Goal: Task Accomplishment & Management: Manage account settings

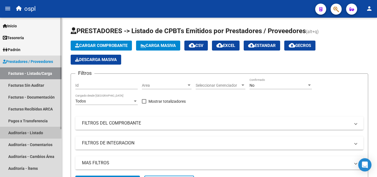
click at [40, 132] on link "Auditorías - Listado" at bounding box center [30, 133] width 61 height 12
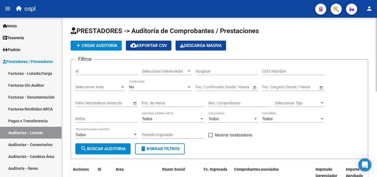
click at [277, 70] on input "CUIT/Nombre" at bounding box center [293, 71] width 62 height 5
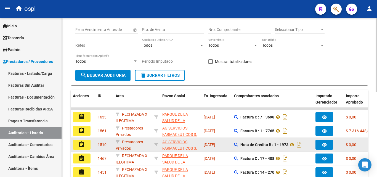
scroll to position [28, 0]
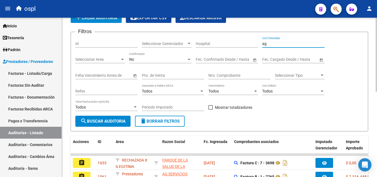
type input "ag"
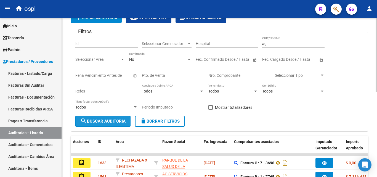
click at [112, 118] on button "search Buscar Auditoria" at bounding box center [102, 121] width 55 height 11
click at [95, 122] on span "search Buscar Auditoria" at bounding box center [102, 121] width 45 height 5
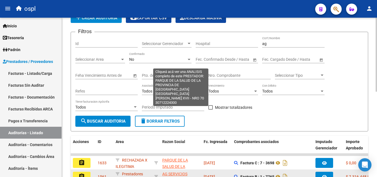
scroll to position [83, 0]
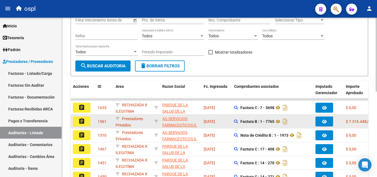
click at [87, 119] on button "assignment" at bounding box center [82, 121] width 18 height 10
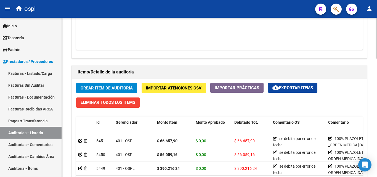
scroll to position [392, 0]
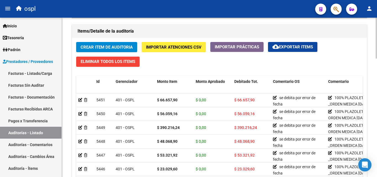
click at [376, 152] on div at bounding box center [375, 138] width 1 height 41
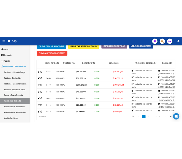
scroll to position [0, 103]
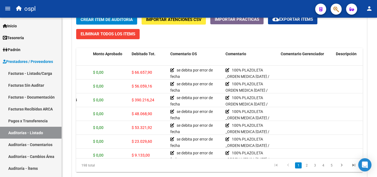
click at [176, 39] on div "Crear Item de Auditoria Importar Atenciones CSV Importar Prácticas cloud_downlo…" at bounding box center [219, 95] width 294 height 170
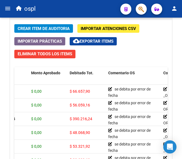
scroll to position [535, 0]
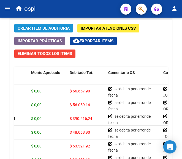
click at [46, 28] on span "Crear Item de Auditoria" at bounding box center [44, 28] width 52 height 5
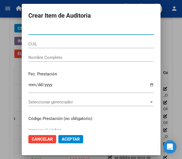
click at [42, 29] on input "Nro Documento" at bounding box center [91, 30] width 126 height 5
type input "55205789"
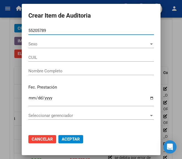
type input "23552057899"
type input "[PERSON_NAME]"
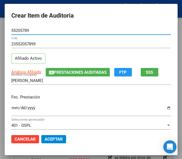
type input "55205789"
click at [18, 92] on div "Fec. Prestación Ingresar la fecha" at bounding box center [91, 105] width 160 height 31
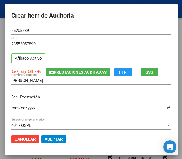
click at [11, 108] on input "Ingresar la fecha" at bounding box center [91, 110] width 160 height 9
type input "2025-07-10"
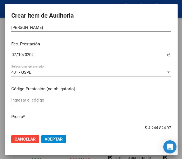
scroll to position [55, 0]
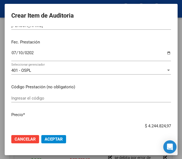
click at [35, 101] on input "Ingresar el código" at bounding box center [91, 98] width 160 height 5
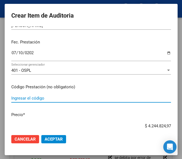
click at [29, 98] on input "Ingresar el código" at bounding box center [91, 98] width 160 height 5
paste input "3716671 TOGREL 25 mg comp.x 50"
type input "3716671 TOGREL 25 mg comp.x 50"
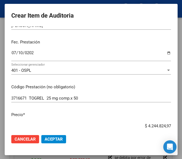
scroll to position [66, 0]
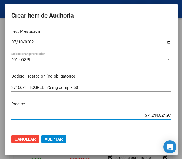
drag, startPoint x: 140, startPoint y: 126, endPoint x: 185, endPoint y: 122, distance: 45.1
click at [182, 122] on html "menu ospl person Firma Express Inicio Calendario SSS Instructivos Contacto OS T…" at bounding box center [91, 79] width 182 height 159
click at [166, 115] on input "$ 0,00" at bounding box center [91, 115] width 160 height 5
drag, startPoint x: 166, startPoint y: 114, endPoint x: 150, endPoint y: 91, distance: 28.4
click at [150, 91] on div "3716671 TOGREL 25 mg comp.x 50 Ingresar el código" at bounding box center [91, 88] width 160 height 8
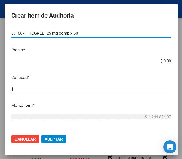
scroll to position [121, 0]
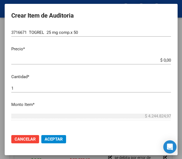
click at [166, 60] on app-form-text-field "Precio * $ 0,00 Ingresar el precio" at bounding box center [93, 54] width 164 height 17
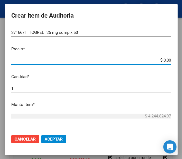
click at [166, 60] on input "$ 0,00" at bounding box center [91, 60] width 160 height 5
paste input "48663"
type input "$ 486,63"
type input "$ 4.866,30"
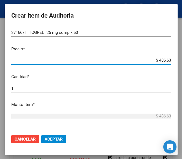
type input "$ 4.866,30"
type input "$ 48.663,00"
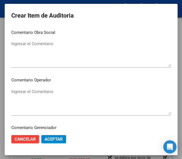
scroll to position [259, 0]
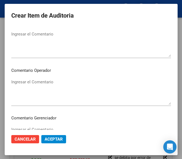
type input "$ 48.663,00"
click at [45, 89] on textarea "Ingresar el Comentario" at bounding box center [91, 92] width 160 height 26
click at [29, 83] on textarea "Ingresar el Comentario" at bounding box center [91, 92] width 160 height 26
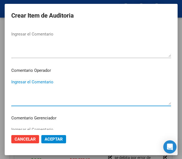
paste textarea "100 PLAZOLETA"
click at [13, 84] on textarea "100 PLAZOLETA" at bounding box center [91, 92] width 160 height 26
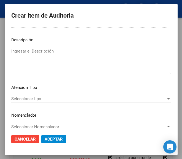
scroll to position [391, 0]
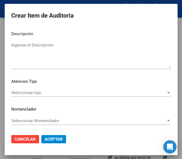
type textarea "100% PLAZOLETA"
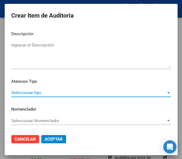
click at [50, 92] on span "Seleccionar tipo" at bounding box center [88, 92] width 155 height 5
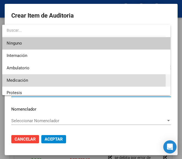
click at [42, 80] on span "Medicación" at bounding box center [86, 80] width 159 height 12
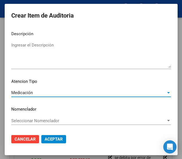
click at [56, 140] on span "Aceptar" at bounding box center [54, 139] width 18 height 5
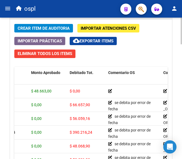
click at [49, 28] on span "Crear Item de Auditoria" at bounding box center [44, 28] width 52 height 5
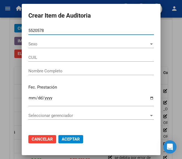
type input "55205789"
type input "23552057899"
type input "TAPIA FABRICIO ISMAE"
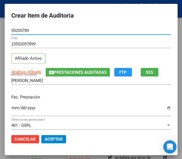
type input "55205789"
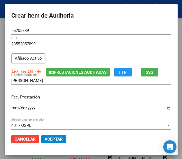
click at [11, 110] on input "Ingresar la fecha" at bounding box center [91, 110] width 160 height 9
type input "2025-07-10"
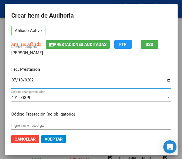
scroll to position [55, 0]
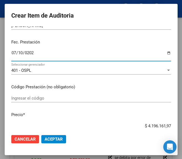
click at [20, 99] on input "Ingresar el código" at bounding box center [91, 98] width 160 height 5
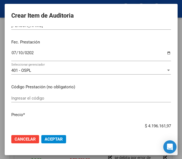
click at [23, 98] on input "Ingresar el código" at bounding box center [91, 98] width 160 height 5
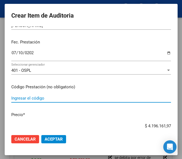
paste input "4389122 RISPERIN 1mg/ml sol.oral x 30 ml"
type input "4389122 RISPERIN 1mg/ml sol.oral x 30 ml"
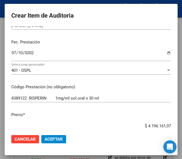
click at [137, 122] on mat-dialog-content "55205789 Nro Documento 23552057899 CUIL Afiliado Activo Análisis Afiliado Prest…" at bounding box center [91, 78] width 173 height 104
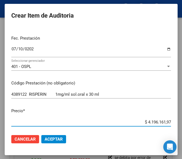
drag, startPoint x: 139, startPoint y: 125, endPoint x: 169, endPoint y: 120, distance: 30.7
click at [169, 120] on app-form-text-field "Precio * $ 4.196.161,97 Ingresar el precio" at bounding box center [93, 116] width 164 height 17
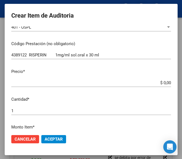
scroll to position [114, 0]
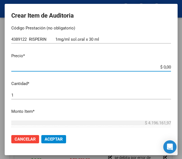
click at [165, 67] on input "$ 0,00" at bounding box center [91, 67] width 160 height 5
paste input "27530,56"
type input "$ 27.530,56"
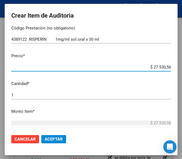
click at [41, 95] on input "1" at bounding box center [91, 95] width 160 height 5
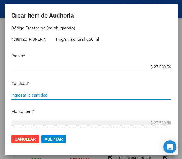
type input "2"
type input "$ 55.061,12"
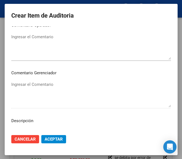
scroll to position [307, 0]
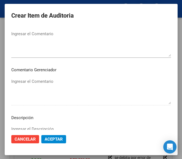
type input "2"
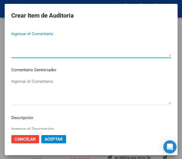
click at [33, 44] on textarea "Ingresar el Comentario" at bounding box center [91, 44] width 160 height 26
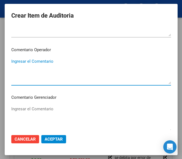
click at [22, 71] on textarea "Ingresar el Comentario" at bounding box center [91, 71] width 160 height 26
paste textarea "100 PLAZOLETA"
click at [13, 63] on textarea "100 PLAZOLETA" at bounding box center [91, 71] width 160 height 26
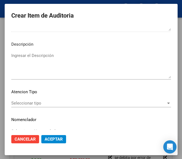
scroll to position [390, 0]
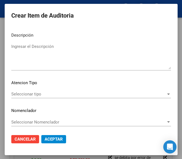
type textarea "100% PLAZOLETA"
click at [33, 90] on div "Seleccionar tipo Seleccionar tipo" at bounding box center [91, 94] width 160 height 8
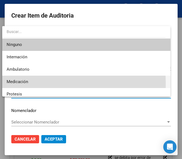
click at [34, 84] on span "Medicación" at bounding box center [86, 82] width 159 height 12
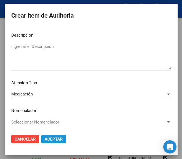
click at [49, 138] on span "Aceptar" at bounding box center [54, 139] width 18 height 5
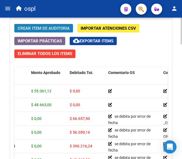
click at [38, 30] on span "Crear Item de Auditoria" at bounding box center [44, 28] width 52 height 5
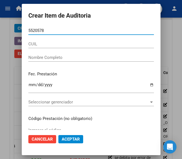
type input "55205789"
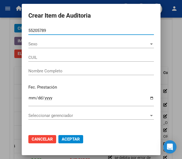
type input "23552057899"
type input "TAPIA FABRICIO ISMAE"
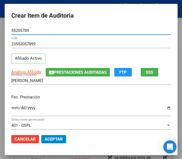
type input "55205789"
click at [11, 109] on input "Ingresar la fecha" at bounding box center [91, 110] width 160 height 9
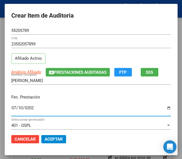
type input "2025-07-10"
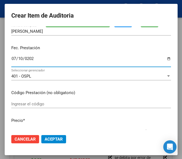
scroll to position [55, 0]
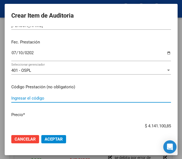
click at [64, 96] on input "Ingresar el código" at bounding box center [91, 98] width 160 height 5
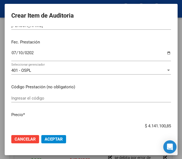
click at [26, 98] on input "Ingresar el código" at bounding box center [91, 98] width 160 height 5
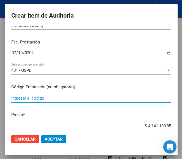
paste input "4423012 CLONAGIN gts.x 20 ml"
type input "4423012 CLONAGIN gts.x 20 ml"
click at [132, 124] on input "$ 4.141.100,85" at bounding box center [91, 126] width 160 height 5
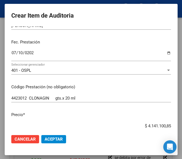
drag, startPoint x: 135, startPoint y: 125, endPoint x: 186, endPoint y: 125, distance: 50.7
click at [182, 125] on html "menu ospl person Firma Express Inicio Calendario SSS Instructivos Contacto OS T…" at bounding box center [91, 79] width 182 height 159
drag, startPoint x: 145, startPoint y: 125, endPoint x: 170, endPoint y: 122, distance: 25.5
click at [170, 122] on mat-dialog-content "55205789 Nro Documento 23552057899 CUIL Afiliado Activo Análisis Afiliado Prest…" at bounding box center [91, 78] width 173 height 104
type input "$ 0,04"
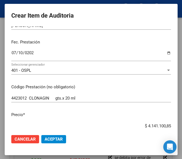
type input "$ 0,04"
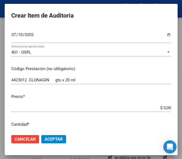
scroll to position [83, 0]
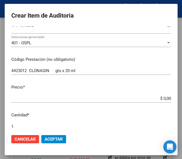
click at [166, 97] on input "$ 0,00" at bounding box center [91, 98] width 160 height 5
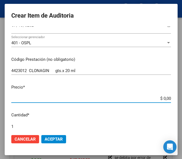
drag, startPoint x: 166, startPoint y: 97, endPoint x: 138, endPoint y: 93, distance: 28.1
click at [138, 93] on mat-dialog-content "55205789 Nro Documento 23552057899 CUIL Afiliado Activo Análisis Afiliado Prest…" at bounding box center [91, 78] width 173 height 104
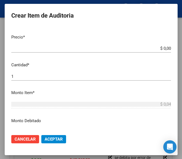
scroll to position [138, 0]
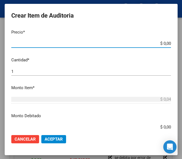
click at [166, 42] on input "$ 0,00" at bounding box center [91, 43] width 160 height 5
paste input "11493,88"
type input "$ 11.493,88"
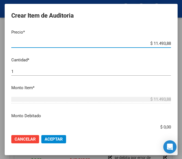
click at [37, 74] on div "1 Ingresar la cantidad" at bounding box center [91, 72] width 160 height 8
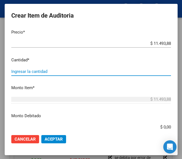
type input "2"
type input "$ 22.987,76"
type input "2"
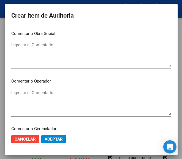
scroll to position [221, 0]
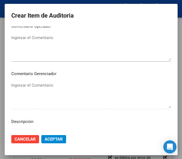
click at [36, 78] on mat-dialog-content "55205789 Nro Documento 23552057899 CUIL Afiliado Activo Análisis Afiliado Prest…" at bounding box center [91, 78] width 173 height 104
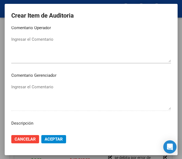
scroll to position [303, 0]
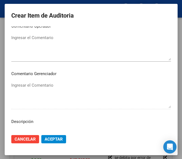
click at [43, 52] on textarea "Ingresar el Comentario" at bounding box center [91, 48] width 160 height 26
click at [29, 37] on textarea "Ingresar el Comentario" at bounding box center [91, 48] width 160 height 26
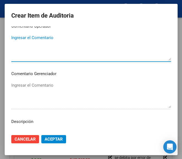
paste textarea "100 PLAZOLETA"
click at [14, 41] on textarea "100 PLAZOLETA" at bounding box center [91, 48] width 160 height 26
click at [14, 40] on textarea "100 PLAZOLETA" at bounding box center [91, 48] width 160 height 26
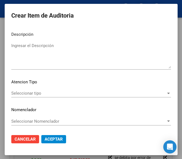
scroll to position [391, 0]
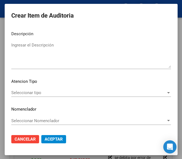
type textarea "100% PLAZOLETA"
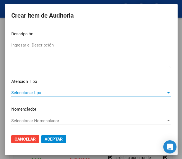
click at [37, 94] on span "Seleccionar tipo" at bounding box center [88, 92] width 155 height 5
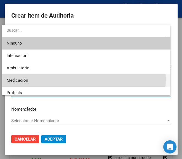
click at [29, 79] on span "Medicación" at bounding box center [86, 80] width 159 height 12
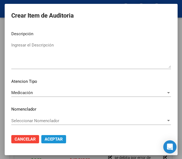
click at [47, 138] on span "Aceptar" at bounding box center [54, 139] width 18 height 5
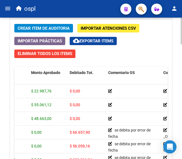
click at [47, 28] on span "Crear Item de Auditoria" at bounding box center [44, 28] width 52 height 5
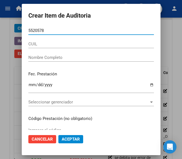
type input "55205789"
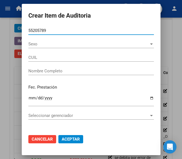
type input "23552057899"
type input "TAPIA FABRICIO ISMAE"
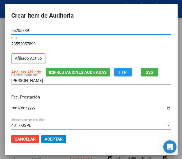
type input "55205789"
click at [11, 109] on input "Ingresar la fecha" at bounding box center [91, 110] width 160 height 9
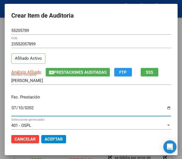
type input "2025-07-10"
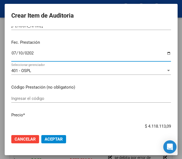
scroll to position [55, 0]
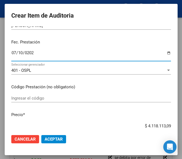
click at [33, 100] on input "Ingresar el código" at bounding box center [91, 98] width 160 height 5
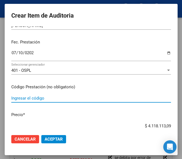
click at [33, 101] on input "Ingresar el código" at bounding box center [91, 98] width 160 height 5
paste input "2070285 TRAPAX 2.5 mg comp.x 60"
type input "2070285 TRAPAX 2.5 mg comp.x 60"
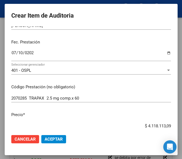
click at [130, 127] on input "$ 4.118.113,09" at bounding box center [91, 126] width 160 height 5
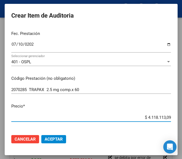
scroll to position [71, 0]
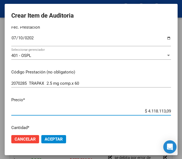
drag, startPoint x: 134, startPoint y: 126, endPoint x: 176, endPoint y: 125, distance: 41.6
click at [176, 125] on mat-dialog-content "55205789 Nro Documento 23552057899 CUIL Afiliado Activo Análisis Afiliado Prest…" at bounding box center [91, 78] width 173 height 104
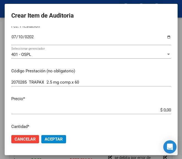
scroll to position [99, 0]
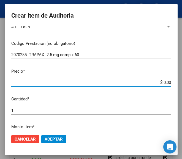
click at [165, 81] on input "$ 0,00" at bounding box center [91, 82] width 160 height 5
paste input "17735,52"
type input "$ 17.735,52"
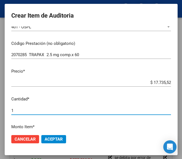
click at [25, 111] on input "1" at bounding box center [91, 110] width 160 height 5
type input "2"
type input "$ 35.471,04"
type input "2"
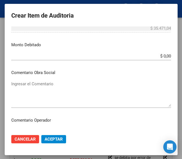
scroll to position [237, 0]
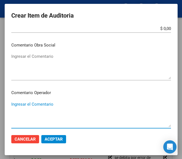
click at [63, 102] on textarea "Ingresar el Comentario" at bounding box center [91, 114] width 160 height 26
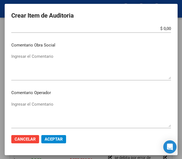
click at [38, 99] on mat-dialog-content "55205789 Nro Documento 23552057899 CUIL Afiliado Activo Análisis Afiliado Prest…" at bounding box center [91, 78] width 173 height 104
click at [32, 103] on textarea "Ingresar el Comentario" at bounding box center [91, 114] width 160 height 26
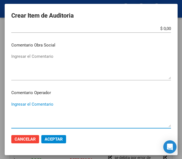
paste textarea "100 PLAZOLETA"
click at [14, 104] on textarea "100 PLAZOLETA" at bounding box center [91, 114] width 160 height 26
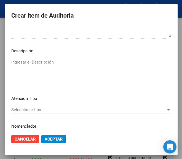
scroll to position [374, 0]
type textarea "100% PLAZOLETA"
click at [24, 106] on div "Seleccionar tipo Seleccionar tipo" at bounding box center [91, 110] width 160 height 8
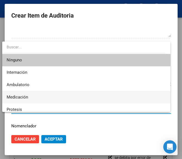
click at [17, 93] on span "Medicación" at bounding box center [86, 97] width 159 height 12
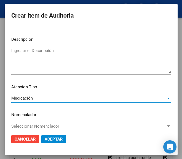
scroll to position [391, 0]
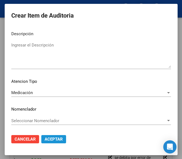
click at [59, 136] on button "Aceptar" at bounding box center [53, 139] width 25 height 8
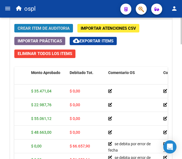
click at [52, 28] on span "Crear Item de Auditoria" at bounding box center [44, 28] width 52 height 5
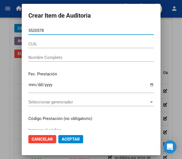
type input "55205789"
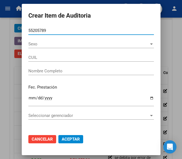
type input "23552057899"
type input "TAPIA FABRICIO ISMAE"
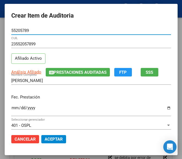
type input "55205789"
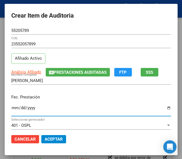
click at [11, 107] on input "Ingresar la fecha" at bounding box center [91, 110] width 160 height 9
type input "2025-07-10"
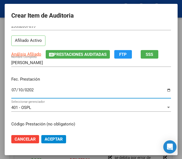
scroll to position [28, 0]
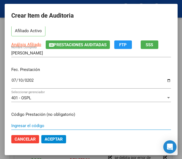
click at [31, 125] on input "Ingresar el código" at bounding box center [91, 125] width 160 height 5
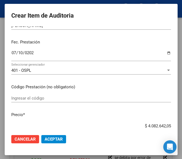
click at [28, 98] on input "Ingresar el código" at bounding box center [91, 98] width 160 height 5
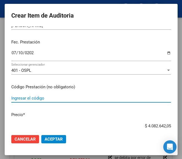
paste input "6495842 BRIVAXON 50 mg comp.rec.x 30"
type input "6495842 BRIVAXON 50 mg comp.rec.x 30"
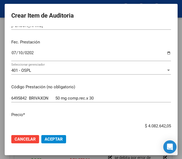
scroll to position [59, 0]
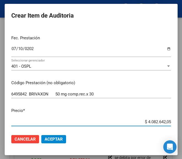
drag, startPoint x: 126, startPoint y: 125, endPoint x: 176, endPoint y: 124, distance: 49.9
click at [176, 124] on mat-dialog-content "55205789 Nro Documento 23552057899 CUIL Afiliado Activo Análisis Afiliado Prest…" at bounding box center [91, 78] width 173 height 104
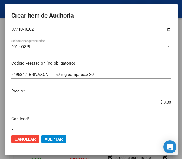
scroll to position [114, 0]
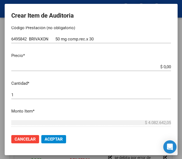
click at [165, 66] on input "$ 0,00" at bounding box center [91, 67] width 160 height 5
paste input "173349,59"
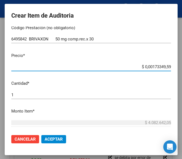
type input "$ 173.349,59"
click at [11, 93] on input "1" at bounding box center [91, 95] width 160 height 5
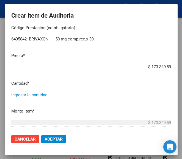
type input "2"
type input "$ 346.699,18"
type input "2"
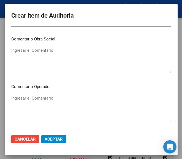
scroll to position [252, 0]
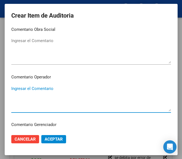
click at [47, 89] on textarea "Ingresar el Comentario" at bounding box center [91, 99] width 160 height 26
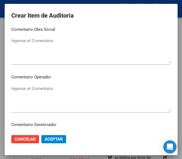
click at [44, 94] on textarea "Ingresar el Comentario" at bounding box center [91, 99] width 160 height 26
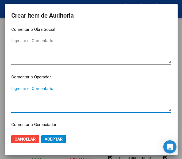
paste textarea "100 PLAZOLETA"
click at [14, 88] on textarea "100 PLAZOLETA" at bounding box center [91, 99] width 160 height 26
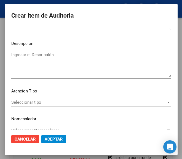
scroll to position [390, 0]
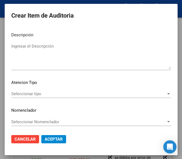
type textarea "100% PLAZOLETA"
click at [32, 92] on span "Seleccionar tipo" at bounding box center [88, 94] width 155 height 5
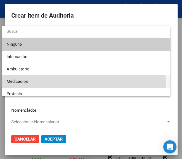
click at [34, 83] on span "Medicación" at bounding box center [86, 82] width 159 height 12
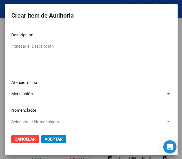
scroll to position [391, 0]
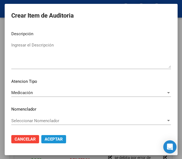
click at [45, 138] on span "Aceptar" at bounding box center [54, 139] width 18 height 5
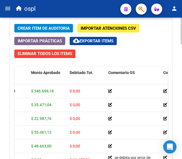
click at [40, 29] on span "Crear Item de Auditoria" at bounding box center [44, 28] width 52 height 5
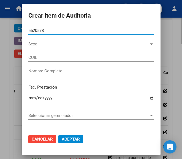
type input "55205789"
type input "23552057899"
type input "TAPIA FABRICIO ISMAE"
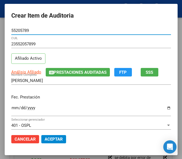
type input "55205789"
click at [11, 108] on input "Ingresar la fecha" at bounding box center [91, 110] width 160 height 9
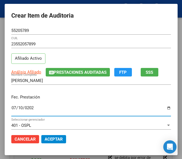
type input "2025-07-10"
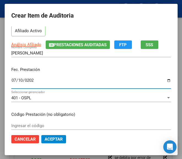
scroll to position [55, 0]
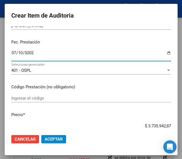
click at [40, 99] on input "Ingresar el código" at bounding box center [91, 98] width 160 height 5
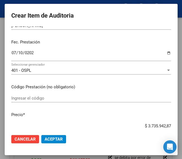
click at [33, 100] on input "Ingresar el código" at bounding box center [91, 98] width 160 height 5
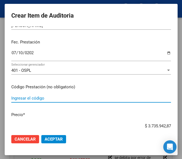
paste input "4898401 SERETIDE AEROSOL HFA 25/250mcg HFA dosis x120"
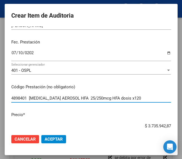
type input "4898401 SERETIDE AEROSOL HFA 25/250mcg HFA dosis x120"
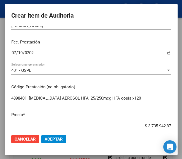
click at [132, 126] on input "$ 3.735.942,87" at bounding box center [91, 126] width 160 height 5
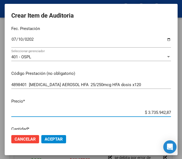
scroll to position [72, 0]
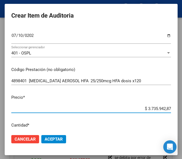
drag, startPoint x: 132, startPoint y: 126, endPoint x: 172, endPoint y: 122, distance: 40.5
click at [172, 122] on mat-dialog-content "55205789 Nro Documento 23552057899 CUIL Afiliado Activo Análisis Afiliado Prest…" at bounding box center [91, 78] width 173 height 104
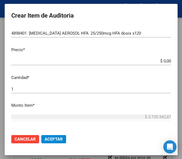
scroll to position [128, 0]
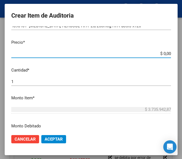
click at [165, 52] on input "$ 0,00" at bounding box center [91, 53] width 160 height 5
paste input "107422,17"
type input "$ 107.422,17"
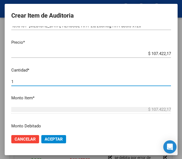
click at [13, 83] on input "1" at bounding box center [91, 81] width 160 height 5
type input "2"
type input "$ 214.844,34"
type input "2"
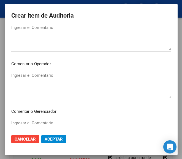
scroll to position [293, 0]
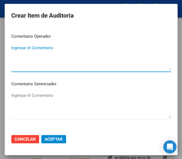
click at [36, 53] on textarea "Ingresar el Comentario" at bounding box center [91, 58] width 160 height 26
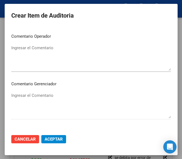
click at [29, 52] on textarea "Ingresar el Comentario" at bounding box center [91, 58] width 160 height 26
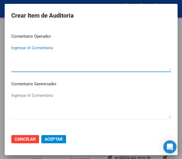
paste textarea "100 PLAZOLETA"
click at [15, 47] on textarea "100 PLAZOLETA" at bounding box center [91, 58] width 160 height 26
click at [13, 47] on textarea "100 PLAZOLETA" at bounding box center [91, 58] width 160 height 26
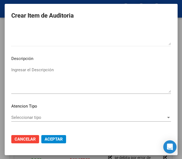
scroll to position [391, 0]
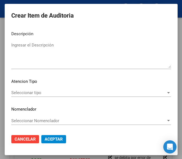
type textarea "100% PLAZOLETA"
click at [41, 96] on div "Seleccionar tipo Seleccionar tipo" at bounding box center [91, 93] width 160 height 8
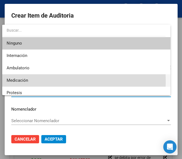
click at [34, 81] on span "Medicación" at bounding box center [86, 80] width 159 height 12
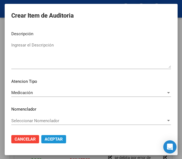
click at [52, 136] on button "Aceptar" at bounding box center [53, 139] width 25 height 8
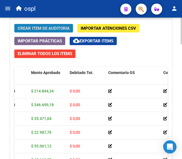
click at [60, 27] on span "Crear Item de Auditoria" at bounding box center [44, 28] width 52 height 5
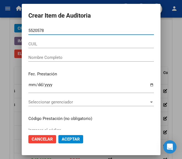
type input "55205789"
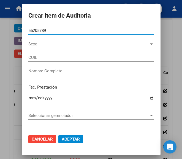
type input "23552057899"
type input "TAPIA FABRICIO ISMAE"
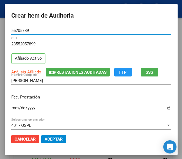
type input "55205789"
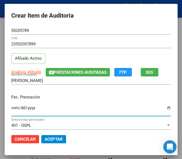
click at [11, 108] on input "Ingresar la fecha" at bounding box center [91, 110] width 160 height 9
type input "2025-07-10"
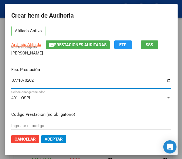
scroll to position [55, 0]
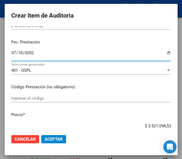
click at [30, 98] on input "Ingresar el código" at bounding box center [91, 98] width 160 height 5
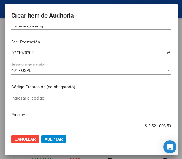
click at [33, 95] on div "Ingresar el código" at bounding box center [91, 98] width 160 height 8
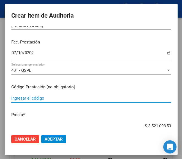
paste input "519963 DELTISONA B gts.x 20 ml"
type input "519963 DELTISONA B gts.x 20 ml"
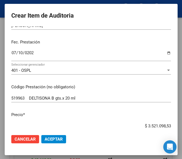
scroll to position [57, 0]
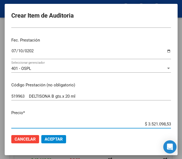
drag, startPoint x: 138, startPoint y: 125, endPoint x: 174, endPoint y: 122, distance: 36.6
click at [174, 122] on mat-dialog-content "55205789 Nro Documento 23552057899 CUIL Afiliado Activo Análisis Afiliado Prest…" at bounding box center [91, 78] width 173 height 104
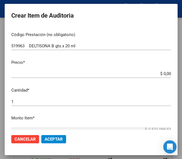
scroll to position [140, 0]
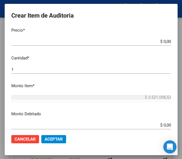
click at [165, 41] on input "$ 0,00" at bounding box center [91, 41] width 160 height 5
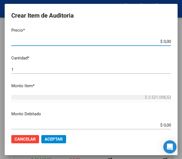
paste input "8675,49"
type input "$ 8.675,49"
click at [12, 68] on input "1" at bounding box center [91, 69] width 160 height 5
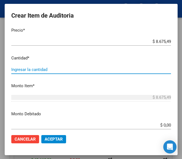
type input "2"
type input "$ 17.350,98"
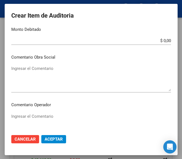
scroll to position [250, 0]
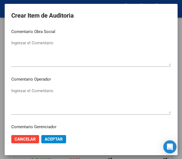
type input "2"
click at [57, 91] on textarea "Ingresar el Comentario" at bounding box center [91, 101] width 160 height 26
click at [32, 88] on textarea "Ingresar el Comentario" at bounding box center [91, 101] width 160 height 26
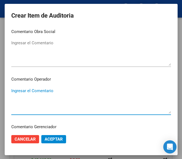
paste textarea "100 PLAZOLETA"
click at [13, 89] on textarea "100 PLAZOLETA" at bounding box center [91, 101] width 160 height 26
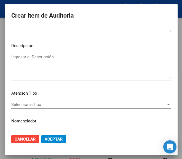
scroll to position [388, 0]
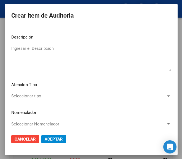
type textarea "100% PLAZOLETA"
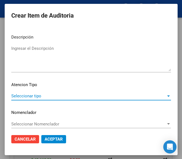
click at [33, 94] on span "Seleccionar tipo" at bounding box center [88, 96] width 155 height 5
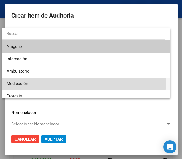
click at [32, 80] on span "Medicación" at bounding box center [86, 84] width 159 height 12
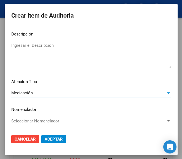
scroll to position [391, 0]
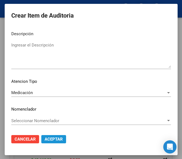
click at [50, 137] on span "Aceptar" at bounding box center [54, 139] width 18 height 5
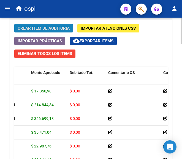
click at [54, 29] on span "Crear Item de Auditoria" at bounding box center [44, 28] width 52 height 5
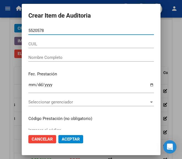
type input "55205789"
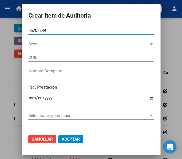
type input "23552057899"
type input "TAPIA FABRICIO ISMAE"
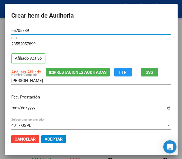
type input "55205789"
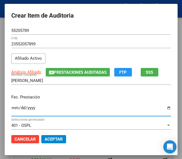
click at [11, 109] on input "Ingresar la fecha" at bounding box center [91, 110] width 160 height 9
type input "2025-07-10"
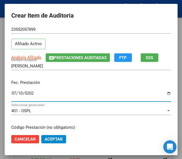
scroll to position [28, 0]
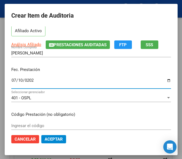
click at [33, 125] on input "Ingresar el código" at bounding box center [91, 125] width 160 height 5
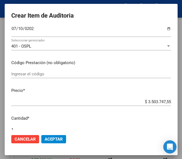
scroll to position [83, 0]
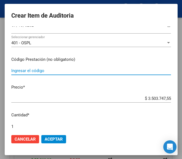
click at [35, 73] on input "Ingresar el código" at bounding box center [91, 70] width 160 height 5
paste input "379123 NOVALGINA jbe.x 100 ml"
type input "379123 NOVALGINA jbe.x 100 ml"
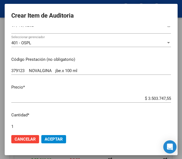
click at [136, 95] on div "$ 3.503.747,55 Ingresar el precio" at bounding box center [91, 99] width 160 height 8
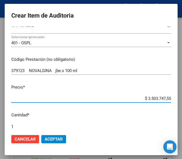
drag, startPoint x: 135, startPoint y: 98, endPoint x: 172, endPoint y: 96, distance: 37.0
click at [172, 96] on mat-dialog-content "55205789 Nro Documento 23552057899 CUIL Afiliado Activo Análisis Afiliado Prest…" at bounding box center [91, 78] width 173 height 104
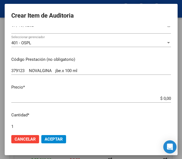
click at [165, 99] on input "$ 0,00" at bounding box center [91, 98] width 160 height 5
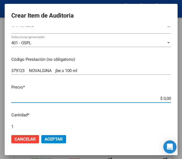
drag, startPoint x: 165, startPoint y: 99, endPoint x: 150, endPoint y: 71, distance: 31.9
click at [150, 71] on input "379123 NOVALGINA jbe.x 100 ml" at bounding box center [91, 70] width 160 height 5
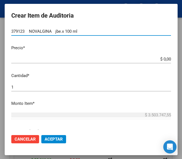
scroll to position [138, 0]
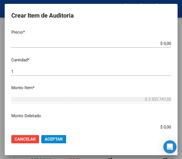
click at [166, 44] on input "$ 0,00" at bounding box center [91, 43] width 160 height 5
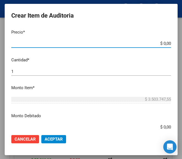
paste input "10929,35"
type input "$ 10.929,35"
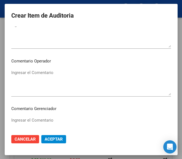
scroll to position [276, 0]
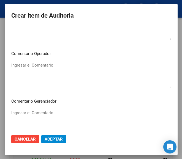
type input "$ 10.929,35"
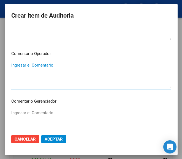
click at [47, 67] on textarea "Ingresar el Comentario" at bounding box center [91, 75] width 160 height 26
click at [29, 69] on textarea "Ingresar el Comentario" at bounding box center [91, 75] width 160 height 26
paste textarea "100 PLAZOLETA"
click at [14, 64] on textarea "100 PLAZOLETA" at bounding box center [91, 75] width 160 height 26
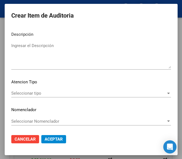
scroll to position [391, 0]
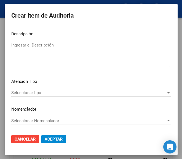
type textarea "100% PLAZOLETA"
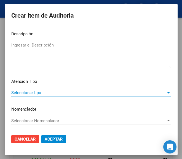
click at [37, 90] on span "Seleccionar tipo" at bounding box center [88, 92] width 155 height 5
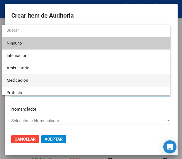
click at [30, 79] on span "Medicación" at bounding box center [86, 80] width 159 height 12
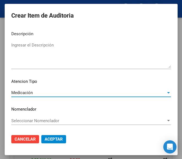
click at [49, 141] on span "Aceptar" at bounding box center [54, 139] width 18 height 5
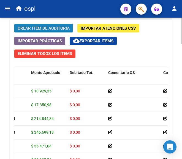
click at [48, 25] on button "Crear Item de Auditoria" at bounding box center [43, 28] width 59 height 9
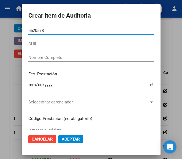
type input "55205789"
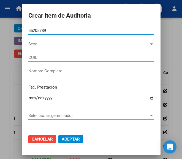
type input "23552057899"
type input "TAPIA FABRICIO ISMAE"
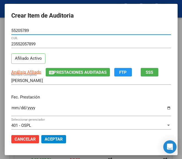
type input "55205789"
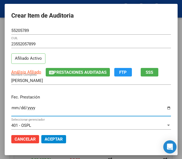
click at [11, 109] on input "Ingresar la fecha" at bounding box center [91, 110] width 160 height 9
type input "2025-07-10"
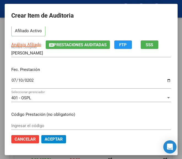
scroll to position [55, 0]
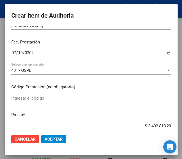
click at [45, 99] on input "Ingresar el código" at bounding box center [91, 98] width 160 height 5
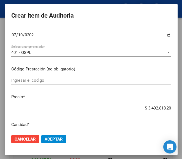
scroll to position [83, 0]
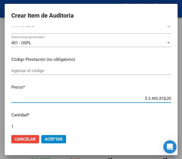
drag, startPoint x: 141, startPoint y: 99, endPoint x: 176, endPoint y: 93, distance: 36.0
click at [176, 93] on mat-dialog-content "55205789 Nro Documento 23552057899 CUIL Afiliado Activo Análisis Afiliado Prest…" at bounding box center [91, 78] width 173 height 104
type input "$ 0,00"
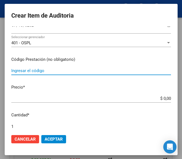
click at [71, 71] on input "Ingresar el código" at bounding box center [91, 70] width 160 height 5
click at [53, 72] on input "Ingresar el código" at bounding box center [91, 70] width 160 height 5
paste input "2983902 HIPOGLOS pda.x 100 g"
type input "2983902 HIPOGLOS pda.x 100 g"
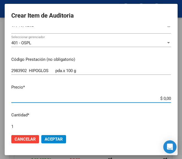
drag, startPoint x: 148, startPoint y: 98, endPoint x: 172, endPoint y: 97, distance: 23.7
click at [172, 97] on mat-dialog-content "55205789 Nro Documento 23552057899 CUIL Afiliado Activo Análisis Afiliado Prest…" at bounding box center [91, 78] width 173 height 104
click at [159, 101] on input "$ 0,00" at bounding box center [91, 98] width 160 height 5
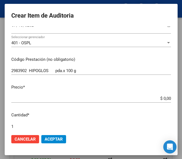
click at [166, 99] on app-form-text-field "Precio * $ 0,00 Ingresar el precio" at bounding box center [93, 92] width 164 height 17
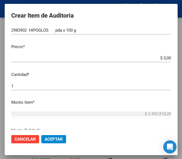
scroll to position [138, 0]
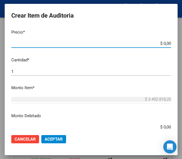
click at [166, 43] on input "$ 0,00" at bounding box center [91, 43] width 160 height 5
paste input "26441,91"
type input "$ 26.441,91"
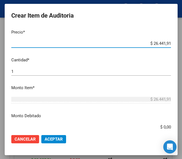
click at [38, 74] on input "1" at bounding box center [91, 71] width 160 height 5
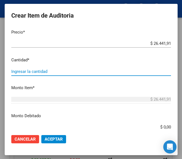
type input "2"
type input "$ 52.883,82"
type input "2"
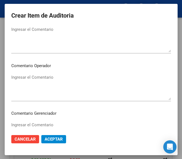
scroll to position [276, 0]
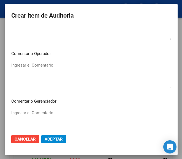
click at [65, 76] on textarea "Ingresar el Comentario" at bounding box center [91, 75] width 160 height 26
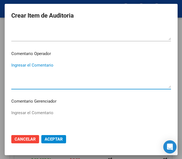
click at [69, 64] on textarea "Ingresar el Comentario" at bounding box center [91, 75] width 160 height 26
paste textarea "100 PLAZOLETA"
click at [14, 66] on textarea "100 PLAZOLETA" at bounding box center [91, 75] width 160 height 26
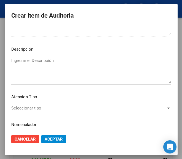
scroll to position [386, 0]
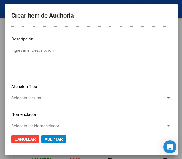
type textarea "100% PLAZOLETA"
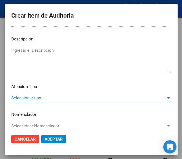
click at [29, 98] on span "Seleccionar tipo" at bounding box center [88, 98] width 155 height 5
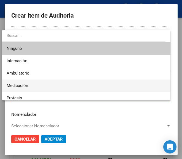
click at [24, 80] on span "Medicación" at bounding box center [86, 86] width 159 height 12
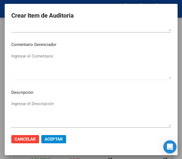
scroll to position [391, 0]
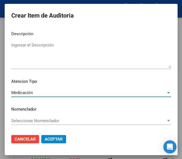
click at [51, 141] on span "Aceptar" at bounding box center [54, 139] width 18 height 5
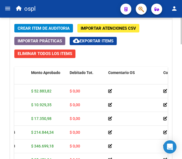
click at [48, 28] on span "Crear Item de Auditoria" at bounding box center [44, 28] width 52 height 5
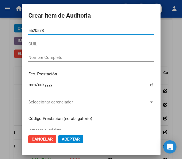
type input "55205789"
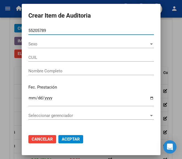
type input "23552057899"
type input "TAPIA FABRICIO ISMAE"
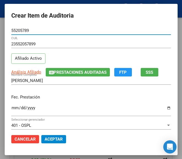
type input "55205789"
click at [14, 96] on p "Fec. Prestación" at bounding box center [91, 97] width 160 height 6
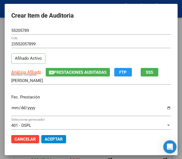
click at [11, 105] on div "Ingresar la fecha" at bounding box center [91, 111] width 160 height 12
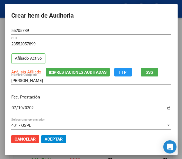
type input "2025-07-10"
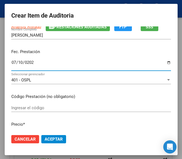
scroll to position [55, 0]
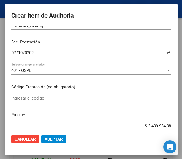
click at [23, 95] on div "Ingresar el código" at bounding box center [91, 98] width 160 height 8
click at [28, 95] on div "Ingresar el código" at bounding box center [91, 98] width 160 height 8
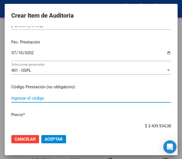
paste input "9921198 MELATOL 3 mg comp.ran.x 30"
type input "9921198 MELATOL 3 mg comp.ran.x 30"
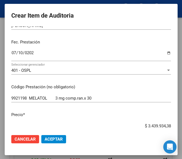
scroll to position [57, 0]
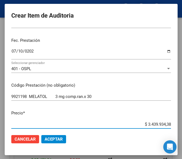
drag, startPoint x: 130, startPoint y: 127, endPoint x: 173, endPoint y: 123, distance: 43.2
click at [173, 123] on mat-dialog-content "55205789 Nro Documento 23552057899 CUIL Afiliado Activo Análisis Afiliado Prest…" at bounding box center [91, 78] width 173 height 104
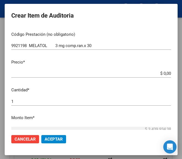
scroll to position [112, 0]
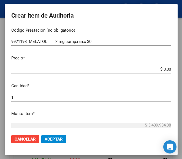
click at [166, 69] on input "$ 0,00" at bounding box center [91, 69] width 160 height 5
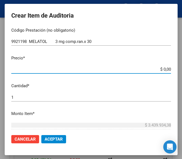
paste input "12971,71"
type input "$ 12.971,71"
click at [38, 97] on input "1" at bounding box center [91, 97] width 160 height 5
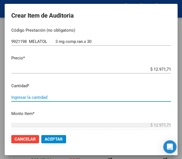
type input "3"
type input "$ 38.915,13"
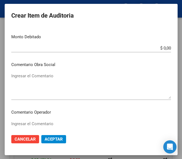
scroll to position [250, 0]
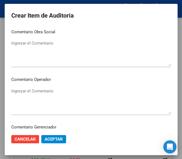
type input "3"
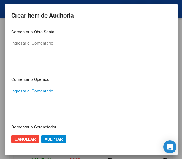
click at [39, 91] on textarea "Ingresar el Comentario" at bounding box center [91, 101] width 160 height 26
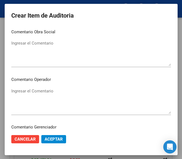
click at [13, 96] on textarea "Ingresar el Comentario" at bounding box center [91, 101] width 160 height 26
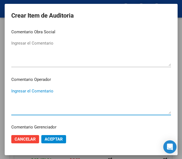
paste textarea "100 PLAZOLETA"
click at [14, 94] on textarea "100 PLAZOLETA" at bounding box center [91, 101] width 160 height 26
click at [14, 93] on textarea "100 PLAZOLETA" at bounding box center [91, 101] width 160 height 26
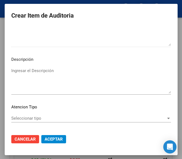
scroll to position [388, 0]
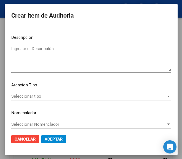
type textarea "100% PLAZOLETA"
click at [32, 95] on span "Seleccionar tipo" at bounding box center [88, 96] width 155 height 5
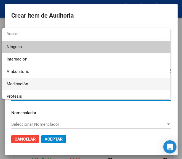
click at [32, 85] on span "Medicación" at bounding box center [86, 84] width 159 height 12
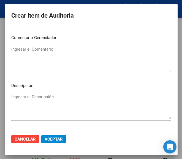
scroll to position [391, 0]
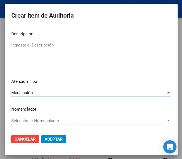
click at [54, 140] on span "Aceptar" at bounding box center [54, 139] width 18 height 5
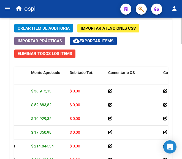
click at [43, 28] on span "Crear Item de Auditoria" at bounding box center [44, 28] width 52 height 5
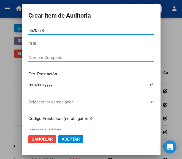
type input "55205789"
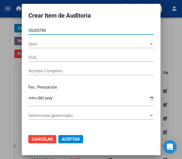
type input "23552057899"
type input "TAPIA FABRICIO ISMAE"
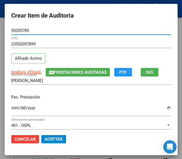
type input "55205789"
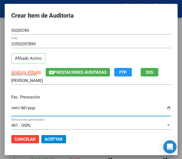
click at [11, 112] on input "Ingresar la fecha" at bounding box center [91, 110] width 160 height 9
type input "2025-07-10"
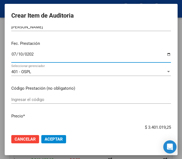
scroll to position [55, 0]
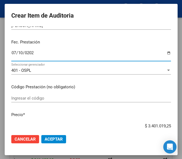
click at [37, 99] on input "Ingresar el código" at bounding box center [91, 98] width 160 height 5
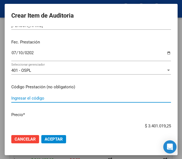
click at [47, 97] on input "Ingresar el código" at bounding box center [91, 98] width 160 height 5
paste input "3280563 TAURAL F 20 20 mg susp.extemp.x 90ml"
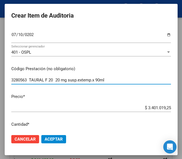
scroll to position [83, 0]
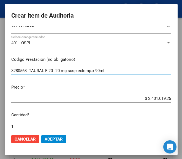
type input "3280563 TAURAL F 20 20 mg susp.extemp.x 90ml"
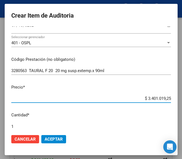
drag, startPoint x: 130, startPoint y: 100, endPoint x: 172, endPoint y: 96, distance: 43.0
click at [172, 96] on mat-dialog-content "55205789 Nro Documento 23552057899 CUIL Afiliado Activo Análisis Afiliado Prest…" at bounding box center [91, 78] width 173 height 104
click at [166, 98] on input "$ 0,00" at bounding box center [91, 98] width 160 height 5
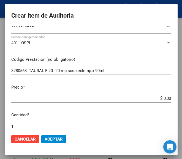
drag, startPoint x: 166, startPoint y: 98, endPoint x: 135, endPoint y: 81, distance: 35.2
click at [135, 81] on mat-dialog-content "55205789 Nro Documento 23552057899 CUIL Afiliado Activo Análisis Afiliado Prest…" at bounding box center [91, 78] width 173 height 104
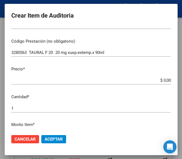
scroll to position [110, 0]
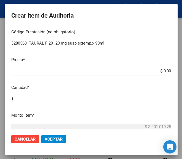
click at [166, 69] on input "$ 0,00" at bounding box center [91, 71] width 160 height 5
paste input "10149"
type input "$ 101,49"
type input "$ 1.014,90"
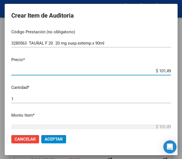
type input "$ 1.014,90"
type input "$ 10.149,00"
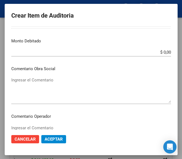
scroll to position [221, 0]
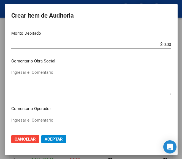
type input "$ 10.149,00"
click at [41, 118] on textarea "Ingresar el Comentario" at bounding box center [91, 130] width 160 height 26
click at [43, 76] on textarea "Ingresar el Comentario" at bounding box center [91, 82] width 160 height 26
click at [39, 123] on textarea "Ingresar el Comentario" at bounding box center [91, 130] width 160 height 26
paste textarea "100 PLAZOLETA"
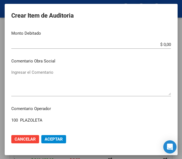
scroll to position [248, 0]
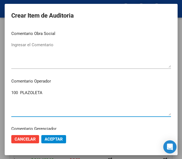
click at [13, 91] on textarea "100 PLAZOLETA" at bounding box center [91, 103] width 160 height 26
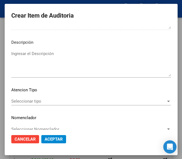
scroll to position [386, 0]
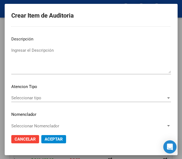
type textarea "100% PLAZOLETA"
click at [23, 101] on div "Seleccionar tipo Seleccionar tipo" at bounding box center [91, 98] width 160 height 8
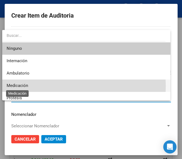
click at [23, 87] on span "Medicación" at bounding box center [18, 85] width 22 height 5
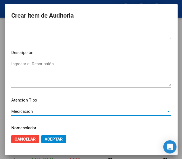
scroll to position [391, 0]
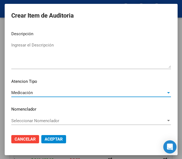
click at [46, 142] on span "Aceptar" at bounding box center [54, 139] width 18 height 5
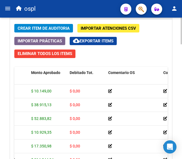
click at [47, 28] on span "Crear Item de Auditoria" at bounding box center [44, 28] width 52 height 5
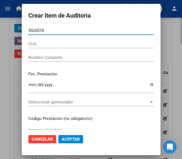
type input "55205789"
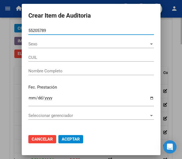
type input "23552057899"
type input "TAPIA FABRICIO ISMAE"
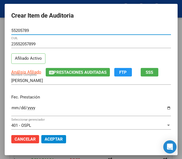
type input "55205789"
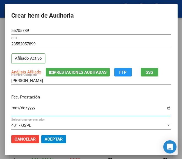
click at [11, 111] on input "Ingresar la fecha" at bounding box center [91, 110] width 160 height 9
type input "2025-07-10"
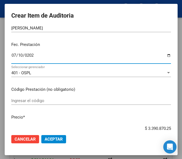
scroll to position [55, 0]
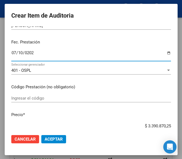
click at [50, 99] on input "Ingresar el código" at bounding box center [91, 98] width 160 height 5
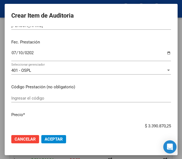
click at [20, 94] on mat-dialog-content "55205789 Nro Documento 23552057899 CUIL Afiliado Activo Análisis Afiliado Prest…" at bounding box center [91, 78] width 173 height 104
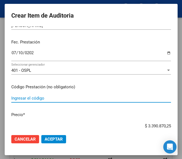
paste input "5055691 NISTATINA DENVER FARMA susp.oral x 60 ml"
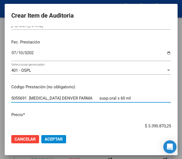
type input "5055691 NISTATINA DENVER FARMA susp.oral x 60 ml"
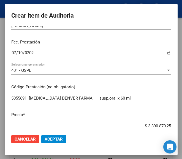
scroll to position [57, 0]
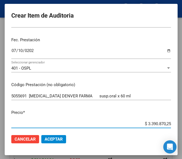
drag, startPoint x: 139, startPoint y: 126, endPoint x: 177, endPoint y: 122, distance: 38.8
click at [177, 122] on mat-dialog-content "55205789 Nro Documento 23552057899 CUIL Afiliado Activo Análisis Afiliado Prest…" at bounding box center [91, 78] width 173 height 104
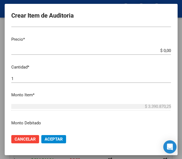
scroll to position [140, 0]
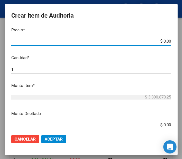
click at [166, 40] on input "$ 0,00" at bounding box center [91, 41] width 160 height 5
paste input "25719,78"
type input "$ 25.719,78"
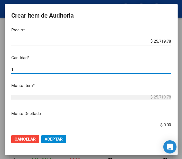
click at [31, 69] on input "1" at bounding box center [91, 69] width 160 height 5
type input "2"
type input "$ 51.439,56"
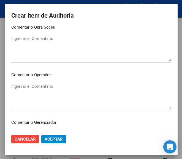
scroll to position [278, 0]
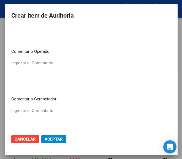
type input "2"
click at [44, 68] on textarea "Ingresar el Comentario" at bounding box center [91, 73] width 160 height 26
click at [26, 60] on div "Ingresar el Comentario" at bounding box center [91, 73] width 160 height 28
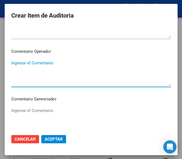
paste textarea "100 PLAZOLETA"
click at [13, 62] on textarea "100 PLAZOLETA" at bounding box center [91, 73] width 160 height 26
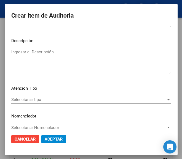
scroll to position [388, 0]
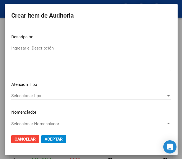
type textarea "100% PLAZOLETA"
click at [40, 97] on span "Seleccionar tipo" at bounding box center [88, 95] width 155 height 5
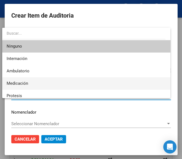
click at [34, 83] on span "Medicación" at bounding box center [86, 83] width 159 height 12
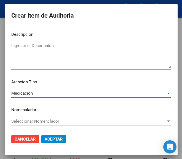
scroll to position [391, 0]
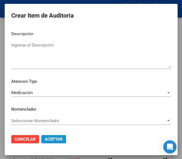
click at [54, 139] on span "Aceptar" at bounding box center [54, 139] width 18 height 5
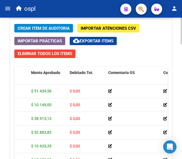
click at [30, 28] on span "Crear Item de Auditoria" at bounding box center [44, 28] width 52 height 5
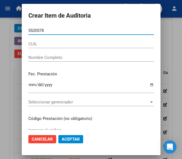
type input "55205789"
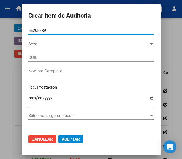
type input "23552057899"
type input "TAPIA FABRICIO ISMAE"
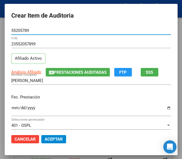
type input "55205789"
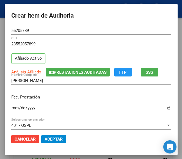
click at [11, 110] on input "Ingresar la fecha" at bounding box center [91, 110] width 160 height 9
type input "2025-07-10"
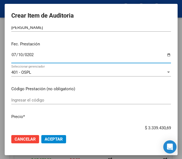
scroll to position [55, 0]
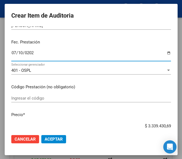
click at [26, 97] on input "Ingresar el código" at bounding box center [91, 98] width 160 height 5
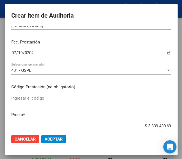
click at [48, 97] on input "Ingresar el código" at bounding box center [91, 98] width 160 height 5
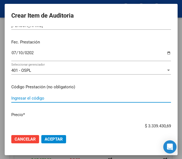
paste input "4935365 KEPPRA 1000 mg comp.x 60"
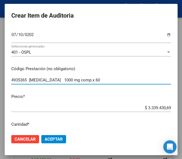
scroll to position [83, 0]
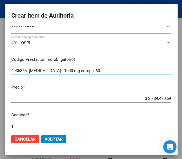
type input "4935365 KEPPRA 1000 mg comp.x 60"
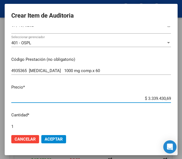
drag, startPoint x: 140, startPoint y: 98, endPoint x: 174, endPoint y: 97, distance: 33.6
click at [174, 97] on mat-dialog-content "55205789 Nro Documento 23552057899 CUIL Afiliado Activo Análisis Afiliado Prest…" at bounding box center [91, 78] width 173 height 104
click at [164, 98] on input "$ 0,00" at bounding box center [91, 98] width 160 height 5
click at [166, 98] on input "$ 0,00" at bounding box center [91, 98] width 160 height 5
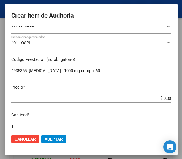
drag, startPoint x: 166, startPoint y: 97, endPoint x: 116, endPoint y: 92, distance: 49.6
click at [116, 92] on mat-dialog-content "55205789 Nro Documento 23552057899 CUIL Afiliado Activo Análisis Afiliado Prest…" at bounding box center [91, 78] width 173 height 104
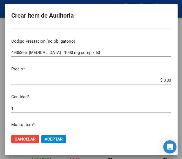
scroll to position [110, 0]
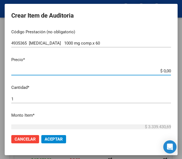
click at [166, 70] on input "$ 0,00" at bounding box center [91, 71] width 160 height 5
paste input "234635,85"
type input "$ 234.635,85"
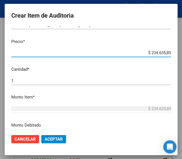
scroll to position [138, 0]
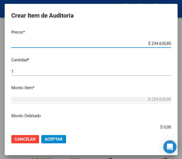
type input "$ 234.635,85"
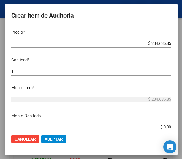
click at [22, 76] on div "1 Ingresar la cantidad" at bounding box center [91, 72] width 160 height 8
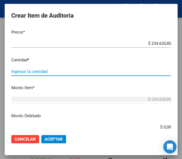
type input "3"
type input "$ 703.907,55"
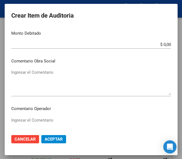
scroll to position [248, 0]
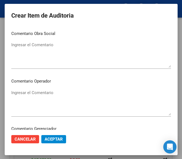
type input "3"
click at [36, 90] on textarea "Ingresar el Comentario" at bounding box center [91, 103] width 160 height 26
click at [12, 96] on textarea "Ingresar el Comentario" at bounding box center [91, 103] width 160 height 26
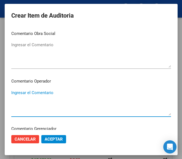
paste textarea "100 PLAZOLETA"
click at [13, 96] on textarea "100 PLAZOLETA" at bounding box center [91, 103] width 160 height 26
click at [13, 94] on textarea "100 PLAZOLETA" at bounding box center [91, 103] width 160 height 26
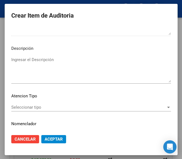
scroll to position [386, 0]
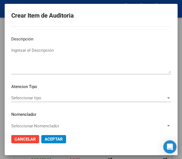
type textarea "100% PLAZOLETA"
click at [24, 95] on div "Seleccionar tipo Seleccionar tipo" at bounding box center [91, 98] width 160 height 8
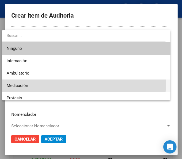
click at [27, 82] on span "Medicación" at bounding box center [86, 86] width 159 height 12
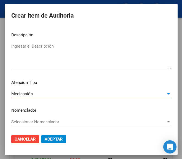
scroll to position [391, 0]
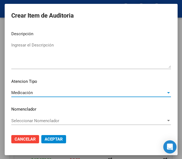
click at [47, 141] on span "Aceptar" at bounding box center [54, 139] width 18 height 5
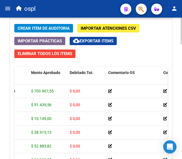
click at [47, 26] on span "Crear Item de Auditoria" at bounding box center [44, 28] width 52 height 5
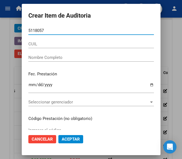
type input "51180576"
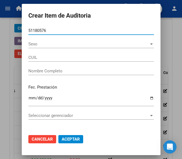
type input "20511805768"
type input "Toledo Mirko Nahuel"
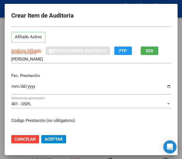
scroll to position [28, 0]
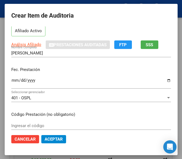
type input "51180576"
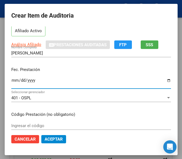
click at [11, 82] on input "Ingresar la fecha" at bounding box center [91, 82] width 160 height 9
type input "2025-06-30"
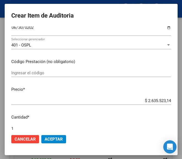
scroll to position [83, 0]
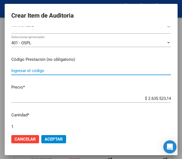
click at [34, 71] on input "Ingresar el código" at bounding box center [91, 70] width 160 height 5
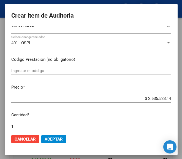
click at [25, 71] on input "Ingresar el código" at bounding box center [91, 70] width 160 height 5
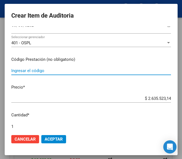
paste input "3813012 RISPERIN 1 mg comp.x 20"
type input "3813012 RISPERIN 1 mg comp.x 20"
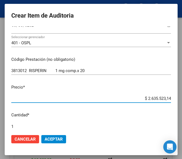
drag, startPoint x: 140, startPoint y: 96, endPoint x: 167, endPoint y: 95, distance: 27.3
click at [167, 95] on mat-dialog-content "51180576 Nro Documento 20511805768 CUIL Afiliado Activo Análisis Afiliado Prest…" at bounding box center [91, 78] width 173 height 104
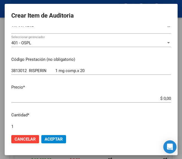
click at [166, 98] on input "$ 0,00" at bounding box center [91, 98] width 160 height 5
drag, startPoint x: 166, startPoint y: 98, endPoint x: 152, endPoint y: 69, distance: 31.9
click at [152, 69] on input "3813012 RISPERIN 1 mg comp.x 20" at bounding box center [91, 70] width 160 height 5
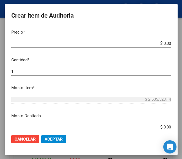
click at [166, 42] on input "$ 0,00" at bounding box center [91, 43] width 160 height 5
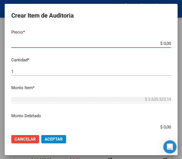
paste input "12337,31"
type input "$ 12.337,31"
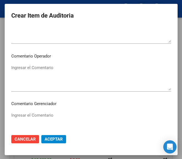
scroll to position [276, 0]
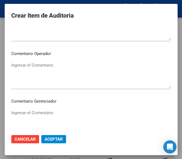
type input "$ 12.337,31"
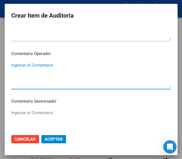
click at [44, 70] on textarea "Ingresar el Comentario" at bounding box center [91, 75] width 160 height 26
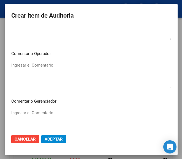
click at [11, 70] on textarea "Ingresar el Comentario" at bounding box center [91, 75] width 160 height 26
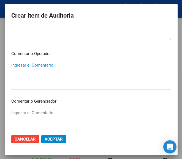
paste textarea "100 RAWSON"
click at [14, 64] on textarea "100 RAWSON" at bounding box center [91, 75] width 160 height 26
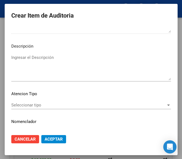
scroll to position [391, 0]
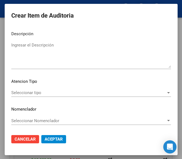
type textarea "100% RAWSON"
click at [28, 96] on div "Seleccionar tipo Seleccionar tipo" at bounding box center [91, 93] width 160 height 8
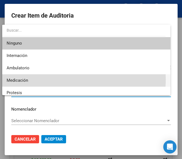
click at [30, 79] on span "Medicación" at bounding box center [86, 80] width 159 height 12
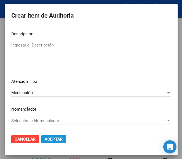
click at [52, 140] on span "Aceptar" at bounding box center [54, 139] width 18 height 5
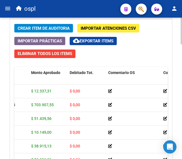
click at [53, 23] on div "Crear Item de Auditoria Importar Atenciones CSV Importar Prácticas cloud_downlo…" at bounding box center [91, 108] width 162 height 176
click at [54, 27] on span "Crear Item de Auditoria" at bounding box center [44, 28] width 52 height 5
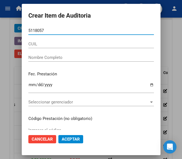
type input "51180576"
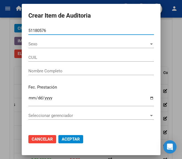
type input "20511805768"
type input "Toledo Mirko Nahuel"
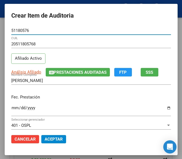
type input "51180576"
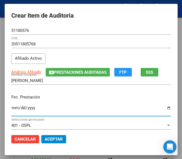
click at [11, 109] on input "Ingresar la fecha" at bounding box center [91, 110] width 160 height 9
type input "2025-06-30"
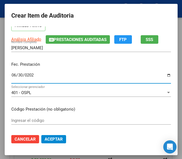
scroll to position [55, 0]
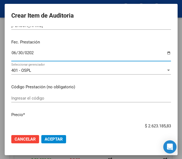
click at [34, 97] on input "Ingresar el código" at bounding box center [91, 98] width 160 height 5
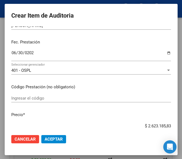
click at [11, 98] on input "Ingresar el código" at bounding box center [91, 98] width 160 height 5
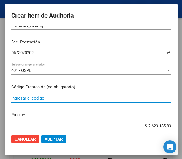
paste input "6138001 MEPROZIN 25 mg comp.x 30"
type input "6138001 MEPROZIN 25 mg comp.x 30"
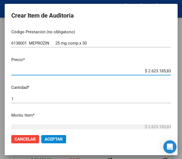
drag, startPoint x: 140, startPoint y: 71, endPoint x: 173, endPoint y: 71, distance: 33.1
click at [173, 71] on mat-dialog-content "51180576 Nro Documento 20511805768 CUIL Afiliado Activo Análisis Afiliado Prest…" at bounding box center [91, 78] width 173 height 104
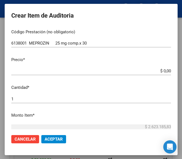
click at [166, 69] on input "$ 0,00" at bounding box center [91, 71] width 160 height 5
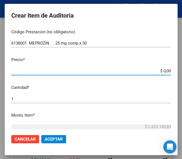
paste input "23023,69"
type input "$ 23.023,69"
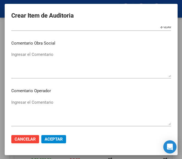
scroll to position [248, 0]
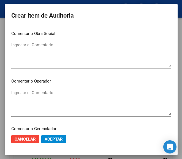
type input "$ 23.023,69"
click at [46, 87] on mat-dialog-content "51180576 Nro Documento 20511805768 CUIL Afiliado Activo Análisis Afiliado Prest…" at bounding box center [91, 78] width 173 height 104
click at [45, 92] on textarea "Ingresar el Comentario" at bounding box center [91, 103] width 160 height 26
click at [12, 95] on textarea "Ingresar el Comentario" at bounding box center [91, 103] width 160 height 26
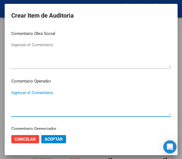
paste textarea "100 RAWSON"
click at [13, 90] on textarea "100 RAWSON" at bounding box center [91, 103] width 160 height 26
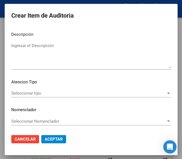
scroll to position [391, 0]
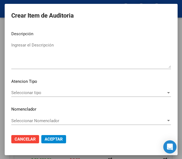
type textarea "100% RAWSON"
click at [30, 94] on span "Seleccionar tipo" at bounding box center [88, 92] width 155 height 5
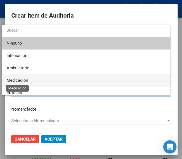
click at [27, 83] on span "Medicación" at bounding box center [18, 80] width 22 height 5
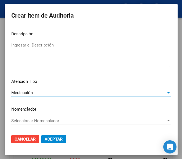
click at [48, 138] on span "Aceptar" at bounding box center [54, 139] width 18 height 5
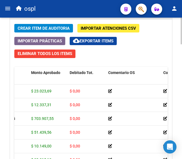
click at [48, 23] on div "Crear Item de Auditoria Importar Atenciones CSV Importar Prácticas cloud_downlo…" at bounding box center [91, 108] width 162 height 176
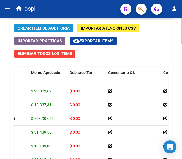
click at [48, 25] on button "Crear Item de Auditoria" at bounding box center [43, 28] width 59 height 9
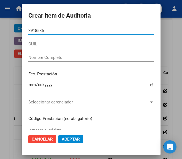
type input "39185867"
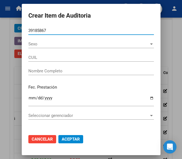
type input "27391858670"
type input "OLGUIN MELINA MARIEL"
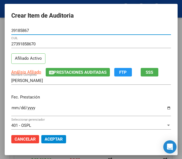
type input "39185867"
click at [11, 109] on input "Ingresar la fecha" at bounding box center [91, 110] width 160 height 9
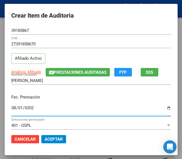
type input "2025-08-01"
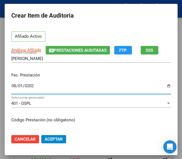
scroll to position [55, 0]
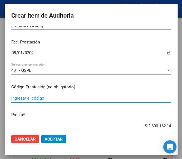
click at [26, 99] on input "Ingresar el código" at bounding box center [91, 98] width 160 height 5
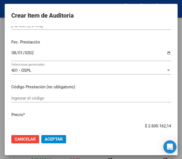
click at [52, 95] on div "Ingresar el código" at bounding box center [91, 98] width 160 height 8
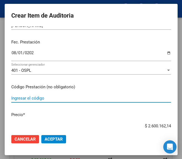
paste input "3934133 ELAFAX 75 mg comp.x 30"
type input "3934133 ELAFAX 75 mg comp.x 30"
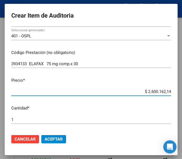
drag, startPoint x: 135, startPoint y: 128, endPoint x: 170, endPoint y: 125, distance: 35.1
click at [170, 125] on mat-dialog-content "39185867 Nro Documento 27391858670 CUIL Afiliado Activo Análisis Afiliado Prest…" at bounding box center [91, 78] width 173 height 104
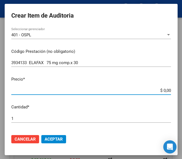
click at [164, 89] on input "$ 0,00" at bounding box center [91, 90] width 160 height 5
click at [166, 89] on input "$ 0,00" at bounding box center [91, 90] width 160 height 5
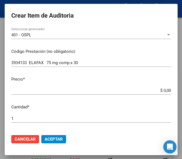
drag, startPoint x: 166, startPoint y: 89, endPoint x: 155, endPoint y: 56, distance: 35.0
click at [155, 56] on mat-dialog-content "39185867 Nro Documento 27391858670 CUIL Afiliado Activo Análisis Afiliado Prest…" at bounding box center [91, 78] width 173 height 104
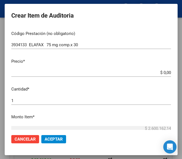
scroll to position [118, 0]
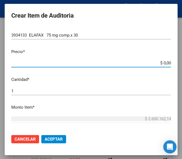
click at [165, 64] on input "$ 0,00" at bounding box center [91, 63] width 160 height 5
click at [166, 64] on input "$ 0,00" at bounding box center [91, 63] width 160 height 5
paste input "18279,07"
type input "$ 18.279,07"
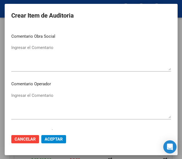
scroll to position [256, 0]
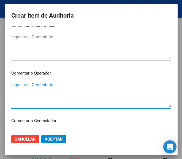
click at [40, 89] on textarea "Ingresar el Comentario" at bounding box center [91, 95] width 160 height 26
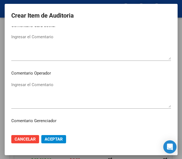
click at [40, 90] on textarea "Ingresar el Comentario" at bounding box center [91, 95] width 160 height 26
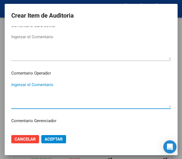
paste textarea "100 NUEVA GENERAL PAZ"
click at [13, 87] on textarea "100 NUEVA GENERAL PAZ" at bounding box center [91, 95] width 160 height 26
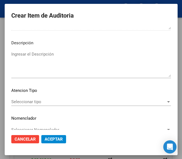
scroll to position [391, 0]
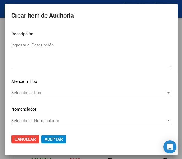
click at [33, 95] on span "Seleccionar tipo" at bounding box center [88, 92] width 155 height 5
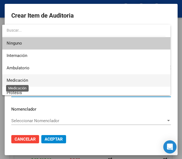
click at [24, 79] on span "Medicación" at bounding box center [18, 80] width 22 height 5
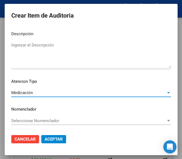
click at [50, 138] on span "Aceptar" at bounding box center [54, 139] width 18 height 5
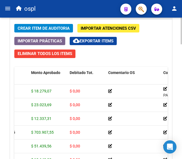
click at [57, 26] on span "Crear Item de Auditoria" at bounding box center [44, 28] width 52 height 5
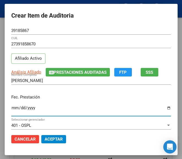
click at [11, 109] on input "Ingresar la fecha" at bounding box center [91, 110] width 160 height 9
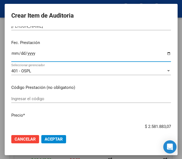
scroll to position [55, 0]
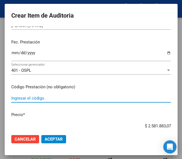
click at [44, 98] on input "Ingresar el código" at bounding box center [91, 98] width 160 height 5
click at [24, 96] on input "Ingresar el código" at bounding box center [91, 98] width 160 height 5
paste input "4815153 DROPICINE 1 mg comp.rec.x 60"
click at [122, 119] on mat-dialog-content "39185867 Nro Documento 27391858670 CUIL Afiliado Activo Análisis Afiliado Prest…" at bounding box center [91, 78] width 173 height 104
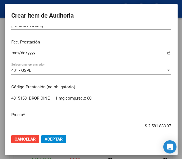
scroll to position [62, 0]
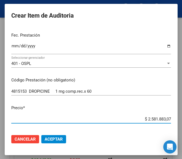
drag, startPoint x: 135, startPoint y: 126, endPoint x: 176, endPoint y: 122, distance: 41.3
click at [176, 122] on mat-dialog-content "39185867 Nro Documento 27391858670 CUIL Afiliado Activo Análisis Afiliado Prest…" at bounding box center [91, 78] width 173 height 104
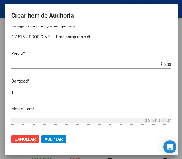
scroll to position [117, 0]
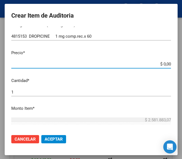
click at [166, 63] on input "$ 0,00" at bounding box center [91, 64] width 160 height 5
paste input "30518,44"
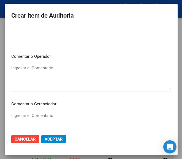
scroll to position [283, 0]
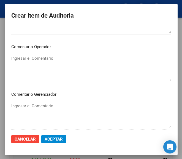
click at [33, 70] on textarea "Ingresar el Comentario" at bounding box center [91, 68] width 160 height 26
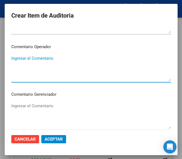
paste textarea "100 NUEVA GENERAL PAZ"
click at [14, 60] on textarea "100 NUEVA GENERAL PAZ" at bounding box center [91, 68] width 160 height 26
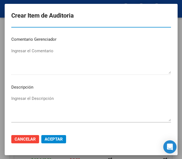
scroll to position [391, 0]
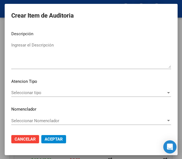
click at [32, 92] on span "Seleccionar tipo" at bounding box center [88, 92] width 155 height 5
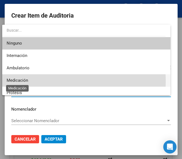
click at [26, 81] on span "Medicación" at bounding box center [18, 80] width 22 height 5
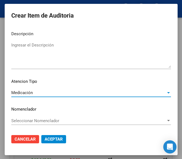
click at [52, 141] on span "Aceptar" at bounding box center [54, 139] width 18 height 5
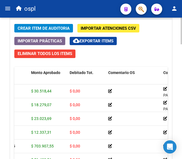
click at [28, 29] on span "Crear Item de Auditoria" at bounding box center [44, 28] width 52 height 5
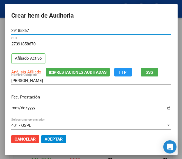
click at [13, 109] on input "Ingresar la fecha" at bounding box center [91, 110] width 160 height 9
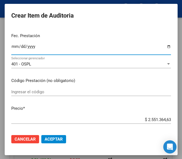
scroll to position [83, 0]
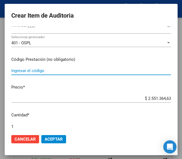
click at [30, 73] on input "Ingresar el código" at bounding box center [91, 70] width 160 height 5
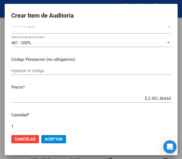
click at [31, 72] on input "Ingresar el código" at bounding box center [91, 70] width 160 height 5
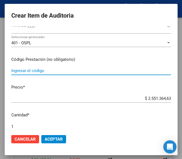
paste input "5715002 LAMOCAS 200 mg comp.dispers.x 30"
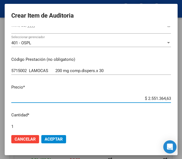
drag, startPoint x: 134, startPoint y: 100, endPoint x: 176, endPoint y: 99, distance: 42.2
click at [176, 99] on mat-dialog-content "39185867 Nro Documento 27391858670 CUIL Afiliado Activo Análisis Afiliado Prest…" at bounding box center [91, 78] width 173 height 104
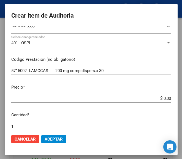
scroll to position [110, 0]
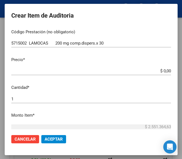
click at [165, 72] on input "$ 0,00" at bounding box center [91, 71] width 160 height 5
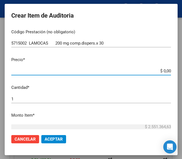
paste input "86485,39"
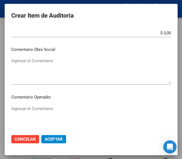
scroll to position [248, 0]
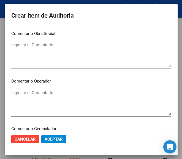
click at [45, 93] on textarea "Ingresar el Comentario" at bounding box center [91, 103] width 160 height 26
click at [49, 89] on mat-dialog-content "39185867 Nro Documento 27391858670 CUIL Afiliado Activo Análisis Afiliado Prest…" at bounding box center [91, 78] width 173 height 104
click at [21, 94] on textarea "Ingresar el Comentario" at bounding box center [91, 103] width 160 height 26
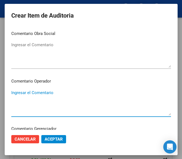
paste textarea "100 NUEVA GENERAL PAZ"
click at [14, 95] on textarea "100 NUEVA GENERAL PAZ" at bounding box center [91, 103] width 160 height 26
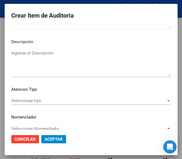
scroll to position [386, 0]
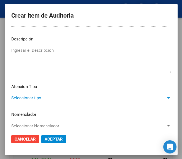
click at [33, 98] on span "Seleccionar tipo" at bounding box center [88, 98] width 155 height 5
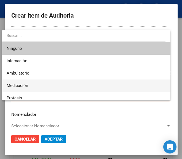
click at [27, 86] on span "Medicación" at bounding box center [18, 85] width 22 height 5
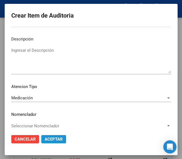
click at [46, 141] on span "Aceptar" at bounding box center [54, 139] width 18 height 5
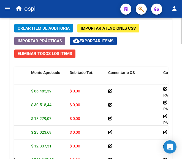
click at [41, 26] on span "Crear Item de Auditoria" at bounding box center [44, 28] width 52 height 5
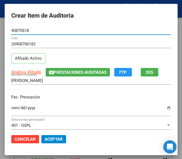
click at [11, 109] on input "Ingresar la fecha" at bounding box center [91, 110] width 160 height 9
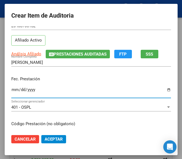
scroll to position [55, 0]
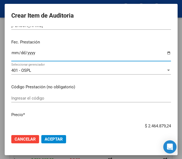
click at [23, 95] on div "Ingresar el código" at bounding box center [91, 98] width 160 height 8
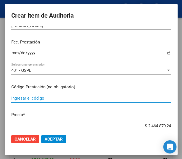
click at [39, 96] on input "Ingresar el código" at bounding box center [91, 98] width 160 height 5
paste input "462782 AKINETON comp.x 60"
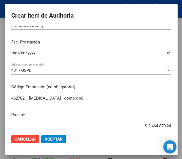
scroll to position [64, 0]
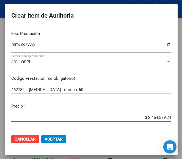
drag, startPoint x: 141, startPoint y: 126, endPoint x: 171, endPoint y: 124, distance: 30.1
click at [171, 124] on mat-dialog-content "40870618 Nro Documento 20408706182 CUIL Afiliado Activo Análisis Afiliado Prest…" at bounding box center [91, 78] width 173 height 104
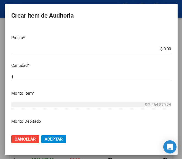
scroll to position [146, 0]
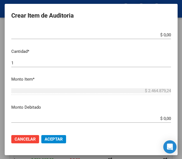
click at [166, 34] on app-form-text-field "Precio * $ 0,00 Ingresar el precio" at bounding box center [93, 29] width 164 height 17
click at [165, 34] on input "$ 0,00" at bounding box center [91, 35] width 160 height 5
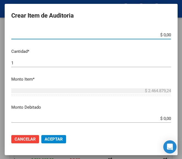
paste input "24282,67"
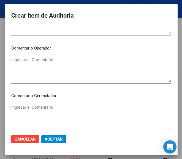
scroll to position [284, 0]
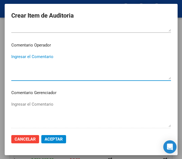
click at [56, 68] on textarea "Ingresar el Comentario" at bounding box center [91, 67] width 160 height 26
click at [14, 60] on textarea "Ingresar el Comentario" at bounding box center [91, 67] width 160 height 26
paste textarea "100 MUGHINI"
click at [14, 58] on textarea "100 MUGHINI" at bounding box center [91, 67] width 160 height 26
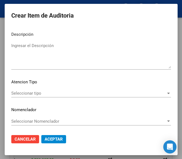
scroll to position [391, 0]
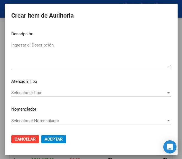
click at [29, 91] on span "Seleccionar tipo" at bounding box center [88, 92] width 155 height 5
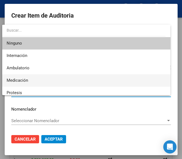
click at [36, 82] on span "Medicación" at bounding box center [86, 80] width 159 height 12
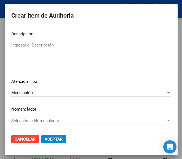
click at [53, 133] on mat-dialog-actions "Cancelar Aceptar" at bounding box center [91, 139] width 160 height 19
click at [53, 136] on button "Aceptar" at bounding box center [53, 139] width 25 height 8
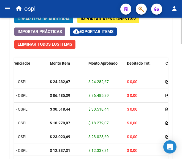
scroll to position [535, 0]
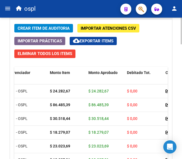
click at [50, 27] on span "Crear Item de Auditoria" at bounding box center [44, 28] width 52 height 5
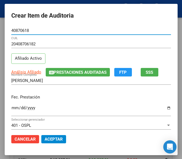
click at [11, 110] on input "Ingresar la fecha" at bounding box center [91, 110] width 160 height 9
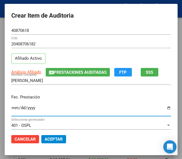
click at [13, 109] on input "Ingresar la fecha" at bounding box center [91, 110] width 160 height 9
click at [17, 110] on input "Ingresar la fecha" at bounding box center [91, 110] width 160 height 9
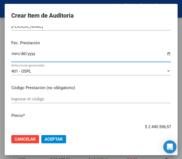
scroll to position [55, 0]
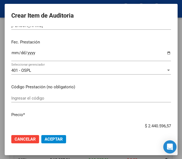
click at [31, 94] on mat-dialog-content "40870618 Nro Documento 20408706182 CUIL Afiliado Activo Análisis Afiliado Prest…" at bounding box center [91, 78] width 173 height 104
click at [33, 101] on div "Ingresar el código" at bounding box center [91, 98] width 160 height 8
click at [21, 99] on input "Ingresar el código" at bounding box center [91, 98] width 160 height 5
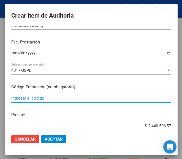
paste input "3813272 RISPERIN 3 mg comp.x 60"
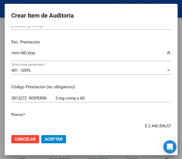
scroll to position [56, 0]
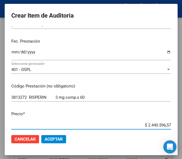
drag, startPoint x: 133, startPoint y: 126, endPoint x: 174, endPoint y: 125, distance: 41.1
click at [174, 125] on mat-dialog-content "40870618 Nro Documento 20408706182 CUIL Afiliado Activo Análisis Afiliado Prest…" at bounding box center [91, 78] width 173 height 104
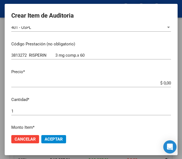
scroll to position [111, 0]
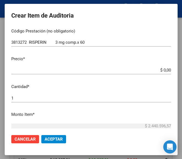
click at [166, 69] on app-form-text-field "Precio * $ 0,00 Ingresar el precio" at bounding box center [93, 64] width 164 height 17
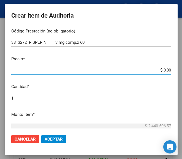
click at [165, 70] on input "$ 0,00" at bounding box center [91, 70] width 160 height 5
click at [166, 70] on input "$ 0,00" at bounding box center [91, 70] width 160 height 5
paste input "89287,4"
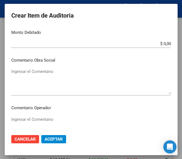
scroll to position [249, 0]
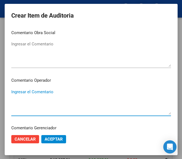
click at [44, 89] on textarea "Ingresar el Comentario" at bounding box center [91, 102] width 160 height 26
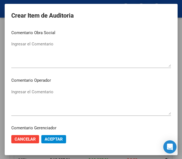
click at [5, 93] on mat-dialog-content "40870618 Nro Documento 20408706182 CUIL Afiliado Activo Análisis Afiliado Prest…" at bounding box center [91, 78] width 173 height 104
click at [11, 92] on textarea "Ingresar el Comentario" at bounding box center [91, 102] width 160 height 26
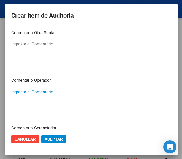
paste textarea "100 MUGHINI"
click at [14, 94] on textarea "100 MUGHINI" at bounding box center [91, 102] width 160 height 26
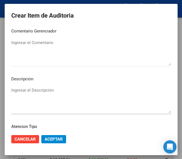
scroll to position [359, 0]
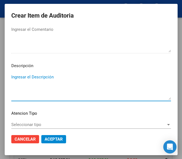
click at [37, 79] on textarea "Ingresar el Descripción" at bounding box center [91, 87] width 160 height 26
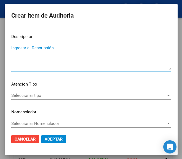
scroll to position [391, 0]
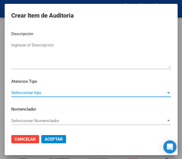
click at [37, 95] on span "Seleccionar tipo" at bounding box center [88, 92] width 155 height 5
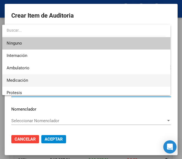
click at [37, 82] on span "Medicación" at bounding box center [86, 80] width 159 height 12
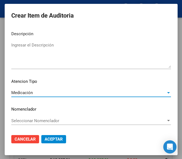
click at [48, 140] on span "Aceptar" at bounding box center [54, 139] width 18 height 5
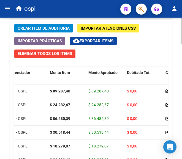
click at [57, 32] on button "Crear Item de Auditoria" at bounding box center [43, 28] width 59 height 9
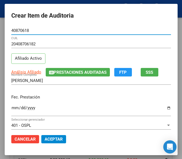
click at [11, 111] on input "Ingresar la fecha" at bounding box center [91, 110] width 160 height 9
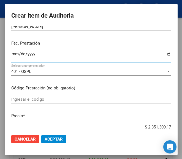
scroll to position [55, 0]
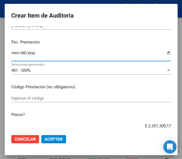
click at [47, 99] on input "Ingresar el código" at bounding box center [91, 98] width 160 height 5
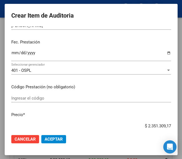
click at [24, 97] on input "Ingresar el código" at bounding box center [91, 98] width 160 height 5
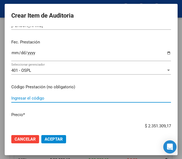
paste input "5111172 RISPERDAL CONSTA 25 mg vial a.x 1+aguja"
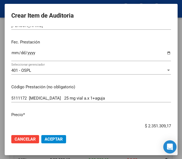
scroll to position [59, 0]
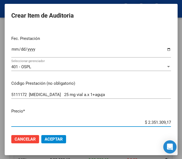
drag, startPoint x: 139, startPoint y: 126, endPoint x: 180, endPoint y: 119, distance: 41.4
click at [178, 119] on mat-dialog-container "Crear Item de Auditoria 40870618 Nro Documento 20408706182 CUIL Afiliado Activo…" at bounding box center [91, 79] width 173 height 151
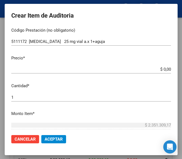
scroll to position [114, 0]
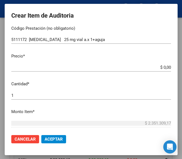
click at [167, 67] on app-form-text-field "Precio * $ 0,00 Ingresar el precio" at bounding box center [93, 61] width 164 height 17
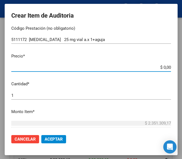
click at [166, 67] on input "$ 0,00" at bounding box center [91, 67] width 160 height 5
paste input "264984,71"
click at [31, 98] on input "1" at bounding box center [91, 95] width 160 height 5
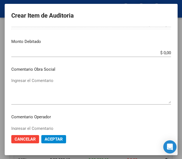
scroll to position [252, 0]
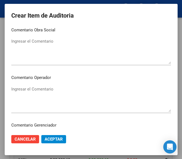
click at [41, 85] on div "Ingresar el Comentario" at bounding box center [91, 99] width 160 height 28
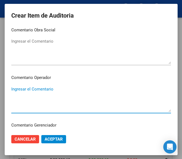
click at [45, 86] on div "Ingresar el Comentario" at bounding box center [91, 99] width 160 height 28
click at [17, 97] on textarea "Ingresar el Comentario" at bounding box center [91, 99] width 160 height 26
paste textarea "100 MUGHINI"
click at [14, 88] on textarea "100 MUGHINI" at bounding box center [91, 99] width 160 height 26
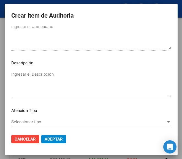
scroll to position [390, 0]
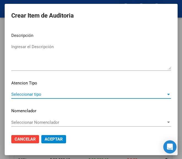
click at [39, 95] on span "Seleccionar tipo" at bounding box center [88, 94] width 155 height 5
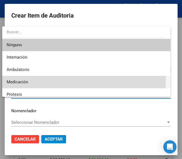
click at [36, 81] on span "Medicación" at bounding box center [86, 82] width 159 height 12
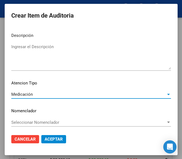
scroll to position [391, 0]
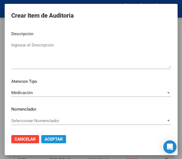
click at [48, 137] on button "Aceptar" at bounding box center [53, 139] width 25 height 8
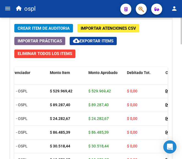
click at [55, 26] on span "Crear Item de Auditoria" at bounding box center [44, 28] width 52 height 5
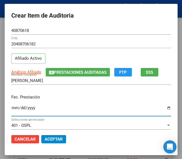
click at [11, 112] on input "Ingresar la fecha" at bounding box center [91, 110] width 160 height 9
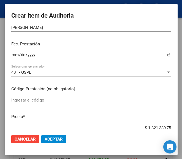
scroll to position [83, 0]
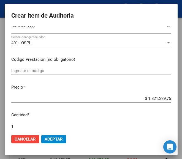
click at [47, 74] on div "Ingresar el código" at bounding box center [91, 71] width 160 height 8
click at [48, 71] on input "Ingresar el código" at bounding box center [91, 70] width 160 height 5
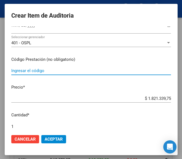
paste input "2413575 LOGICAL 400 mg comp.x 60"
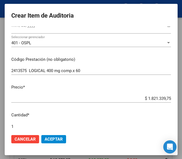
drag, startPoint x: 126, startPoint y: 96, endPoint x: 183, endPoint y: 93, distance: 57.1
click at [182, 93] on html "menu ospl person Firma Express Inicio Calendario SSS Instructivos Contacto OS T…" at bounding box center [91, 79] width 182 height 159
click at [135, 105] on div "$ 1.821.339,75 Ingresar el precio" at bounding box center [91, 102] width 160 height 14
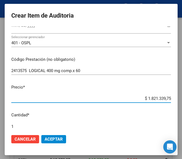
drag, startPoint x: 139, startPoint y: 99, endPoint x: 165, endPoint y: 93, distance: 26.6
click at [163, 93] on mat-dialog-content "40870618 Nro Documento 20408706182 CUIL Afiliado Activo Análisis Afiliado Prest…" at bounding box center [91, 78] width 173 height 104
click at [166, 93] on mat-dialog-content "40870618 Nro Documento 20408706182 CUIL Afiliado Activo Análisis Afiliado Prest…" at bounding box center [91, 78] width 173 height 104
drag, startPoint x: 142, startPoint y: 98, endPoint x: 168, endPoint y: 92, distance: 26.9
click at [168, 92] on mat-dialog-content "40870618 Nro Documento 20408706182 CUIL Afiliado Activo Análisis Afiliado Prest…" at bounding box center [91, 78] width 173 height 104
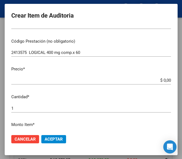
scroll to position [110, 0]
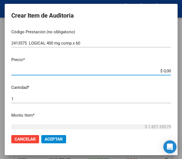
click at [166, 70] on input "$ 0,00" at bounding box center [91, 71] width 160 height 5
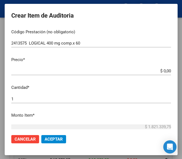
click at [166, 71] on app-form-text-field "Precio * $ 0,00 Ingresar el precio" at bounding box center [93, 65] width 164 height 17
click at [166, 71] on input "$ 0,00" at bounding box center [91, 71] width 160 height 5
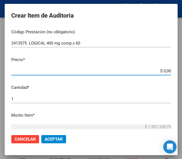
paste input "77391,87"
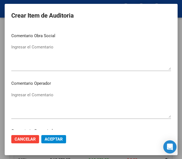
scroll to position [276, 0]
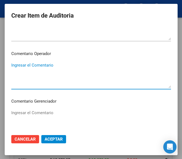
click at [27, 73] on textarea "Ingresar el Comentario" at bounding box center [91, 75] width 160 height 26
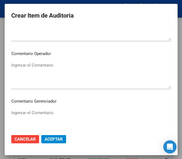
click at [36, 61] on div "Ingresar el Comentario" at bounding box center [91, 75] width 160 height 28
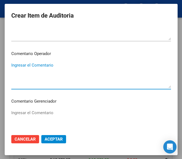
paste textarea "100 MUGHINI"
click at [12, 64] on textarea "100 MUGHINI" at bounding box center [91, 75] width 160 height 26
click at [14, 65] on textarea "100 MUGHINI" at bounding box center [91, 75] width 160 height 26
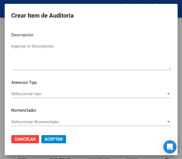
scroll to position [391, 0]
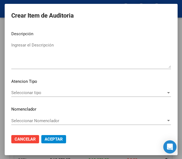
click at [33, 96] on div "Seleccionar tipo Seleccionar tipo" at bounding box center [91, 93] width 160 height 8
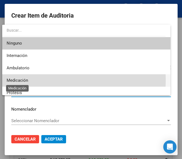
click at [25, 80] on span "Medicación" at bounding box center [18, 80] width 22 height 5
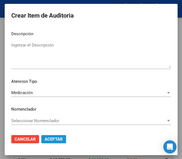
click at [50, 140] on span "Aceptar" at bounding box center [54, 139] width 18 height 5
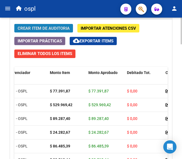
click at [50, 26] on span "Crear Item de Auditoria" at bounding box center [44, 28] width 52 height 5
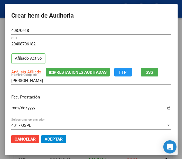
click at [11, 105] on div "Ingresar la fecha" at bounding box center [91, 111] width 160 height 12
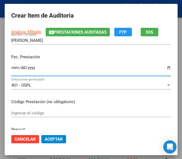
scroll to position [55, 0]
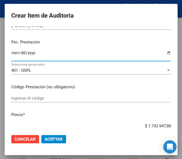
click at [27, 100] on input "Ingresar el código" at bounding box center [91, 98] width 160 height 5
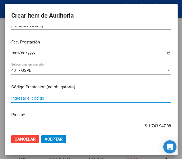
click at [23, 96] on input "Ingresar el código" at bounding box center [91, 98] width 160 height 5
paste input "3716671 TOGREL 25 mg comp.x 50"
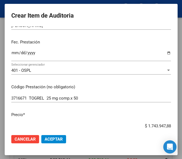
scroll to position [60, 0]
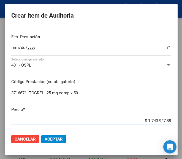
drag, startPoint x: 141, startPoint y: 127, endPoint x: 170, endPoint y: 122, distance: 29.7
click at [170, 122] on app-form-text-field "Precio * $ 1.743.947,88 Ingresar el precio" at bounding box center [93, 115] width 164 height 17
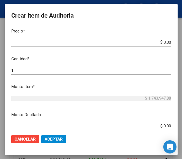
scroll to position [143, 0]
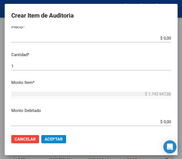
click at [167, 36] on app-form-text-field "Precio * $ 0,00 Ingresar el precio" at bounding box center [93, 32] width 164 height 17
click at [166, 38] on app-form-text-field "Precio * $ 0,00 Ingresar el precio" at bounding box center [93, 32] width 164 height 17
click at [166, 39] on input "$ 0,00" at bounding box center [91, 38] width 160 height 5
click at [166, 37] on input "$ 0,00" at bounding box center [91, 38] width 160 height 5
paste input "48663"
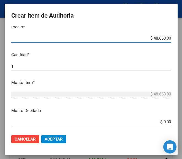
click at [24, 64] on input "1" at bounding box center [91, 66] width 160 height 5
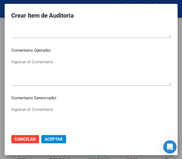
scroll to position [281, 0]
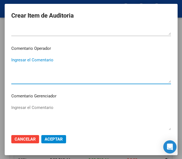
click at [40, 69] on textarea "Ingresar el Comentario" at bounding box center [91, 70] width 160 height 26
click at [26, 60] on textarea "Ingresar el Comentario" at bounding box center [91, 70] width 160 height 26
paste textarea "100 MUGHINI"
click at [14, 61] on textarea "100 MUGHINI" at bounding box center [91, 70] width 160 height 26
click at [13, 60] on textarea "100 MUGHINI" at bounding box center [91, 70] width 160 height 26
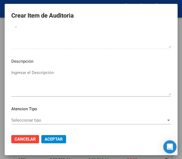
scroll to position [391, 0]
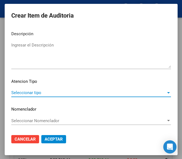
click at [29, 90] on span "Seleccionar tipo" at bounding box center [88, 92] width 155 height 5
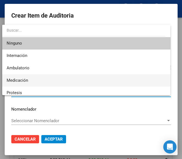
click at [27, 77] on span "Medicación" at bounding box center [86, 80] width 159 height 12
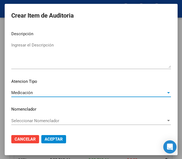
click at [49, 142] on span "Aceptar" at bounding box center [54, 139] width 18 height 5
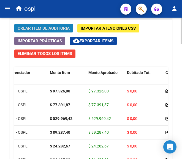
click at [50, 32] on button "Crear Item de Auditoria" at bounding box center [43, 28] width 59 height 9
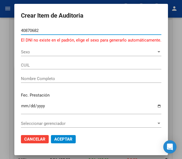
drag, startPoint x: 43, startPoint y: 31, endPoint x: 13, endPoint y: 31, distance: 29.8
click at [14, 31] on mat-dialog-content "40870682 Nro Documento El DNI no existe en el padrón, elige el sexo para genera…" at bounding box center [91, 78] width 154 height 104
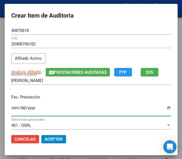
click at [11, 108] on input "Ingresar la fecha" at bounding box center [91, 110] width 160 height 9
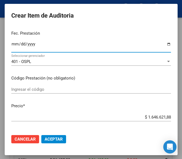
scroll to position [83, 0]
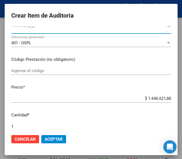
click at [36, 69] on input "Ingresar el código" at bounding box center [91, 70] width 160 height 5
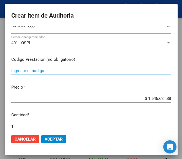
click at [44, 73] on input "Ingresar el código" at bounding box center [91, 70] width 160 height 5
paste input "2472722 HALOPIDOL 10 mg comp.x 60"
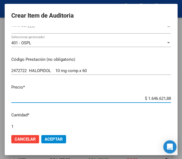
drag, startPoint x: 135, startPoint y: 100, endPoint x: 170, endPoint y: 94, distance: 35.2
click at [170, 94] on mat-dialog-content "40870618 Nro Documento 20408706182 CUIL Afiliado Activo Análisis Afiliado Prest…" at bounding box center [91, 78] width 173 height 104
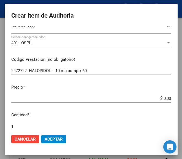
scroll to position [110, 0]
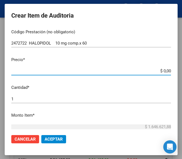
click at [166, 71] on input "$ 0,00" at bounding box center [91, 71] width 160 height 5
paste input "81604,99"
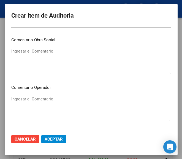
scroll to position [248, 0]
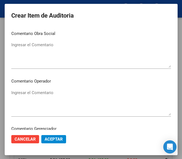
click at [36, 89] on div "Ingresar el Comentario" at bounding box center [91, 103] width 160 height 28
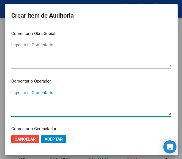
click at [21, 91] on textarea "Ingresar el Comentario" at bounding box center [91, 103] width 160 height 26
paste textarea "100 MUGHINI"
click at [14, 88] on mat-dialog-content "40870618 Nro Documento 20408706182 CUIL Afiliado Activo Análisis Afiliado Prest…" at bounding box center [91, 78] width 173 height 104
click at [13, 93] on textarea "100 MUGHINI" at bounding box center [91, 103] width 160 height 26
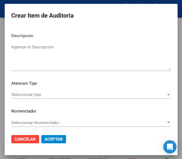
scroll to position [391, 0]
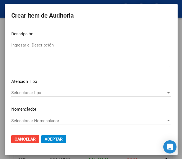
click at [40, 92] on span "Seleccionar tipo" at bounding box center [88, 92] width 155 height 5
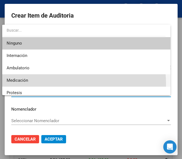
click at [31, 85] on span "Medicación" at bounding box center [86, 80] width 159 height 12
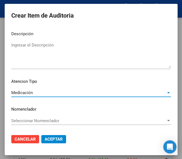
click at [50, 139] on span "Aceptar" at bounding box center [54, 139] width 18 height 5
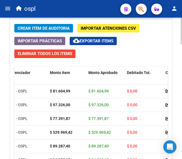
click at [40, 29] on span "Crear Item de Auditoria" at bounding box center [44, 28] width 52 height 5
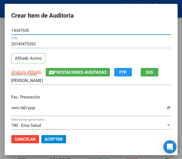
click at [11, 107] on input "Ingresar la fecha" at bounding box center [91, 110] width 160 height 9
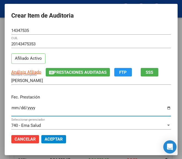
click at [11, 106] on div "Ingresar la fecha" at bounding box center [91, 111] width 160 height 12
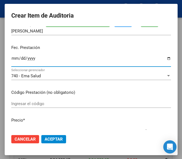
scroll to position [55, 0]
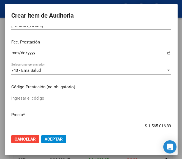
click at [38, 95] on div "Ingresar el código" at bounding box center [91, 98] width 160 height 8
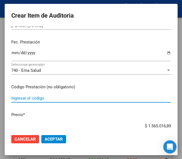
click at [41, 99] on input "Ingresar el código" at bounding box center [91, 98] width 160 height 5
paste input "4765907 BIDECAR 25 mg comp.ran.x 60"
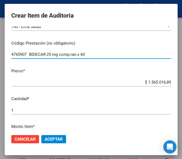
scroll to position [110, 0]
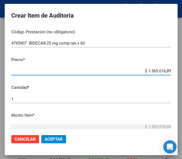
drag, startPoint x: 136, startPoint y: 70, endPoint x: 171, endPoint y: 66, distance: 35.0
click at [171, 66] on mat-dialog-content "14347535 Nro Documento 20143475353 CUIL Afiliado Activo Análisis Afiliado Prest…" at bounding box center [91, 78] width 173 height 104
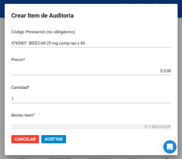
click at [166, 69] on input "$ 0,00" at bounding box center [91, 71] width 160 height 5
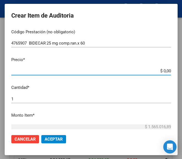
drag, startPoint x: 162, startPoint y: 69, endPoint x: 162, endPoint y: 65, distance: 4.7
click at [162, 65] on mat-dialog-content "14347535 Nro Documento 20143475353 CUIL Afiliado Activo Análisis Afiliado Prest…" at bounding box center [91, 78] width 173 height 104
click at [166, 70] on input "$ 0,00" at bounding box center [91, 71] width 160 height 5
paste input "31246,05"
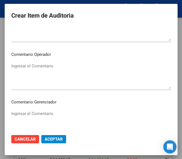
scroll to position [276, 0]
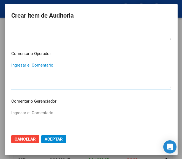
click at [40, 71] on textarea "Ingresar el Comentario" at bounding box center [91, 75] width 160 height 26
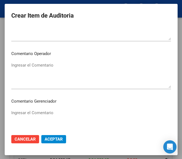
click at [30, 70] on textarea "Ingresar el Comentario" at bounding box center [91, 75] width 160 height 26
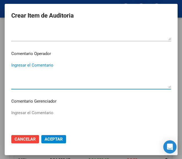
paste textarea "100 SARMIENTO"
click at [13, 63] on textarea "100 SARMIENTO" at bounding box center [91, 75] width 160 height 26
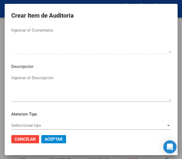
scroll to position [391, 0]
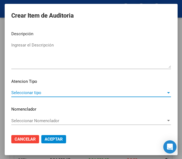
click at [30, 94] on span "Seleccionar tipo" at bounding box center [88, 92] width 155 height 5
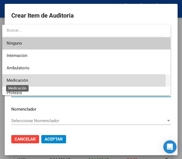
click at [26, 80] on span "Medicación" at bounding box center [18, 80] width 22 height 5
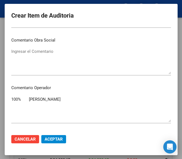
scroll to position [198, 0]
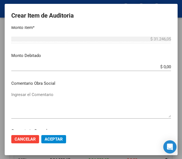
click at [166, 66] on input "$ 0,00" at bounding box center [91, 67] width 160 height 5
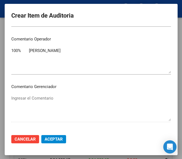
scroll to position [281, 0]
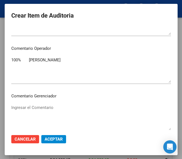
click at [62, 60] on textarea "100% SARMIENTO" at bounding box center [91, 70] width 160 height 26
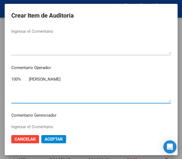
scroll to position [226, 0]
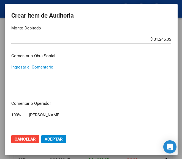
click at [47, 72] on textarea "Ingresar el Comentario" at bounding box center [91, 77] width 160 height 26
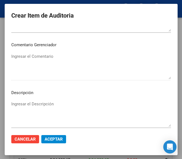
scroll to position [391, 0]
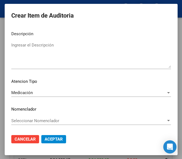
click at [55, 141] on span "Aceptar" at bounding box center [54, 139] width 18 height 5
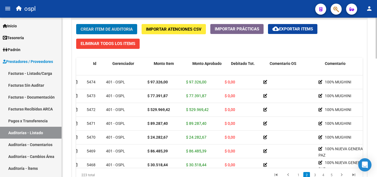
scroll to position [28, 0]
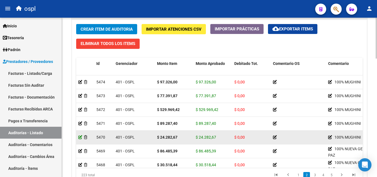
click at [79, 135] on icon at bounding box center [80, 137] width 4 height 4
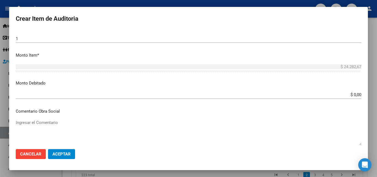
scroll to position [165, 0]
click at [356, 92] on input "$ 0,00" at bounding box center [188, 94] width 345 height 5
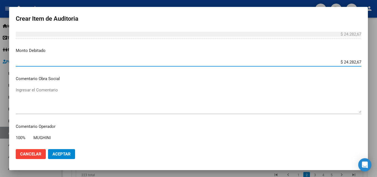
scroll to position [221, 0]
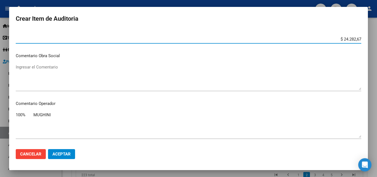
click at [48, 87] on textarea "Ingresar el Comentario" at bounding box center [188, 77] width 345 height 26
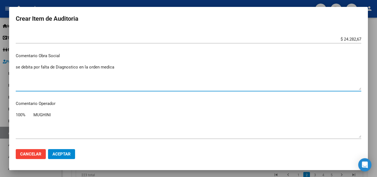
click at [48, 87] on textarea "se debita por falta de Diagnostico en la orden medica" at bounding box center [188, 77] width 345 height 26
drag, startPoint x: 119, startPoint y: 66, endPoint x: 14, endPoint y: 76, distance: 105.7
click at [14, 76] on mat-dialog-content "40870618 Nro Documento 20408706182 CUIL Afiliado Activo RAMIREZ LEONARDO SEBAST…" at bounding box center [188, 86] width 358 height 115
click at [76, 77] on textarea "se debita por falta de Diagnostico en la orden medica" at bounding box center [188, 77] width 345 height 26
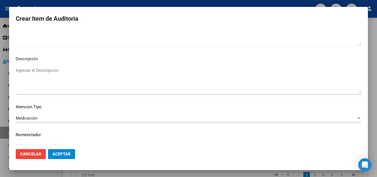
scroll to position [371, 0]
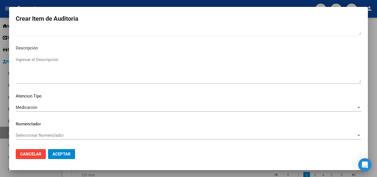
click at [62, 150] on button "Aceptar" at bounding box center [61, 154] width 27 height 10
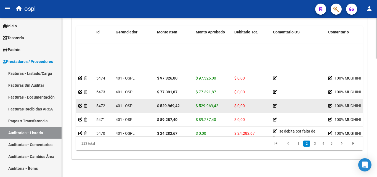
scroll to position [55, 0]
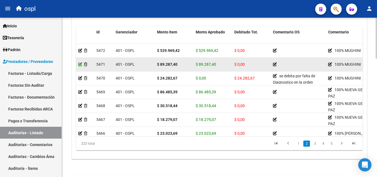
click at [79, 63] on icon at bounding box center [80, 64] width 4 height 4
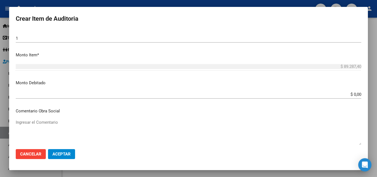
scroll to position [193, 0]
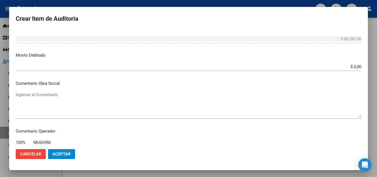
click at [357, 65] on app-form-text-field "Monto Debitado $ 0,00 Ingresar el monto" at bounding box center [191, 60] width 350 height 17
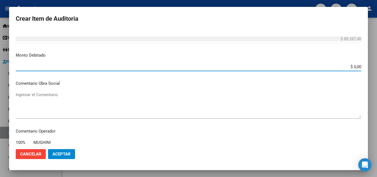
click at [355, 66] on input "$ 0,00" at bounding box center [188, 66] width 345 height 5
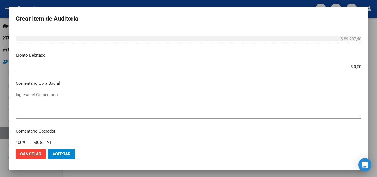
click at [356, 66] on app-form-text-field "Monto Debitado $ 0,00 Ingresar el monto" at bounding box center [191, 60] width 350 height 17
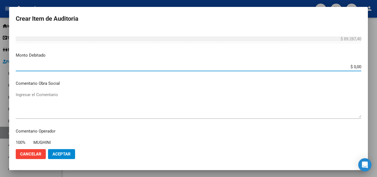
click at [356, 65] on input "$ 0,00" at bounding box center [188, 66] width 345 height 5
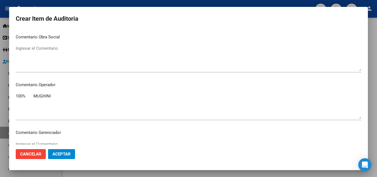
scroll to position [248, 0]
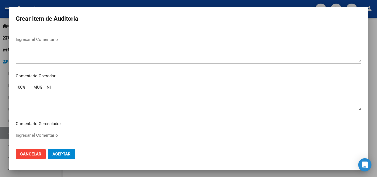
click at [43, 47] on textarea "Ingresar el Comentario" at bounding box center [188, 49] width 345 height 26
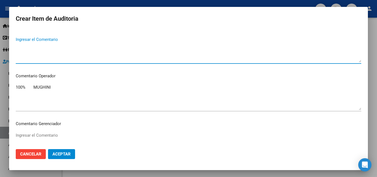
paste textarea "se debita por falta de Diagnostico en la orden medica"
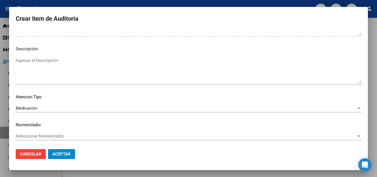
scroll to position [371, 0]
click at [59, 154] on span "Aceptar" at bounding box center [61, 153] width 18 height 5
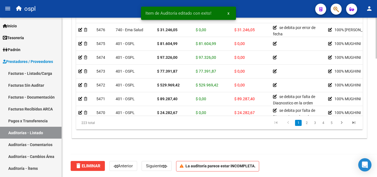
scroll to position [462, 0]
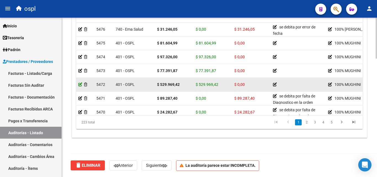
click at [79, 84] on icon at bounding box center [80, 84] width 4 height 4
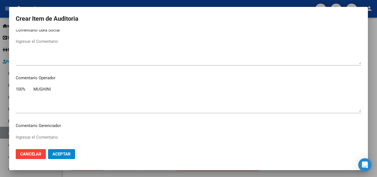
scroll to position [248, 0]
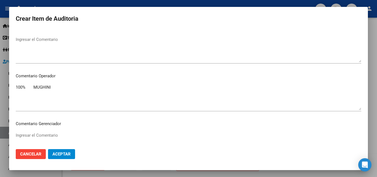
click at [39, 52] on textarea "Ingresar el Comentario" at bounding box center [188, 49] width 345 height 26
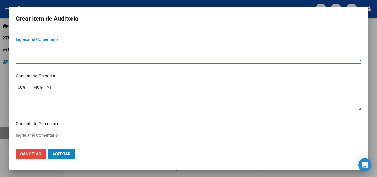
paste textarea "se debita por falta de Diagnostico en la orden medica"
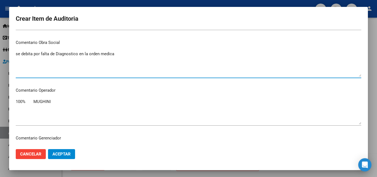
scroll to position [193, 0]
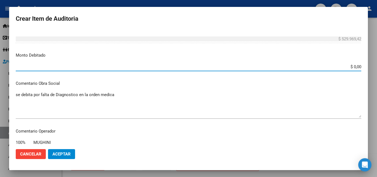
click at [356, 67] on input "$ 0,00" at bounding box center [188, 66] width 345 height 5
click at [63, 157] on button "Aceptar" at bounding box center [61, 154] width 27 height 10
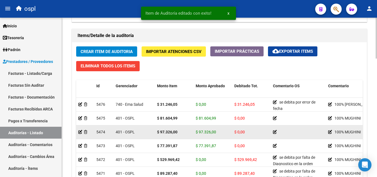
scroll to position [413, 0]
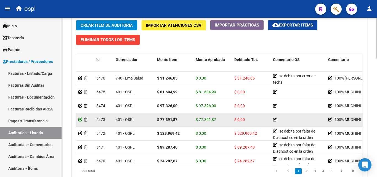
click at [80, 119] on icon at bounding box center [80, 119] width 4 height 4
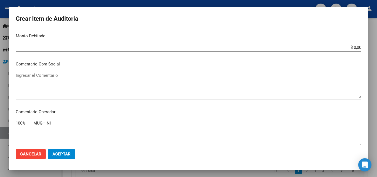
scroll to position [221, 0]
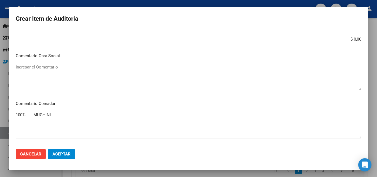
click at [39, 81] on textarea "Ingresar el Comentario" at bounding box center [188, 77] width 345 height 26
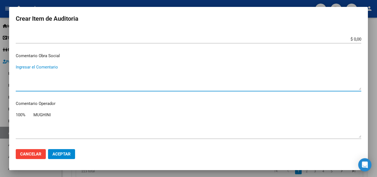
paste textarea "se debita por falta de Diagnostico en la orden medica"
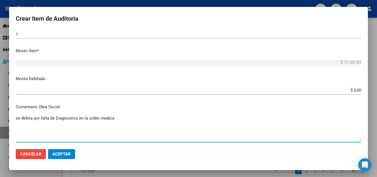
scroll to position [165, 0]
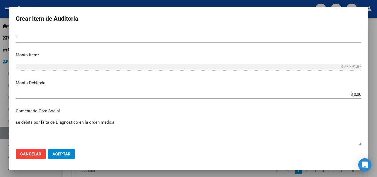
click at [356, 93] on app-form-text-field "Monto Debitado $ 0,00 Ingresar el monto" at bounding box center [191, 88] width 350 height 17
click at [356, 94] on input "$ 0,00" at bounding box center [188, 94] width 345 height 5
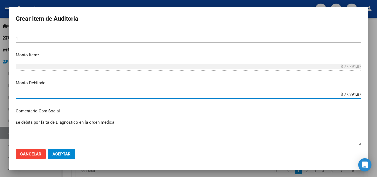
scroll to position [221, 0]
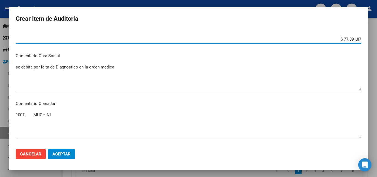
click at [65, 153] on span "Aceptar" at bounding box center [61, 153] width 18 height 5
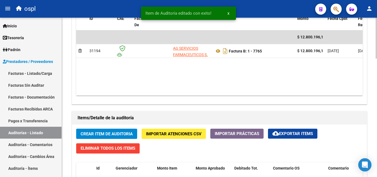
scroll to position [386, 0]
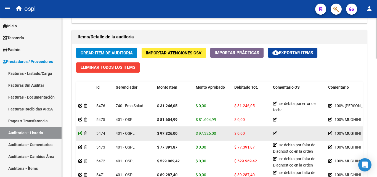
click at [80, 134] on icon at bounding box center [80, 133] width 4 height 4
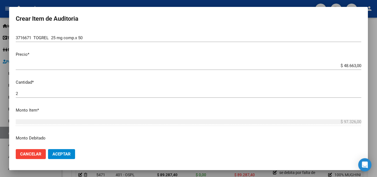
scroll to position [165, 0]
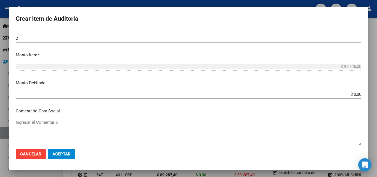
click at [356, 94] on app-form-text-field "Monto Debitado $ 0,00 Ingresar el monto" at bounding box center [191, 88] width 350 height 17
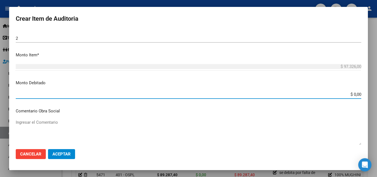
click at [355, 94] on input "$ 0,00" at bounding box center [188, 94] width 345 height 5
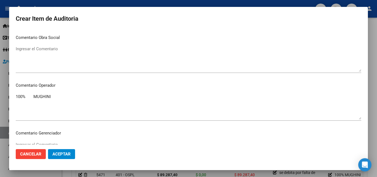
scroll to position [248, 0]
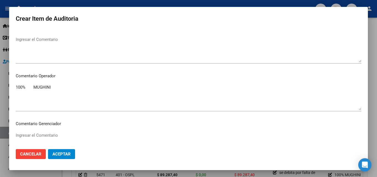
click at [45, 45] on textarea "Ingresar el Comentario" at bounding box center [188, 49] width 345 height 26
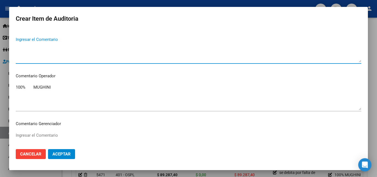
paste textarea "se debita por falta de Diagnostico en la orden medica"
click at [63, 157] on button "Aceptar" at bounding box center [61, 154] width 27 height 10
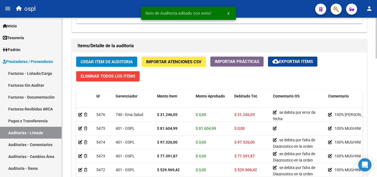
scroll to position [386, 0]
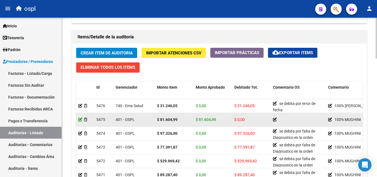
click at [80, 117] on icon at bounding box center [80, 119] width 4 height 4
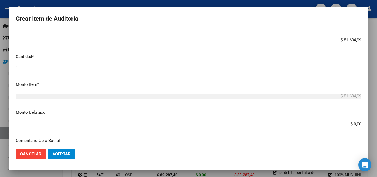
scroll to position [165, 0]
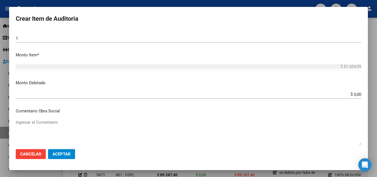
click at [357, 93] on app-form-text-field "Monto Debitado $ 0,00 Ingresar el monto" at bounding box center [191, 88] width 350 height 17
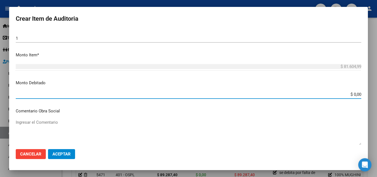
click at [356, 93] on input "$ 0,00" at bounding box center [188, 94] width 345 height 5
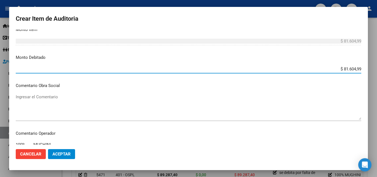
scroll to position [221, 0]
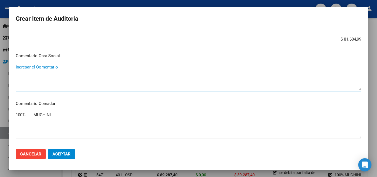
click at [62, 77] on textarea "Ingresar el Comentario" at bounding box center [188, 77] width 345 height 26
paste textarea "se debita por falta de Diagnostico en la orden medica"
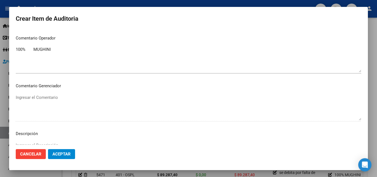
scroll to position [331, 0]
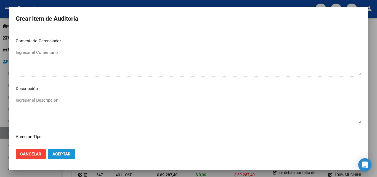
click at [63, 153] on span "Aceptar" at bounding box center [61, 153] width 18 height 5
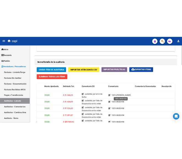
scroll to position [358, 0]
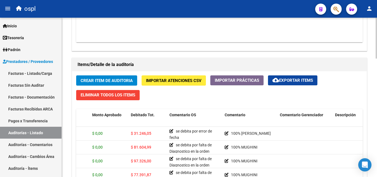
click at [167, 99] on div "Crear Item de Auditoria Importar Atenciones CSV Importar Prácticas cloud_downlo…" at bounding box center [219, 156] width 294 height 170
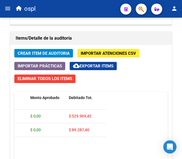
scroll to position [0, 103]
click at [53, 53] on span "Crear Item de Auditoria" at bounding box center [44, 53] width 52 height 5
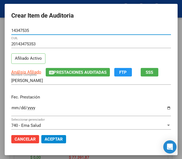
click at [6, 111] on mat-dialog-content "14347535 Nro Documento 20143475353 CUIL Afiliado Activo Análisis Afiliado Prest…" at bounding box center [91, 78] width 173 height 104
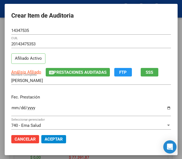
click at [11, 110] on input "Ingresar la fecha" at bounding box center [91, 110] width 160 height 9
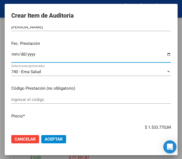
scroll to position [55, 0]
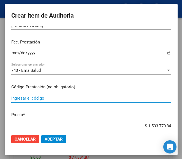
click at [23, 97] on input "Ingresar el código" at bounding box center [91, 98] width 160 height 5
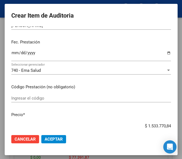
click at [23, 100] on input "Ingresar el código" at bounding box center [91, 98] width 160 height 5
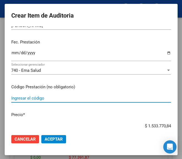
paste input "6691973 SIAGLIX 50 mg comp.rec.x 30"
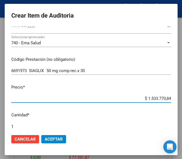
drag, startPoint x: 140, startPoint y: 98, endPoint x: 173, endPoint y: 95, distance: 33.3
click at [173, 95] on mat-dialog-content "14347535 Nro Documento 20143475353 CUIL Afiliado Activo Análisis Afiliado Prest…" at bounding box center [91, 78] width 173 height 104
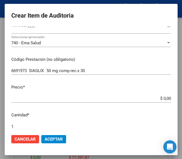
scroll to position [110, 0]
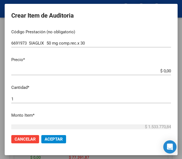
click at [166, 70] on app-form-text-field "Precio * $ 0,00 Ingresar el precio" at bounding box center [93, 65] width 164 height 17
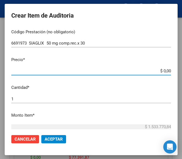
click at [166, 71] on input "$ 0,00" at bounding box center [91, 71] width 160 height 5
paste input "80003,22"
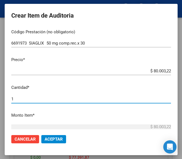
click at [12, 97] on input "1" at bounding box center [91, 99] width 160 height 5
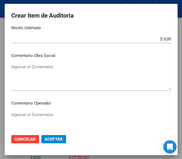
scroll to position [248, 0]
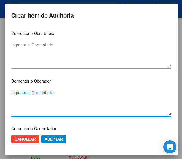
click at [54, 95] on textarea "Ingresar el Comentario" at bounding box center [91, 103] width 160 height 26
click at [18, 92] on textarea "Ingresar el Comentario" at bounding box center [91, 103] width 160 height 26
paste textarea "100 SARMIENTO"
click at [14, 90] on textarea "100 SARMIENTO" at bounding box center [91, 103] width 160 height 26
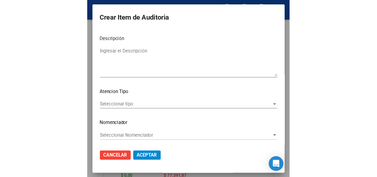
scroll to position [391, 0]
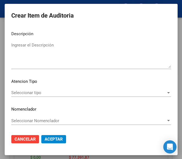
click at [32, 94] on span "Seleccionar tipo" at bounding box center [88, 92] width 155 height 5
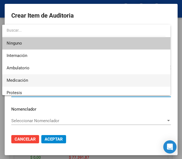
click at [31, 83] on span "Medicación" at bounding box center [86, 80] width 159 height 12
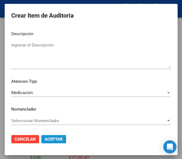
click at [56, 139] on span "Aceptar" at bounding box center [54, 139] width 18 height 5
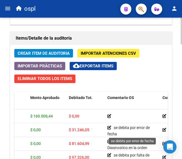
click at [108, 128] on icon at bounding box center [110, 128] width 4 height 4
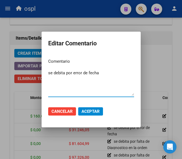
drag, startPoint x: 111, startPoint y: 74, endPoint x: 36, endPoint y: 74, distance: 75.5
click at [36, 74] on div "Editar Comentario Comentario se debita por error de fecha Ingresar el comentari…" at bounding box center [91, 79] width 182 height 159
click at [148, 55] on div at bounding box center [91, 79] width 182 height 159
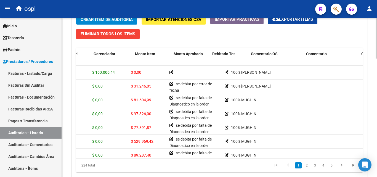
scroll to position [0, 0]
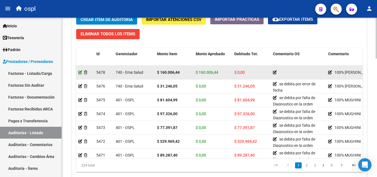
click at [79, 72] on icon at bounding box center [80, 72] width 4 height 4
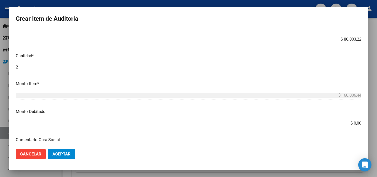
scroll to position [138, 0]
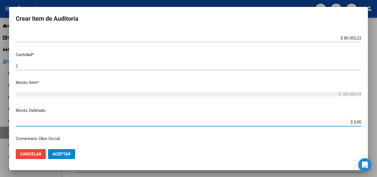
click at [356, 123] on input "$ 0,00" at bounding box center [188, 121] width 345 height 5
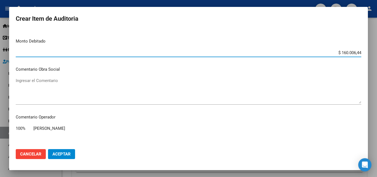
scroll to position [221, 0]
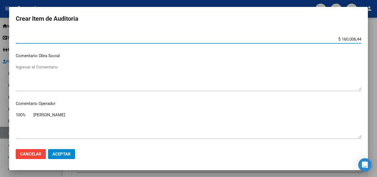
click at [36, 73] on textarea "Ingresar el Comentario" at bounding box center [188, 77] width 345 height 26
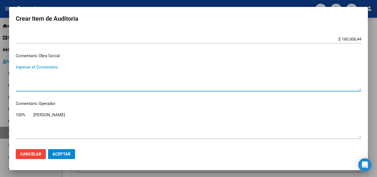
paste textarea "se debita por error de fecha"
click at [60, 156] on span "Aceptar" at bounding box center [61, 153] width 18 height 5
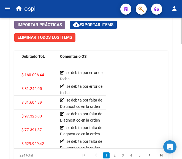
scroll to position [524, 0]
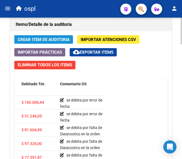
click at [36, 39] on span "Crear Item de Auditoria" at bounding box center [44, 39] width 52 height 5
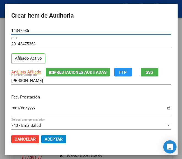
click at [11, 110] on input "Ingresar la fecha" at bounding box center [91, 110] width 160 height 9
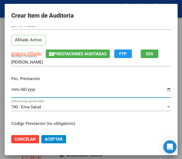
scroll to position [28, 0]
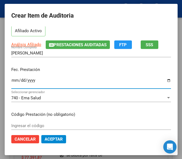
click at [17, 125] on input "Ingresar el código" at bounding box center [91, 125] width 160 height 5
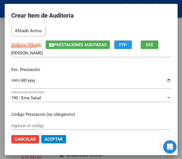
click at [19, 124] on input "Ingresar el código" at bounding box center [91, 125] width 160 height 5
paste input "5118673 DBI AP FORTE 1000 mg comp.rec.x 60"
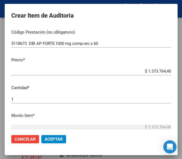
scroll to position [110, 0]
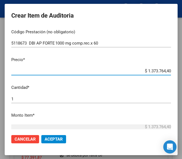
drag, startPoint x: 139, startPoint y: 70, endPoint x: 174, endPoint y: 69, distance: 34.2
click at [174, 69] on mat-dialog-content "14347535 Nro Documento 20143475353 CUIL Afiliado Activo Análisis Afiliado Prest…" at bounding box center [91, 78] width 173 height 104
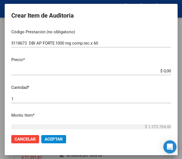
click at [165, 70] on input "$ 0,00" at bounding box center [91, 71] width 160 height 5
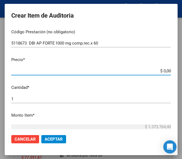
paste input "30052,58"
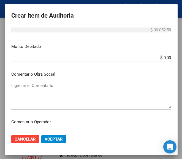
scroll to position [221, 0]
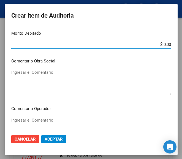
click at [165, 45] on input "$ 0,00" at bounding box center [91, 44] width 160 height 5
paste input "30052,58"
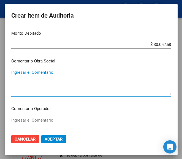
click at [93, 76] on textarea "Ingresar el Comentario" at bounding box center [91, 82] width 160 height 26
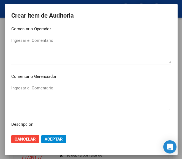
scroll to position [303, 0]
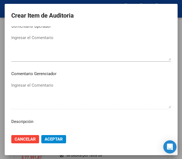
click at [44, 44] on textarea "Ingresar el Comentario" at bounding box center [91, 48] width 160 height 26
click at [39, 50] on textarea "Ingresar el Comentario" at bounding box center [91, 48] width 160 height 26
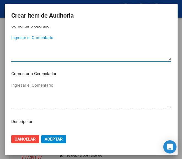
paste textarea "100 SARMIENTO"
click at [12, 38] on textarea "100 SARMIENTO" at bounding box center [91, 48] width 160 height 26
click at [13, 39] on textarea "100 SARMIENTO" at bounding box center [91, 48] width 160 height 26
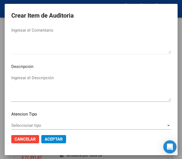
scroll to position [386, 0]
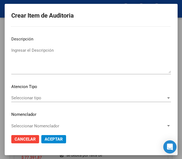
click at [36, 95] on div "Seleccionar tipo Seleccionar tipo" at bounding box center [91, 98] width 160 height 8
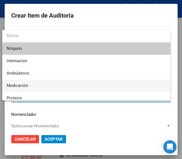
click at [33, 87] on span "Medicación" at bounding box center [86, 86] width 159 height 12
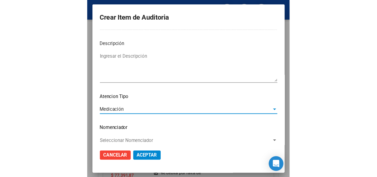
scroll to position [391, 0]
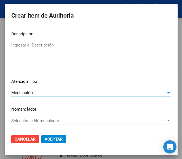
click at [51, 141] on span "Aceptar" at bounding box center [54, 139] width 18 height 5
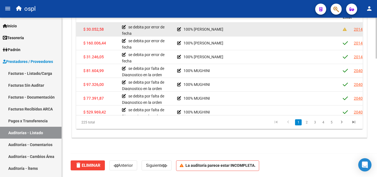
scroll to position [398, 0]
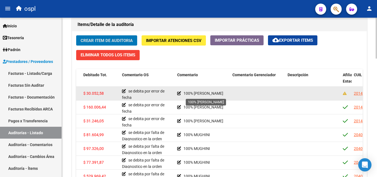
click at [178, 92] on icon at bounding box center [179, 93] width 4 height 4
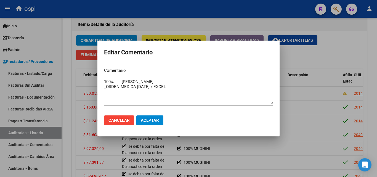
click at [168, 95] on textarea "100% SARMIENTO _ORDEN MEDICA 02-07-2025 / EXCEL" at bounding box center [188, 92] width 169 height 26
click at [178, 87] on textarea "100% SARMIENTO _ORDEN MEDICA 02-07-2025 / EXCEL" at bounding box center [188, 92] width 169 height 26
click at [203, 90] on textarea "100% SARMIENTO _ORDEN MEDICA 02-07-2025 / EXCEL 10-07-2025" at bounding box center [188, 92] width 169 height 26
click at [224, 84] on textarea "100% SARMIENTO _ORDEN MEDICA 02-07-2025 / EXCEL 10-07-2025" at bounding box center [188, 92] width 169 height 26
drag, startPoint x: 203, startPoint y: 88, endPoint x: 99, endPoint y: 93, distance: 103.5
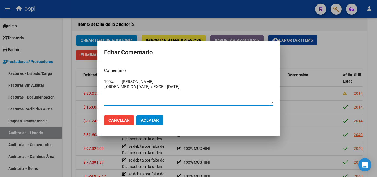
click at [99, 93] on mat-dialog-content "Comentario 100% SARMIENTO _ORDEN MEDICA 02-07-2025 / EXCEL 10-07-2025 Ingresar …" at bounding box center [188, 87] width 182 height 48
click at [160, 95] on textarea "100% SARMIENTO _ORDEN MEDICA 02-07-2025 / EXCEL 10-07-2025" at bounding box center [188, 92] width 169 height 26
click at [142, 118] on span "Aceptar" at bounding box center [150, 120] width 18 height 5
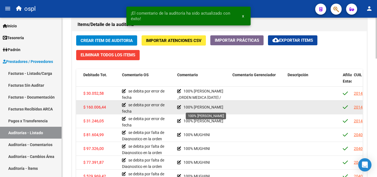
click at [178, 107] on icon at bounding box center [179, 107] width 4 height 4
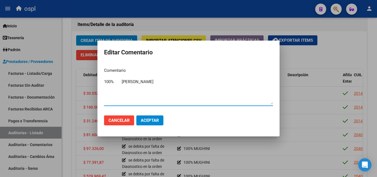
paste textarea "_ORDEN MEDICA 02-07-2025 / EXCEL 10-07-2025"
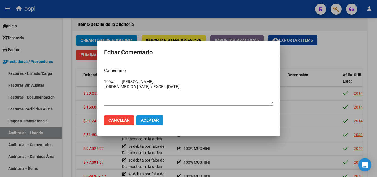
click at [153, 123] on button "Aceptar" at bounding box center [149, 120] width 27 height 10
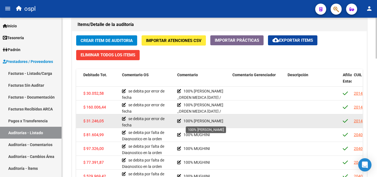
click at [178, 120] on icon at bounding box center [179, 121] width 4 height 4
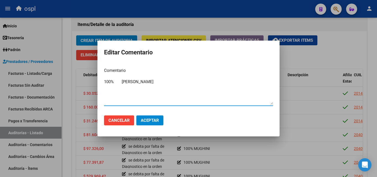
click at [105, 89] on textarea "100% SARMIENTO" at bounding box center [188, 92] width 169 height 26
paste textarea "_ORDEN MEDICA 02-07-2025 / EXCEL 10-07-2025"
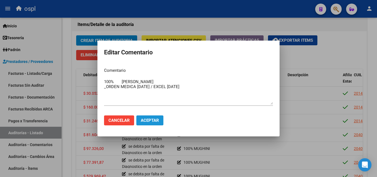
click at [157, 119] on span "Aceptar" at bounding box center [150, 120] width 18 height 5
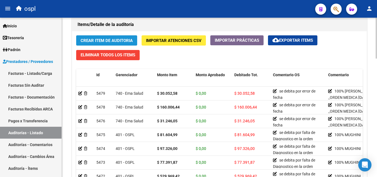
click at [108, 40] on span "Crear Item de Auditoria" at bounding box center [106, 40] width 52 height 5
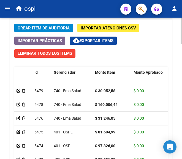
scroll to position [502, 0]
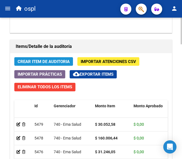
click at [64, 60] on span "Crear Item de Auditoria" at bounding box center [44, 61] width 52 height 5
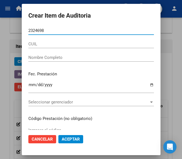
type input "23246980"
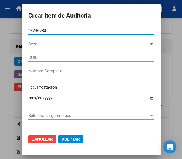
type input "20232469804"
type input "MONZON JOSE LUIS"
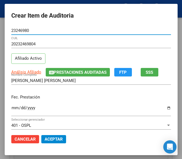
type input "23246980"
click at [11, 107] on input "Ingresar la fecha" at bounding box center [91, 110] width 160 height 9
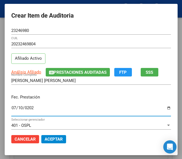
type input "2025-07-10"
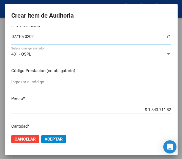
scroll to position [83, 0]
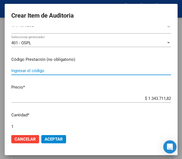
click at [36, 71] on input "Ingresar el código" at bounding box center [91, 70] width 160 height 5
click at [30, 68] on input "Ingresar el código" at bounding box center [91, 70] width 160 height 5
paste input "5796262 GLUCOPHAGE XR 750 750 mg comp.lib.prol.x60"
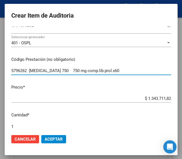
type input "5796262 GLUCOPHAGE XR 750 750 mg comp.lib.prol.x60"
drag, startPoint x: 137, startPoint y: 94, endPoint x: 146, endPoint y: 94, distance: 8.5
click at [146, 94] on mat-dialog-content "23246980 Nro Documento 20232469804 CUIL Afiliado Activo Análisis Afiliado Prest…" at bounding box center [91, 78] width 173 height 104
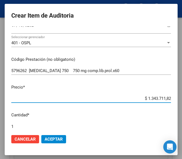
drag, startPoint x: 136, startPoint y: 97, endPoint x: 166, endPoint y: 96, distance: 30.1
click at [166, 96] on mat-dialog-content "23246980 Nro Documento 20232469804 CUIL Afiliado Activo Análisis Afiliado Prest…" at bounding box center [91, 78] width 173 height 104
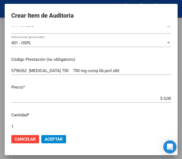
scroll to position [110, 0]
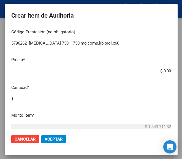
click at [165, 69] on input "$ 0,00" at bounding box center [91, 71] width 160 height 5
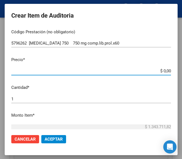
click at [165, 69] on input "$ 0,00" at bounding box center [91, 71] width 160 height 5
paste input "50270,4"
type input "$ 5.027,04"
type input "$ 50.270,40"
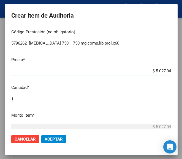
type input "$ 50.270,40"
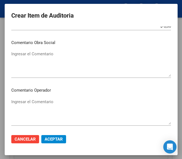
scroll to position [248, 0]
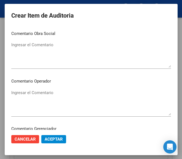
type input "$ 50.270,40"
click at [32, 83] on p "Comentario Operador" at bounding box center [91, 81] width 160 height 6
click at [34, 92] on textarea "Ingresar el Comentario" at bounding box center [91, 103] width 160 height 26
click at [11, 96] on textarea "Ingresar el Comentario" at bounding box center [91, 103] width 160 height 26
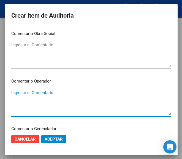
paste textarea "100 MEGASOL Q S.C.S."
click at [15, 90] on textarea "100 MEGASOL Q S.C.S." at bounding box center [91, 103] width 160 height 26
click at [14, 90] on textarea "100 MEGASOL Q S.C.S." at bounding box center [91, 103] width 160 height 26
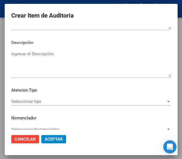
scroll to position [386, 0]
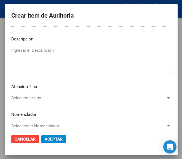
type textarea "100% MEGASOL Q S.C.S."
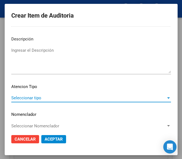
click at [23, 99] on span "Seleccionar tipo" at bounding box center [88, 98] width 155 height 5
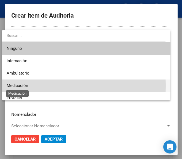
click at [24, 86] on span "Medicación" at bounding box center [18, 85] width 22 height 5
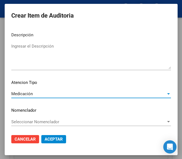
scroll to position [391, 0]
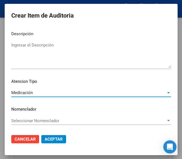
click at [53, 135] on button "Aceptar" at bounding box center [53, 139] width 25 height 8
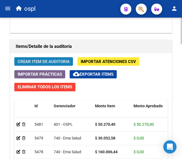
click at [36, 59] on span "Crear Item de Auditoria" at bounding box center [44, 61] width 52 height 5
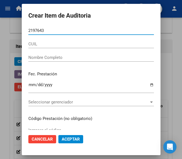
type input "21976431"
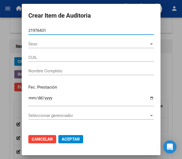
type input "27219764311"
type input "NU?EZ ROSA JUANA"
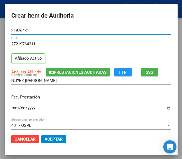
type input "21976431"
click at [11, 108] on input "Ingresar la fecha" at bounding box center [91, 110] width 160 height 9
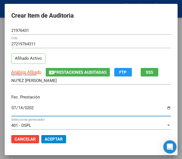
type input "2025-07-14"
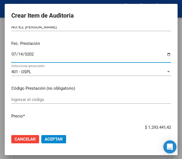
scroll to position [55, 0]
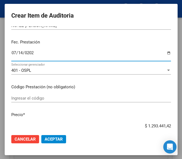
click at [27, 99] on input "Ingresar el código" at bounding box center [91, 98] width 160 height 5
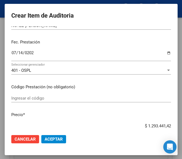
click at [26, 97] on input "Ingresar el código" at bounding box center [91, 98] width 160 height 5
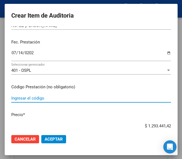
paste input "4954173 GLUCOPHAGE 1000 mg comp.x 60"
type input "4954173 GLUCOPHAGE 1000 mg comp.x 60"
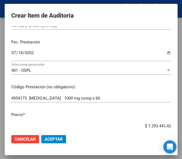
click at [135, 122] on div "$ 1.293.441,42 Ingresar el precio" at bounding box center [91, 126] width 160 height 8
drag, startPoint x: 139, startPoint y: 124, endPoint x: 167, endPoint y: 123, distance: 27.8
click at [167, 123] on mat-dialog-content "21976431 Nro Documento 27219764311 CUIL Afiliado Activo Análisis Afiliado Prest…" at bounding box center [91, 78] width 173 height 104
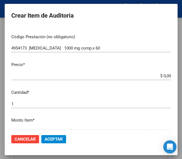
scroll to position [110, 0]
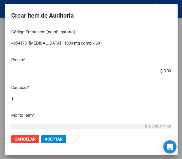
click at [164, 69] on input "$ 0,00" at bounding box center [91, 71] width 160 height 5
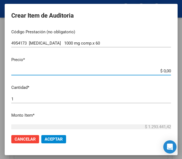
click at [166, 70] on app-form-text-field "Precio * $ 0,00 Ingresar el precio" at bounding box center [93, 65] width 164 height 17
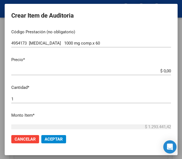
click at [165, 70] on input "$ 0,00" at bounding box center [91, 71] width 160 height 5
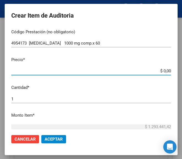
paste input "58716,89"
type input "$ 58.716,89"
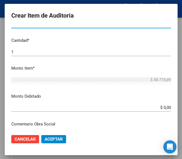
scroll to position [193, 0]
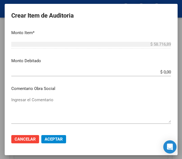
type input "$ 58.716,89"
click at [39, 103] on textarea "Ingresar el Comentario" at bounding box center [91, 110] width 160 height 26
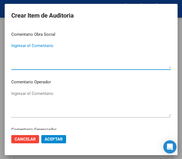
scroll to position [248, 0]
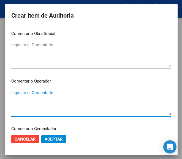
click at [36, 92] on textarea "Ingresar el Comentario" at bounding box center [91, 103] width 160 height 26
click at [15, 90] on textarea "Ingresar el Comentario" at bounding box center [91, 103] width 160 height 26
paste textarea "100 MEGASOL Q S.C.S."
click at [12, 92] on textarea "100 MEGASOL Q S.C.S." at bounding box center [91, 103] width 160 height 26
click at [14, 92] on textarea "100 MEGASOL Q S.C.S." at bounding box center [91, 103] width 160 height 26
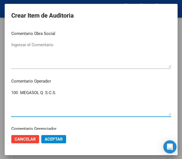
click at [13, 92] on textarea "100 MEGASOL Q S.C.S." at bounding box center [91, 103] width 160 height 26
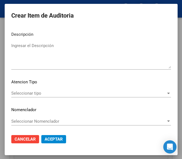
scroll to position [391, 0]
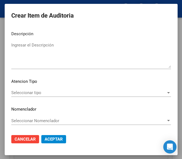
type textarea "100% MEGASOL Q S.C.S."
click at [30, 92] on span "Seleccionar tipo" at bounding box center [88, 92] width 155 height 5
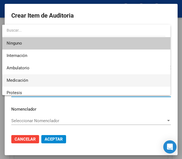
click at [29, 80] on span "Medicación" at bounding box center [86, 80] width 159 height 12
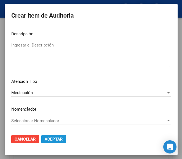
click at [53, 141] on span "Aceptar" at bounding box center [54, 139] width 18 height 5
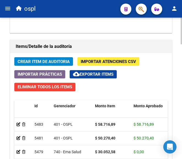
click at [49, 62] on span "Crear Item de Auditoria" at bounding box center [44, 61] width 52 height 5
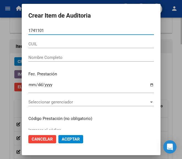
type input "17411018"
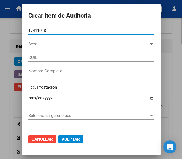
type input "20174110183"
type input "MARCIAL JOSE HUGO"
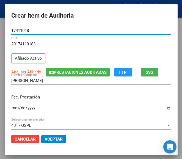
type input "17411018"
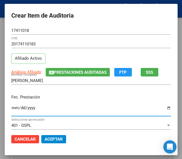
click at [11, 114] on input "Ingresar la fecha" at bounding box center [91, 110] width 160 height 9
type input "2025-07-25"
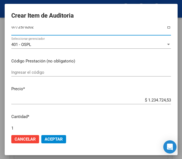
scroll to position [83, 0]
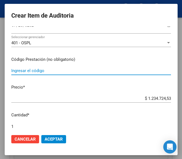
click at [47, 68] on input "Ingresar el código" at bounding box center [91, 70] width 160 height 5
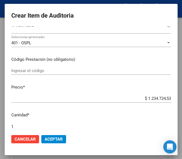
click at [45, 68] on div "Ingresar el código" at bounding box center [91, 71] width 160 height 8
drag, startPoint x: 42, startPoint y: 68, endPoint x: 40, endPoint y: 70, distance: 3.2
click at [40, 70] on input "Ingresar el código" at bounding box center [91, 70] width 160 height 5
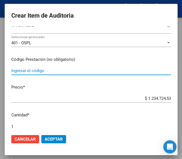
paste input "4935362 KEPPRA 1000 mg comp.x 30"
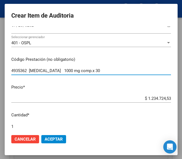
type input "4935362 KEPPRA 1000 mg comp.x 30"
click at [134, 101] on input "$ 1.234.724,53" at bounding box center [91, 98] width 160 height 5
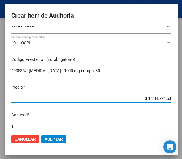
drag, startPoint x: 134, startPoint y: 100, endPoint x: 172, endPoint y: 99, distance: 38.1
click at [172, 99] on mat-dialog-content "17411018 Nro Documento 20174110183 CUIL Afiliado Activo Análisis Afiliado Prest…" at bounding box center [91, 78] width 173 height 104
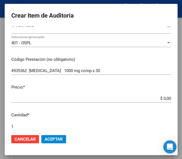
click at [166, 99] on app-form-text-field "Precio * $ 0,00 Ingresar el precio" at bounding box center [93, 92] width 164 height 17
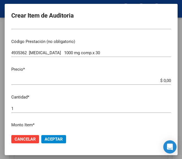
scroll to position [110, 0]
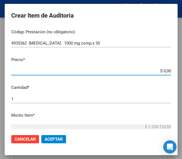
click at [165, 71] on input "$ 0,00" at bounding box center [91, 71] width 160 height 5
paste input "170806,4"
type input "$ 17.080,64"
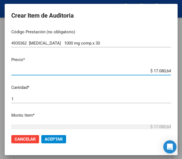
type input "$ 170.806,40"
click at [11, 101] on input "1" at bounding box center [91, 99] width 160 height 5
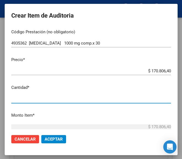
type input "3"
type input "$ 512.419,20"
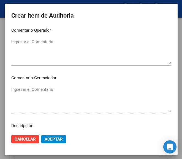
scroll to position [303, 0]
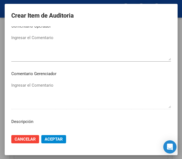
type input "3"
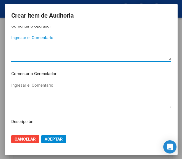
click at [48, 45] on textarea "Ingresar el Comentario" at bounding box center [91, 48] width 160 height 26
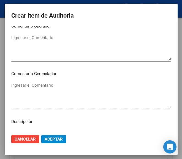
click at [51, 53] on textarea "Ingresar el Comentario" at bounding box center [91, 48] width 160 height 26
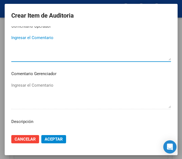
paste textarea "100 MEGASOL Q S.C.S."
click at [13, 35] on textarea "100 MEGASOL Q S.C.S." at bounding box center [91, 48] width 160 height 26
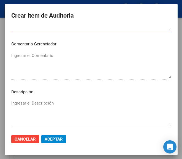
scroll to position [386, 0]
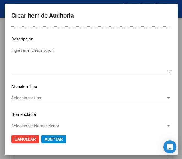
type textarea "100% MEGASOL Q S.C.S."
click at [31, 96] on span "Seleccionar tipo" at bounding box center [88, 98] width 155 height 5
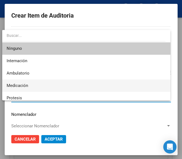
click at [26, 88] on span "Medicación" at bounding box center [86, 86] width 159 height 12
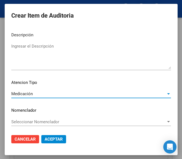
scroll to position [391, 0]
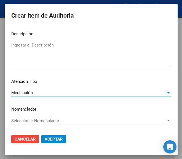
click at [50, 141] on span "Aceptar" at bounding box center [54, 139] width 18 height 5
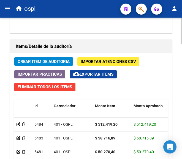
click at [49, 63] on span "Crear Item de Auditoria" at bounding box center [44, 61] width 52 height 5
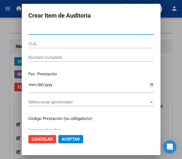
click at [45, 33] on input "Nro Documento" at bounding box center [91, 30] width 126 height 5
type input "26538058"
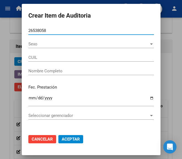
type input "27265380587"
type input "BOHL MARIA GABRIELA"
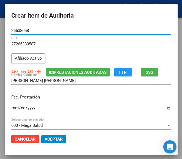
type input "26538058"
click at [11, 108] on input "Ingresar la fecha" at bounding box center [91, 110] width 160 height 9
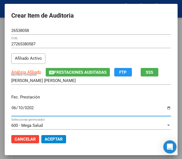
type input "2025-06-10"
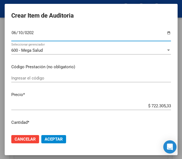
scroll to position [83, 0]
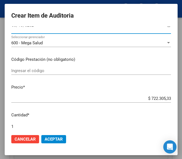
click at [31, 72] on input "Ingresar el código" at bounding box center [91, 70] width 160 height 5
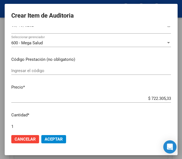
click at [73, 70] on input "Ingresar el código" at bounding box center [91, 70] width 160 height 5
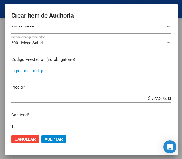
paste input "9962253 SENSOR FREESTYLE LIBRE sensor x 1"
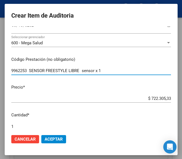
type input "9962253 SENSOR FREESTYLE LIBRE sensor x 1"
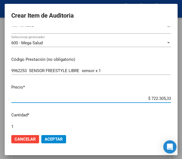
click at [137, 99] on input "$ 722.305,33" at bounding box center [91, 98] width 160 height 5
drag, startPoint x: 137, startPoint y: 99, endPoint x: 169, endPoint y: 96, distance: 31.8
click at [169, 96] on mat-dialog-content "26538058 Nro Documento 27265380587 CUIL Afiliado Activo Análisis Afiliado Prest…" at bounding box center [91, 78] width 173 height 104
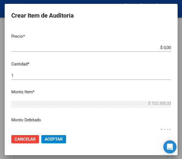
scroll to position [138, 0]
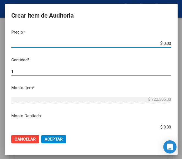
click at [166, 42] on input "$ 0,00" at bounding box center [91, 43] width 160 height 5
paste input "116945,63"
type input "$ 116.945,63"
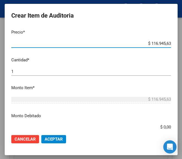
click at [22, 68] on div "1 Ingresar la cantidad" at bounding box center [91, 72] width 160 height 8
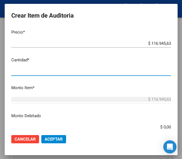
type input "2"
type input "$ 233.891,26"
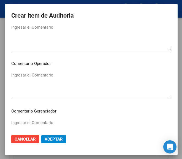
scroll to position [276, 0]
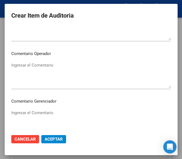
type input "2"
click at [37, 69] on textarea "Ingresar el Comentario" at bounding box center [91, 75] width 160 height 26
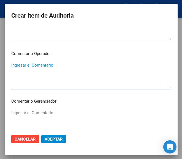
click at [35, 69] on textarea "Ingresar el Comentario" at bounding box center [91, 75] width 160 height 26
paste textarea "100 MUTUAL A.MU.R. GUALEGUAYCHU"
click at [16, 64] on textarea "100 MUTUAL A.MU.R. GUALEGUAYCHU" at bounding box center [91, 75] width 160 height 26
click at [14, 64] on textarea "100 MUTUAL A.MU.R. GUALEGUAYCHU" at bounding box center [91, 75] width 160 height 26
click at [12, 66] on textarea "100 MUTUAL A.MU.R. GUALEGUAYCHU" at bounding box center [91, 75] width 160 height 26
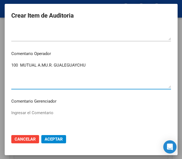
click at [13, 65] on textarea "100 MUTUAL A.MU.R. GUALEGUAYCHU" at bounding box center [91, 75] width 160 height 26
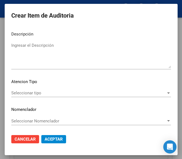
scroll to position [391, 0]
type textarea "100% MUTUAL A.MU.R. GUALEGUAYCHU"
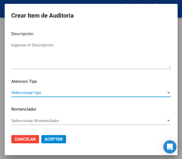
click at [26, 91] on span "Seleccionar tipo" at bounding box center [88, 92] width 155 height 5
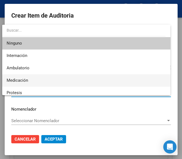
drag, startPoint x: 29, startPoint y: 81, endPoint x: 31, endPoint y: 84, distance: 3.1
click at [30, 81] on span "Medicación" at bounding box center [86, 80] width 159 height 12
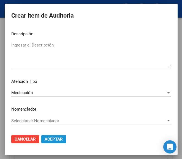
click at [50, 138] on span "Aceptar" at bounding box center [54, 139] width 18 height 5
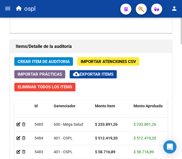
click at [63, 61] on span "Crear Item de Auditoria" at bounding box center [44, 61] width 52 height 5
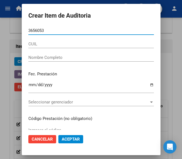
type input "36560530"
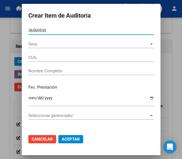
type input "20365605301"
type input "ROBLEDO MIGUEL ADOLFO"
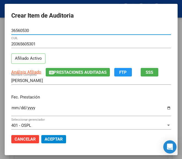
type input "36560530"
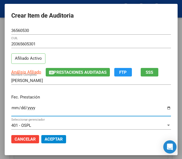
click at [11, 109] on input "Ingresar la fecha" at bounding box center [91, 110] width 160 height 9
click at [11, 110] on input "Ingresar la fecha" at bounding box center [91, 110] width 160 height 9
type input "2025-08-06"
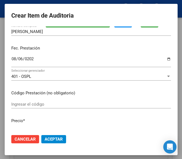
scroll to position [55, 0]
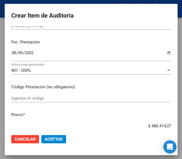
click at [32, 98] on input "Ingresar el código" at bounding box center [91, 98] width 160 height 5
click at [31, 97] on input "Ingresar el código" at bounding box center [91, 98] width 160 height 5
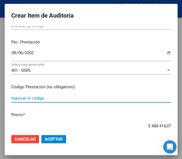
paste input "6684262 MIDAX 10mg comp.x28 (Nac.)"
type input "6684262 MIDAX 10mg comp.x28 (Nac.)"
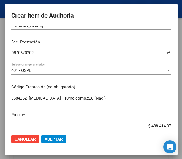
scroll to position [68, 0]
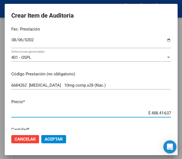
drag, startPoint x: 140, startPoint y: 127, endPoint x: 166, endPoint y: 124, distance: 26.3
click at [166, 124] on mat-dialog-content "36560530 Nro Documento 20365605301 CUIL Afiliado Activo Análisis Afiliado Prest…" at bounding box center [91, 78] width 173 height 104
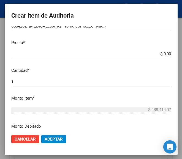
scroll to position [151, 0]
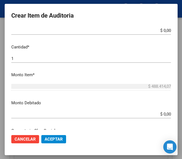
click at [166, 31] on app-form-text-field "Precio * $ 0,00 Ingresar el precio" at bounding box center [93, 24] width 164 height 17
click at [166, 30] on app-form-text-field "Precio * $ 0,00 Ingresar el precio" at bounding box center [93, 24] width 164 height 17
click at [166, 30] on input "$ 0,00" at bounding box center [91, 30] width 160 height 5
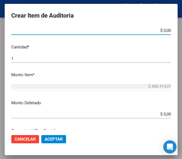
paste input "159293,84"
type input "$ 159.293,84"
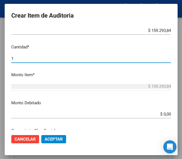
click at [31, 58] on input "1" at bounding box center [91, 58] width 160 height 5
type input "2"
type input "$ 318.587,68"
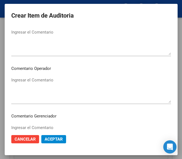
scroll to position [261, 0]
type input "2"
click at [45, 76] on div "Ingresar el Comentario" at bounding box center [91, 90] width 160 height 28
click at [18, 85] on textarea "Ingresar el Comentario" at bounding box center [91, 90] width 160 height 26
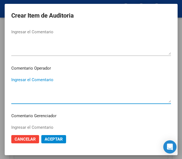
paste textarea "100 NAVARRO"
click at [12, 77] on textarea "100 NAVARRO" at bounding box center [91, 90] width 160 height 26
click at [13, 78] on textarea "100 NAVARRO" at bounding box center [91, 90] width 160 height 26
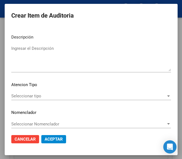
scroll to position [391, 0]
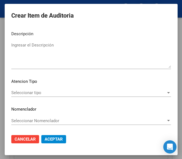
type textarea "100% NAVARRO"
click at [35, 90] on div "Seleccionar tipo Seleccionar tipo" at bounding box center [91, 93] width 160 height 8
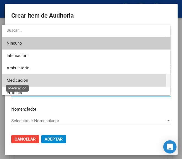
click at [28, 78] on span "Medicación" at bounding box center [18, 80] width 22 height 5
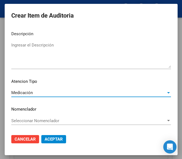
click at [47, 137] on button "Aceptar" at bounding box center [53, 139] width 25 height 8
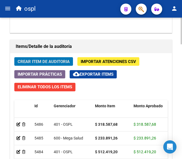
click at [62, 60] on span "Crear Item de Auditoria" at bounding box center [44, 61] width 52 height 5
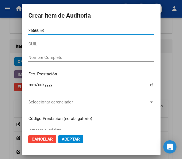
type input "36560530"
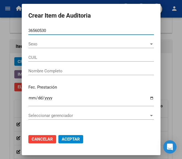
type input "20365605301"
type input "ROBLEDO MIGUEL ADOLFO"
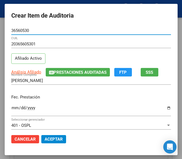
type input "36560530"
click at [11, 109] on input "Ingresar la fecha" at bounding box center [91, 110] width 160 height 9
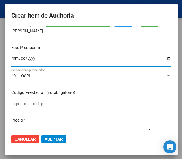
scroll to position [55, 0]
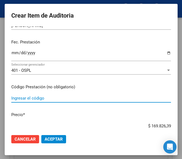
click at [21, 98] on input "Ingresar el código" at bounding box center [91, 98] width 160 height 5
click at [53, 97] on input "Ingresar el código" at bounding box center [91, 98] width 160 height 5
paste input "438862 HALOPIDOL 1 mg comp.x 100"
type input "438862 HALOPIDOL 1 mg comp.x 100"
click at [132, 123] on div "$ 169.826,39 Ingresar el precio" at bounding box center [91, 126] width 160 height 8
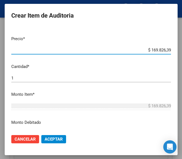
drag, startPoint x: 138, startPoint y: 125, endPoint x: 173, endPoint y: 130, distance: 34.4
click at [173, 130] on mat-dialog-content "36560530 Nro Documento 20365605301 CUIL Afiliado Activo Análisis Afiliado Prest…" at bounding box center [91, 78] width 173 height 104
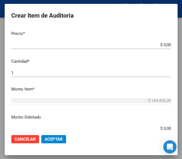
click at [167, 43] on app-form-text-field "Precio * $ 0,00 Ingresar el precio" at bounding box center [93, 39] width 164 height 17
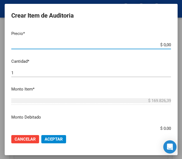
click at [166, 44] on input "$ 0,00" at bounding box center [91, 44] width 160 height 5
paste input "20613,09"
type input "$ 20.613,09"
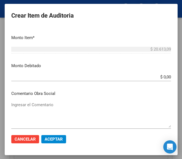
scroll to position [192, 0]
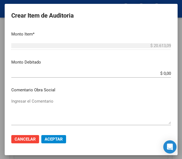
type input "$ 20.613,09"
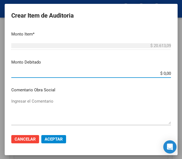
click at [165, 74] on input "$ 0,00" at bounding box center [91, 73] width 160 height 5
click at [166, 73] on input "$ 0,00" at bounding box center [91, 73] width 160 height 5
paste input "20613,09"
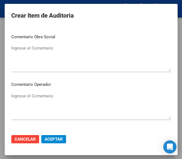
scroll to position [247, 0]
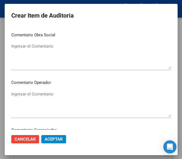
type input "$ 20.613,09"
click at [42, 61] on textarea "Ingresar el Comentario" at bounding box center [91, 56] width 160 height 26
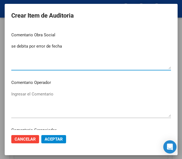
click at [42, 57] on textarea "se debita por error de fecha" at bounding box center [91, 56] width 160 height 26
type textarea "se debita por error de fecha"
click at [44, 95] on textarea "Ingresar el Comentario" at bounding box center [91, 104] width 160 height 26
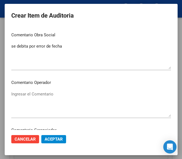
click at [28, 94] on textarea "Ingresar el Comentario" at bounding box center [91, 104] width 160 height 26
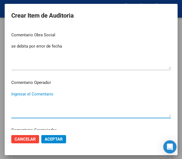
paste textarea "100 NAVARRO"
click at [12, 95] on textarea "100 NAVARRO" at bounding box center [91, 104] width 160 height 26
click at [13, 95] on textarea "100 NAVARRO" at bounding box center [91, 104] width 160 height 26
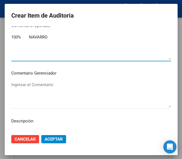
scroll to position [302, 0]
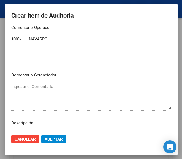
click at [37, 51] on textarea "100% NAVARRO" at bounding box center [91, 49] width 160 height 26
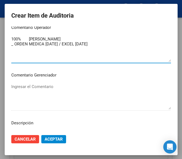
click at [116, 49] on textarea "100% NAVARRO _ ORDEN MEDICA 03-08-2025 / EXCEL 06-08-2025" at bounding box center [91, 49] width 160 height 26
click at [115, 49] on textarea "100% NAVARRO _ ORDEN MEDICA 03-08-2025 / EXCEL 06-08-2025" at bounding box center [91, 49] width 160 height 26
click at [113, 50] on textarea "100% NAVARRO _ ORDEN MEDICA 03-08-2025 / EXCEL 06-08-2025" at bounding box center [91, 49] width 160 height 26
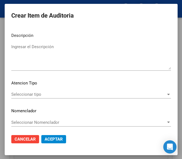
scroll to position [391, 0]
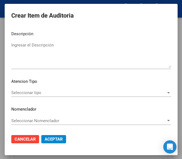
type textarea "100% NAVARRO _ ORDEN MEDICA 03-08-2025 / EXCEL 06-08-2025"
click at [34, 94] on span "Seleccionar tipo" at bounding box center [88, 92] width 155 height 5
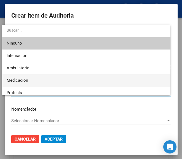
click at [28, 79] on span "Medicación" at bounding box center [86, 80] width 159 height 12
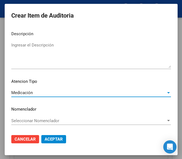
click at [53, 142] on button "Aceptar" at bounding box center [53, 139] width 25 height 8
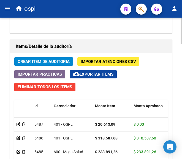
click at [49, 60] on span "Crear Item de Auditoria" at bounding box center [44, 61] width 52 height 5
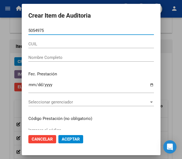
type input "50549758"
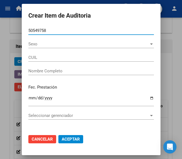
type input "23505497589"
type input "[PERSON_NAME] [PERSON_NAME]"
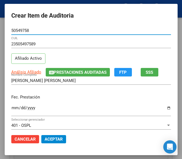
type input "50549758"
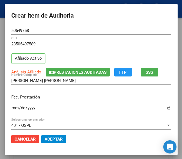
click at [11, 111] on input "Ingresar la fecha" at bounding box center [91, 110] width 160 height 9
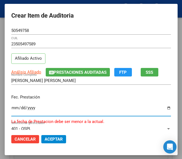
type input "2025-08-01"
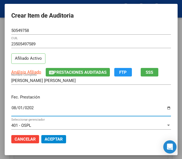
type input "2025-08-01"
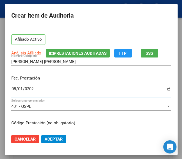
scroll to position [55, 0]
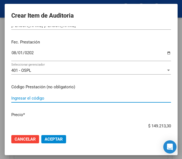
click at [31, 101] on input "Ingresar el código" at bounding box center [91, 98] width 160 height 5
click at [27, 100] on input "Ingresar el código" at bounding box center [91, 98] width 160 height 5
paste input "3978452 ACIFOL 5 5 mg comp.x 60"
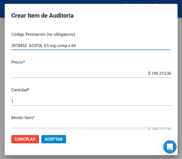
scroll to position [110, 0]
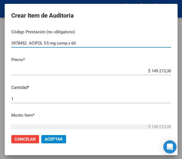
type input "3978452 ACIFOL 5 5 mg comp.x 60"
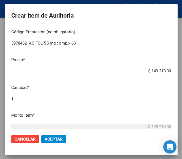
drag, startPoint x: 141, startPoint y: 68, endPoint x: 151, endPoint y: 70, distance: 9.8
click at [153, 70] on div "$ 149.213,30 Ingresar el precio" at bounding box center [91, 71] width 160 height 8
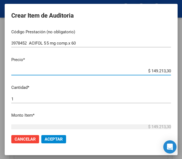
drag, startPoint x: 143, startPoint y: 70, endPoint x: 168, endPoint y: 72, distance: 25.2
click at [168, 71] on app-form-text-field "Precio * $ 149.213,30 Ingresar el precio" at bounding box center [93, 65] width 164 height 17
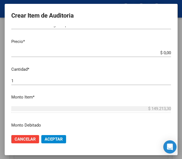
scroll to position [138, 0]
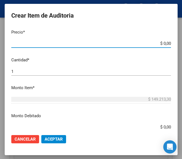
click at [165, 44] on input "$ 0,00" at bounding box center [91, 43] width 160 height 5
paste input "28385,66"
type input "$ 28.385,66"
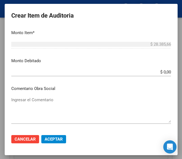
scroll to position [221, 0]
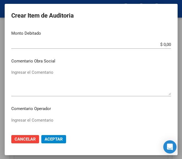
type input "$ 28.385,66"
click at [39, 80] on textarea "Ingresar el Comentario" at bounding box center [91, 82] width 160 height 26
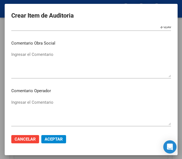
scroll to position [248, 0]
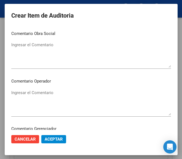
click at [45, 100] on textarea "Ingresar el Comentario" at bounding box center [91, 103] width 160 height 26
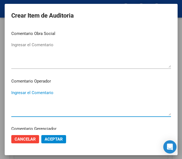
click at [36, 101] on textarea "Ingresar el Comentario" at bounding box center [91, 103] width 160 height 26
paste textarea "100 NAVARRO"
click at [12, 90] on textarea "100 NAVARRO" at bounding box center [91, 103] width 160 height 26
click at [13, 91] on textarea "100 NAVARRO" at bounding box center [91, 103] width 160 height 26
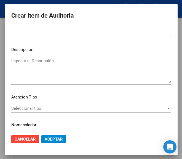
scroll to position [391, 0]
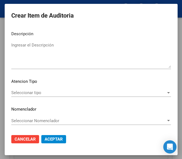
type textarea "100% NAVARRO"
click at [32, 89] on div "Seleccionar tipo Seleccionar tipo" at bounding box center [91, 93] width 160 height 8
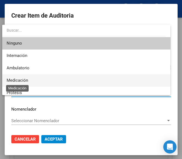
click at [25, 82] on span "Medicación" at bounding box center [18, 80] width 22 height 5
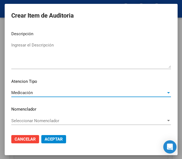
click at [52, 139] on span "Aceptar" at bounding box center [54, 139] width 18 height 5
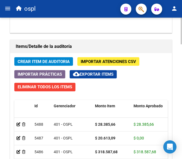
click at [58, 64] on span "Crear Item de Auditoria" at bounding box center [44, 61] width 52 height 5
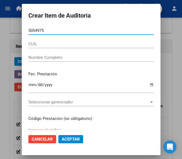
type input "50549758"
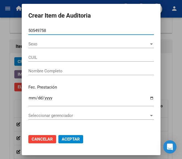
type input "23505497589"
type input "[PERSON_NAME] [PERSON_NAME]"
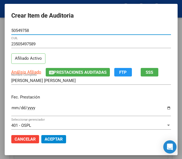
type input "50549758"
click at [11, 109] on input "Ingresar la fecha" at bounding box center [91, 110] width 160 height 9
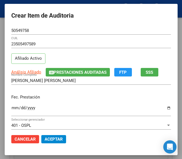
click at [11, 108] on input "Ingresar la fecha" at bounding box center [91, 110] width 160 height 9
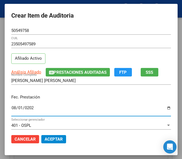
type input "2025-08-01"
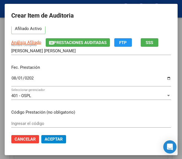
scroll to position [55, 0]
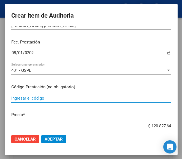
click at [36, 97] on input "Ingresar el código" at bounding box center [91, 98] width 160 height 5
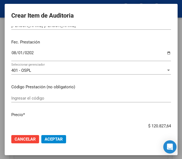
click at [36, 102] on div "Ingresar el código" at bounding box center [91, 98] width 160 height 8
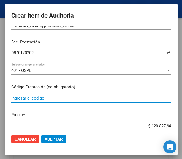
click at [36, 100] on input "Ingresar el código" at bounding box center [91, 98] width 160 height 5
paste input "3396731 GLIOTEN 5 5 mg comp.x 30"
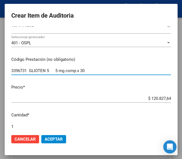
type input "3396731 GLIOTEN 5 5 mg comp.x 30"
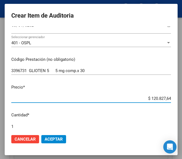
drag, startPoint x: 141, startPoint y: 97, endPoint x: 174, endPoint y: 97, distance: 33.1
click at [174, 97] on mat-dialog-content "50549758 Nro Documento 23505497589 CUIL Afiliado Activo Análisis Afiliado Prest…" at bounding box center [91, 78] width 173 height 104
click at [165, 99] on input "$ 0,00" at bounding box center [91, 98] width 160 height 5
paste input "6619,18"
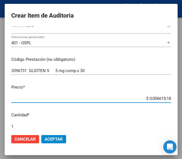
type input "$ 6.619,18"
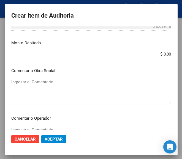
scroll to position [221, 0]
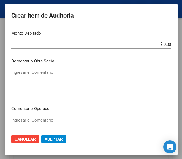
type input "$ 6.619,18"
click at [35, 119] on textarea "Ingresar el Comentario" at bounding box center [91, 130] width 160 height 26
click at [29, 119] on textarea "Ingresar el Comentario" at bounding box center [91, 130] width 160 height 26
paste textarea "100 NAVARRO"
click at [15, 119] on textarea "100 NAVARRO" at bounding box center [91, 130] width 160 height 26
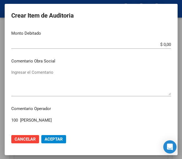
click at [13, 119] on textarea "100 NAVARRO" at bounding box center [91, 130] width 160 height 26
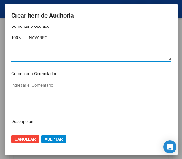
scroll to position [358, 0]
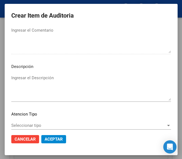
type textarea "100% NAVARRO"
click at [31, 125] on span "Seleccionar tipo" at bounding box center [88, 125] width 155 height 5
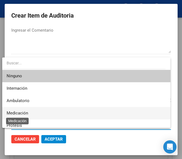
click at [28, 108] on span "Medicación" at bounding box center [86, 113] width 159 height 12
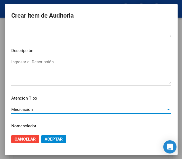
scroll to position [391, 0]
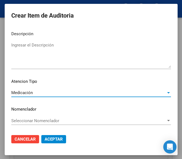
click at [55, 139] on span "Aceptar" at bounding box center [54, 139] width 18 height 5
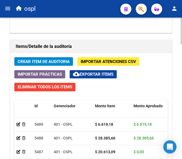
click at [66, 61] on span "Crear Item de Auditoria" at bounding box center [44, 61] width 52 height 5
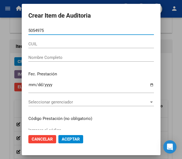
type input "50549758"
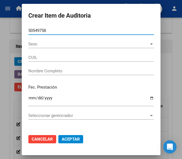
type input "23505497589"
type input "[PERSON_NAME] [PERSON_NAME]"
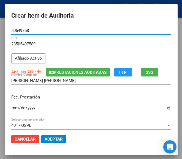
type input "50549758"
click at [14, 107] on input "Ingresar la fecha" at bounding box center [91, 110] width 160 height 9
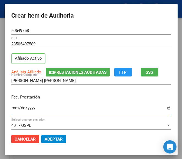
click at [11, 108] on input "Ingresar la fecha" at bounding box center [91, 110] width 160 height 9
type input "2025-08-01"
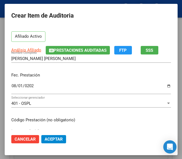
scroll to position [55, 0]
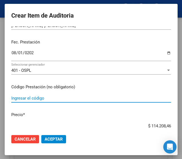
click at [31, 100] on input "Ingresar el código" at bounding box center [91, 98] width 160 height 5
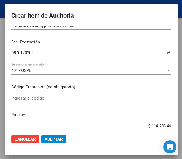
click at [29, 100] on input "Ingresar el código" at bounding box center [91, 98] width 160 height 5
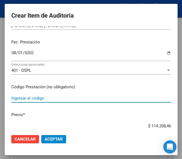
paste input "5383136 LA MEPREDNISONA 4 mg comp.x 20"
type input "5383136 LA MEPREDNISONA 4 mg comp.x 20"
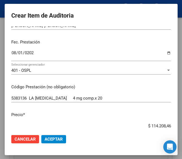
click at [132, 123] on div "$ 114.208,46 Ingresar el precio" at bounding box center [91, 126] width 160 height 8
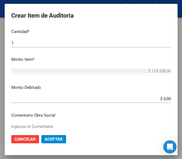
drag, startPoint x: 141, startPoint y: 127, endPoint x: 183, endPoint y: 133, distance: 43.2
click at [182, 133] on html "menu ospl person Firma Express Inicio Calendario SSS Instructivos Contacto OS T…" at bounding box center [91, 79] width 182 height 159
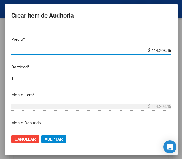
scroll to position [125, 0]
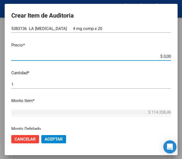
click at [166, 57] on input "$ 0,00" at bounding box center [91, 56] width 160 height 5
paste input "7977,08"
type input "$ 7.977,08"
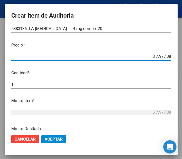
click at [13, 82] on input "1" at bounding box center [91, 84] width 160 height 5
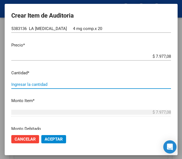
type input "2"
type input "$ 15.954,16"
type input "2"
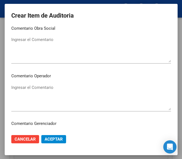
scroll to position [263, 0]
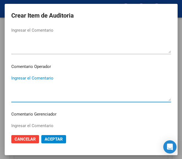
click at [45, 86] on textarea "Ingresar el Comentario" at bounding box center [91, 88] width 160 height 26
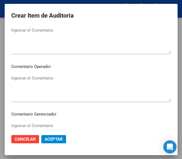
click at [16, 80] on textarea "Ingresar el Comentario" at bounding box center [91, 88] width 160 height 26
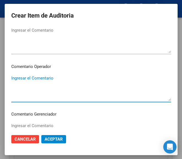
paste textarea "100 NAVARRO"
click at [13, 77] on textarea "100 NAVARRO" at bounding box center [91, 88] width 160 height 26
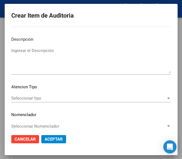
scroll to position [391, 0]
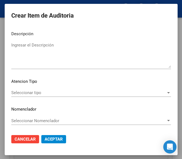
type textarea "100% NAVARRO"
click at [36, 96] on div "Seleccionar tipo Seleccionar tipo" at bounding box center [91, 93] width 160 height 8
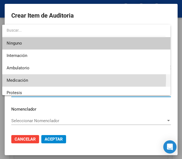
click at [29, 78] on span "Medicación" at bounding box center [86, 80] width 159 height 12
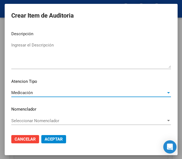
click at [54, 140] on span "Aceptar" at bounding box center [54, 139] width 18 height 5
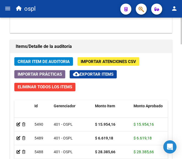
click at [43, 57] on div "Crear Item de Auditoria Importar Atenciones CSV Importar Prácticas cloud_downlo…" at bounding box center [91, 141] width 162 height 176
click at [43, 60] on span "Crear Item de Auditoria" at bounding box center [44, 61] width 52 height 5
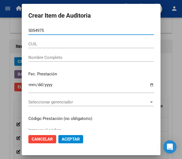
type input "50549758"
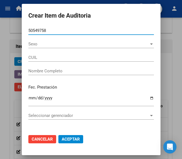
type input "23505497589"
type input "[PERSON_NAME] [PERSON_NAME]"
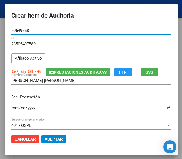
type input "50549758"
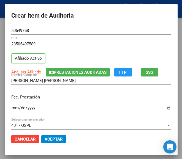
click at [11, 110] on input "Ingresar la fecha" at bounding box center [91, 110] width 160 height 9
type input "2025-08-01"
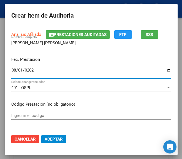
scroll to position [55, 0]
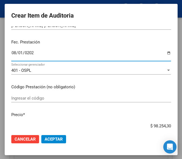
click at [35, 102] on div "Ingresar el código" at bounding box center [91, 98] width 160 height 8
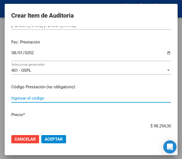
click at [42, 97] on input "Ingresar el código" at bounding box center [91, 98] width 160 height 5
click at [39, 100] on input "Ingresar el código" at bounding box center [91, 98] width 160 height 5
paste input "4952692 ULCOZOL 20 20 mg comp.x 28"
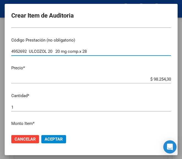
scroll to position [110, 0]
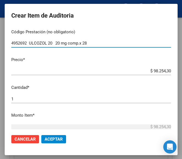
type input "4952692 ULCOZOL 20 20 mg comp.x 28"
click at [144, 75] on div "$ 98.254,30 Ingresar el precio" at bounding box center [91, 71] width 160 height 8
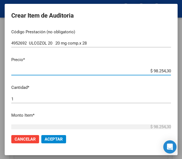
drag, startPoint x: 141, startPoint y: 69, endPoint x: 170, endPoint y: 69, distance: 28.4
click at [170, 69] on app-form-text-field "Precio * $ 98.254,30 Ingresar el precio" at bounding box center [93, 65] width 164 height 17
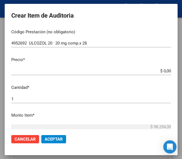
click at [166, 69] on input "$ 0,00" at bounding box center [91, 71] width 160 height 5
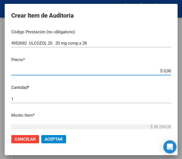
paste input "24001,43"
type input "$ 24.001,43"
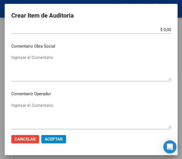
scroll to position [248, 0]
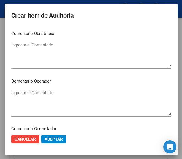
type input "$ 24.001,43"
click at [33, 90] on textarea "Ingresar el Comentario" at bounding box center [91, 103] width 160 height 26
click at [21, 98] on textarea "Ingresar el Comentario" at bounding box center [91, 103] width 160 height 26
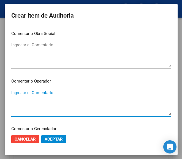
paste textarea "100 NAVARRO"
click at [13, 94] on textarea "100 NAVARRO" at bounding box center [91, 103] width 160 height 26
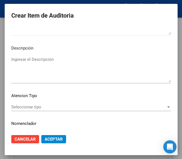
scroll to position [391, 0]
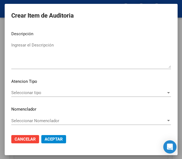
type textarea "100% NAVARRO"
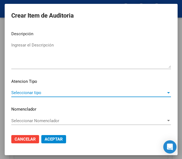
click at [26, 93] on span "Seleccionar tipo" at bounding box center [88, 92] width 155 height 5
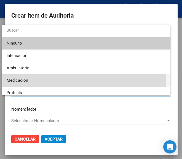
click at [26, 85] on span "Medicación" at bounding box center [86, 80] width 159 height 12
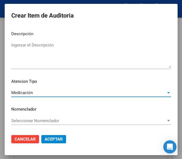
click at [58, 138] on span "Aceptar" at bounding box center [54, 139] width 18 height 5
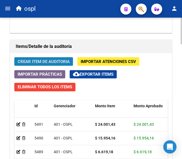
click at [53, 60] on span "Crear Item de Auditoria" at bounding box center [44, 61] width 52 height 5
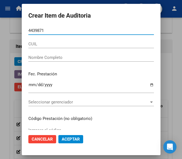
type input "44398712"
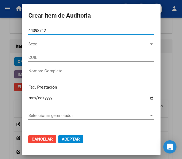
type input "20443987127"
type input "[PERSON_NAME]"
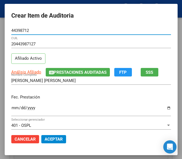
type input "44398712"
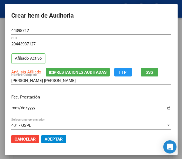
click at [11, 107] on input "Ingresar la fecha" at bounding box center [91, 110] width 160 height 9
type input "2025-08-03"
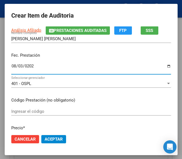
scroll to position [55, 0]
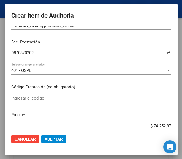
click at [42, 101] on div "Ingresar el código" at bounding box center [91, 98] width 160 height 8
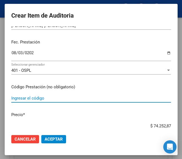
click at [83, 99] on input "Ingresar el código" at bounding box center [91, 98] width 160 height 5
paste input "5162122 IRAZEM 10 mg comp.x 30"
type input "5162122 IRAZEM 10 mg comp.x 30"
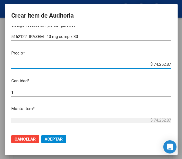
drag, startPoint x: 142, startPoint y: 128, endPoint x: 164, endPoint y: 127, distance: 21.8
click at [164, 127] on mat-dialog-content "44398712 Nro Documento 20443987127 CUIL Afiliado Activo Análisis Afiliado Prest…" at bounding box center [91, 78] width 173 height 104
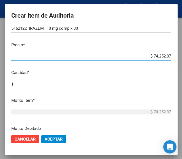
click at [151, 71] on p "Cantidad *" at bounding box center [91, 73] width 160 height 6
click at [137, 57] on input "$ 74.252,87" at bounding box center [91, 56] width 160 height 5
drag, startPoint x: 140, startPoint y: 57, endPoint x: 167, endPoint y: 54, distance: 27.5
click at [167, 54] on app-form-text-field "Precio * $ 74.252,87 Ingresar el precio" at bounding box center [93, 50] width 164 height 17
click at [165, 56] on input "$ 0,00" at bounding box center [91, 56] width 160 height 5
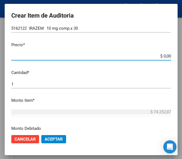
paste input "27441"
type input "$ 274,41"
type input "$ 2.744,10"
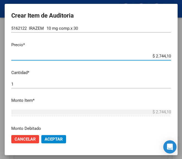
type input "$ 27.441,00"
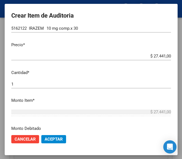
click at [38, 81] on div "1 Ingresar la cantidad" at bounding box center [91, 84] width 160 height 8
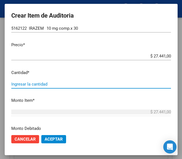
type input "2"
type input "$ 54.882,00"
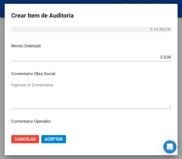
scroll to position [235, 0]
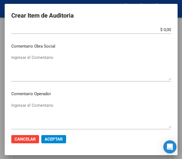
type input "2"
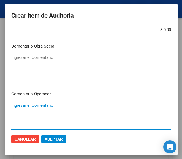
click at [35, 103] on textarea "Ingresar el Comentario" at bounding box center [91, 116] width 160 height 26
click at [28, 104] on textarea "Ingresar el Comentario" at bounding box center [91, 116] width 160 height 26
paste textarea "100 NAVARRO"
click at [12, 104] on textarea "100 NAVARRO" at bounding box center [91, 116] width 160 height 26
click at [14, 104] on textarea "100 NAVARRO" at bounding box center [91, 116] width 160 height 26
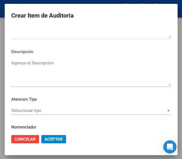
scroll to position [391, 0]
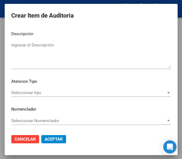
type textarea "100% NAVARRO"
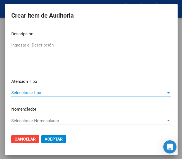
click at [38, 94] on span "Seleccionar tipo" at bounding box center [88, 92] width 155 height 5
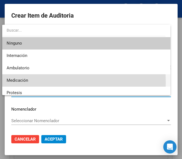
click at [29, 82] on span "Medicación" at bounding box center [86, 80] width 159 height 12
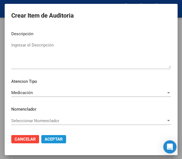
click at [54, 141] on span "Aceptar" at bounding box center [54, 139] width 18 height 5
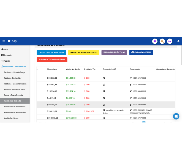
scroll to position [411, 0]
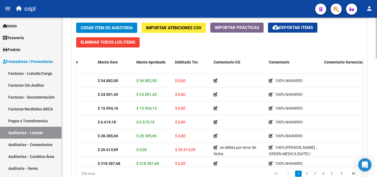
click at [186, 53] on div "Crear Item de Auditoria Importar Atenciones CSV Importar Prácticas cloud_downlo…" at bounding box center [219, 103] width 294 height 170
click at [103, 28] on span "Crear Item de Auditoria" at bounding box center [106, 27] width 52 height 5
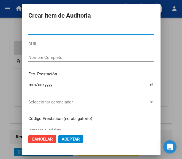
scroll to position [536, 0]
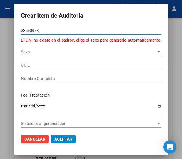
click at [21, 29] on input "23560978" at bounding box center [91, 30] width 141 height 5
click at [25, 30] on input "23560978" at bounding box center [91, 30] width 141 height 5
type input "23860978"
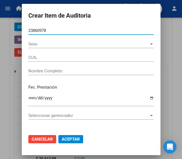
type input "20238609780"
type input "[PERSON_NAME] [PERSON_NAME]"
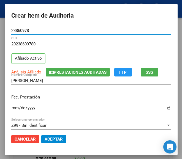
scroll to position [28, 0]
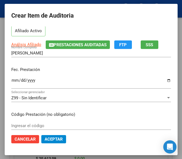
type input "23860978"
click at [11, 81] on input "Ingresar la fecha" at bounding box center [91, 82] width 160 height 9
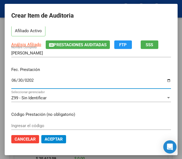
type input "2025-06-30"
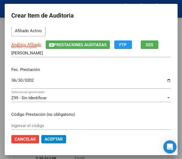
scroll to position [83, 0]
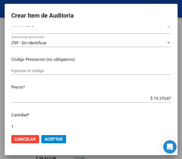
click at [33, 76] on div "Ingresar el código" at bounding box center [91, 74] width 160 height 14
click at [35, 73] on input "Ingresar el código" at bounding box center [91, 70] width 160 height 5
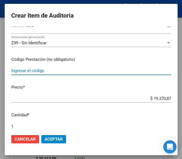
click at [52, 71] on input "Ingresar el código" at bounding box center [91, 70] width 160 height 5
paste input "5118673 DBI AP FORTE 1000 mg comp.rec.x 60"
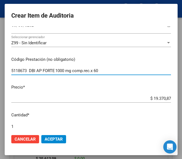
type input "5118673 DBI AP FORTE 1000 mg comp.rec.x 60"
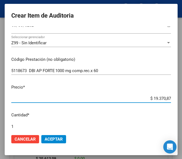
drag, startPoint x: 134, startPoint y: 100, endPoint x: 179, endPoint y: 89, distance: 46.7
click at [178, 89] on mat-dialog-container "Crear Item de Auditoria 23860978 Nro Documento 20238609780 CUIL Afiliado Activo…" at bounding box center [91, 79] width 173 height 151
click at [166, 99] on input "$ 0,00" at bounding box center [91, 98] width 160 height 5
paste input "30954,17"
type input "$ 30.954,17"
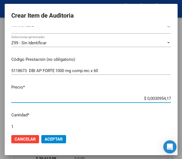
type input "$ 30.954,17"
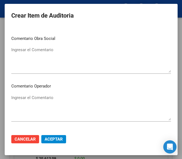
scroll to position [248, 0]
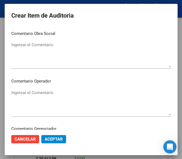
type input "$ 30.954,17"
drag, startPoint x: 45, startPoint y: 92, endPoint x: 49, endPoint y: 94, distance: 4.5
click at [46, 93] on textarea "Ingresar el Comentario" at bounding box center [91, 103] width 160 height 26
click at [27, 92] on textarea "Ingresar el Comentario" at bounding box center [91, 103] width 160 height 26
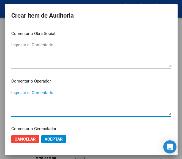
paste textarea "100 FRANCO"
click at [13, 95] on textarea "100 FRANCO" at bounding box center [91, 103] width 160 height 26
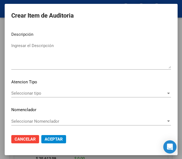
scroll to position [391, 0]
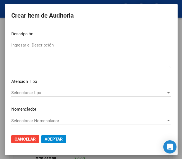
type textarea "100% FRANCO"
click at [34, 94] on span "Seleccionar tipo" at bounding box center [88, 92] width 155 height 5
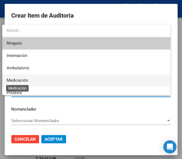
click at [25, 83] on span "Medicación" at bounding box center [18, 80] width 22 height 5
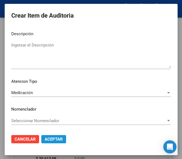
click at [47, 142] on span "Aceptar" at bounding box center [54, 139] width 18 height 5
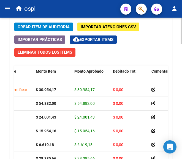
click at [60, 29] on span "Crear Item de Auditoria" at bounding box center [44, 27] width 52 height 5
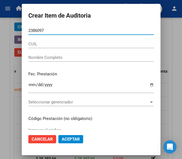
type input "23860978"
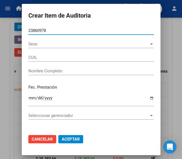
type input "20238609780"
type input "[PERSON_NAME] [PERSON_NAME]"
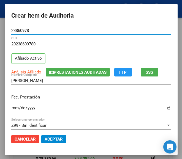
type input "23860978"
click at [11, 108] on input "Ingresar la fecha" at bounding box center [91, 110] width 160 height 9
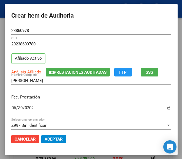
type input "2025-06-30"
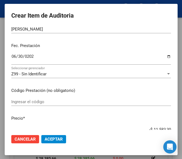
scroll to position [55, 0]
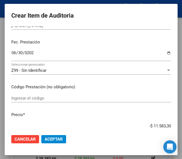
click at [48, 93] on mat-dialog-content "23860978 Nro Documento 20238609780 CUIL Afiliado Activo Análisis Afiliado Prest…" at bounding box center [91, 78] width 173 height 104
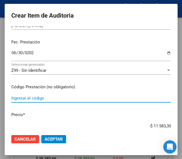
click at [45, 98] on input "Ingresar el código" at bounding box center [91, 98] width 160 height 5
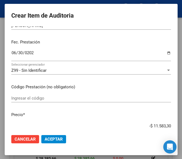
click at [24, 95] on div "Ingresar el código" at bounding box center [91, 98] width 160 height 8
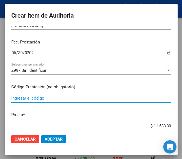
paste input "6699972 SOTIL 100 mg comp.rec.x 30"
type input "6699972 SOTIL 100 mg comp.rec.x 30"
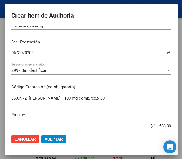
drag, startPoint x: 141, startPoint y: 124, endPoint x: 174, endPoint y: 123, distance: 32.8
click at [174, 123] on mat-dialog-content "23860978 Nro Documento 20238609780 CUIL Afiliado Activo Análisis Afiliado Prest…" at bounding box center [91, 78] width 173 height 104
click at [166, 126] on input "$ 0,00" at bounding box center [91, 126] width 160 height 5
drag, startPoint x: 166, startPoint y: 126, endPoint x: 155, endPoint y: 112, distance: 17.9
click at [155, 112] on p "Precio *" at bounding box center [91, 115] width 160 height 6
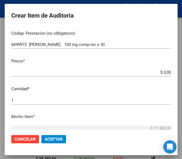
scroll to position [110, 0]
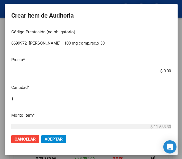
click at [166, 71] on app-form-text-field "Precio * $ 0,00 Ingresar el precio" at bounding box center [93, 65] width 164 height 17
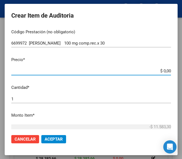
click at [166, 70] on input "$ 0,00" at bounding box center [91, 71] width 160 height 5
paste input "89926,37"
type input "$ 89.926,37"
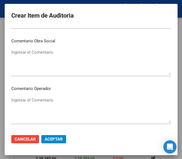
scroll to position [248, 0]
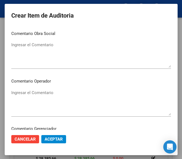
type input "$ 89.926,37"
click at [32, 89] on div "Ingresar el Comentario" at bounding box center [91, 103] width 160 height 28
click at [11, 93] on textarea "Ingresar el Comentario" at bounding box center [91, 103] width 160 height 26
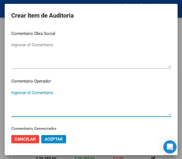
paste textarea "100 FRANCO"
click at [14, 92] on textarea "100 FRANCO" at bounding box center [91, 103] width 160 height 26
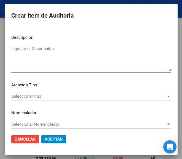
scroll to position [391, 0]
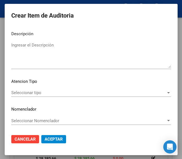
type textarea "100% FRANCO"
click at [25, 93] on span "Seleccionar tipo" at bounding box center [88, 92] width 155 height 5
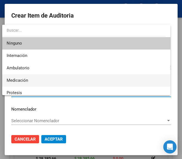
click at [29, 80] on span "Medicación" at bounding box center [86, 80] width 159 height 12
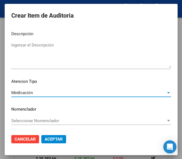
click at [50, 138] on span "Aceptar" at bounding box center [54, 139] width 18 height 5
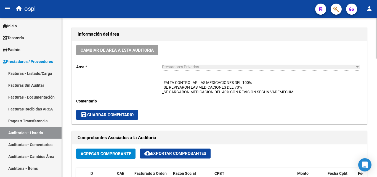
scroll to position [0, 0]
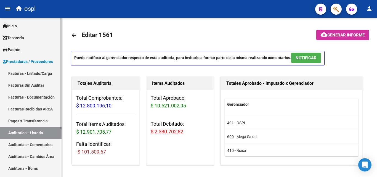
click at [46, 132] on link "Auditorías - Listado" at bounding box center [30, 133] width 61 height 12
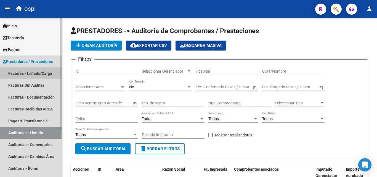
click at [34, 70] on link "Facturas - Listado/Carga" at bounding box center [30, 73] width 61 height 12
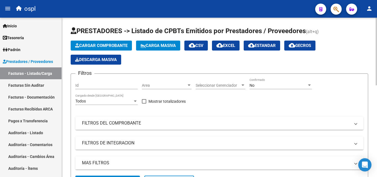
click at [114, 120] on mat-panel-title "FILTROS DEL COMPROBANTE" at bounding box center [216, 123] width 268 height 6
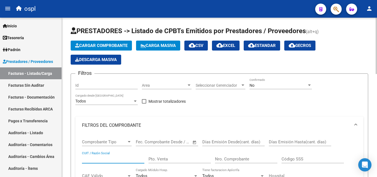
click at [98, 160] on input "CUIT / Razón Social" at bounding box center [113, 158] width 62 height 5
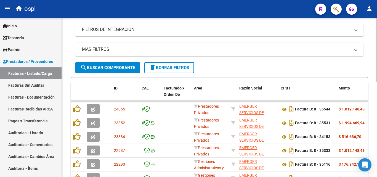
scroll to position [221, 0]
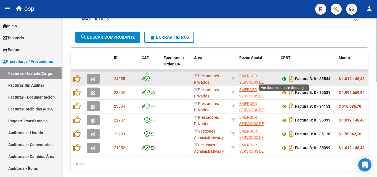
type input "EMERGER"
click at [284, 79] on icon at bounding box center [283, 79] width 7 height 7
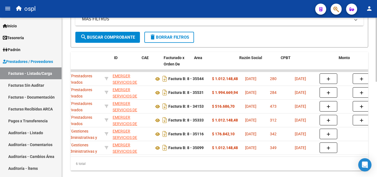
scroll to position [0, 0]
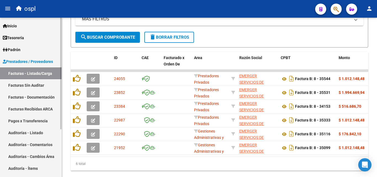
click at [37, 133] on link "Auditorías - Listado" at bounding box center [30, 133] width 61 height 12
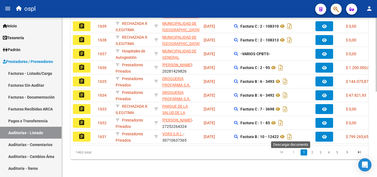
scroll to position [45, 0]
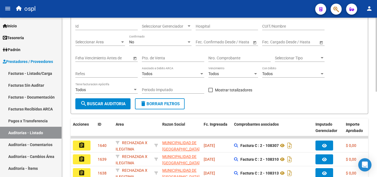
click at [278, 25] on input "CUIT/Nombre" at bounding box center [293, 26] width 62 height 5
type input "EMERGER"
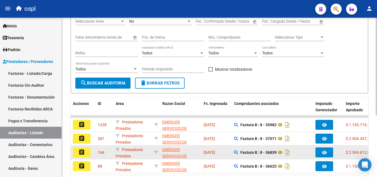
scroll to position [100, 0]
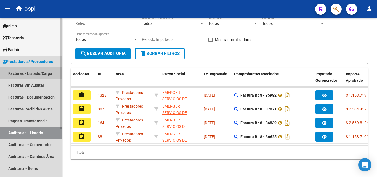
click at [41, 74] on link "Facturas - Listado/Carga" at bounding box center [30, 73] width 61 height 12
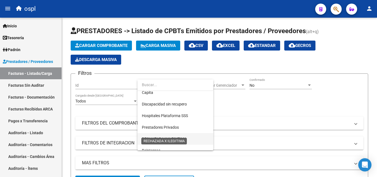
scroll to position [80, 0]
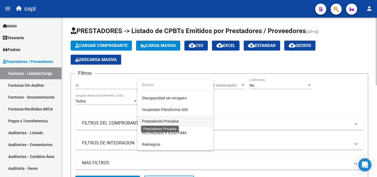
click at [164, 118] on span "Prestadores Privados" at bounding box center [175, 121] width 67 height 12
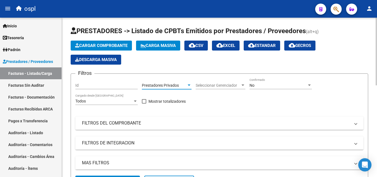
scroll to position [83, 0]
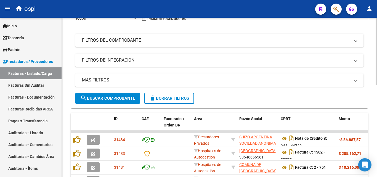
click at [118, 99] on span "search Buscar Comprobante" at bounding box center [107, 98] width 55 height 5
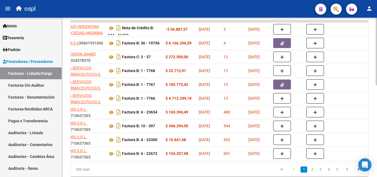
scroll to position [0, 167]
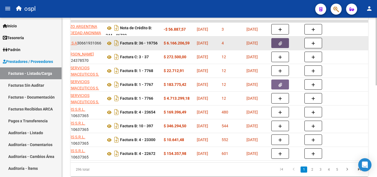
click at [280, 46] on button "button" at bounding box center [280, 43] width 18 height 10
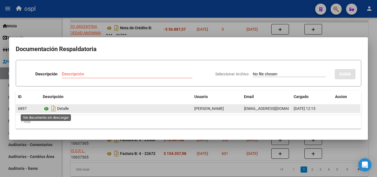
click at [47, 109] on icon at bounding box center [46, 108] width 7 height 7
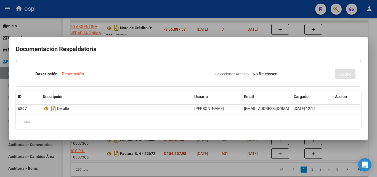
click at [339, 147] on div at bounding box center [188, 88] width 377 height 177
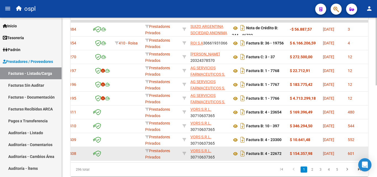
scroll to position [0, 98]
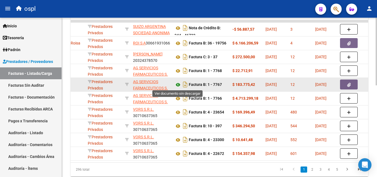
click at [179, 85] on icon at bounding box center [177, 84] width 7 height 7
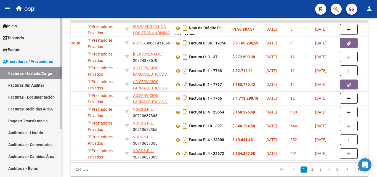
click at [46, 69] on link "Facturas - Listado/Carga" at bounding box center [30, 73] width 61 height 12
click at [41, 129] on link "Auditorías - Listado" at bounding box center [30, 133] width 61 height 12
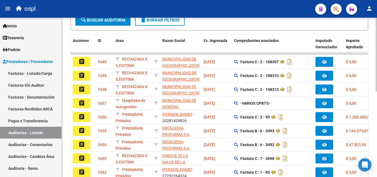
scroll to position [45, 0]
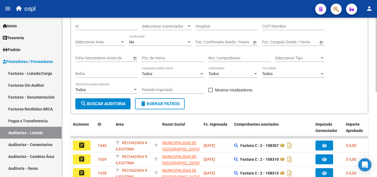
click at [215, 55] on div "Nro. Comprobante" at bounding box center [239, 56] width 62 height 11
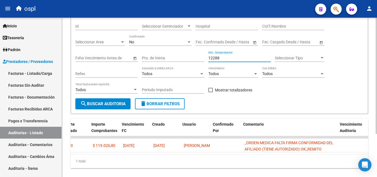
scroll to position [0, 315]
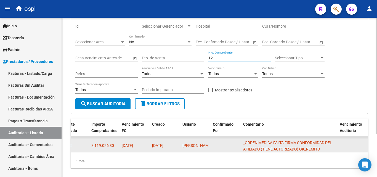
type input "1"
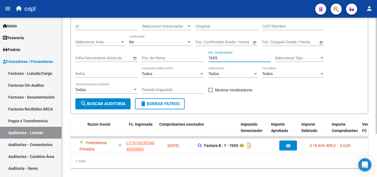
scroll to position [0, 0]
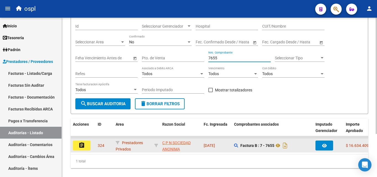
type input "7655"
click at [88, 142] on button "assignment" at bounding box center [82, 145] width 18 height 10
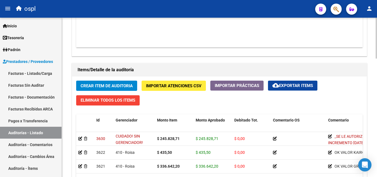
scroll to position [386, 0]
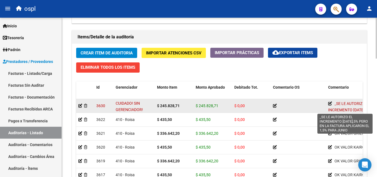
click at [331, 103] on icon at bounding box center [330, 103] width 4 height 4
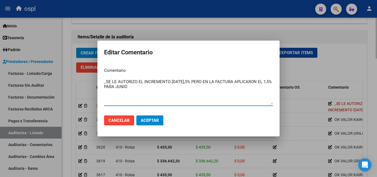
click at [295, 76] on div at bounding box center [188, 88] width 377 height 177
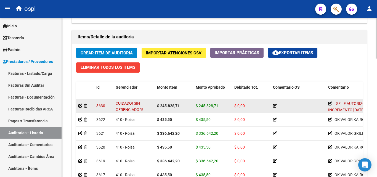
click at [274, 106] on icon at bounding box center [275, 106] width 4 height 4
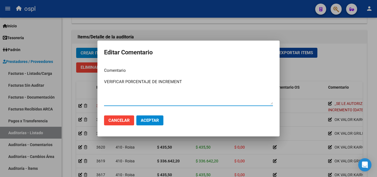
type textarea "VERIFICAR PORCENTAJE DE INCREMENTO"
drag, startPoint x: 191, startPoint y: 81, endPoint x: 59, endPoint y: 87, distance: 131.9
click at [59, 87] on div "Editar Comentario Comentario VERIFICAR PORCENTAJE DE INCREMENTO Ingresar el com…" at bounding box center [188, 88] width 377 height 177
click at [120, 83] on textarea "verificar incremento" at bounding box center [188, 92] width 169 height 26
type textarea "verificar porcentaje de incremento"
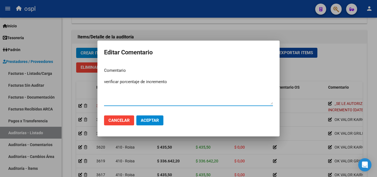
click at [159, 120] on button "Aceptar" at bounding box center [149, 120] width 27 height 10
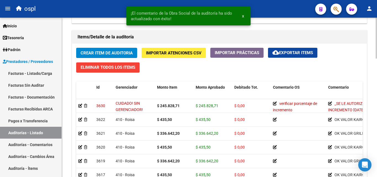
click at [344, 71] on div "Crear Item de Auditoria Importar Atenciones CSV Importar Prácticas cloud_downlo…" at bounding box center [219, 129] width 294 height 170
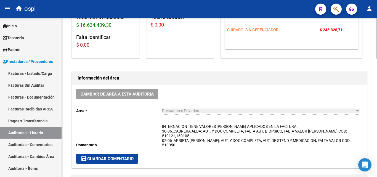
scroll to position [110, 0]
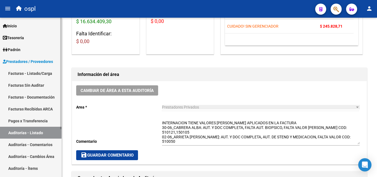
click at [25, 133] on link "Auditorías - Listado" at bounding box center [30, 133] width 61 height 12
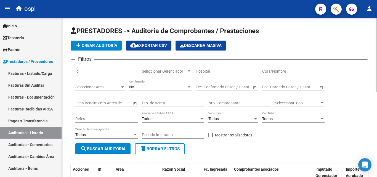
click at [225, 108] on div "Nro. Comprobante" at bounding box center [239, 104] width 62 height 16
click at [225, 105] on input "Nro. Comprobante" at bounding box center [239, 103] width 62 height 5
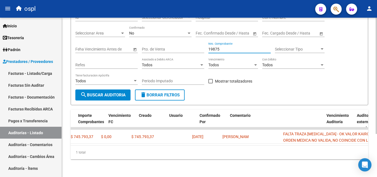
scroll to position [0, 339]
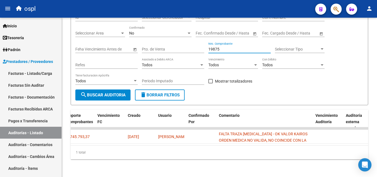
type input "19875"
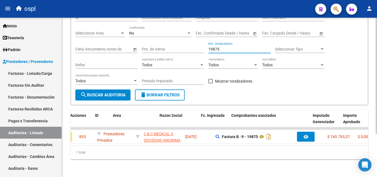
scroll to position [0, 0]
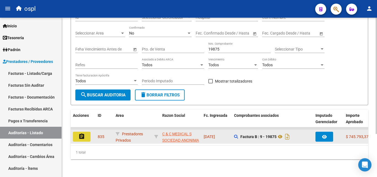
click at [86, 132] on button "assignment" at bounding box center [82, 136] width 18 height 10
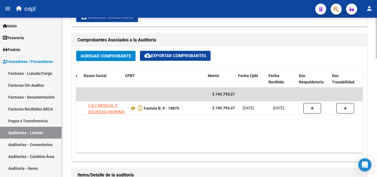
scroll to position [0, 112]
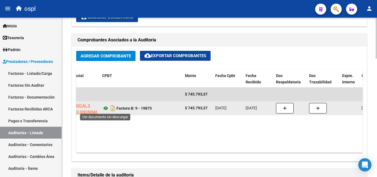
click at [106, 108] on icon at bounding box center [105, 108] width 7 height 7
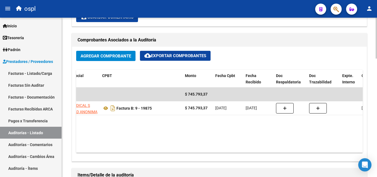
click at [228, 137] on datatable-body "$ 745.793,37 28629 C & C MEDICAL S SOCIEDAD ANONIMA Factura B: 9 - 19875 $ 745.…" at bounding box center [219, 119] width 286 height 65
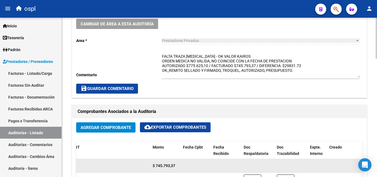
scroll to position [110, 0]
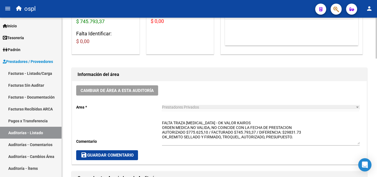
click at [120, 155] on span "save Guardar Comentario" at bounding box center [106, 154] width 53 height 5
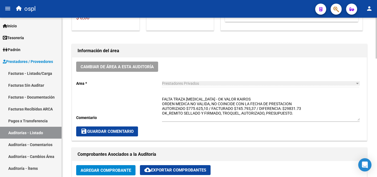
scroll to position [193, 0]
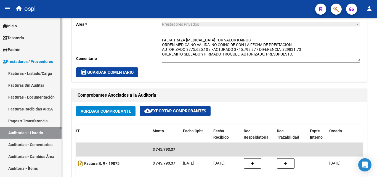
click at [49, 135] on link "Auditorías - Listado" at bounding box center [30, 133] width 61 height 12
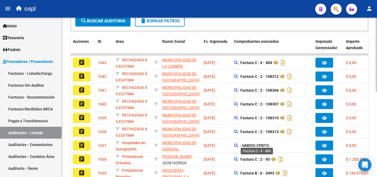
scroll to position [45, 0]
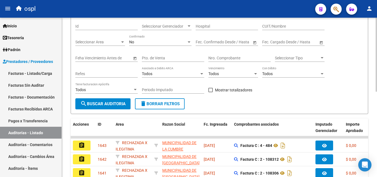
click at [223, 53] on div "Nro. Comprobante" at bounding box center [239, 56] width 62 height 11
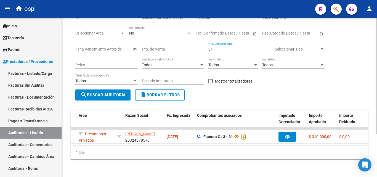
scroll to position [0, 0]
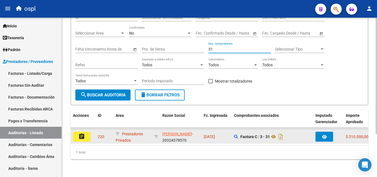
type input "31"
click at [91, 133] on div "assignment" at bounding box center [83, 136] width 20 height 10
click at [87, 132] on button "assignment" at bounding box center [82, 136] width 18 height 10
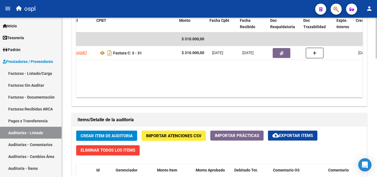
scroll to position [0, 119]
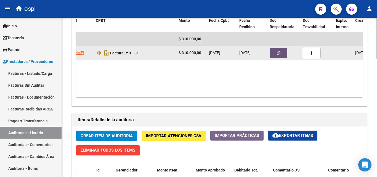
click at [278, 55] on icon "button" at bounding box center [278, 53] width 4 height 4
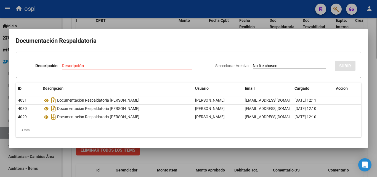
click at [70, 160] on div at bounding box center [188, 88] width 377 height 177
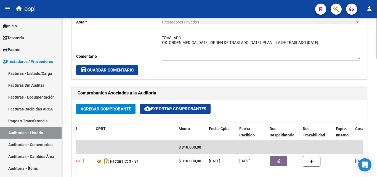
scroll to position [165, 0]
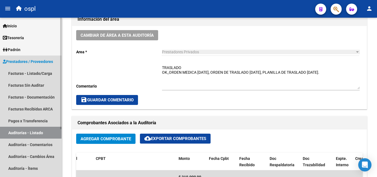
click at [51, 135] on link "Auditorías - Listado" at bounding box center [30, 133] width 61 height 12
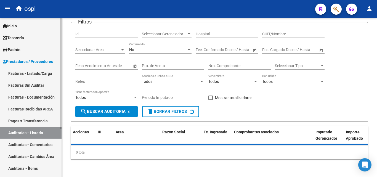
click at [47, 120] on link "Pagos x Transferencia" at bounding box center [30, 121] width 61 height 12
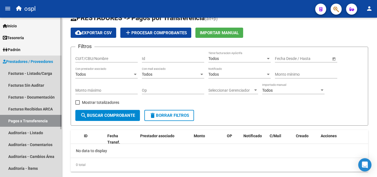
scroll to position [25, 0]
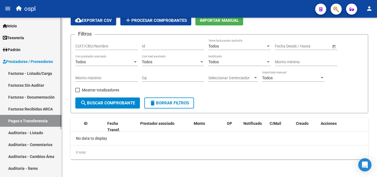
click at [41, 132] on link "Auditorías - Listado" at bounding box center [30, 133] width 61 height 12
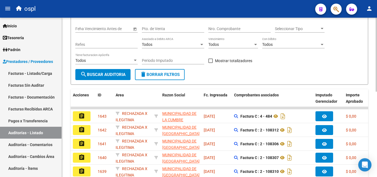
scroll to position [55, 0]
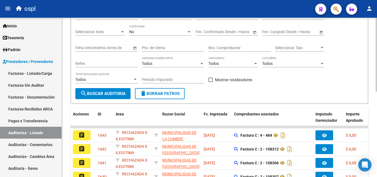
click at [218, 46] on input "Nro. Comprobante" at bounding box center [239, 47] width 62 height 5
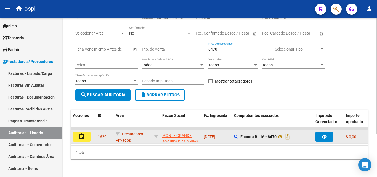
scroll to position [0, 0]
type input "8470"
click at [86, 131] on button "assignment" at bounding box center [82, 136] width 18 height 10
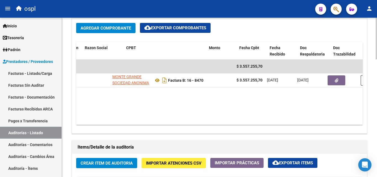
scroll to position [0, 88]
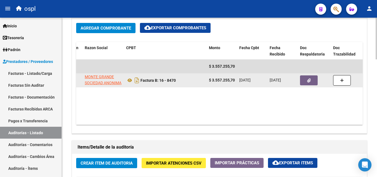
click at [313, 79] on button "button" at bounding box center [309, 80] width 18 height 10
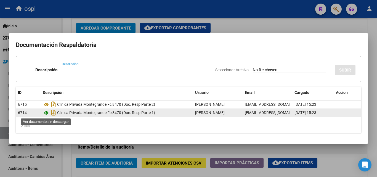
click at [45, 112] on icon at bounding box center [46, 112] width 7 height 7
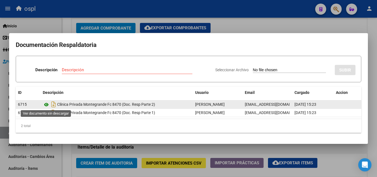
click at [47, 102] on icon at bounding box center [46, 104] width 7 height 7
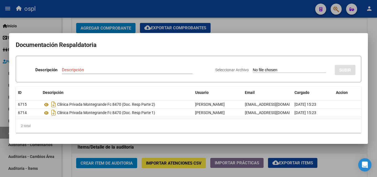
click at [258, 71] on input "Seleccionar Archivo" at bounding box center [289, 70] width 73 height 5
type input "C:\fakepath\wetransfer_ladrilleros-prestaciones-ambulatorias-agosto-2025_2025-0…"
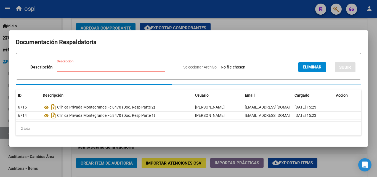
click at [94, 65] on input "Descripción" at bounding box center [111, 67] width 108 height 5
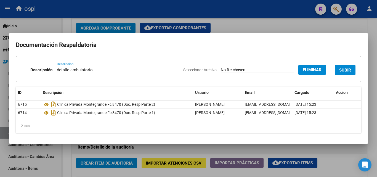
type input "detalle ambulatorio"
click at [348, 69] on span "SUBIR" at bounding box center [345, 70] width 12 height 5
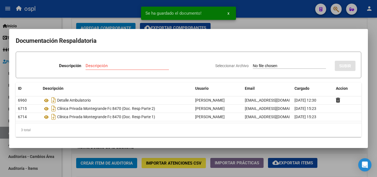
click at [332, 21] on div at bounding box center [188, 88] width 377 height 177
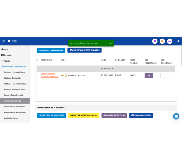
scroll to position [303, 0]
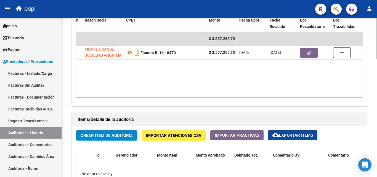
click at [172, 71] on datatable-body "$ 3.557.255,70 31280 CLINICA PRIVADA MONTE GRANDE SOCIEDAD ANONIMA Factura B: 1…" at bounding box center [219, 64] width 286 height 65
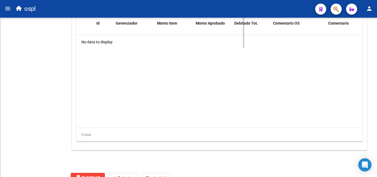
scroll to position [391, 0]
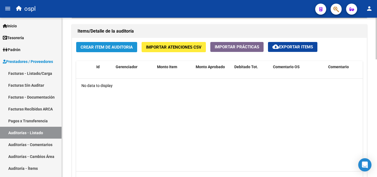
click at [89, 48] on span "Crear Item de Auditoria" at bounding box center [106, 47] width 52 height 5
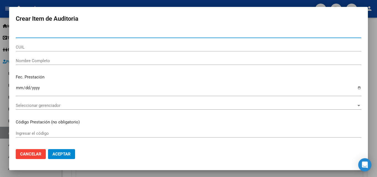
click at [31, 151] on span "Cancelar" at bounding box center [30, 153] width 21 height 5
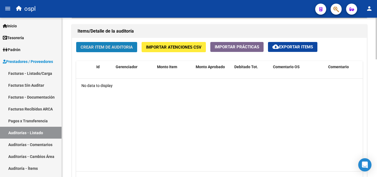
click at [107, 48] on span "Crear Item de Auditoria" at bounding box center [106, 47] width 52 height 5
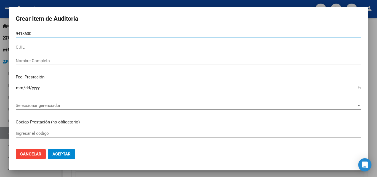
type input "94186000"
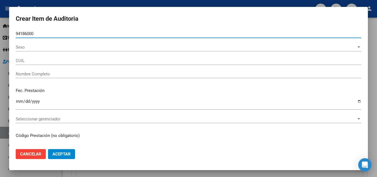
type input "27941860007"
type input "Choqueta Quispe Jane"
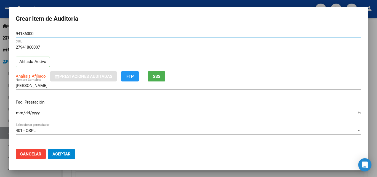
type input "94186000"
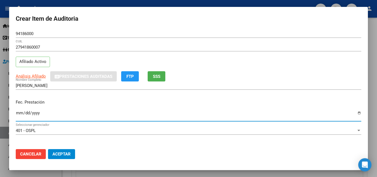
click at [18, 114] on input "Ingresar la fecha" at bounding box center [188, 115] width 345 height 9
type input "2025-07-22"
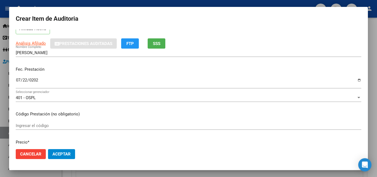
scroll to position [55, 0]
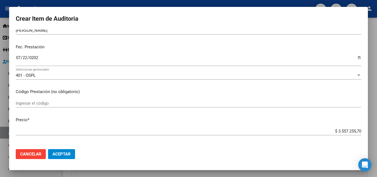
click at [43, 99] on div "Ingresar el código" at bounding box center [188, 103] width 345 height 8
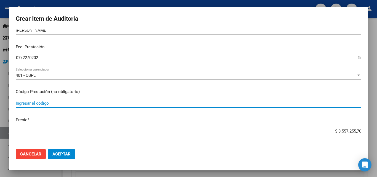
click at [43, 103] on input "Ingresar el código" at bounding box center [188, 103] width 345 height 5
type input "r"
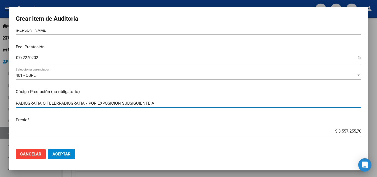
type input "RADIOGRAFIA O TELERRADIOGRAFIA / POR EXPOSICION SUBSIGUIENTE A"
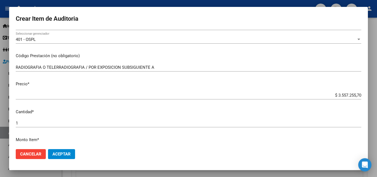
scroll to position [110, 0]
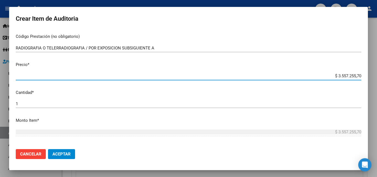
drag, startPoint x: 327, startPoint y: 76, endPoint x: 359, endPoint y: 76, distance: 31.4
click at [359, 76] on app-form-text-field "Precio * $ 3.557.255,70 Ingresar el precio" at bounding box center [191, 69] width 350 height 17
type input "$ 0,02"
type input "$ 0,21"
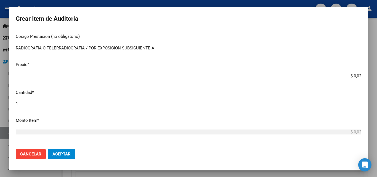
type input "$ 0,21"
type input "$ 2,15"
type input "$ 21,51"
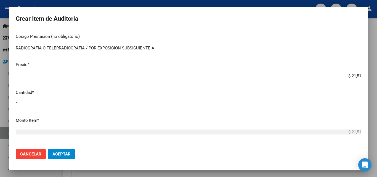
type input "$ 215,11"
type input "$ 2.151,18"
type input "$ 21.511,85"
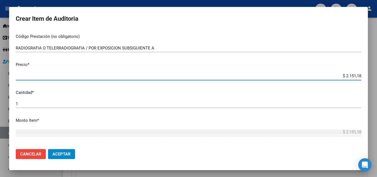
type input "$ 21.511,85"
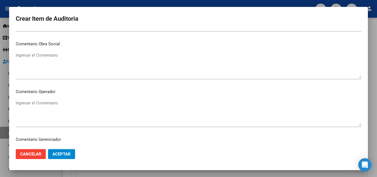
scroll to position [276, 0]
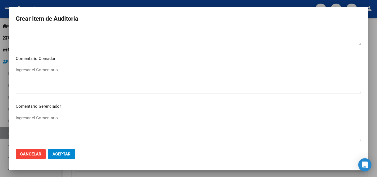
click at [51, 79] on textarea "Ingresar el Comentario" at bounding box center [188, 80] width 345 height 26
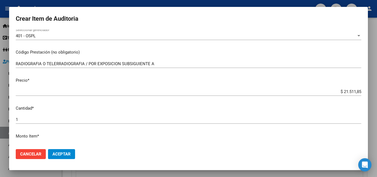
scroll to position [55, 0]
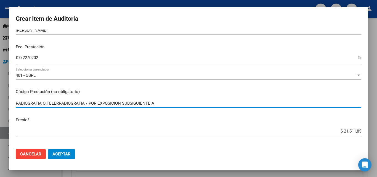
drag, startPoint x: 17, startPoint y: 104, endPoint x: 17, endPoint y: 107, distance: 3.6
click at [17, 104] on input "RADIOGRAFIA O TELERRADIOGRAFIA / POR EXPOSICION SUBSIGUIENTE A" at bounding box center [188, 103] width 345 height 5
click at [103, 102] on input "340301 RADIOGRAFIA O TELERRADIOGRAFIA / POR EXPOSICION SUBSIGUIENTE A" at bounding box center [188, 103] width 345 height 5
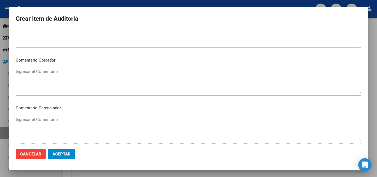
scroll to position [276, 0]
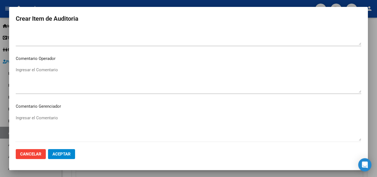
type input "340301 RADIOGRAFIA O TELERRADIOGRAFIA / 340302 POR EXPOSICION SUBSIGUIENTE A"
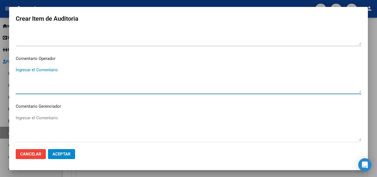
click at [54, 69] on textarea "Ingresar el Comentario" at bounding box center [188, 80] width 345 height 26
type textarea "3"
click at [55, 69] on textarea "COD 340301 COD 340302" at bounding box center [188, 80] width 345 height 26
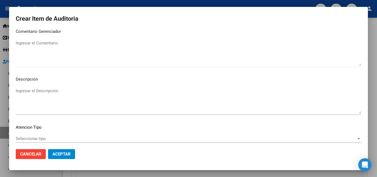
scroll to position [382, 0]
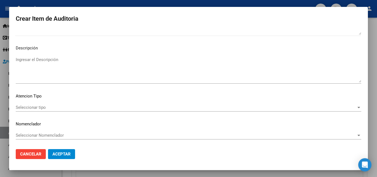
click at [51, 106] on span "Seleccionar tipo" at bounding box center [186, 107] width 340 height 5
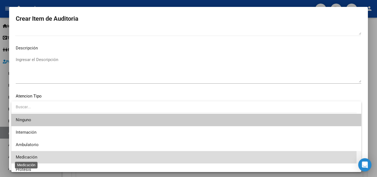
click at [32, 157] on span "Medicación" at bounding box center [27, 156] width 22 height 5
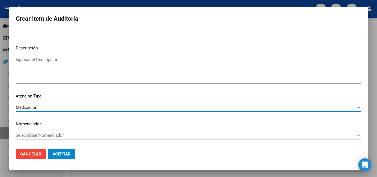
click at [39, 107] on div "Medicación" at bounding box center [186, 107] width 340 height 5
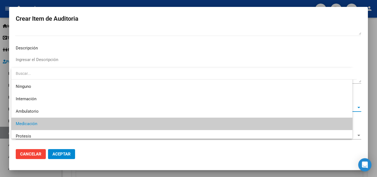
scroll to position [16, 0]
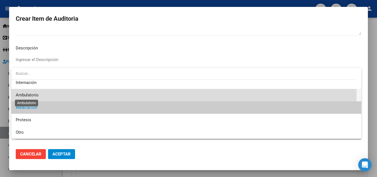
click at [31, 93] on span "Ambulatorio" at bounding box center [27, 94] width 23 height 5
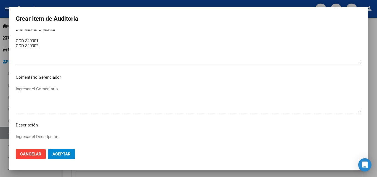
scroll to position [299, 0]
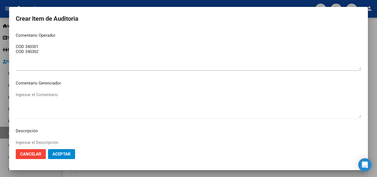
click at [66, 46] on textarea "COD 340301 COD 340302" at bounding box center [188, 57] width 345 height 26
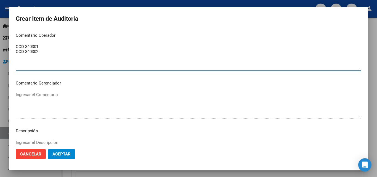
click at [53, 52] on textarea "COD 340301 COD 340302" at bounding box center [188, 57] width 345 height 26
click at [53, 47] on textarea "COD 340301 COD 340302" at bounding box center [188, 57] width 345 height 26
click at [55, 54] on textarea "COD 340301 COD 340302" at bounding box center [188, 57] width 345 height 26
click at [50, 49] on textarea "COD 340301 COD 340302" at bounding box center [188, 57] width 345 height 26
click at [42, 45] on textarea "COD 340301 =12383.72 COD 340302" at bounding box center [188, 57] width 345 height 26
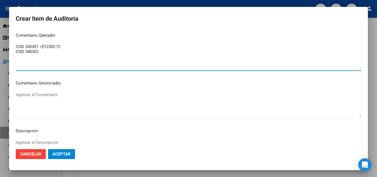
click at [43, 44] on textarea "COD 340301 =$12383.72 COD 340302" at bounding box center [188, 57] width 345 height 26
click at [40, 58] on textarea "COD 340301 =$12383.72 COD 340302" at bounding box center [188, 57] width 345 height 26
click at [71, 49] on textarea "COD 340301 =$12383.72 COD 340302= $9128.13" at bounding box center [188, 57] width 345 height 26
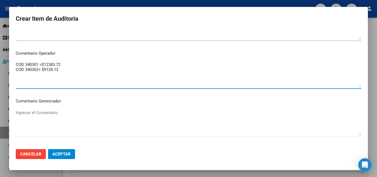
scroll to position [271, 0]
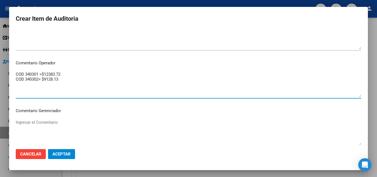
click at [16, 71] on div "COD 340301 =$12383.72 COD 340302= $9128.13 Ingresar el Comentario" at bounding box center [188, 84] width 345 height 28
click at [16, 72] on textarea "COD 340301 =$12383.72 COD 340302= $9128.13" at bounding box center [188, 84] width 345 height 26
click at [17, 72] on textarea "COD 340301 =$12383.72 COD 340302= $9128.13" at bounding box center [188, 84] width 345 height 26
click at [16, 72] on textarea "NO HAY VALOR EN GRILLA COD 340301 =$12383.72 COD 340302= $9128.13" at bounding box center [188, 84] width 345 height 26
click at [65, 86] on textarea "_NO HAY VALOR EN GRILLA COD 340301 =$12383.72 COD 340302= $9128.13" at bounding box center [188, 84] width 345 height 26
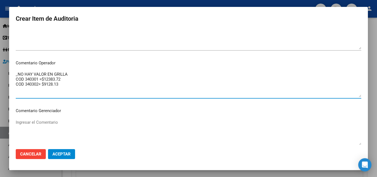
click at [73, 75] on textarea "_NO HAY VALOR EN GRILLA COD 340301 =$12383.72 COD 340302= $9128.13" at bounding box center [188, 84] width 345 height 26
click at [16, 79] on textarea "_NO HAY VALOR EN GRILLA TICKET FIRMADO COD 340301 =$12383.72 COD 340302= $9128.…" at bounding box center [188, 84] width 345 height 26
click at [17, 73] on textarea "_NO HAY VALOR EN GRILLA TICKET FIRMADO COD 340301 =$12383.72 COD 340302= $9128.…" at bounding box center [188, 84] width 345 height 26
click at [24, 73] on textarea "_NO HAY VALOR EN GRILLA TICKET FIRMADO COD 340301 =$12383.72 COD 340302= $9128.…" at bounding box center [188, 84] width 345 height 26
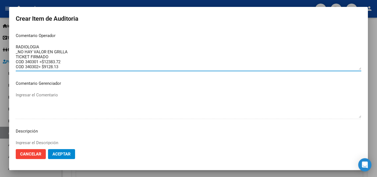
scroll to position [299, 0]
click at [16, 58] on textarea "RADIOLOGIA _NO HAY VALOR EN GRILLA TICKET FIRMADO COD 340301 =$12383.72 COD 340…" at bounding box center [188, 57] width 345 height 26
click at [68, 58] on textarea "RADIOLOGIA _NO HAY VALOR EN GRILLA OK_TICKET FIRMADO COD 340301 =$12383.72 COD …" at bounding box center [188, 57] width 345 height 26
drag, startPoint x: 71, startPoint y: 68, endPoint x: 17, endPoint y: 47, distance: 57.5
click at [10, 46] on mat-dialog-content "94186000 Nro Documento 27941860007 CUIL Afiliado Activo Análisis Afiliado Prest…" at bounding box center [188, 86] width 358 height 115
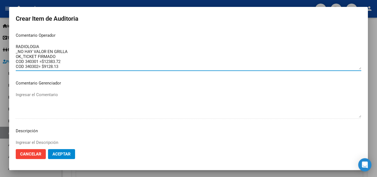
click at [78, 60] on textarea "RADIOLOGIA _NO HAY VALOR EN GRILLA OK_TICKET FIRMADO COD 340301 =$12383.72 COD …" at bounding box center [188, 57] width 345 height 26
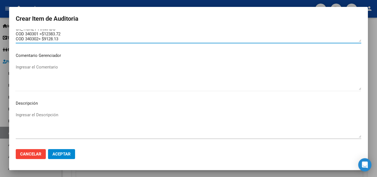
scroll to position [382, 0]
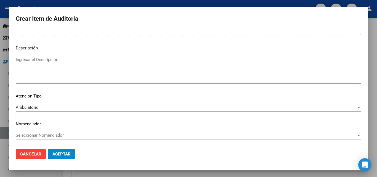
type textarea "RADIOLOGIA _NO HAY VALOR EN GRILLA OK_TICKET FIRMADO COD 340301 =$12383.72 COD …"
click at [70, 154] on span "Aceptar" at bounding box center [61, 153] width 18 height 5
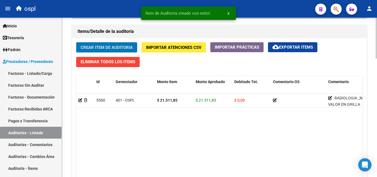
scroll to position [392, 0]
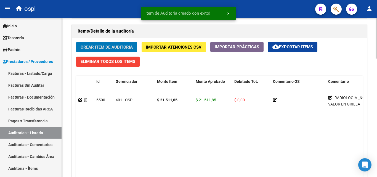
click at [103, 46] on span "Crear Item de Auditoria" at bounding box center [106, 47] width 52 height 5
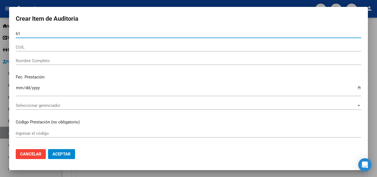
type input "6"
type input "94199418"
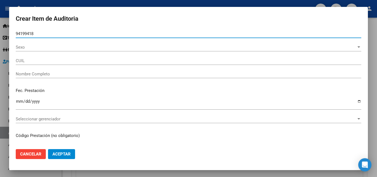
type input "20941994181"
type input "CONDORI JUAN LUIS"
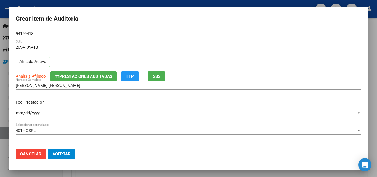
type input "94199418"
click at [20, 114] on input "Ingresar la fecha" at bounding box center [188, 115] width 345 height 9
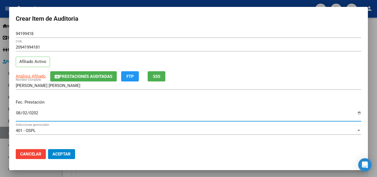
type input "2025-08-02"
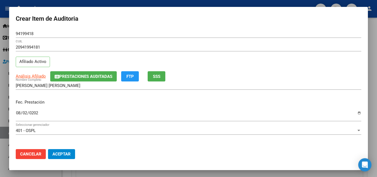
scroll to position [55, 0]
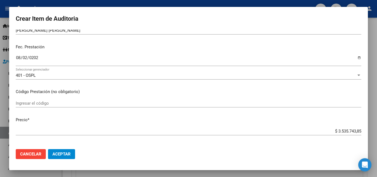
click at [49, 105] on input "Ingresar el código" at bounding box center [188, 103] width 345 height 5
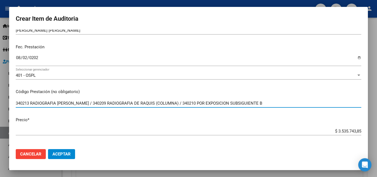
type input "340213 RADIOGRAFIA DE COCO ANTEBRAZO MUNECA / 340209 RADIOGRAFIA DE RAQUIS (COL…"
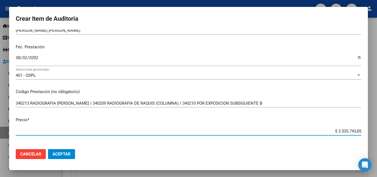
drag, startPoint x: 325, startPoint y: 129, endPoint x: 363, endPoint y: 126, distance: 38.7
click at [363, 128] on mat-dialog-content "94199418 Nro Documento 20941994181 CUIL Afiliado Activo Análisis Afiliado Prest…" at bounding box center [188, 86] width 358 height 115
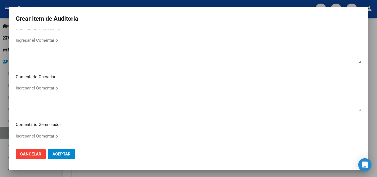
scroll to position [248, 0]
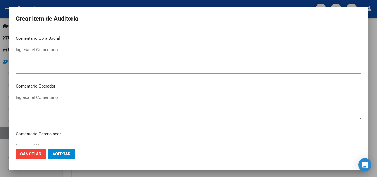
click at [57, 101] on textarea "Ingresar el Comentario" at bounding box center [188, 107] width 345 height 26
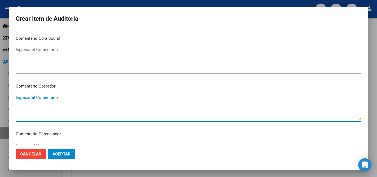
paste textarea "RADIOLOGIA _NO HAY VALOR EN GRILLA OK_TICKET FIRMADO COD 340301 =$12383.72 COD …"
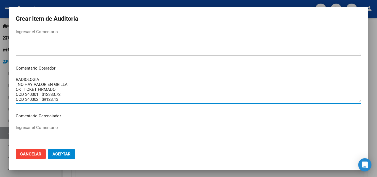
scroll to position [276, 0]
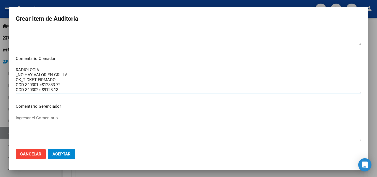
click at [68, 76] on textarea "RADIOLOGIA _NO HAY VALOR EN GRILLA OK_TICKET FIRMADO COD 340301 =$12383.72 COD …" at bounding box center [188, 80] width 345 height 26
click at [61, 81] on textarea "RADIOLOGIA _NO HAY VALOR EN GRILLA OK_TICKET FIRMADO COD 340301 =$12383.72 COD …" at bounding box center [188, 80] width 345 height 26
click at [56, 88] on textarea "RADIOLOGIA _NO HAY VALOR EN GRILLA OK_TICKET FIRMADO COD 340301 =$12383.72 COD …" at bounding box center [188, 80] width 345 height 26
click at [58, 82] on textarea "RADIOLOGIA _NO HAY VALOR EN GRILLA OK_TICKET FIRMADO COD 340301 =$12383.72 COD …" at bounding box center [188, 80] width 345 height 26
click at [65, 72] on textarea "RADIOLOGIA _NO HAY VALOR EN GRILLA OK_TICKET FIRMADO COD 340301 =$12383.72 COD …" at bounding box center [188, 80] width 345 height 26
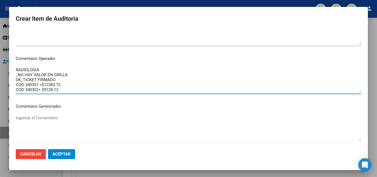
click at [59, 80] on textarea "RADIOLOGIA _NO HAY VALOR EN GRILLA OK_TICKET FIRMADO COD 340301 =$12383.72 COD …" at bounding box center [188, 80] width 345 height 26
click at [37, 85] on textarea "RADIOLOGIA _NO HAY VALOR EN GRILLA OK_TICKET FIRMADO COD 340301 =$12383.72 COD …" at bounding box center [188, 80] width 345 height 26
click at [38, 84] on textarea "RADIOLOGIA _NO HAY VALOR EN GRILLA OK_TICKET FIRMADO COD 340301 =$12383.72 COD …" at bounding box center [188, 80] width 345 height 26
click at [39, 89] on textarea "RADIOLOGIA _NO HAY VALOR EN GRILLA OK_TICKET FIRMADO COD 340213 =$12383.72 COD …" at bounding box center [188, 80] width 345 height 26
drag, startPoint x: 66, startPoint y: 89, endPoint x: 8, endPoint y: 85, distance: 58.6
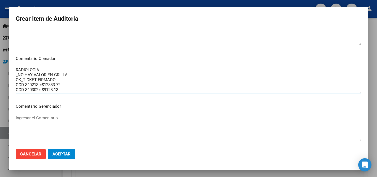
click at [8, 85] on div "Crear Item de Auditoria 94199418 Nro Documento 20941994181 CUIL Afiliado Activo…" at bounding box center [188, 88] width 377 height 177
click at [41, 85] on textarea "RADIOLOGIA _NO HAY VALOR EN GRILLA OK_TICKET FIRMADO COD 340213= $14357.49 COD …" at bounding box center [188, 80] width 345 height 26
click at [48, 89] on textarea "RADIOLOGIA _NO HAY VALOR EN GRILLA OK_TICKET FIRMADO COD 340213= $14357.49 COD …" at bounding box center [188, 80] width 345 height 26
click at [42, 87] on textarea "RADIOLOGIA _NO HAY VALOR EN GRILLA OK_TICKET FIRMADO COD 340213= $14357.49 COD …" at bounding box center [188, 80] width 345 height 26
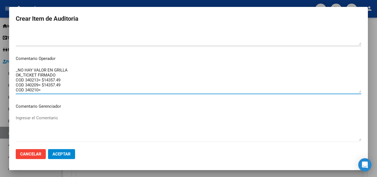
click at [42, 90] on textarea "RADIOLOGIA _NO HAY VALOR EN GRILLA OK_TICKET FIRMADO COD 340213= $14357.49 COD …" at bounding box center [188, 80] width 345 height 26
click at [70, 87] on textarea "RADIOLOGIA _NO HAY VALOR EN GRILLA OK_TICKET FIRMADO COD 340213= $14357.49 COD …" at bounding box center [188, 80] width 345 height 26
click at [61, 73] on textarea "RADIOLOGIA _NO HAY VALOR EN GRILLA OK_TICKET FIRMADO COD 340213= $14357.49 COD …" at bounding box center [188, 80] width 345 height 26
click at [46, 69] on textarea "RADIOLOGIA _NO HAY VALOR EN GRILLA OK_TICKET FIRMADO COD 340213= $14357.49 COD …" at bounding box center [188, 80] width 345 height 26
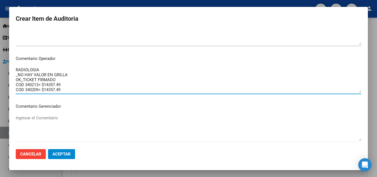
click at [71, 75] on textarea "RADIOLOGIA _NO HAY VALOR EN GRILLA OK_TICKET FIRMADO COD 340213= $14357.49 COD …" at bounding box center [188, 80] width 345 height 26
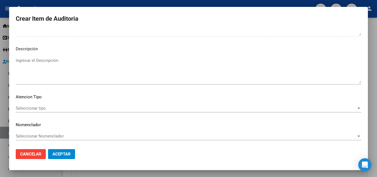
scroll to position [382, 0]
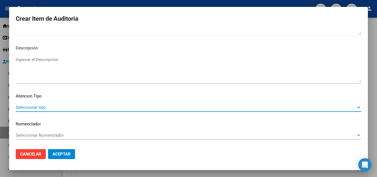
click at [42, 109] on span "Seleccionar tipo" at bounding box center [186, 107] width 340 height 5
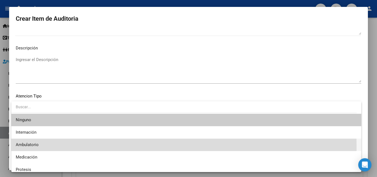
click at [33, 147] on span "Ambulatorio" at bounding box center [186, 144] width 341 height 12
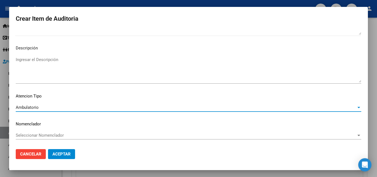
click at [60, 156] on button "Aceptar" at bounding box center [61, 154] width 27 height 10
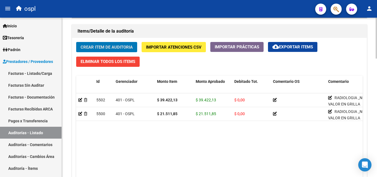
click at [91, 47] on span "Crear Item de Auditoria" at bounding box center [106, 47] width 52 height 5
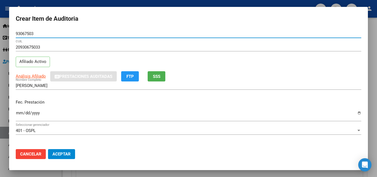
click at [18, 116] on input "Ingresar la fecha" at bounding box center [188, 115] width 345 height 9
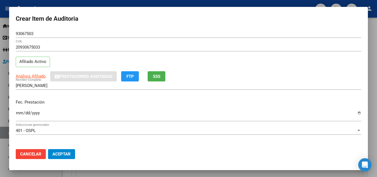
scroll to position [55, 0]
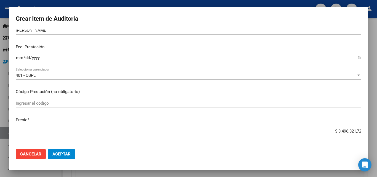
click at [46, 102] on input "Ingresar el código" at bounding box center [188, 103] width 345 height 5
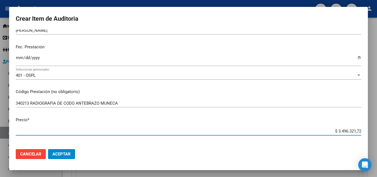
drag, startPoint x: 329, startPoint y: 130, endPoint x: 376, endPoint y: 126, distance: 47.3
click at [376, 126] on div "Crear Item de Auditoria 93067503 Nro Documento 20930675033 CUIL Afiliado Activo…" at bounding box center [188, 88] width 377 height 177
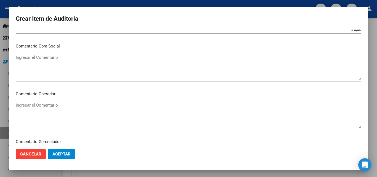
scroll to position [248, 0]
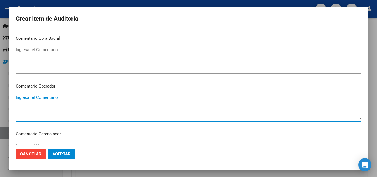
click at [54, 106] on textarea "Ingresar el Comentario" at bounding box center [188, 107] width 345 height 26
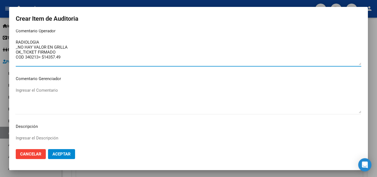
scroll to position [382, 0]
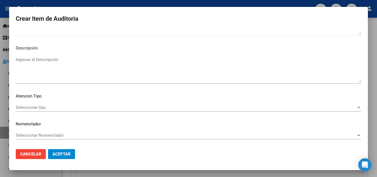
click at [42, 108] on span "Seleccionar tipo" at bounding box center [186, 107] width 340 height 5
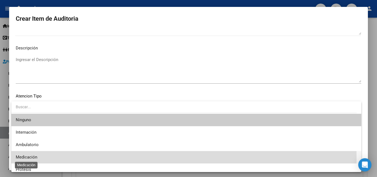
click at [32, 159] on span "Medicación" at bounding box center [27, 156] width 22 height 5
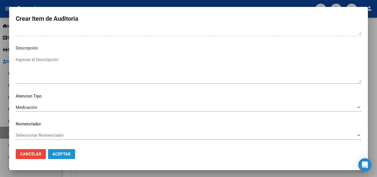
click at [63, 152] on span "Aceptar" at bounding box center [61, 153] width 18 height 5
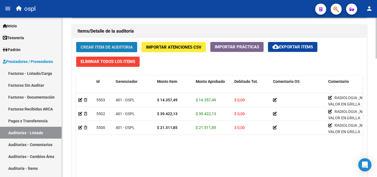
click at [103, 46] on span "Crear Item de Auditoria" at bounding box center [106, 47] width 52 height 5
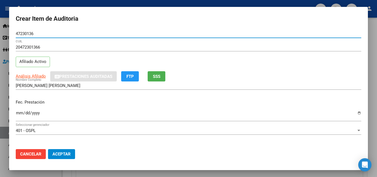
click at [21, 112] on input "Ingresar la fecha" at bounding box center [188, 115] width 345 height 9
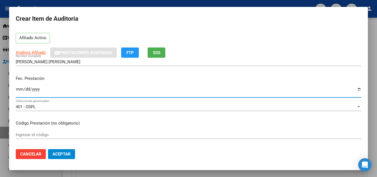
scroll to position [55, 0]
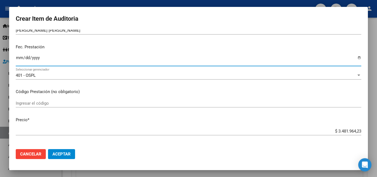
click at [47, 105] on input "Ingresar el código" at bounding box center [188, 103] width 345 height 5
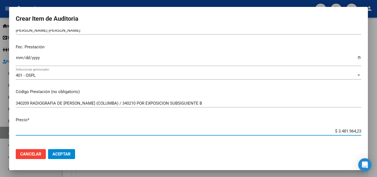
drag, startPoint x: 327, startPoint y: 129, endPoint x: 376, endPoint y: 131, distance: 49.7
click at [376, 132] on div "Crear Item de Auditoria 47230136 Nro Documento 20472301366 CUIL Afiliado Activo…" at bounding box center [188, 88] width 377 height 177
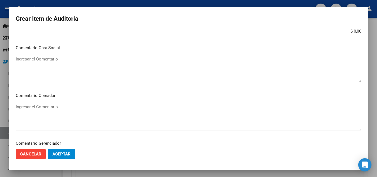
scroll to position [248, 0]
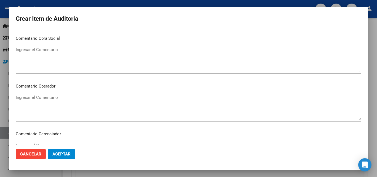
click at [56, 94] on div "Ingresar el Comentario" at bounding box center [188, 107] width 345 height 28
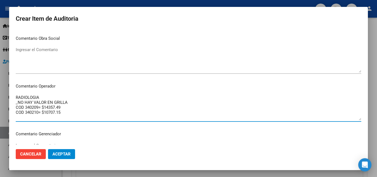
click at [77, 109] on textarea "RADIOLOGIA _NO HAY VALOR EN GRILLA COD 340209= $14357.49 COD 340210= $10707.15" at bounding box center [188, 107] width 345 height 26
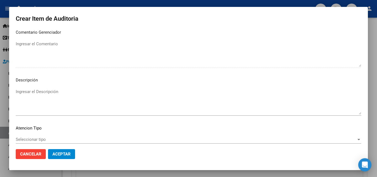
scroll to position [382, 0]
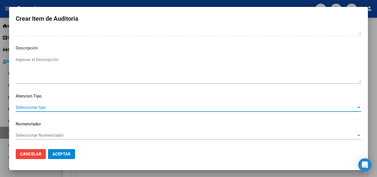
click at [55, 107] on span "Seleccionar tipo" at bounding box center [186, 107] width 340 height 5
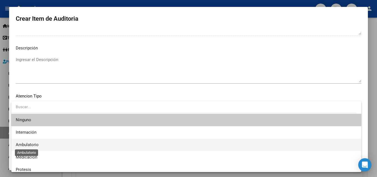
click at [36, 143] on span "Ambulatorio" at bounding box center [27, 144] width 23 height 5
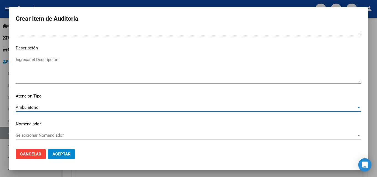
click at [65, 154] on span "Aceptar" at bounding box center [61, 153] width 18 height 5
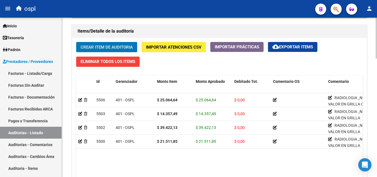
click at [116, 46] on span "Crear Item de Auditoria" at bounding box center [106, 47] width 52 height 5
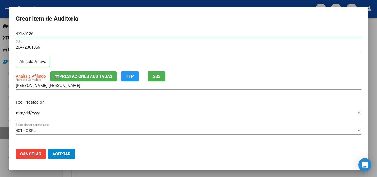
click at [20, 113] on input "Ingresar la fecha" at bounding box center [188, 115] width 345 height 9
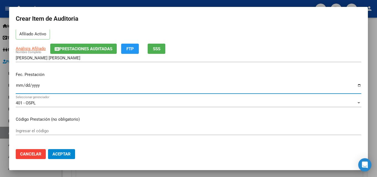
scroll to position [55, 0]
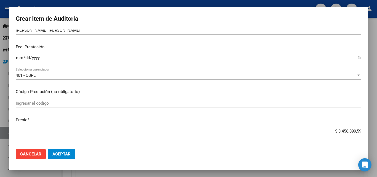
click at [47, 106] on div "Ingresar el código" at bounding box center [188, 103] width 345 height 8
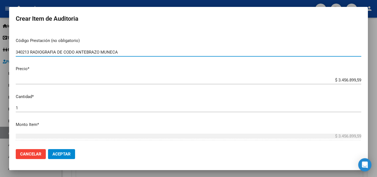
scroll to position [110, 0]
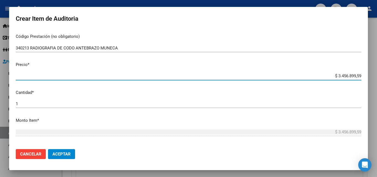
drag, startPoint x: 315, startPoint y: 78, endPoint x: 357, endPoint y: 77, distance: 42.2
click at [357, 77] on app-form-text-field "Precio * $ 3.456.899,59 Ingresar el precio" at bounding box center [191, 69] width 350 height 17
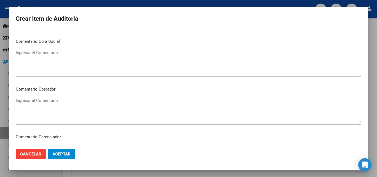
scroll to position [276, 0]
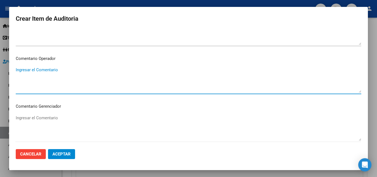
click at [55, 72] on textarea "Ingresar el Comentario" at bounding box center [188, 80] width 345 height 26
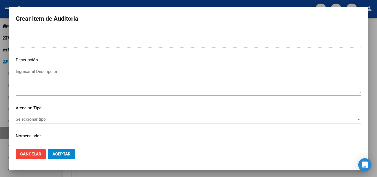
scroll to position [382, 0]
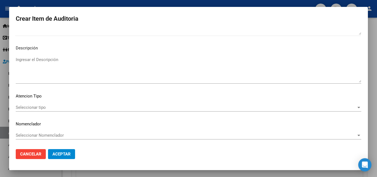
click at [54, 104] on div "Seleccionar tipo Seleccionar tipo" at bounding box center [188, 107] width 345 height 8
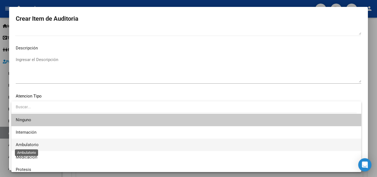
click at [35, 145] on span "Ambulatorio" at bounding box center [27, 144] width 23 height 5
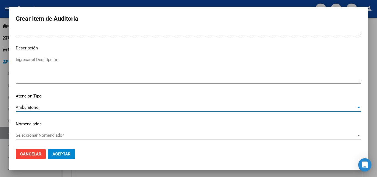
click at [65, 158] on button "Aceptar" at bounding box center [61, 154] width 27 height 10
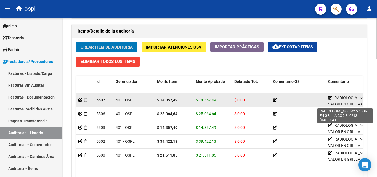
click at [330, 96] on icon at bounding box center [330, 98] width 4 height 4
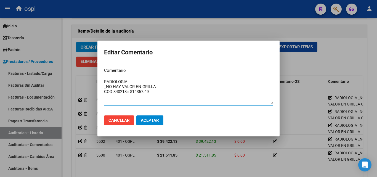
click at [158, 89] on textarea "RADIOLOGIA _NO HAY VALOR EN GRILLA COD 340213= $14357.49" at bounding box center [188, 92] width 169 height 26
drag, startPoint x: 176, startPoint y: 96, endPoint x: 173, endPoint y: 98, distance: 3.7
click at [176, 96] on textarea "RADIOLOGIA _NO HAY VALOR EN GRILLA OK_TICKET FIRMADO COD 340213= $14357.49" at bounding box center [188, 92] width 169 height 26
click at [148, 120] on span "Aceptar" at bounding box center [150, 120] width 18 height 5
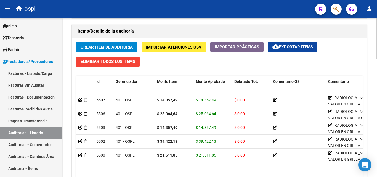
click at [105, 44] on button "Crear Item de Auditoria" at bounding box center [106, 47] width 61 height 10
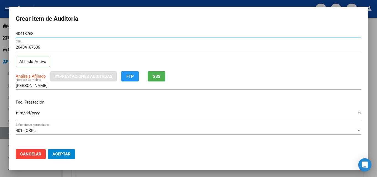
click at [18, 112] on input "Ingresar la fecha" at bounding box center [188, 115] width 345 height 9
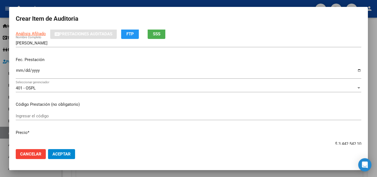
scroll to position [55, 0]
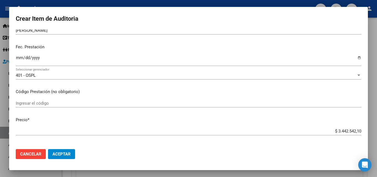
click at [33, 101] on input "Ingresar el código" at bounding box center [188, 103] width 345 height 5
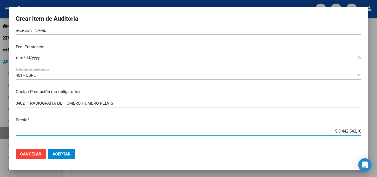
drag, startPoint x: 329, startPoint y: 132, endPoint x: 363, endPoint y: 130, distance: 33.9
click at [362, 130] on mat-dialog-content "40418763 Nro Documento 20404187636 CUIL Afiliado Activo Análisis Afiliado Prest…" at bounding box center [188, 86] width 358 height 115
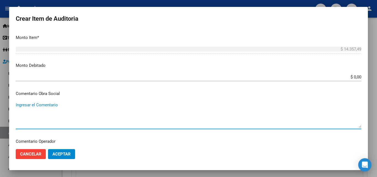
click at [55, 111] on textarea "Ingresar el Comentario" at bounding box center [188, 115] width 345 height 26
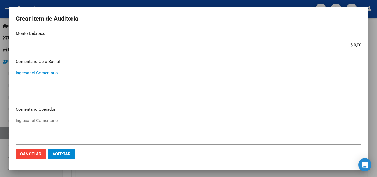
scroll to position [248, 0]
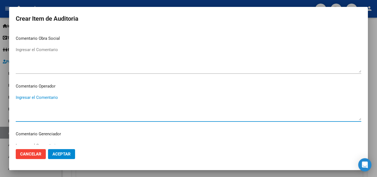
click at [55, 100] on textarea "Ingresar el Comentario" at bounding box center [188, 107] width 345 height 26
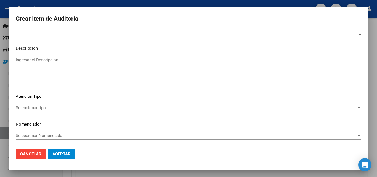
scroll to position [382, 0]
click at [54, 110] on div "Seleccionar tipo Seleccionar tipo" at bounding box center [188, 107] width 345 height 8
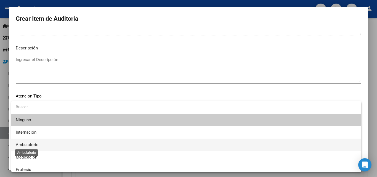
click at [38, 145] on span "Ambulatorio" at bounding box center [27, 144] width 23 height 5
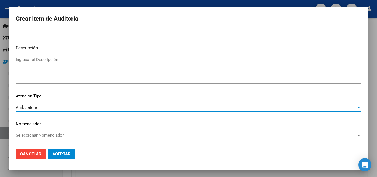
click at [62, 153] on span "Aceptar" at bounding box center [61, 153] width 18 height 5
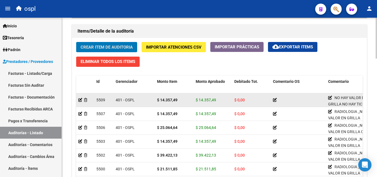
click at [275, 100] on icon at bounding box center [275, 100] width 4 height 4
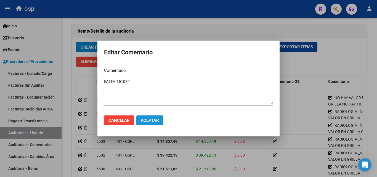
click at [155, 125] on button "Aceptar" at bounding box center [149, 120] width 27 height 10
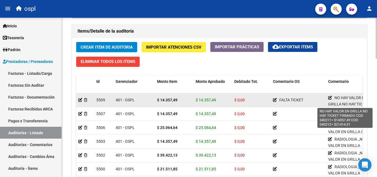
click at [329, 97] on icon at bounding box center [330, 98] width 4 height 4
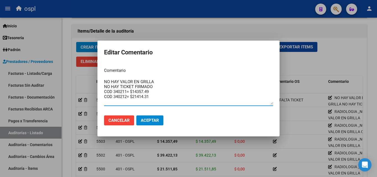
click at [104, 80] on textarea "NO HAY VALOR EN GRILLA NO HAY TICKET FIRMADO COD 340211= $14357.49 COD 340212= …" at bounding box center [188, 92] width 169 height 26
click at [108, 81] on textarea "NO HAY VALOR EN GRILLA NO HAY TICKET FIRMADO COD 340211= $14357.49 COD 340212= …" at bounding box center [188, 92] width 169 height 26
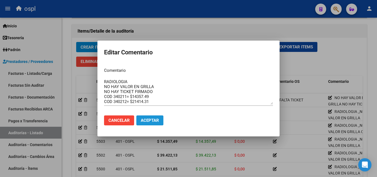
click at [160, 123] on button "Aceptar" at bounding box center [149, 120] width 27 height 10
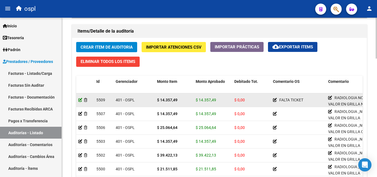
click at [80, 100] on icon at bounding box center [80, 100] width 4 height 4
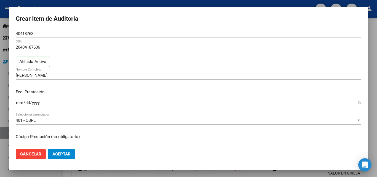
click at [5, 116] on div at bounding box center [188, 88] width 377 height 177
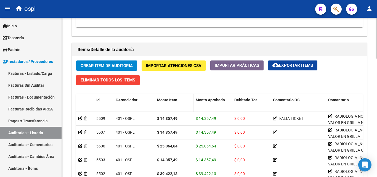
scroll to position [364, 0]
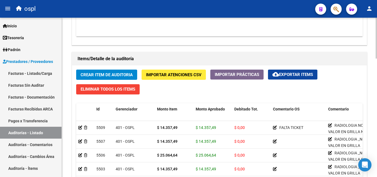
click at [107, 72] on button "Crear Item de Auditoria" at bounding box center [106, 74] width 61 height 10
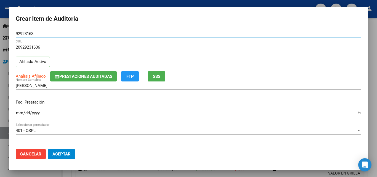
click at [20, 112] on input "Ingresar la fecha" at bounding box center [188, 115] width 345 height 9
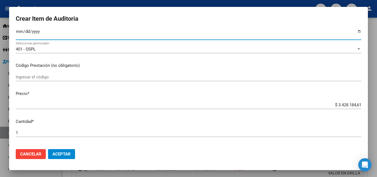
scroll to position [83, 0]
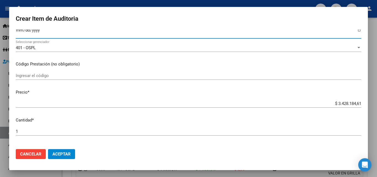
click at [44, 73] on input "Ingresar el código" at bounding box center [188, 75] width 345 height 5
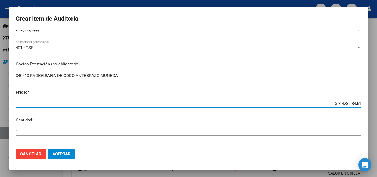
drag, startPoint x: 322, startPoint y: 104, endPoint x: 371, endPoint y: 105, distance: 49.1
click at [371, 105] on div "Crear Item de Auditoria 92923163 Nro Documento 20929231636 CUIL Afiliado Activo…" at bounding box center [188, 88] width 377 height 177
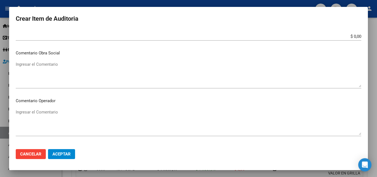
scroll to position [248, 0]
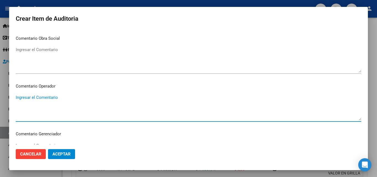
click at [48, 100] on textarea "Ingresar el Comentario" at bounding box center [188, 107] width 345 height 26
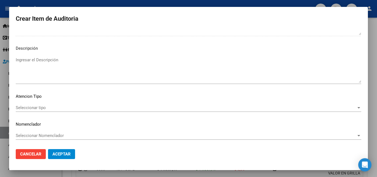
scroll to position [382, 0]
click at [49, 103] on mat-dialog-content "92923163 Nro Documento 20929231636 CUIL Afiliado Activo Análisis Afiliado Prest…" at bounding box center [188, 86] width 358 height 115
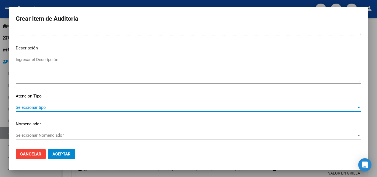
click at [47, 105] on span "Seleccionar tipo" at bounding box center [186, 107] width 340 height 5
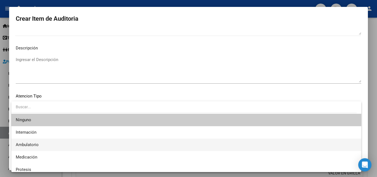
click at [41, 143] on span "Ambulatorio" at bounding box center [186, 144] width 341 height 12
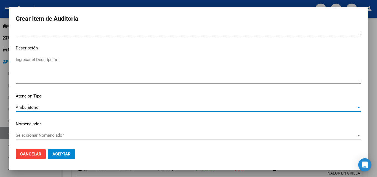
click at [64, 153] on span "Aceptar" at bounding box center [61, 153] width 18 height 5
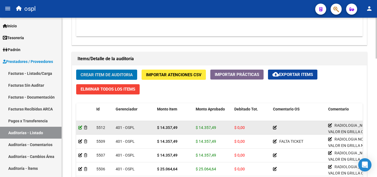
click at [81, 127] on icon at bounding box center [80, 127] width 4 height 4
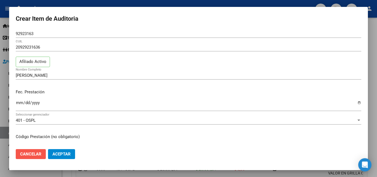
click at [36, 154] on span "Cancelar" at bounding box center [30, 153] width 21 height 5
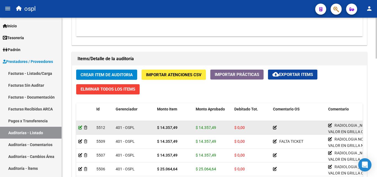
click at [79, 128] on icon at bounding box center [80, 127] width 4 height 4
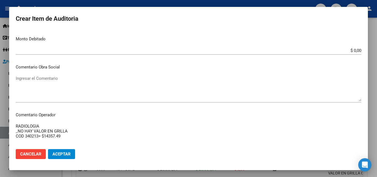
scroll to position [193, 0]
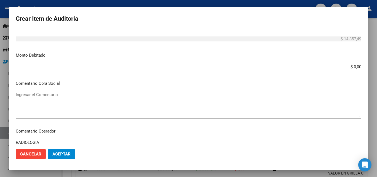
click at [66, 99] on textarea "Ingresar el Comentario" at bounding box center [188, 105] width 345 height 26
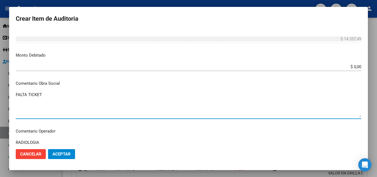
click at [66, 152] on span "Aceptar" at bounding box center [61, 153] width 18 height 5
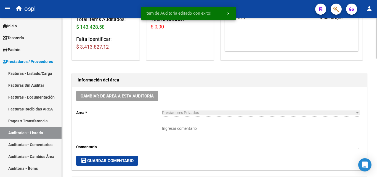
scroll to position [110, 0]
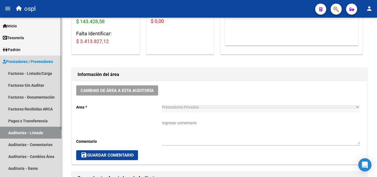
click at [50, 132] on link "Auditorías - Listado" at bounding box center [30, 133] width 61 height 12
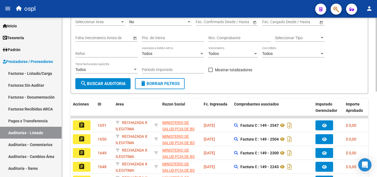
scroll to position [28, 0]
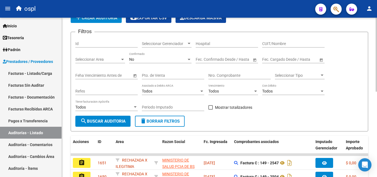
click at [219, 73] on input "Nro. Comprobante" at bounding box center [239, 75] width 62 height 5
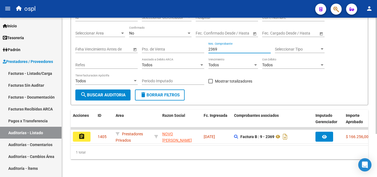
scroll to position [59, 0]
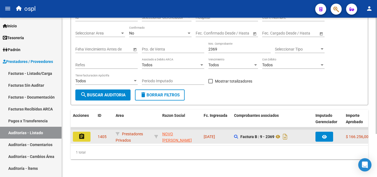
click at [87, 131] on button "assignment" at bounding box center [82, 136] width 18 height 10
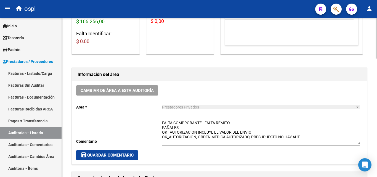
scroll to position [138, 0]
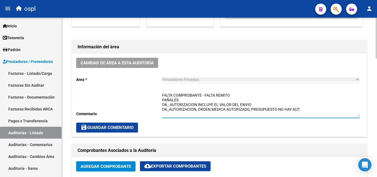
drag, startPoint x: 235, startPoint y: 96, endPoint x: 222, endPoint y: 92, distance: 14.2
click at [222, 92] on textarea "FALTA COMPROBANTE - FALTA REMITO PAÑALES OK_ AUTORIZACION INCLUYE EL VALOR DEL …" at bounding box center [260, 104] width 197 height 24
click at [217, 93] on textarea "FALTA COMPROBANTE - FALTA REMITO PAÑALES OK_ AUTORIZACION INCLUYE EL VALOR DEL …" at bounding box center [260, 104] width 197 height 24
drag, startPoint x: 217, startPoint y: 93, endPoint x: 157, endPoint y: 97, distance: 59.4
click at [157, 97] on div "Cambiar de área a esta auditoría Area * Prestadores Privados Seleccionar area C…" at bounding box center [219, 94] width 294 height 83
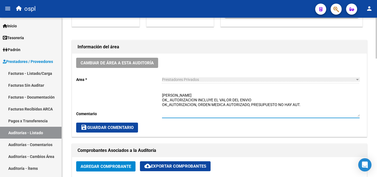
click at [188, 92] on textarea "REMITO PAÑALES OK_ AUTORIZACION INCLUYE EL VALOR DEL ENVIO OK_AUTORIZACION, ORD…" at bounding box center [260, 104] width 197 height 24
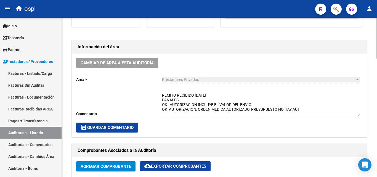
click at [182, 101] on textarea "REMITO RECIBIDO 22-09-2025 PAÑALES OK_ AUTORIZACION INCLUYE EL VALOR DEL ENVIO …" at bounding box center [260, 104] width 197 height 24
click at [220, 95] on textarea "REMITO RECIBIDO 22-09-2025 PAÑALES - PAGADO OK_ AUTORIZACION INCLUYE EL VALOR D…" at bounding box center [260, 104] width 197 height 24
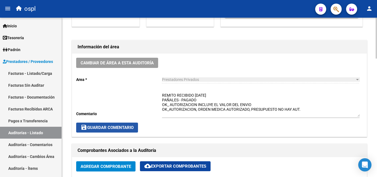
click at [122, 132] on button "save Guardar Comentario" at bounding box center [107, 127] width 62 height 10
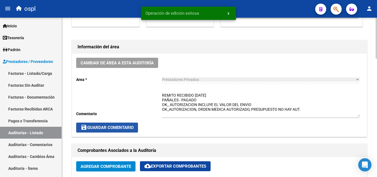
click at [126, 129] on span "save Guardar Comentario" at bounding box center [106, 127] width 53 height 5
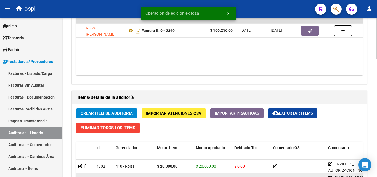
scroll to position [413, 0]
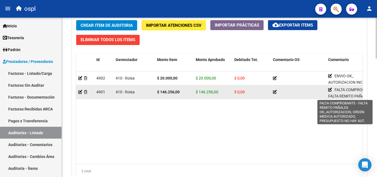
click at [329, 89] on icon at bounding box center [330, 90] width 4 height 4
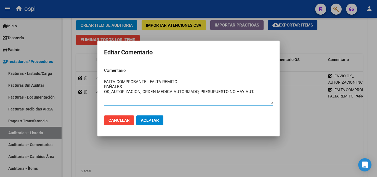
drag, startPoint x: 182, startPoint y: 83, endPoint x: 78, endPoint y: 80, distance: 103.9
click at [78, 80] on div "Editar Comentario Comentario FALTA COMPROBANTE - FALTA REMITO PAÑALES OK_AUTORI…" at bounding box center [188, 88] width 377 height 177
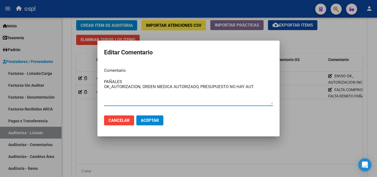
click at [105, 85] on textarea "PAÑALES OK_AUTORIZACION, ORDEN MEDICA AUTORIZADO, PRESUPUESTO NO HAY AUT." at bounding box center [188, 92] width 169 height 26
click at [145, 116] on button "Aceptar" at bounding box center [149, 120] width 27 height 10
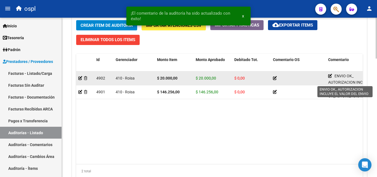
click at [329, 76] on icon at bounding box center [330, 76] width 4 height 4
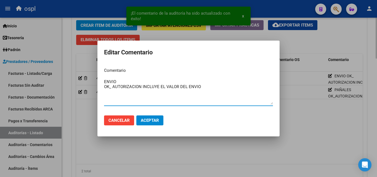
click at [309, 105] on div at bounding box center [188, 88] width 377 height 177
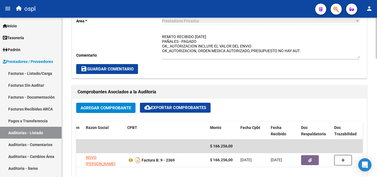
scroll to position [193, 0]
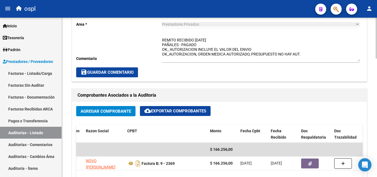
click at [130, 72] on span "save Guardar Comentario" at bounding box center [106, 72] width 53 height 5
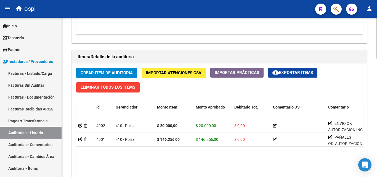
scroll to position [358, 0]
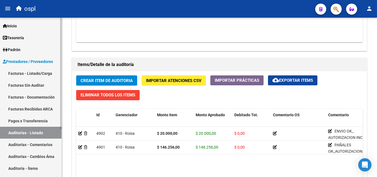
click at [45, 133] on link "Auditorías - Listado" at bounding box center [30, 133] width 61 height 12
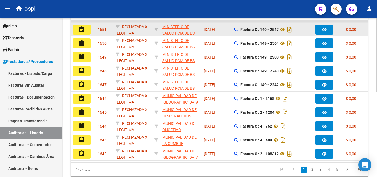
scroll to position [72, 0]
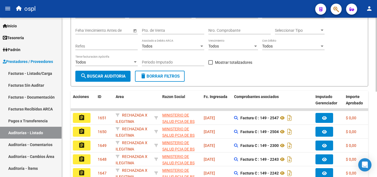
click at [217, 31] on input "Nro. Comprobante" at bounding box center [239, 30] width 62 height 5
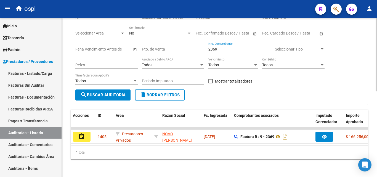
scroll to position [59, 0]
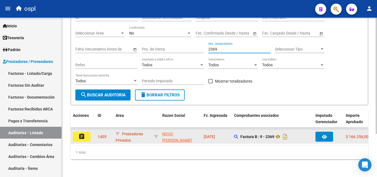
click at [86, 131] on button "assignment" at bounding box center [82, 136] width 18 height 10
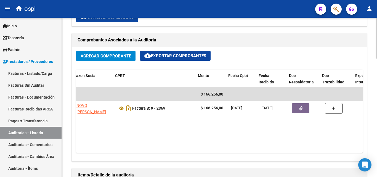
scroll to position [0, 99]
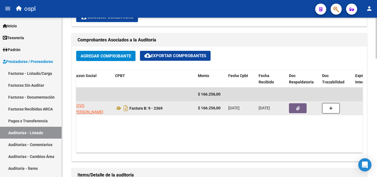
click at [296, 107] on icon "button" at bounding box center [298, 108] width 4 height 4
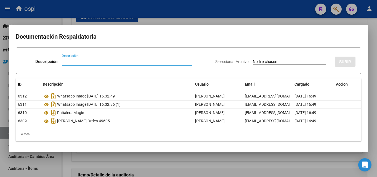
click at [260, 61] on input "Seleccionar Archivo" at bounding box center [289, 61] width 73 height 5
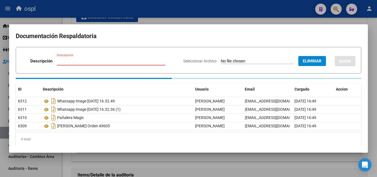
click at [105, 63] on input "Descripción" at bounding box center [111, 60] width 108 height 5
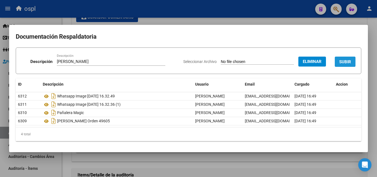
click at [337, 61] on button "SUBIR" at bounding box center [344, 62] width 21 height 10
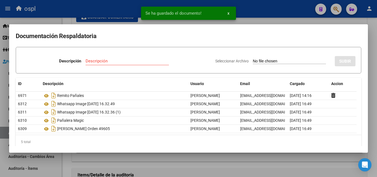
click at [279, 20] on div at bounding box center [188, 88] width 377 height 177
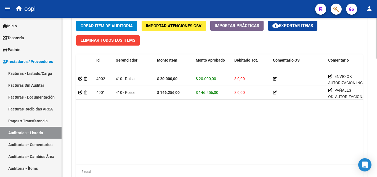
scroll to position [413, 0]
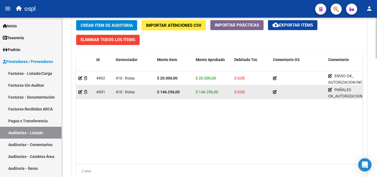
click at [273, 92] on icon at bounding box center [275, 92] width 4 height 4
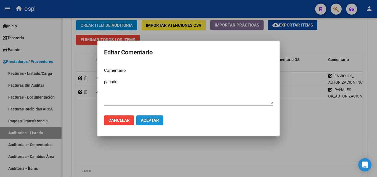
click at [152, 116] on button "Aceptar" at bounding box center [149, 120] width 27 height 10
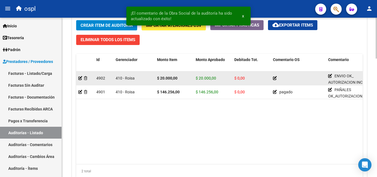
click at [276, 79] on icon at bounding box center [275, 78] width 4 height 4
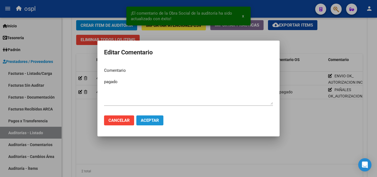
click at [158, 121] on span "Aceptar" at bounding box center [150, 120] width 18 height 5
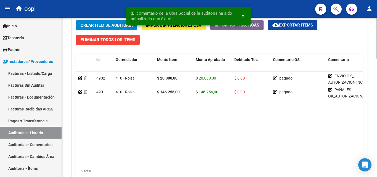
click at [213, 114] on datatable-body "4902 410 - Roisa $ 20.000,00 $ 20.000,00 $ 0,00 pagado ENVIO OK_ AUTORIZACION I…" at bounding box center [219, 117] width 286 height 92
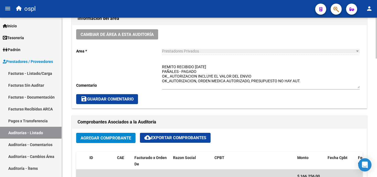
scroll to position [165, 0]
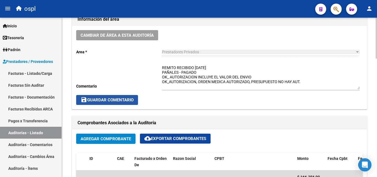
click at [115, 100] on span "save Guardar Comentario" at bounding box center [106, 99] width 53 height 5
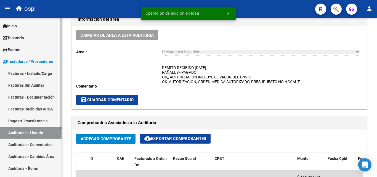
click at [39, 134] on link "Auditorías - Listado" at bounding box center [30, 133] width 61 height 12
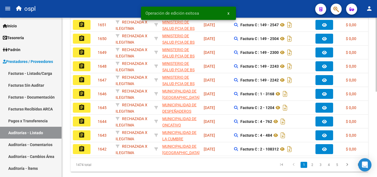
scroll to position [28, 0]
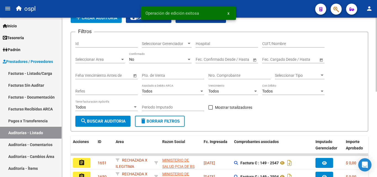
click at [217, 77] on input "Nro. Comprobante" at bounding box center [239, 75] width 62 height 5
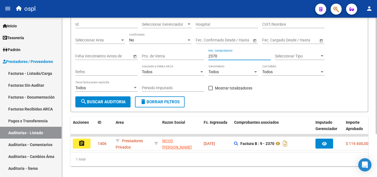
scroll to position [59, 0]
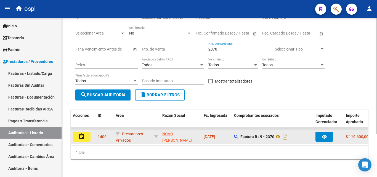
click at [88, 132] on button "assignment" at bounding box center [82, 136] width 18 height 10
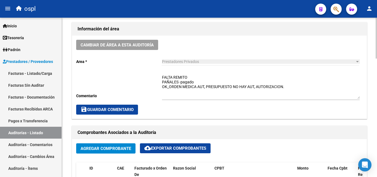
scroll to position [165, 0]
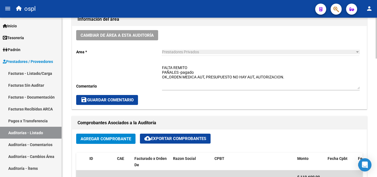
click at [194, 69] on textarea "FALTA REMITO PAÑALES -pagado OK_ORDEN MEDICA AUT, PRESUPUESTO NO HAY AUT, AUTOR…" at bounding box center [260, 77] width 197 height 24
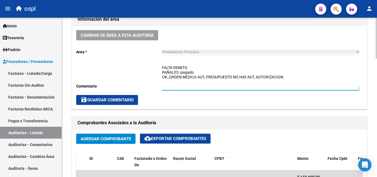
click at [173, 67] on textarea "FALTA REMITO PAÑALES -pagado OK_ORDEN MEDICA AUT, PRESUPUESTO NO HAY AUT, AUTOR…" at bounding box center [260, 77] width 197 height 24
click at [186, 66] on textarea "REMITO PAÑALES -pagado OK_ORDEN MEDICA AUT, PRESUPUESTO NO HAY AUT, AUTORIZACIO…" at bounding box center [260, 77] width 197 height 24
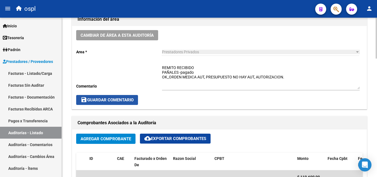
click at [118, 97] on button "save Guardar Comentario" at bounding box center [107, 100] width 62 height 10
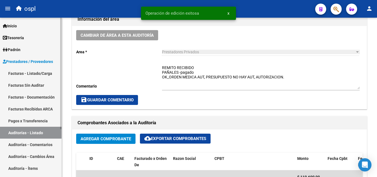
click at [44, 130] on link "Auditorías - Listado" at bounding box center [30, 133] width 61 height 12
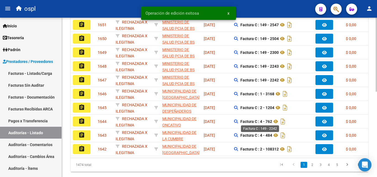
scroll to position [28, 0]
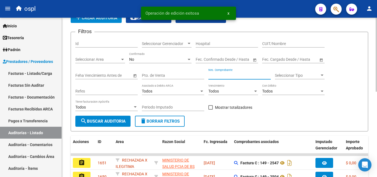
click at [232, 74] on input "Nro. Comprobante" at bounding box center [239, 75] width 62 height 5
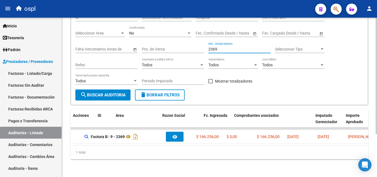
scroll to position [0, 0]
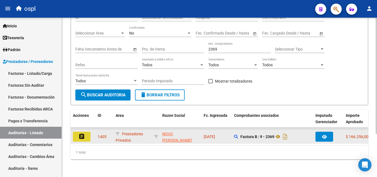
click at [86, 131] on button "assignment" at bounding box center [82, 136] width 18 height 10
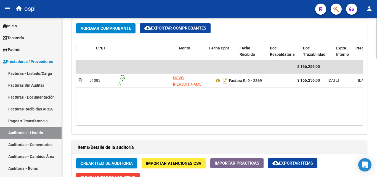
scroll to position [0, 120]
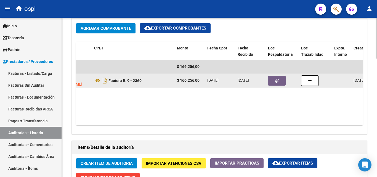
click at [278, 79] on icon "button" at bounding box center [277, 81] width 4 height 4
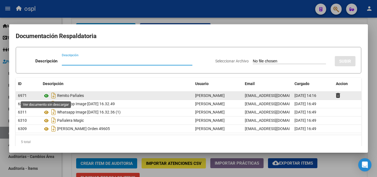
click at [48, 96] on icon at bounding box center [46, 95] width 7 height 7
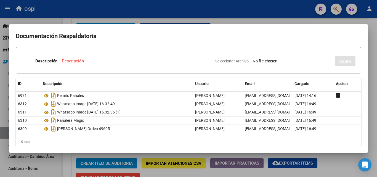
click at [224, 19] on div at bounding box center [188, 88] width 377 height 177
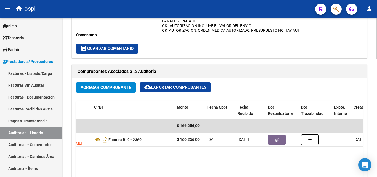
scroll to position [193, 0]
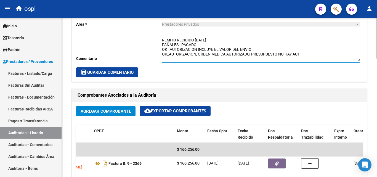
drag, startPoint x: 221, startPoint y: 39, endPoint x: 199, endPoint y: 40, distance: 21.8
click at [199, 40] on textarea "REMITO RECIBIDO 22-09-2025 PAÑALES - PAGADO OK_ AUTORIZACION INCLUYE EL VALOR D…" at bounding box center [260, 49] width 197 height 24
click at [217, 45] on textarea "REMITO RECIBIDO 22-09-2025 PAÑALES - PAGADO OK_ AUTORIZACION INCLUYE EL VALOR D…" at bounding box center [260, 49] width 197 height 24
drag, startPoint x: 198, startPoint y: 42, endPoint x: 202, endPoint y: 43, distance: 3.8
click at [198, 41] on textarea "REMITO RECIBIDO 22-09-2025 PAÑALES - PAGADO OK_ AUTORIZACION INCLUYE EL VALOR D…" at bounding box center [260, 49] width 197 height 24
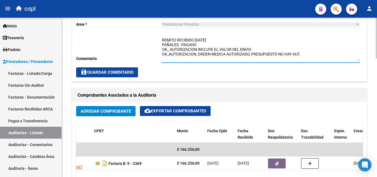
click at [221, 43] on textarea "REMITO RECIBIDO 16-09-2025 PAÑALES - PAGADO OK_ AUTORIZACION INCLUYE EL VALOR D…" at bounding box center [260, 49] width 197 height 24
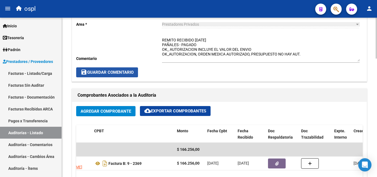
click at [130, 72] on span "save Guardar Comentario" at bounding box center [106, 72] width 53 height 5
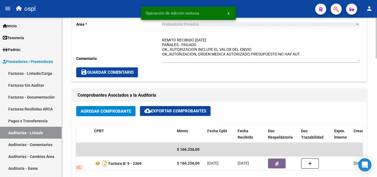
click at [123, 70] on span "save Guardar Comentario" at bounding box center [106, 72] width 53 height 5
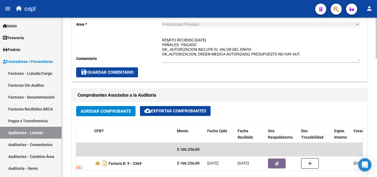
click at [125, 70] on span "save Guardar Comentario" at bounding box center [106, 72] width 53 height 5
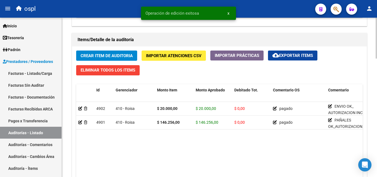
scroll to position [386, 0]
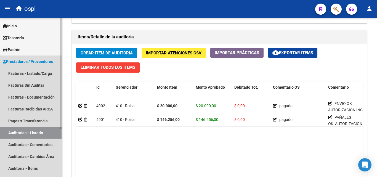
click at [48, 132] on link "Auditorías - Listado" at bounding box center [30, 133] width 61 height 12
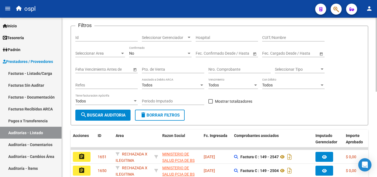
scroll to position [17, 0]
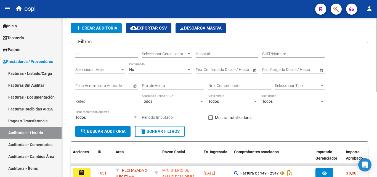
click at [212, 83] on div "Nro. Comprobante" at bounding box center [239, 83] width 62 height 11
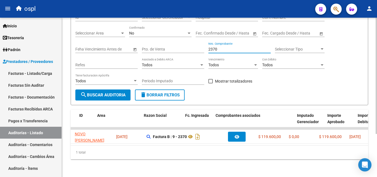
scroll to position [0, 0]
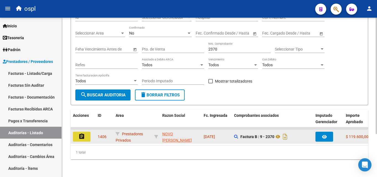
click at [87, 134] on button "assignment" at bounding box center [82, 136] width 18 height 10
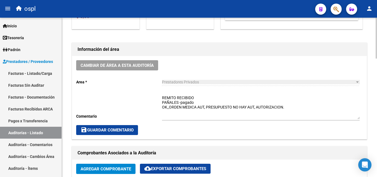
scroll to position [138, 0]
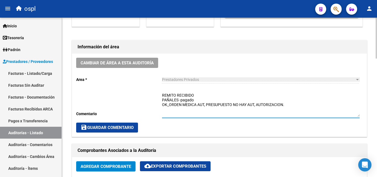
click at [204, 96] on textarea "REMITO RECIBIDO PAÑALES -pagado OK_ORDEN MEDICA AUT, PRESUPUESTO NO HAY AUT, AU…" at bounding box center [260, 104] width 197 height 24
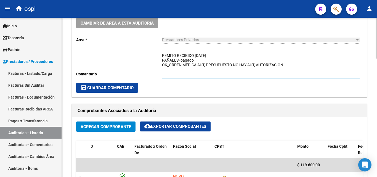
scroll to position [193, 0]
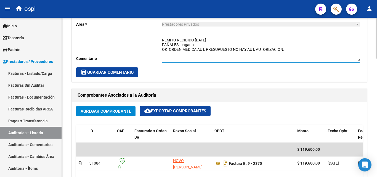
click at [125, 77] on button "save Guardar Comentario" at bounding box center [107, 72] width 62 height 10
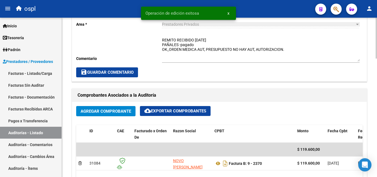
click at [135, 73] on button "save Guardar Comentario" at bounding box center [107, 72] width 62 height 10
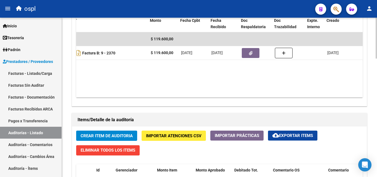
scroll to position [0, 147]
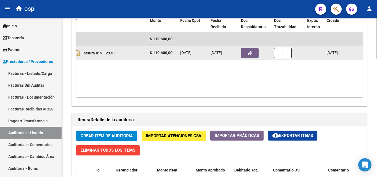
click at [250, 50] on span "button" at bounding box center [250, 52] width 4 height 5
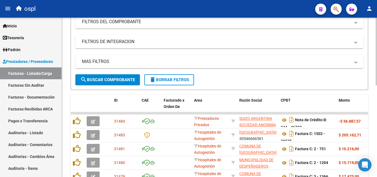
scroll to position [138, 0]
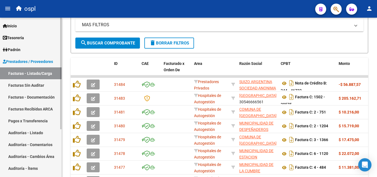
click at [36, 134] on link "Auditorías - Listado" at bounding box center [30, 133] width 61 height 12
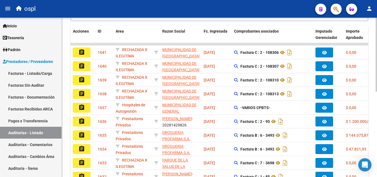
scroll to position [28, 0]
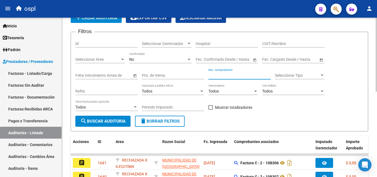
click at [222, 75] on input "Nro. Comprobante" at bounding box center [239, 75] width 62 height 5
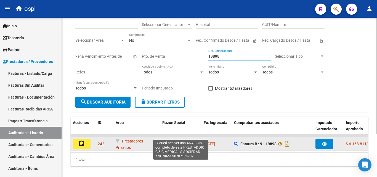
scroll to position [59, 0]
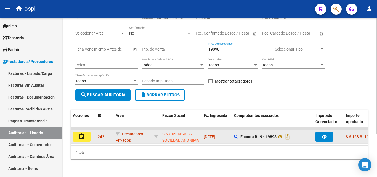
type input "19898"
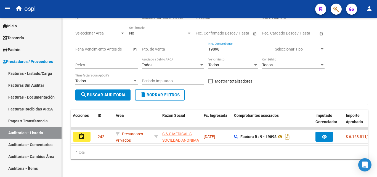
click at [87, 133] on button "assignment" at bounding box center [82, 136] width 18 height 10
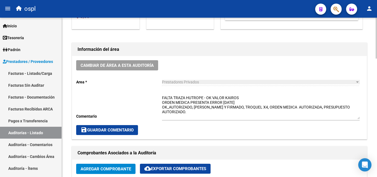
scroll to position [138, 0]
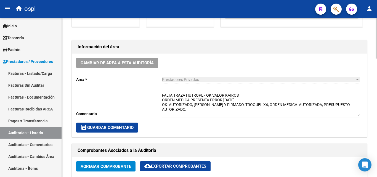
click at [234, 100] on textarea "FALTA TRAZA HUTROPE - OK VALOR KAIROS ORDEN MEDICA PRESENTA ERROR 15-05-2012 OK…" at bounding box center [260, 104] width 197 height 24
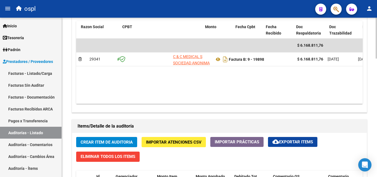
scroll to position [0, 122]
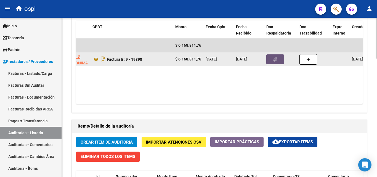
click at [277, 56] on button "button" at bounding box center [275, 59] width 18 height 10
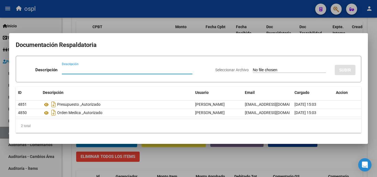
click at [130, 29] on div at bounding box center [188, 88] width 377 height 177
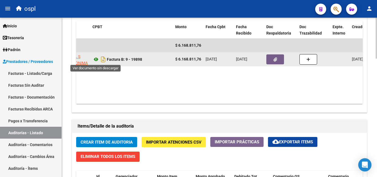
click at [95, 59] on icon at bounding box center [95, 59] width 7 height 7
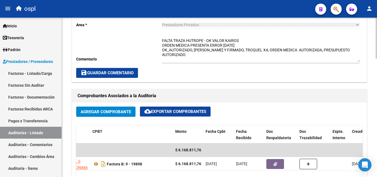
scroll to position [187, 0]
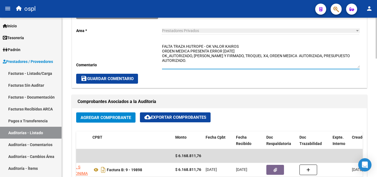
drag, startPoint x: 248, startPoint y: 50, endPoint x: 211, endPoint y: 53, distance: 37.6
click at [211, 53] on textarea "FALTA TRAZA HUTROPE - OK VALOR KAIROS ORDEN MEDICA PRESENTA ERROR 15-05-2012 OK…" at bounding box center [260, 56] width 197 height 24
click at [124, 77] on span "save Guardar Comentario" at bounding box center [106, 78] width 53 height 5
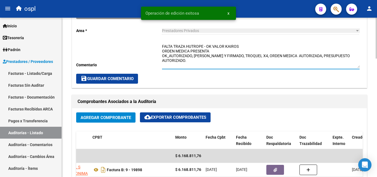
click at [218, 50] on textarea "FALTA TRAZA HUTROPE - OK VALOR KAIROS ORDEN MEDICA PRESENTA OK_AUTORIZADO, REMI…" at bounding box center [260, 56] width 197 height 24
drag, startPoint x: 216, startPoint y: 50, endPoint x: 160, endPoint y: 53, distance: 55.5
click at [160, 53] on div "Cambiar de área a esta auditoría Area * Prestadores Privados Seleccionar area C…" at bounding box center [219, 46] width 294 height 83
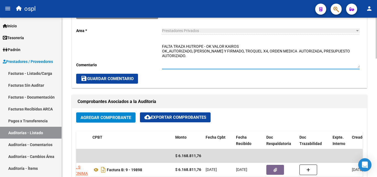
drag, startPoint x: 168, startPoint y: 50, endPoint x: 171, endPoint y: 53, distance: 3.9
click at [169, 50] on textarea "FALTA TRAZA HUTROPE - OK VALOR KAIROS OK_AUTORIZADO, REMITO SELLADO Y FIRMADO, …" at bounding box center [260, 56] width 197 height 24
type textarea "FALTA TRAZA HUTROPE - OK VALOR KAIROS OK_ ORDEN MEDICA, AUTORIZADO, REMITO SELL…"
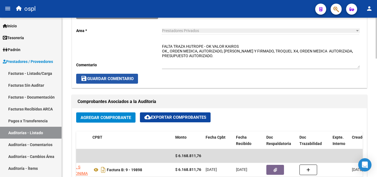
click at [109, 76] on button "save Guardar Comentario" at bounding box center [107, 79] width 62 height 10
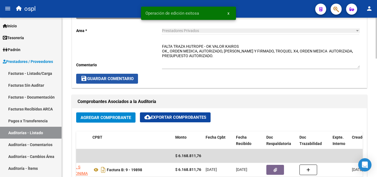
click at [132, 79] on span "save Guardar Comentario" at bounding box center [106, 78] width 53 height 5
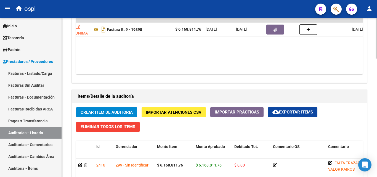
scroll to position [297, 0]
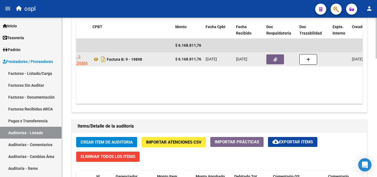
click at [264, 54] on datatable-body-cell at bounding box center [280, 59] width 33 height 14
click at [271, 63] on button "button" at bounding box center [275, 59] width 18 height 10
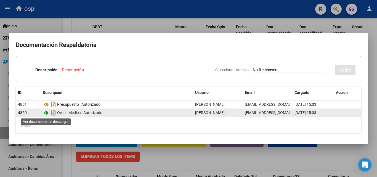
click at [47, 113] on icon at bounding box center [46, 112] width 7 height 7
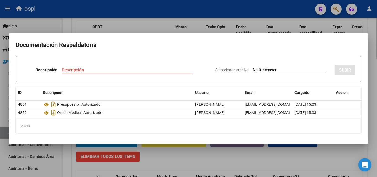
drag, startPoint x: 160, startPoint y: 162, endPoint x: 148, endPoint y: 162, distance: 11.9
click at [160, 161] on div at bounding box center [188, 88] width 377 height 177
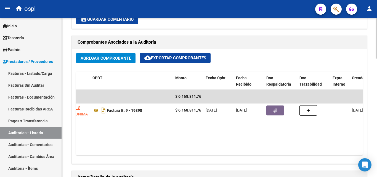
scroll to position [159, 0]
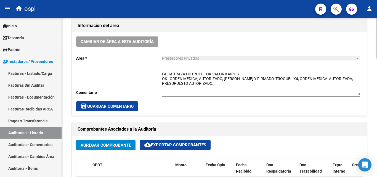
click at [225, 88] on textarea "FALTA TRAZA HUTROPE - OK VALOR KAIROS OK_ ORDEN MEDICA, AUTORIZADO, REMITO SELL…" at bounding box center [260, 83] width 197 height 24
click at [133, 107] on span "save Guardar Comentario" at bounding box center [106, 106] width 53 height 5
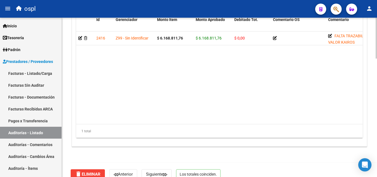
scroll to position [462, 0]
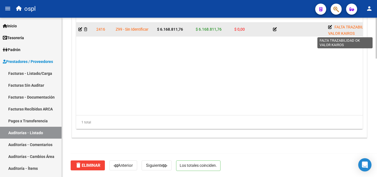
click at [329, 28] on icon at bounding box center [330, 27] width 4 height 4
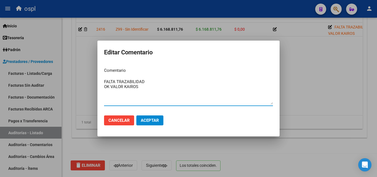
click at [291, 88] on div at bounding box center [188, 88] width 377 height 177
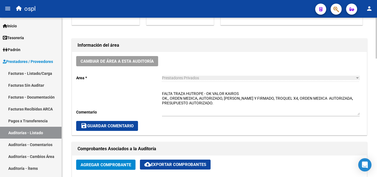
scroll to position [131, 0]
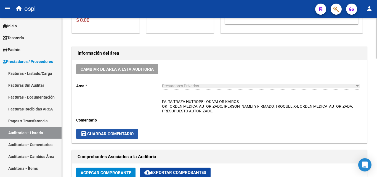
click at [129, 135] on span "save Guardar Comentario" at bounding box center [106, 133] width 53 height 5
click at [239, 112] on textarea "FALTA TRAZA HUTROPE - OK VALOR KAIROS OK_ ORDEN MEDICA, AUTORIZADO, REMITO SELL…" at bounding box center [260, 111] width 197 height 24
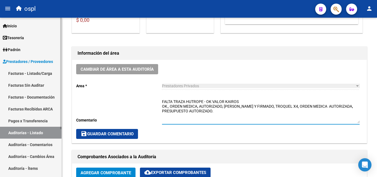
drag, startPoint x: 35, startPoint y: 131, endPoint x: 43, endPoint y: 128, distance: 8.7
click at [35, 131] on link "Auditorías - Listado" at bounding box center [30, 133] width 61 height 12
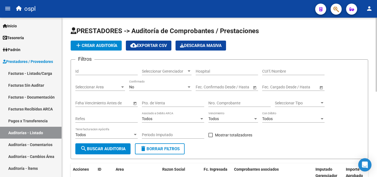
click at [217, 102] on input "Nro. Comprobante" at bounding box center [239, 103] width 62 height 5
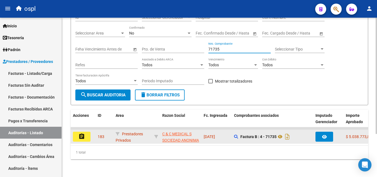
type input "71735"
click at [87, 133] on button "assignment" at bounding box center [82, 136] width 18 height 10
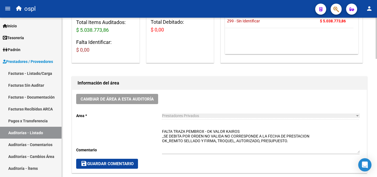
scroll to position [110, 0]
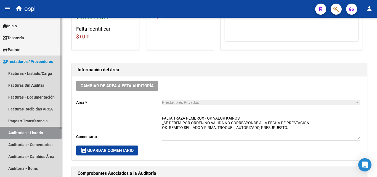
click at [48, 130] on link "Auditorías - Listado" at bounding box center [30, 133] width 61 height 12
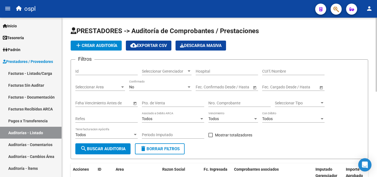
click at [227, 102] on input "Nro. Comprobante" at bounding box center [239, 103] width 62 height 5
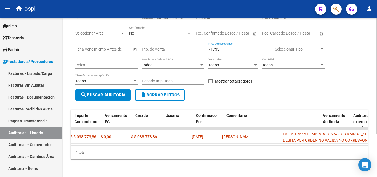
scroll to position [0, 335]
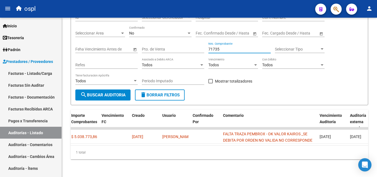
type input "71735"
click at [34, 84] on link "Facturas Sin Auditar" at bounding box center [30, 85] width 61 height 12
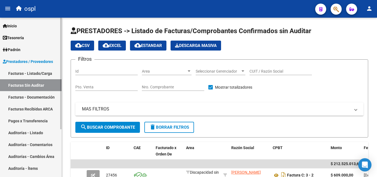
click at [44, 71] on link "Facturas - Listado/Carga" at bounding box center [30, 73] width 61 height 12
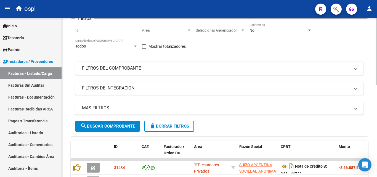
scroll to position [55, 0]
click at [168, 29] on span "Area" at bounding box center [164, 30] width 45 height 5
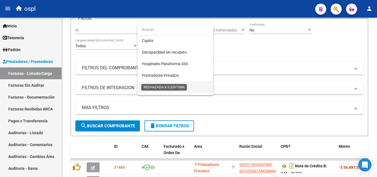
scroll to position [80, 0]
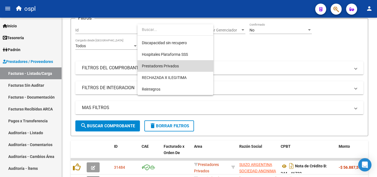
click at [174, 69] on span "Prestadores Privados" at bounding box center [175, 66] width 67 height 12
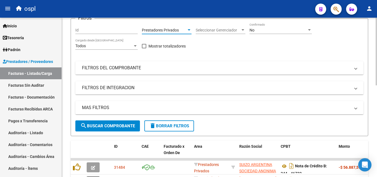
click at [124, 128] on button "search Buscar Comprobante" at bounding box center [107, 125] width 65 height 11
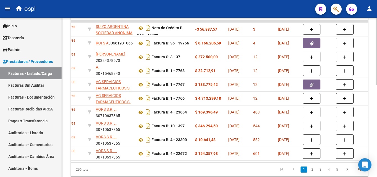
scroll to position [0, 0]
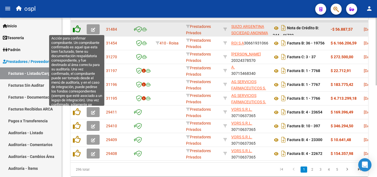
click at [77, 29] on icon at bounding box center [77, 29] width 8 height 8
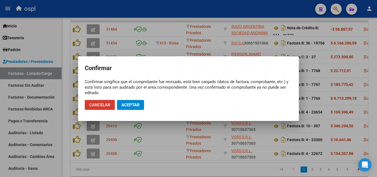
click at [128, 104] on span "Aceptar" at bounding box center [130, 104] width 18 height 5
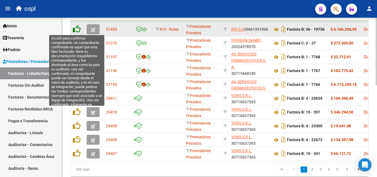
click at [73, 32] on icon at bounding box center [77, 29] width 8 height 8
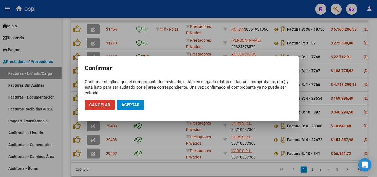
click at [123, 100] on mat-dialog-actions "Cancelar Aceptar" at bounding box center [188, 104] width 207 height 19
click at [123, 101] on button "Aceptar" at bounding box center [130, 105] width 27 height 10
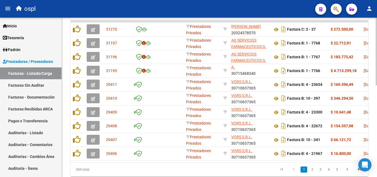
scroll to position [0, 147]
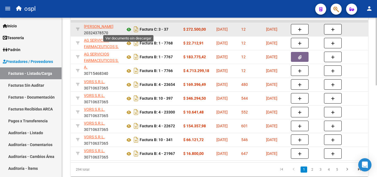
click at [128, 28] on icon at bounding box center [128, 29] width 7 height 7
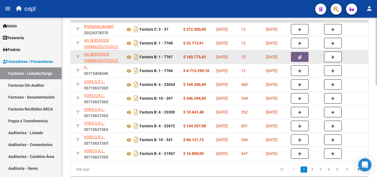
click at [299, 56] on icon "button" at bounding box center [300, 57] width 4 height 4
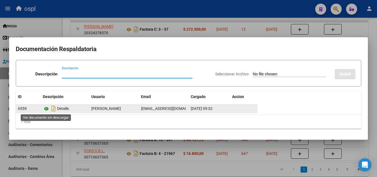
click at [47, 108] on icon at bounding box center [46, 108] width 7 height 7
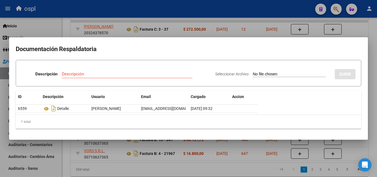
click at [155, 20] on div at bounding box center [188, 88] width 377 height 177
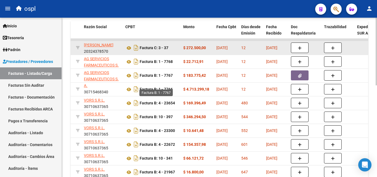
scroll to position [165, 0]
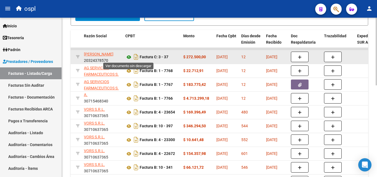
click at [128, 56] on icon at bounding box center [128, 57] width 7 height 7
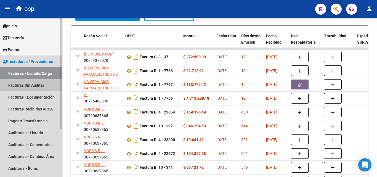
click at [37, 88] on link "Facturas Sin Auditar" at bounding box center [30, 85] width 61 height 12
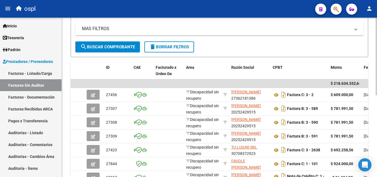
scroll to position [28, 0]
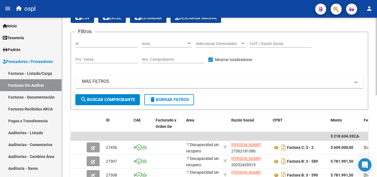
click at [159, 41] on span "Area" at bounding box center [164, 43] width 45 height 5
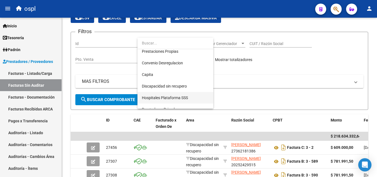
scroll to position [55, 0]
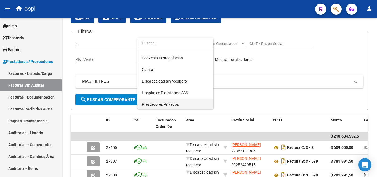
click at [180, 104] on span "Prestadores Privados" at bounding box center [175, 104] width 67 height 12
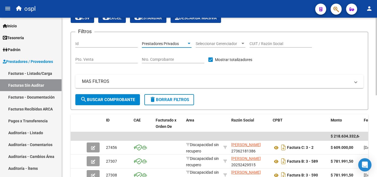
click at [131, 101] on span "search Buscar Comprobante" at bounding box center [107, 99] width 55 height 5
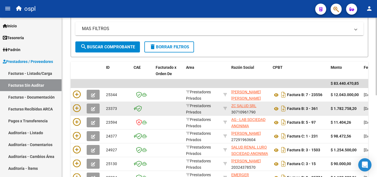
scroll to position [85, 0]
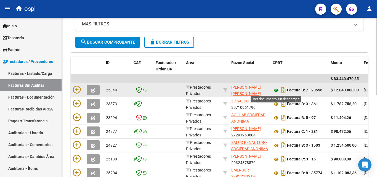
click at [277, 90] on icon at bounding box center [275, 90] width 7 height 7
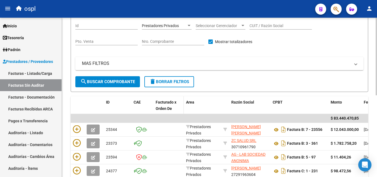
scroll to position [30, 0]
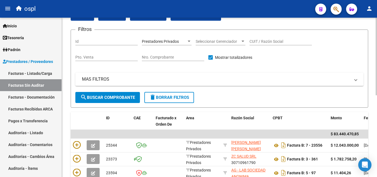
click at [117, 96] on span "search Buscar Comprobante" at bounding box center [107, 97] width 55 height 5
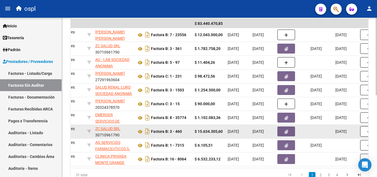
scroll to position [2, 0]
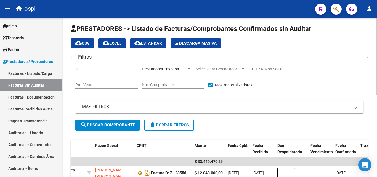
click at [267, 67] on input "CUIT / Razón Social" at bounding box center [280, 69] width 62 height 5
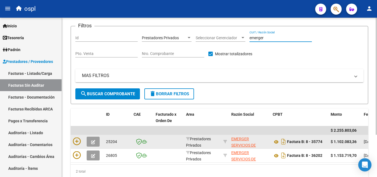
scroll to position [0, 0]
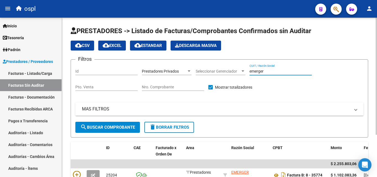
type input "emerger"
click at [272, 109] on mat-panel-title "MAS FILTROS" at bounding box center [216, 109] width 268 height 6
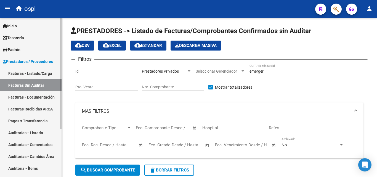
click at [42, 129] on link "Auditorías - Listado" at bounding box center [30, 133] width 61 height 12
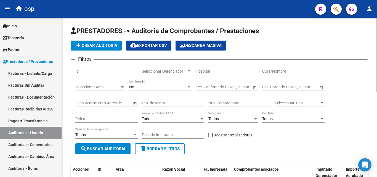
click at [268, 71] on input "CUIT/Nombre" at bounding box center [293, 71] width 62 height 5
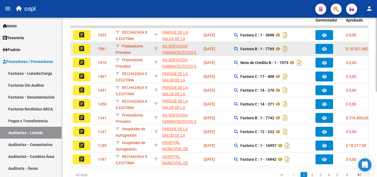
type input "ag"
click at [85, 48] on button "assignment" at bounding box center [82, 49] width 18 height 10
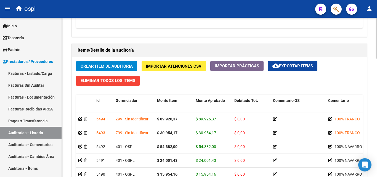
scroll to position [413, 0]
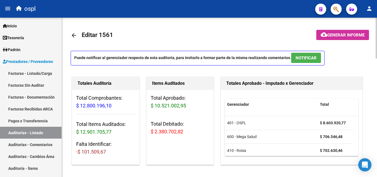
scroll to position [413, 0]
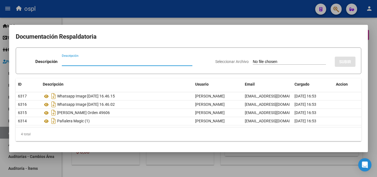
scroll to position [0, 147]
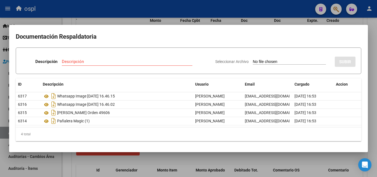
click at [257, 61] on input "Seleccionar Archivo" at bounding box center [289, 61] width 73 height 5
type input "C:\fakepath\20250920_122807.jpg"
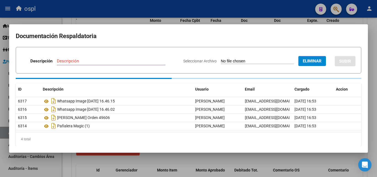
click at [84, 58] on div "Descripción" at bounding box center [111, 61] width 108 height 8
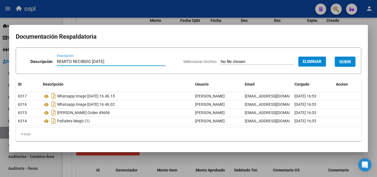
type input "REMITO RECIBIDO [DATE]"
click at [347, 63] on span "SUBIR" at bounding box center [345, 61] width 12 height 5
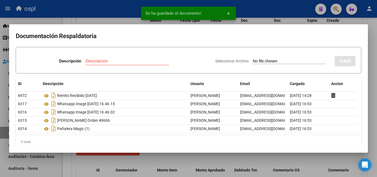
click at [240, 20] on div "Se ha guardado el documento! x" at bounding box center [188, 13] width 108 height 26
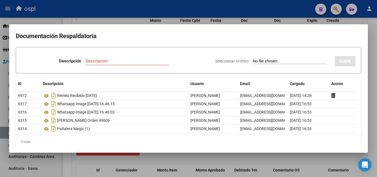
click at [254, 13] on div at bounding box center [188, 88] width 377 height 177
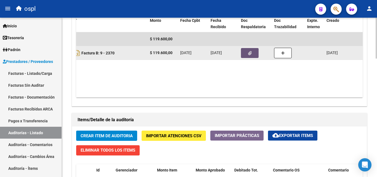
click at [249, 52] on icon "button" at bounding box center [250, 53] width 4 height 4
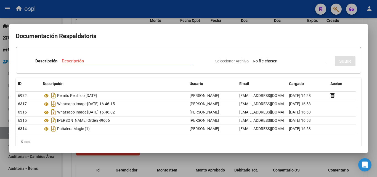
click at [208, 14] on div at bounding box center [188, 88] width 377 height 177
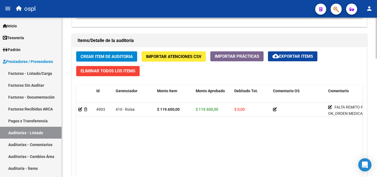
scroll to position [386, 0]
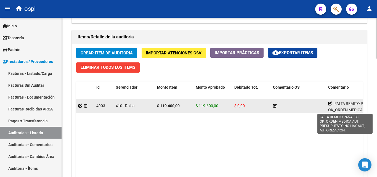
click at [329, 103] on icon at bounding box center [330, 103] width 4 height 4
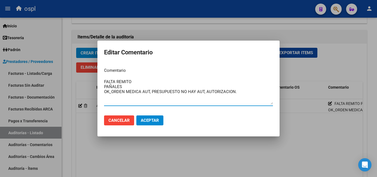
drag, startPoint x: 105, startPoint y: 86, endPoint x: 104, endPoint y: 70, distance: 16.3
click at [104, 70] on app-form-text-field "Comentario FALTA REMITO PAÑALES OK_ORDEN MEDICA AUT, PRESUPUESTO NO HAY AUT, AU…" at bounding box center [188, 85] width 169 height 37
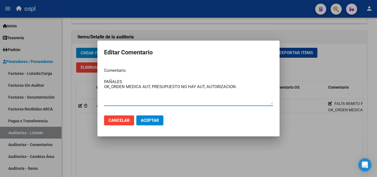
type textarea "PAÑALES OK_ORDEN MEDICA AUT, PRESUPUESTO NO HAY AUT, AUTORIZACION."
click at [151, 116] on button "Aceptar" at bounding box center [149, 120] width 27 height 10
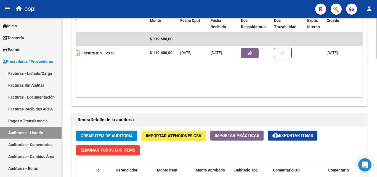
scroll to position [276, 0]
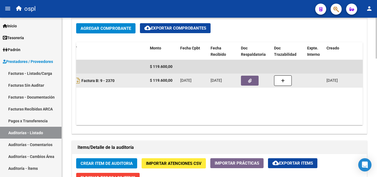
click at [254, 81] on button "button" at bounding box center [250, 81] width 18 height 10
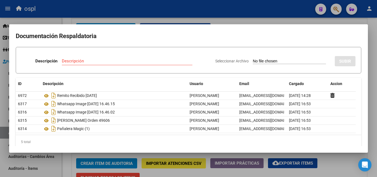
click at [190, 16] on div at bounding box center [188, 88] width 377 height 177
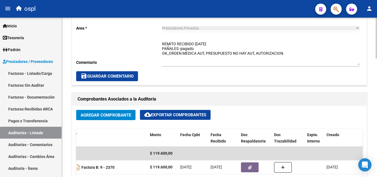
scroll to position [165, 0]
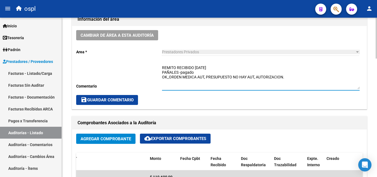
click at [221, 66] on textarea "REMITO RECIBIDO 16-09-2025 PAÑALES -pagado OK_ORDEN MEDICA AUT, PRESUPUESTO NO …" at bounding box center [260, 77] width 197 height 24
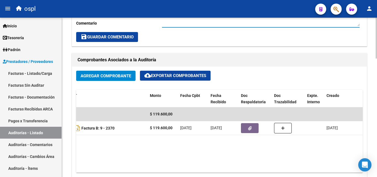
scroll to position [248, 0]
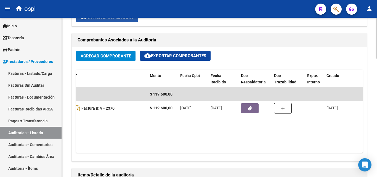
click at [130, 20] on button "save Guardar Comentario" at bounding box center [107, 17] width 62 height 10
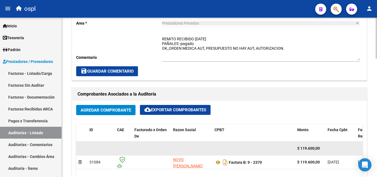
scroll to position [193, 0]
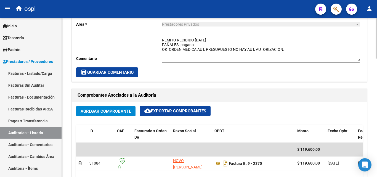
click at [119, 67] on div "Cambiar de área a esta auditoría Area * Prestadores Privados Seleccionar area C…" at bounding box center [219, 39] width 294 height 83
click at [120, 70] on span "save Guardar Comentario" at bounding box center [106, 72] width 53 height 5
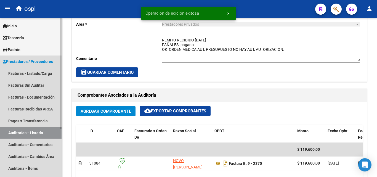
click at [44, 131] on link "Auditorías - Listado" at bounding box center [30, 133] width 61 height 12
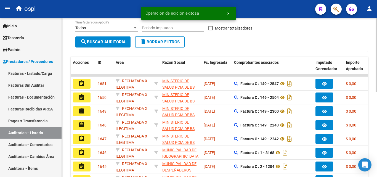
scroll to position [45, 0]
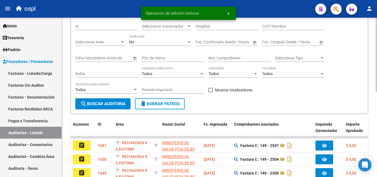
click at [219, 58] on input "Nro. Comprobante" at bounding box center [239, 58] width 62 height 5
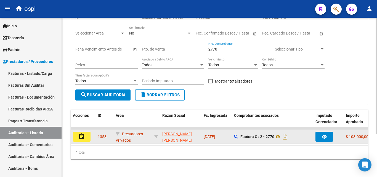
scroll to position [59, 0]
type input "2770"
click at [89, 133] on button "assignment" at bounding box center [82, 136] width 18 height 10
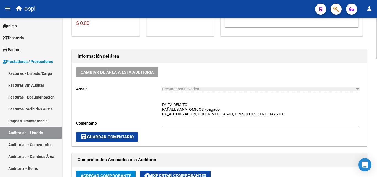
scroll to position [138, 0]
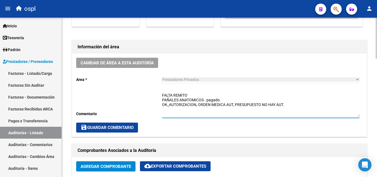
click at [190, 96] on textarea "FALTA REMITO PAÑALES ANATOMICOS - pagado OK_AUTORIZACION, ORDEN MEDICA AUT, PRE…" at bounding box center [260, 104] width 197 height 24
drag, startPoint x: 174, startPoint y: 94, endPoint x: 148, endPoint y: 96, distance: 25.8
click at [148, 96] on div "Cambiar de área a esta auditoría Area * Prestadores Privados Seleccionar area C…" at bounding box center [219, 94] width 294 height 83
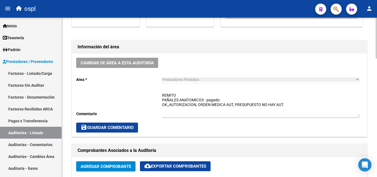
click at [186, 91] on div "REMITO PAÑALES ANATOMICOS - pagado OK_AUTORIZACION, ORDEN MEDICA AUT, PRESUPUES…" at bounding box center [260, 102] width 197 height 29
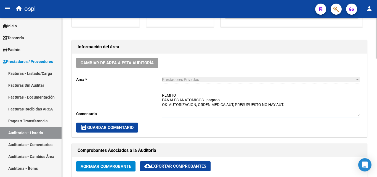
click at [185, 93] on textarea "REMITO PAÑALES ANATOMICOS - pagado OK_AUTORIZACION, ORDEN MEDICA AUT, PRESUPUES…" at bounding box center [260, 104] width 197 height 24
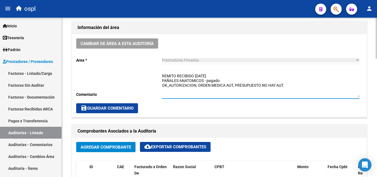
scroll to position [165, 0]
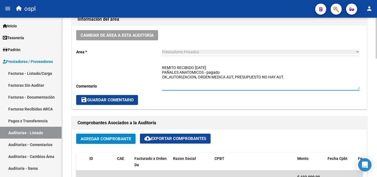
type textarea "REMITO RECIBIDO 20-09-2025 PAÑALES ANATOMICOS - pagado OK_AUTORIZACION, ORDEN M…"
click at [131, 102] on span "save Guardar Comentario" at bounding box center [106, 99] width 53 height 5
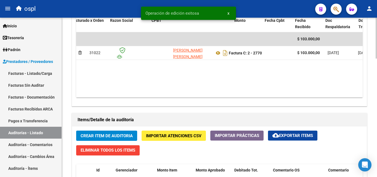
scroll to position [0, 96]
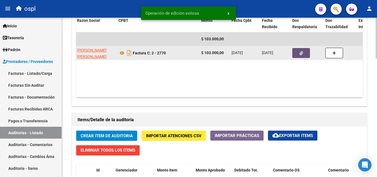
click at [297, 53] on button "button" at bounding box center [301, 53] width 18 height 10
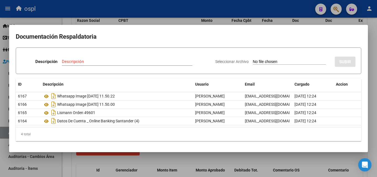
click at [255, 63] on input "Seleccionar Archivo" at bounding box center [289, 61] width 73 height 5
type input "C:\fakepath\1000395780.jpg"
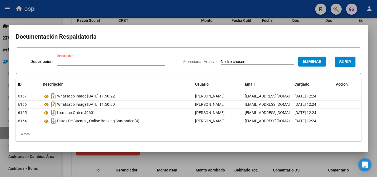
click at [77, 61] on input "Descripción" at bounding box center [111, 61] width 108 height 5
type input "REMITO RECIBIDO 20-09-2025"
click at [345, 60] on span "SUBIR" at bounding box center [345, 61] width 12 height 5
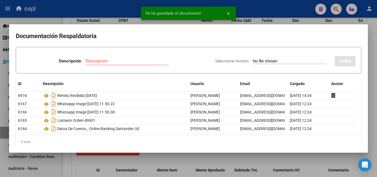
click at [268, 7] on div at bounding box center [188, 88] width 377 height 177
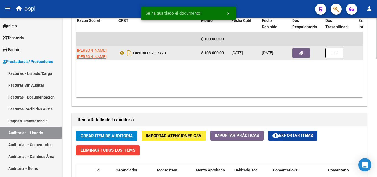
click at [305, 54] on button "button" at bounding box center [301, 53] width 18 height 10
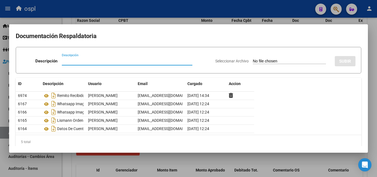
click at [246, 10] on div at bounding box center [188, 88] width 377 height 177
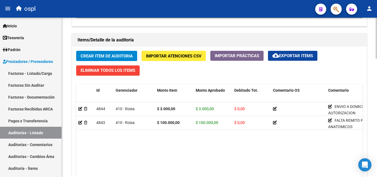
scroll to position [386, 0]
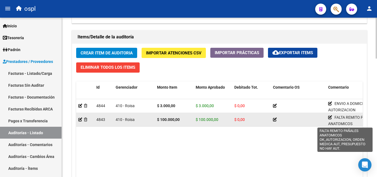
click at [332, 117] on div "FALTA REMITO PAÑALES ANATOMICOS OK_AUTORIZACION, ORDEN MEDICA AUT, PRESUPUESTO …" at bounding box center [353, 119] width 51 height 11
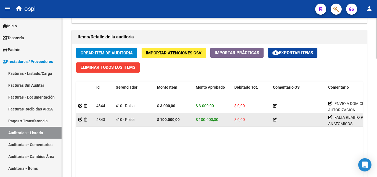
click at [330, 117] on icon at bounding box center [330, 117] width 4 height 4
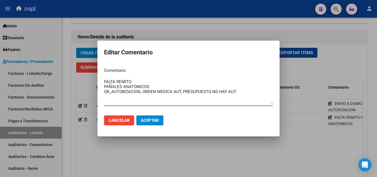
drag, startPoint x: 104, startPoint y: 86, endPoint x: 103, endPoint y: 77, distance: 8.6
click at [103, 77] on mat-dialog-content "Comentario FALTA REMITO PAÑALES ANATOMICOS OK_AUTORIZACION, ORDEN MEDICA AUT, P…" at bounding box center [188, 87] width 182 height 48
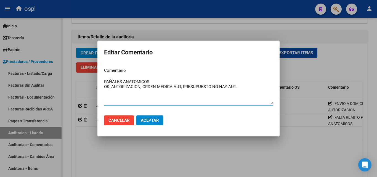
type textarea "PAÑALES ANATOMICOS OK_AUTORIZACION, ORDEN MEDICA AUT, PRESUPUESTO NO HAY AUT."
click at [147, 120] on span "Aceptar" at bounding box center [150, 120] width 18 height 5
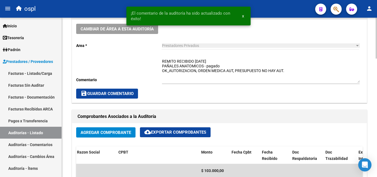
scroll to position [165, 0]
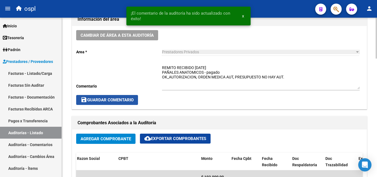
click at [130, 98] on span "save Guardar Comentario" at bounding box center [106, 99] width 53 height 5
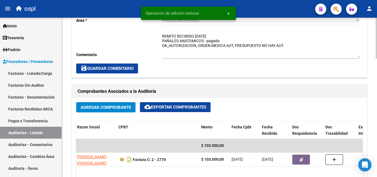
scroll to position [248, 0]
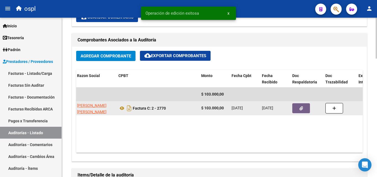
click at [306, 106] on button "button" at bounding box center [301, 108] width 18 height 10
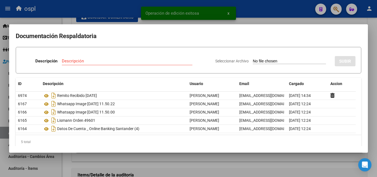
click at [249, 15] on div at bounding box center [188, 88] width 377 height 177
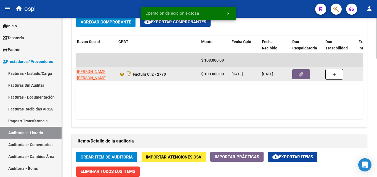
scroll to position [386, 0]
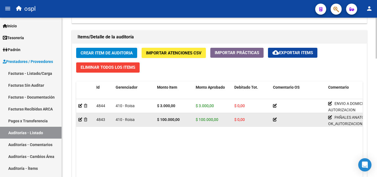
click at [273, 118] on icon at bounding box center [275, 119] width 4 height 4
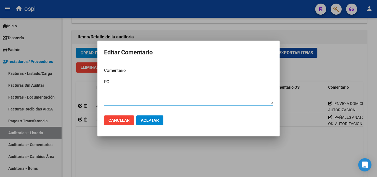
type textarea "P"
type textarea "pagado"
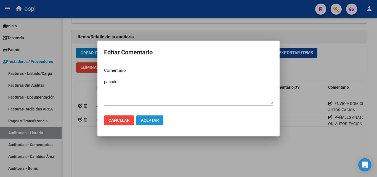
click at [146, 117] on button "Aceptar" at bounding box center [149, 120] width 27 height 10
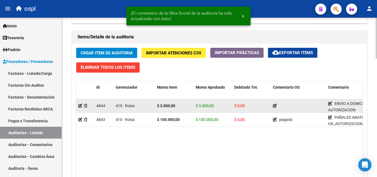
click at [274, 108] on app-edit-comment-line at bounding box center [275, 105] width 4 height 4
click at [274, 106] on icon at bounding box center [275, 106] width 4 height 4
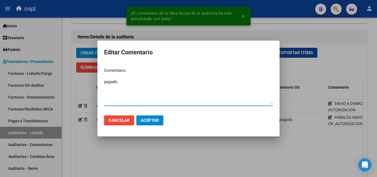
type textarea "pagado"
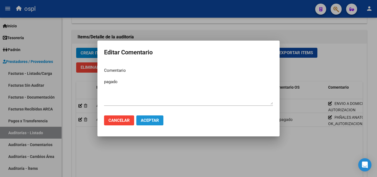
click at [148, 116] on button "Aceptar" at bounding box center [149, 120] width 27 height 10
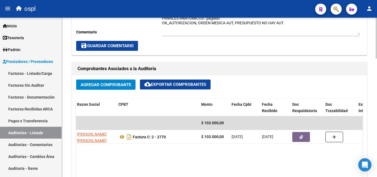
scroll to position [221, 0]
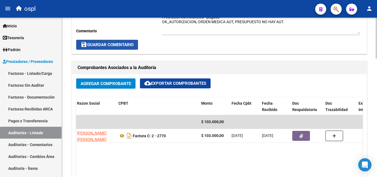
click at [114, 46] on span "save Guardar Comentario" at bounding box center [106, 44] width 53 height 5
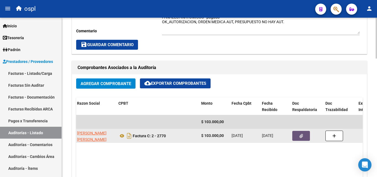
click at [305, 135] on button "button" at bounding box center [301, 136] width 18 height 10
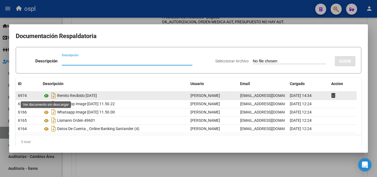
click at [45, 95] on icon at bounding box center [46, 95] width 7 height 7
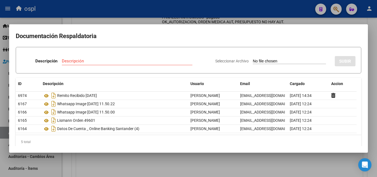
click at [182, 17] on div at bounding box center [188, 88] width 377 height 177
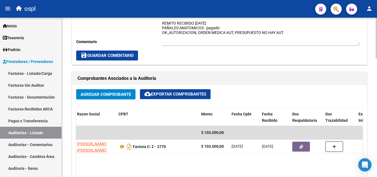
scroll to position [193, 0]
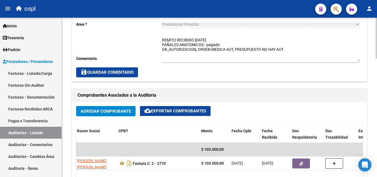
click at [122, 72] on span "save Guardar Comentario" at bounding box center [106, 72] width 53 height 5
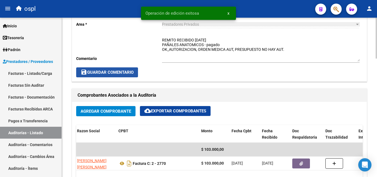
click at [122, 73] on span "save Guardar Comentario" at bounding box center [106, 72] width 53 height 5
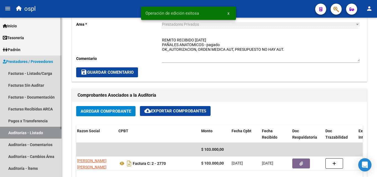
click at [53, 133] on link "Auditorías - Listado" at bounding box center [30, 133] width 61 height 12
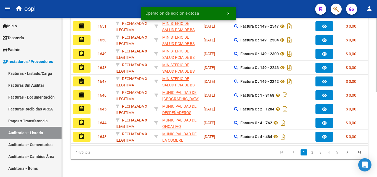
scroll to position [45, 0]
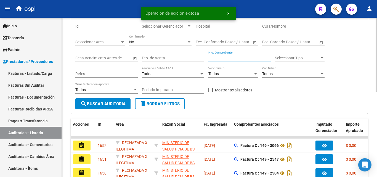
click at [228, 59] on input "Nro. Comprobante" at bounding box center [239, 58] width 62 height 5
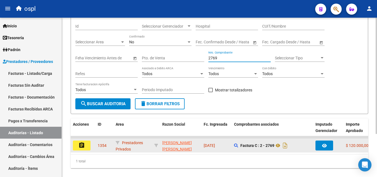
type input "2769"
click at [89, 146] on button "assignment" at bounding box center [82, 145] width 18 height 10
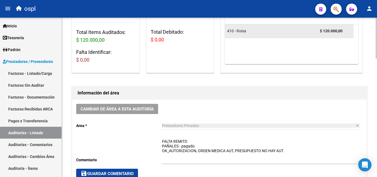
scroll to position [110, 0]
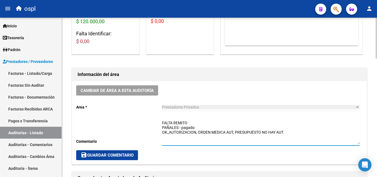
click at [190, 122] on textarea "FALTA REMITO PAÑALES - pagado OK_AUTORIZACION, ORDEN MEDICA AUT, PRESUPUESTO NO…" at bounding box center [260, 132] width 197 height 24
drag, startPoint x: 174, startPoint y: 122, endPoint x: 148, endPoint y: 126, distance: 26.5
click at [148, 126] on div "Cambiar de área a esta auditoría Area * Prestadores Privados Seleccionar area C…" at bounding box center [219, 122] width 294 height 83
click at [168, 117] on div "FALTA REMITO PAÑALES - pagado OK_AUTORIZACION, ORDEN MEDICA AUT, PRESUPUESTO NO…" at bounding box center [260, 130] width 197 height 29
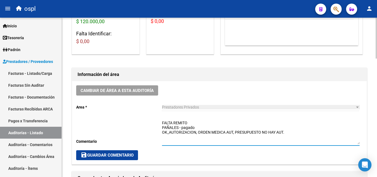
drag, startPoint x: 172, startPoint y: 121, endPoint x: 157, endPoint y: 123, distance: 15.6
click at [157, 123] on div "Cambiar de área a esta auditoría Area * Prestadores Privados Seleccionar area C…" at bounding box center [219, 122] width 294 height 83
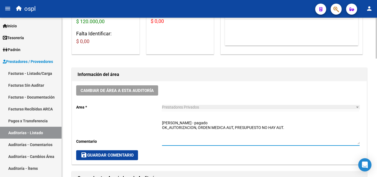
click at [184, 122] on textarea "REMITO PAÑALES - pagado OK_AUTORIZACION, ORDEN MEDICA AUT, PRESUPUESTO NO HAY A…" at bounding box center [260, 132] width 197 height 24
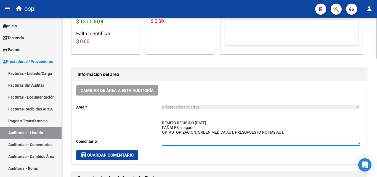
type textarea "REMITO RECIBIDO 20-09-2025 PAÑALES - pagado OK_AUTORIZACION, ORDEN MEDICA AUT, …"
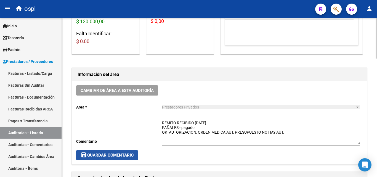
click at [133, 154] on span "save Guardar Comentario" at bounding box center [106, 154] width 53 height 5
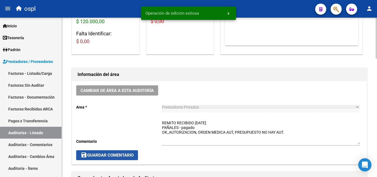
click at [130, 155] on span "save Guardar Comentario" at bounding box center [106, 154] width 53 height 5
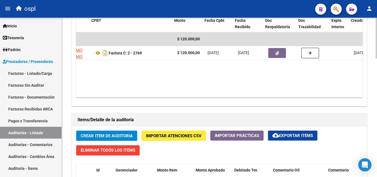
scroll to position [0, 123]
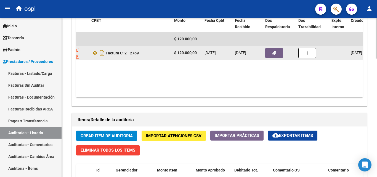
click at [277, 53] on button "button" at bounding box center [274, 53] width 18 height 10
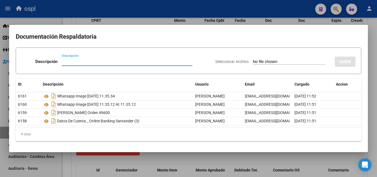
click at [261, 61] on input "Seleccionar Archivo" at bounding box center [289, 61] width 73 height 5
type input "C:\fakepath\1000395782.jpg"
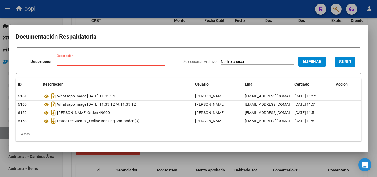
click at [82, 63] on input "Descripción" at bounding box center [111, 61] width 108 height 5
type input "REMITO RECIBIDO 20-09-2025"
click at [345, 63] on span "SUBIR" at bounding box center [345, 61] width 12 height 5
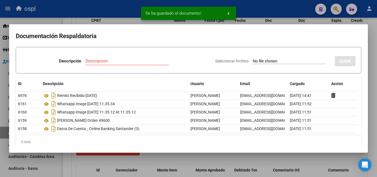
click at [256, 11] on div at bounding box center [188, 88] width 377 height 177
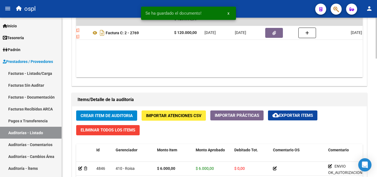
scroll to position [386, 0]
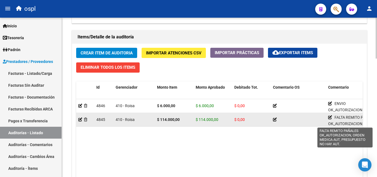
click at [329, 117] on icon at bounding box center [330, 117] width 4 height 4
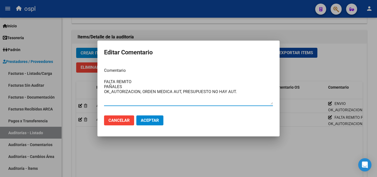
drag, startPoint x: 104, startPoint y: 86, endPoint x: 103, endPoint y: 80, distance: 5.5
click at [103, 80] on mat-dialog-content "Comentario FALTA REMITO PAÑALES OK_AUTORIZACION, ORDEN MEDICA AUT, PRESUPUESTO …" at bounding box center [188, 87] width 182 height 48
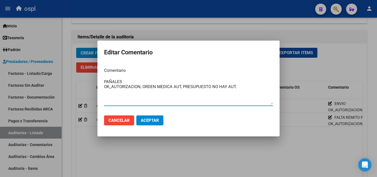
type textarea "PAÑALES OK_AUTORIZACION, ORDEN MEDICA AUT, PRESUPUESTO NO HAY AUT."
click at [157, 123] on button "Aceptar" at bounding box center [149, 120] width 27 height 10
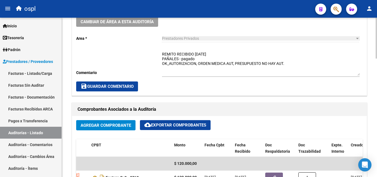
scroll to position [165, 0]
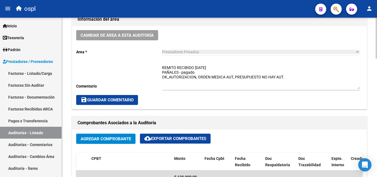
click at [209, 72] on textarea "REMITO RECIBIDO 20-09-2025 PAÑALES - pagado OK_AUTORIZACION, ORDEN MEDICA AUT, …" at bounding box center [260, 77] width 197 height 24
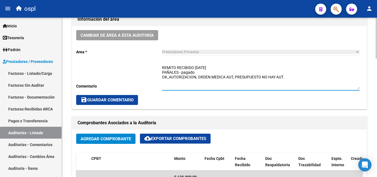
click at [120, 97] on span "save Guardar Comentario" at bounding box center [106, 99] width 53 height 5
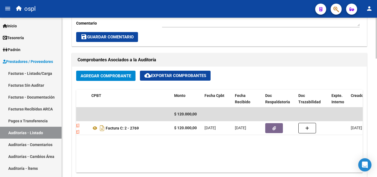
scroll to position [221, 0]
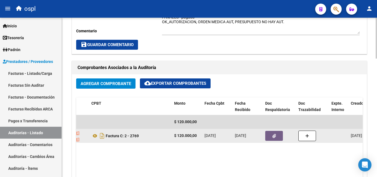
click at [280, 138] on button "button" at bounding box center [274, 136] width 18 height 10
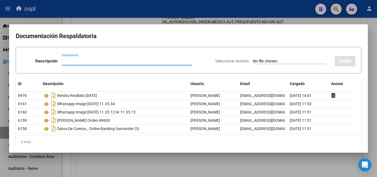
click at [284, 19] on div at bounding box center [188, 88] width 377 height 177
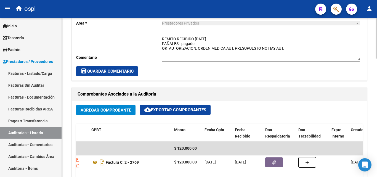
scroll to position [165, 0]
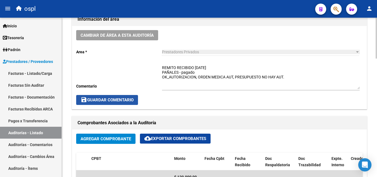
click at [128, 98] on span "save Guardar Comentario" at bounding box center [106, 99] width 53 height 5
click at [88, 99] on span "save Guardar Comentario" at bounding box center [106, 99] width 53 height 5
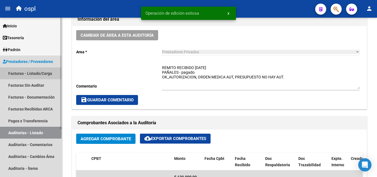
click at [42, 74] on link "Facturas - Listado/Carga" at bounding box center [30, 73] width 61 height 12
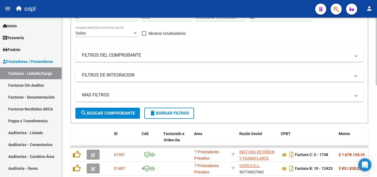
scroll to position [55, 0]
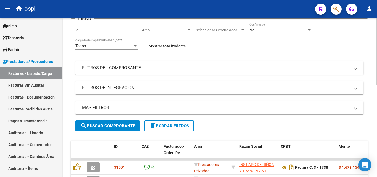
click at [128, 71] on mat-expansion-panel-header "FILTROS DEL COMPROBANTE" at bounding box center [219, 67] width 288 height 13
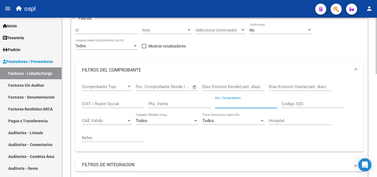
click at [234, 104] on input "Nro. Comprobante" at bounding box center [246, 103] width 62 height 5
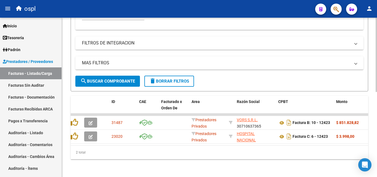
scroll to position [0, 0]
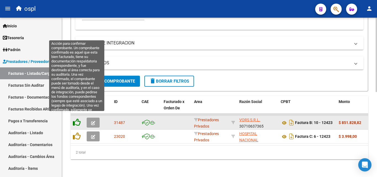
type input "12423"
click at [78, 120] on icon at bounding box center [77, 122] width 8 height 8
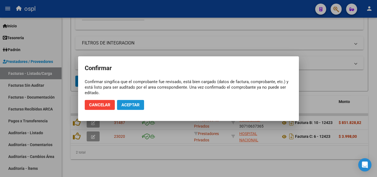
click at [127, 104] on span "Aceptar" at bounding box center [130, 104] width 18 height 5
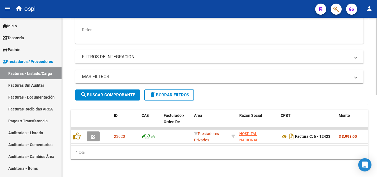
scroll to position [168, 0]
click at [36, 83] on link "Facturas Sin Auditar" at bounding box center [30, 85] width 61 height 12
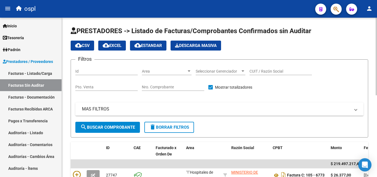
click at [160, 87] on input "Nro. Comprobante" at bounding box center [173, 87] width 62 height 5
type input "1"
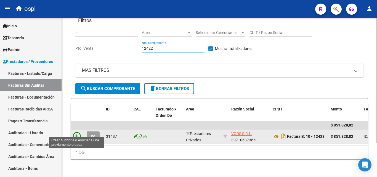
type input "12422"
click at [76, 132] on icon at bounding box center [77, 136] width 8 height 8
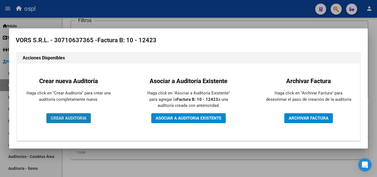
click at [82, 119] on span "CREAR AUDITORIA" at bounding box center [69, 118] width 36 height 5
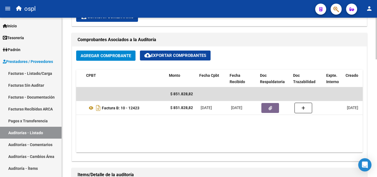
scroll to position [0, 128]
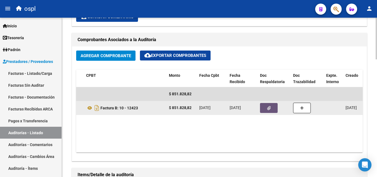
click at [270, 108] on icon "button" at bounding box center [269, 108] width 4 height 4
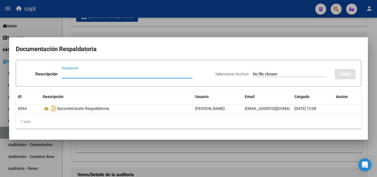
click at [264, 74] on input "Seleccionar Archivo" at bounding box center [289, 74] width 73 height 5
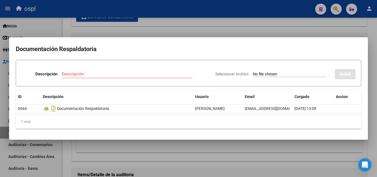
type input "C:\fakepath\49671.pdf"
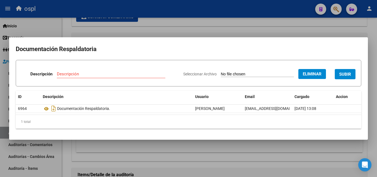
click at [96, 74] on input "Descripción" at bounding box center [111, 73] width 108 height 5
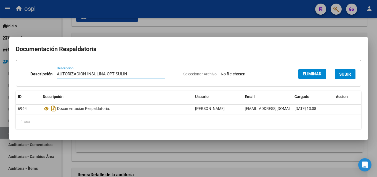
type input "AUTORIZACION INSULINA OPTISULIN"
click at [345, 74] on span "SUBIR" at bounding box center [345, 74] width 12 height 5
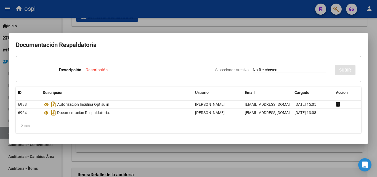
click at [265, 66] on div "Seleccionar Archivo SUBIR" at bounding box center [285, 68] width 140 height 17
click at [265, 69] on input "Seleccionar Archivo" at bounding box center [289, 70] width 73 height 5
type input "C:\fakepath\49672.pdf"
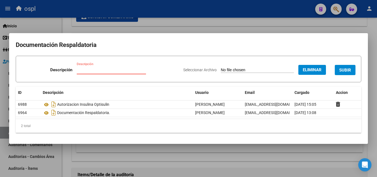
click at [107, 72] on input "Descripción" at bounding box center [111, 69] width 69 height 5
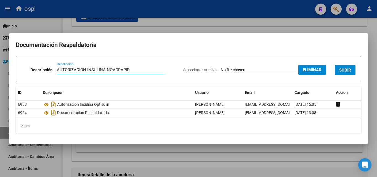
type input "AUTORIZACION INSULINA NOVORAPID"
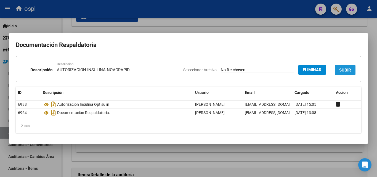
click at [344, 68] on span "SUBIR" at bounding box center [345, 70] width 12 height 5
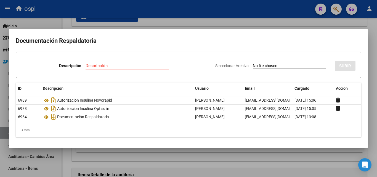
click at [257, 66] on input "Seleccionar Archivo" at bounding box center [289, 65] width 73 height 5
type input "C:\fakepath\49672 - SKM_C30825082216470-3.pdf"
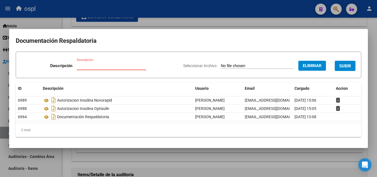
click at [85, 64] on input "Descripción" at bounding box center [111, 65] width 69 height 5
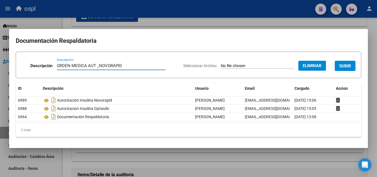
type input "ORDEN MEDICA AUT _NOVORAPID"
click at [345, 62] on button "SUBIR" at bounding box center [344, 66] width 21 height 10
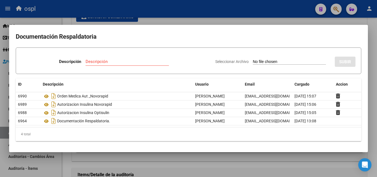
click at [261, 60] on input "Seleccionar Archivo" at bounding box center [289, 61] width 73 height 5
type input "C:\fakepath\49673.pdf"
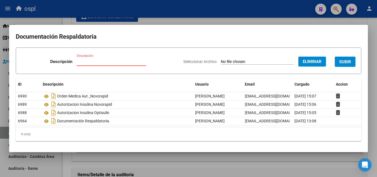
click at [92, 61] on input "Descripción" at bounding box center [111, 61] width 69 height 5
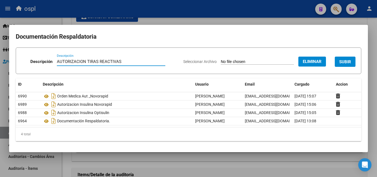
type input "AUTORIZACION TIRAS REACTIVAS"
click at [345, 61] on span "SUBIR" at bounding box center [345, 61] width 12 height 5
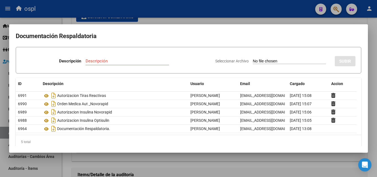
click at [253, 60] on input "Seleccionar Archivo" at bounding box center [289, 61] width 73 height 5
type input "C:\fakepath\49674.pdf"
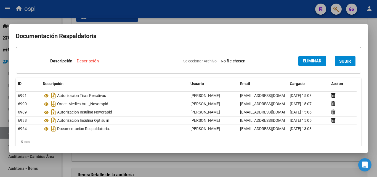
click at [82, 60] on input "Descripción" at bounding box center [111, 60] width 69 height 5
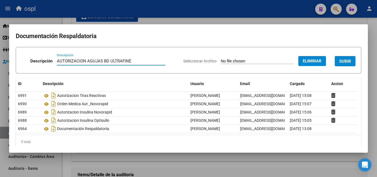
type input "AUTORIZACION AGUJAS BD ULTRAFINE"
click at [343, 61] on span "SUBIR" at bounding box center [345, 61] width 12 height 5
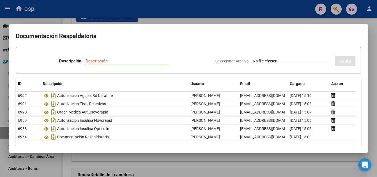
click at [183, 22] on div at bounding box center [188, 88] width 377 height 177
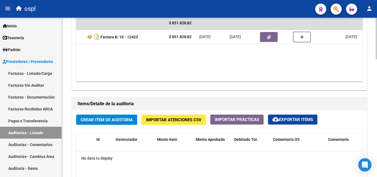
scroll to position [331, 0]
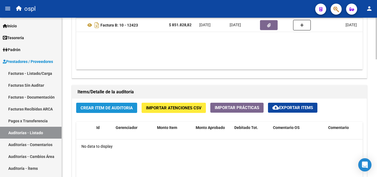
click at [127, 107] on span "Crear Item de Auditoria" at bounding box center [106, 107] width 52 height 5
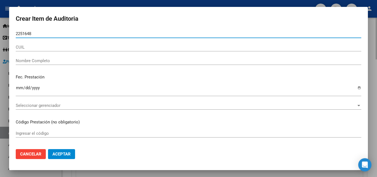
type input "22516484"
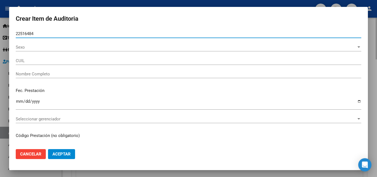
type input "27225164849"
type input "SARTOR LUISA ANTONIA"
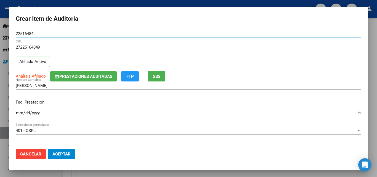
type input "22516484"
click at [19, 111] on input "Ingresar la fecha" at bounding box center [188, 115] width 345 height 9
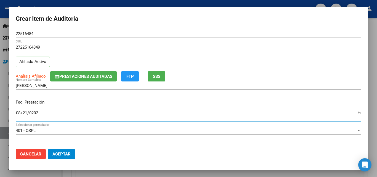
type input "2025-08-21"
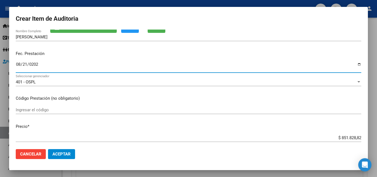
scroll to position [55, 0]
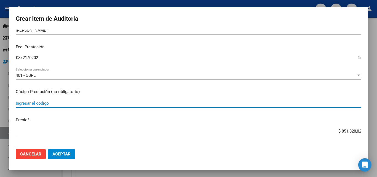
click at [43, 101] on input "Ingresar el código" at bounding box center [188, 103] width 345 height 5
type input "INSULINA NOVORAPID FLEXPEN 100UI lapic x5 x3ml"
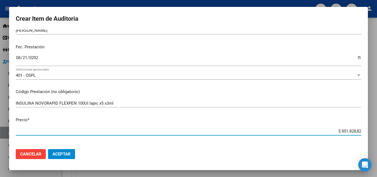
drag, startPoint x: 329, startPoint y: 133, endPoint x: 369, endPoint y: 127, distance: 41.1
click at [369, 127] on div "Crear Item de Auditoria 22516484 Nro Documento 27225164849 CUIL Afiliado Activo…" at bounding box center [188, 88] width 377 height 177
type input "$ 0,03"
type input "$ 0,30"
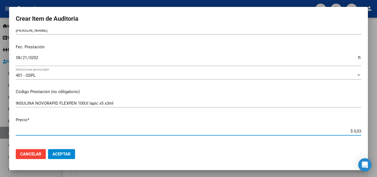
type input "$ 0,30"
type input "$ 3,05"
type input "$ 30,52"
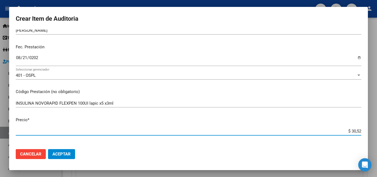
type input "$ 305,20"
type input "$ 3.052,05"
type input "$ 30.520,58"
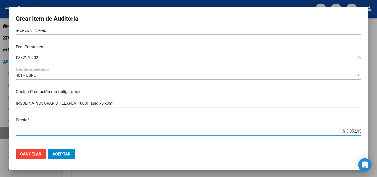
type input "$ 30.520,58"
type input "$ 305.205,86"
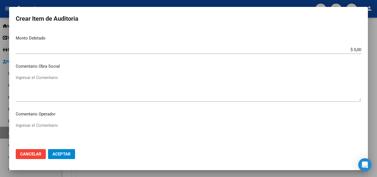
scroll to position [248, 0]
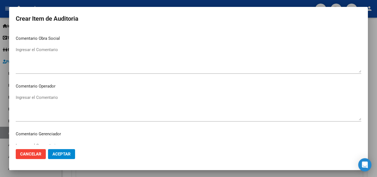
click at [53, 99] on textarea "Ingresar el Comentario" at bounding box center [188, 107] width 345 height 26
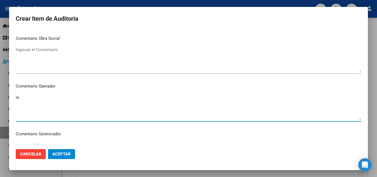
type textarea "i"
click at [62, 100] on textarea "INSULINA NOVORAPID OK_TROQUEL, ORDEN EMDICA AUT," at bounding box center [188, 107] width 345 height 26
click at [63, 101] on textarea "INSULINA NOVORAPID OK_TROQUEL, ORDEN EMDICA AUT," at bounding box center [188, 107] width 345 height 26
click at [88, 102] on textarea "INSULINA NOVORAPID OK_TROQUEL, ORDEN MEDICA AUT," at bounding box center [188, 107] width 345 height 26
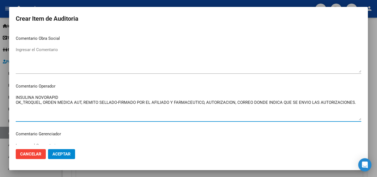
click at [82, 96] on textarea "INSULINA NOVORAPID OK_TROQUEL, ORDEN MEDICA AUT, REMITO SELLADO-FIRMADO POR EL …" at bounding box center [188, 107] width 345 height 26
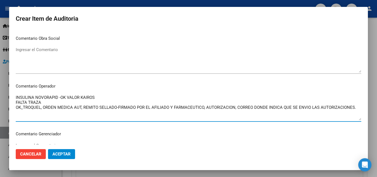
click at [355, 106] on textarea "INSULINA NOVORAPID -OK VALOR KAIROS FALTA TRAZA OK_TROQUEL, ORDEN MEDICA AUT, R…" at bounding box center [188, 107] width 345 height 26
type textarea "INSULINA NOVORAPID -OK VALOR KAIROS FALTA TRAZA OK_TROQUEL, ORDEN MEDICA AUT, R…"
click at [51, 103] on textarea "INSULINA NOVORAPID -OK VALOR KAIROS FALTA TRAZA OK_TROQUEL, ORDEN MEDICA AUT, R…" at bounding box center [188, 107] width 345 height 26
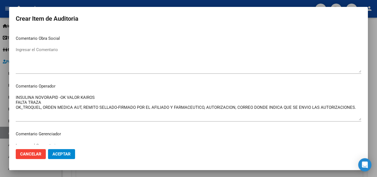
drag, startPoint x: 357, startPoint y: 106, endPoint x: 354, endPoint y: 106, distance: 3.3
click at [354, 106] on mat-dialog-content "22516484 Nro Documento 27225164849 CUIL Afiliado Activo Análisis Afiliado Prest…" at bounding box center [188, 86] width 358 height 115
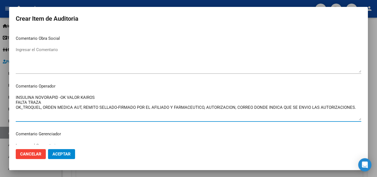
drag, startPoint x: 354, startPoint y: 106, endPoint x: 7, endPoint y: 88, distance: 347.5
click at [7, 88] on div "Crear Item de Auditoria 22516484 Nro Documento 27225164849 CUIL Afiliado Activo…" at bounding box center [188, 88] width 377 height 177
click at [61, 108] on textarea "INSULINA NOVORAPID -OK VALOR KAIROS FALTA TRAZA OK_TROQUEL, ORDEN MEDICA AUT, R…" at bounding box center [188, 107] width 345 height 26
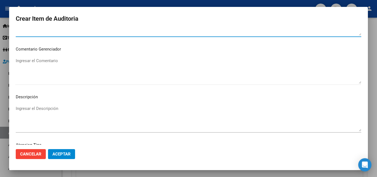
scroll to position [382, 0]
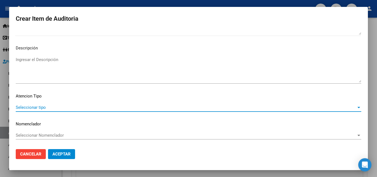
click at [45, 109] on span "Seleccionar tipo" at bounding box center [186, 107] width 340 height 5
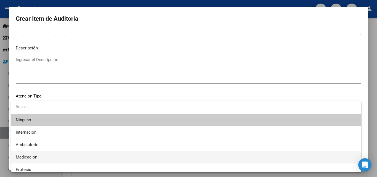
click at [37, 157] on span "Medicación" at bounding box center [186, 157] width 341 height 12
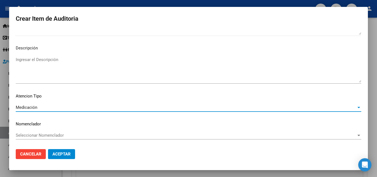
click at [59, 151] on button "Aceptar" at bounding box center [61, 154] width 27 height 10
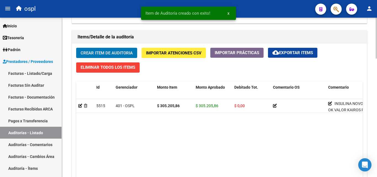
scroll to position [386, 0]
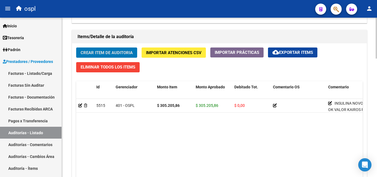
click at [87, 49] on button "Crear Item de Auditoria" at bounding box center [106, 52] width 61 height 10
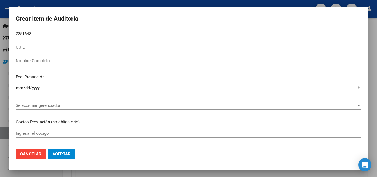
type input "22516484"
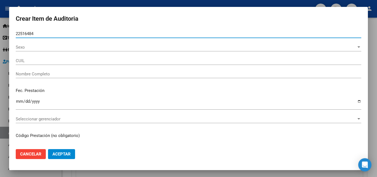
type input "27225164849"
type input "SARTOR LUISA ANTONIA"
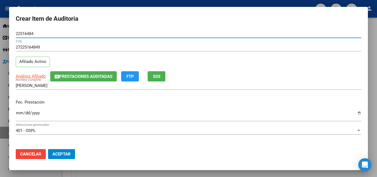
type input "22516484"
click at [19, 111] on input "Ingresar la fecha" at bounding box center [188, 115] width 345 height 9
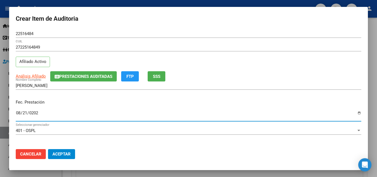
type input "2025-08-21"
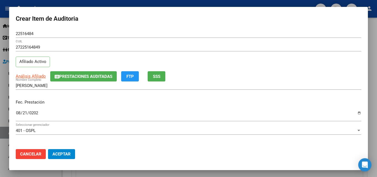
scroll to position [55, 0]
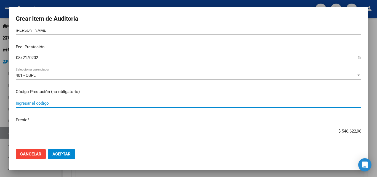
click at [42, 105] on input "Ingresar el código" at bounding box center [188, 103] width 345 height 5
click at [88, 103] on input "AGUJAS BD ULTRAFINE 4MM 32G (EF)32G X4mm" at bounding box center [188, 103] width 345 height 5
click at [119, 101] on input "AGUJAS BD ULTRAFINE 4MM 32G (EF) 32G X4mm" at bounding box center [188, 103] width 345 height 5
type input "AGUJAS BD ULTRAFINE 4MM 32G (EF) 32G X4mm caja x100"
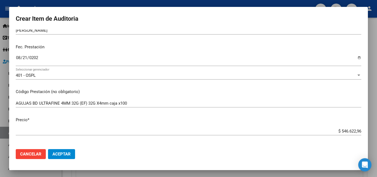
click at [161, 112] on div "AGUJAS BD ULTRAFINE 4MM 32G (EF) 32G X4mm caja x100 Ingresar el código" at bounding box center [188, 106] width 345 height 14
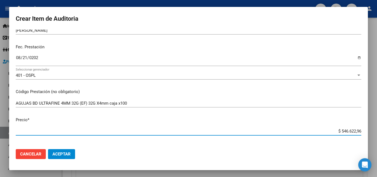
drag, startPoint x: 327, startPoint y: 130, endPoint x: 367, endPoint y: 129, distance: 39.1
click at [367, 129] on mat-dialog-content "22516484 Nro Documento 27225164849 CUIL Afiliado Activo Análisis Afiliado Prest…" at bounding box center [188, 86] width 358 height 115
type input "$ 0,04"
type input "$ 0,40"
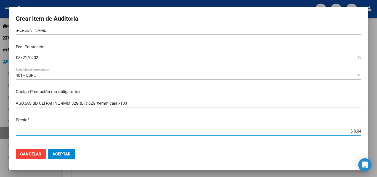
type input "$ 0,40"
type input "$ 4,06"
type input "$ 40,66"
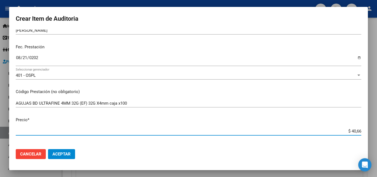
type input "$ 406,60"
type input "$ 4.066,09"
type input "$ 40.660,92"
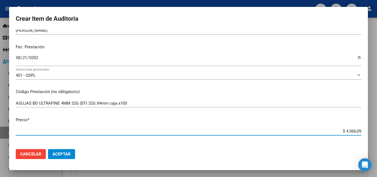
type input "$ 40.660,92"
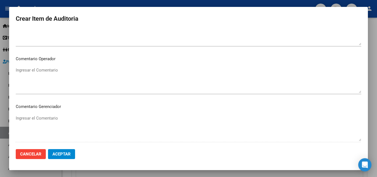
scroll to position [276, 0]
click at [43, 76] on textarea "Ingresar el Comentario" at bounding box center [188, 80] width 345 height 26
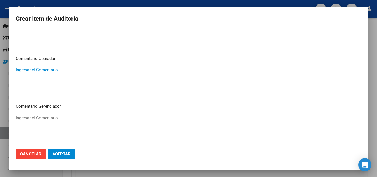
paste textarea "INSULINA NOVORAPID -OK VALOR KAIROS FALTA TRAZA OK_TROQUEL, ORDEN MEDICA AUT, R…"
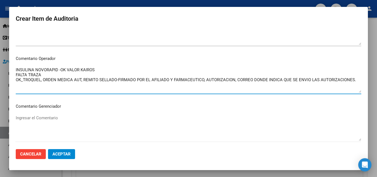
click at [58, 89] on textarea "INSULINA NOVORAPID -OK VALOR KAIROS FALTA TRAZA OK_TROQUEL, ORDEN MEDICA AUT, R…" at bounding box center [188, 80] width 345 height 26
drag, startPoint x: 43, startPoint y: 74, endPoint x: 3, endPoint y: 76, distance: 40.3
click at [3, 76] on div "Crear Item de Auditoria 22516484 Nro Documento 27225164849 CUIL Afiliado Activo…" at bounding box center [188, 88] width 377 height 177
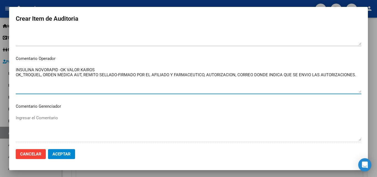
drag, startPoint x: 58, startPoint y: 69, endPoint x: 14, endPoint y: 71, distance: 43.9
click at [14, 71] on mat-dialog-content "22516484 Nro Documento 27225164849 CUIL Afiliado Activo Análisis Afiliado Prest…" at bounding box center [188, 86] width 358 height 115
click at [109, 69] on textarea "AGUJAS BD ULTRAFINE -OK VALOR KAIROS OK_TROQUEL, ORDEN MEDICA AUT, REMITO SELLA…" at bounding box center [188, 80] width 345 height 26
click at [101, 69] on textarea "AGUJAS BD ULTRAFINE -OK VALOR KAIROS OK_TROQUEL, ORDEN MEDICA AUT, REMITO SELLA…" at bounding box center [188, 80] width 345 height 26
drag, startPoint x: 42, startPoint y: 73, endPoint x: 24, endPoint y: 75, distance: 18.0
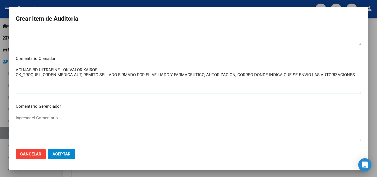
click at [24, 75] on textarea "AGUJAS BD ULTRAFINE -OK VALOR KAIROS OK_TROQUEL, ORDEN MEDICA AUT, REMITO SELLA…" at bounding box center [188, 80] width 345 height 26
click at [24, 76] on textarea "AGUJAS BD ULTRAFINE -OK VALOR KAIROS OK_ ORDEN MEDICA AUT, REMITO SELLADO-FIRMA…" at bounding box center [188, 80] width 345 height 26
click at [71, 85] on textarea "AGUJAS BD ULTRAFINE -OK VALOR KAIROS OK_ ORDEN MEDICA AUT, REMITO SELLADO-FIRMA…" at bounding box center [188, 80] width 345 height 26
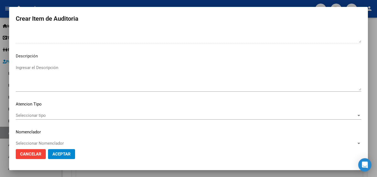
scroll to position [382, 0]
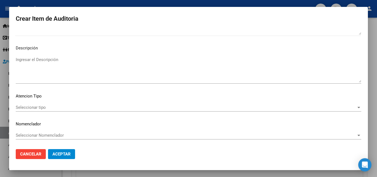
type textarea "AGUJAS BD ULTRAFINE -OK VALOR KAIROS OK_ ORDEN MEDICA AUT, REMITO SELLADO-FIRMA…"
click at [42, 109] on span "Seleccionar tipo" at bounding box center [186, 107] width 340 height 5
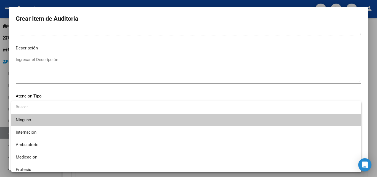
click at [106, 79] on div at bounding box center [188, 88] width 377 height 177
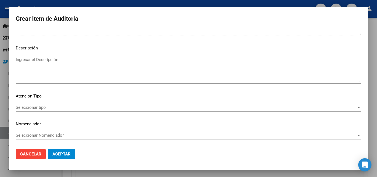
click at [64, 154] on span "Aceptar" at bounding box center [61, 153] width 18 height 5
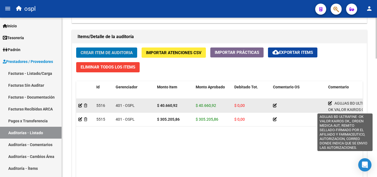
click at [329, 103] on icon at bounding box center [330, 103] width 4 height 4
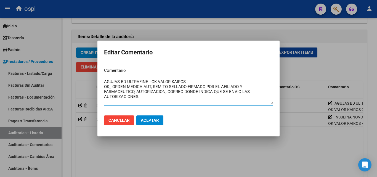
click at [203, 141] on div at bounding box center [188, 88] width 377 height 177
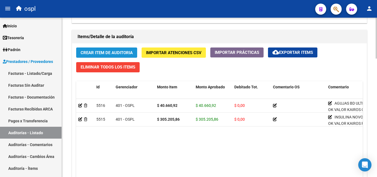
click at [106, 53] on span "Crear Item de Auditoria" at bounding box center [106, 52] width 52 height 5
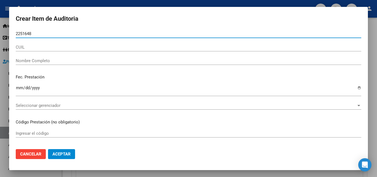
type input "22516484"
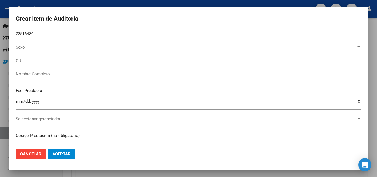
type input "27225164849"
type input "SARTOR LUISA ANTONIA"
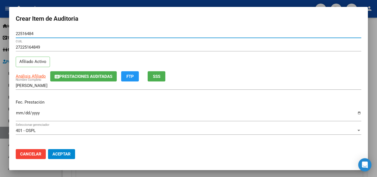
type input "22516484"
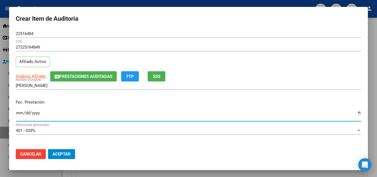
click at [18, 116] on input "Ingresar la fecha" at bounding box center [188, 115] width 345 height 9
type input "2025-08-21"
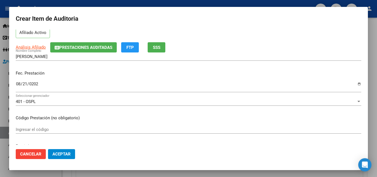
scroll to position [55, 0]
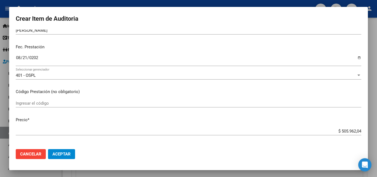
click at [44, 101] on input "Ingresar el código" at bounding box center [188, 103] width 345 height 5
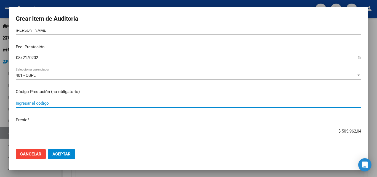
click at [43, 101] on input "Ingresar el código" at bounding box center [188, 103] width 345 height 5
type input "INSULINA OPTISULIN SOLOSTAR lap prell descart x5 x3ml"
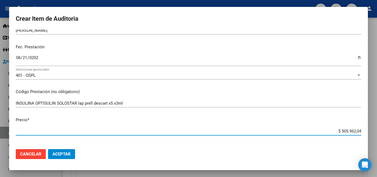
click at [334, 131] on input "$ 505.962,04" at bounding box center [188, 130] width 345 height 5
drag, startPoint x: 330, startPoint y: 131, endPoint x: 363, endPoint y: 128, distance: 33.8
click at [363, 128] on mat-dialog-content "22516484 Nro Documento 27225164849 CUIL Afiliado Activo Análisis Afiliado Prest…" at bounding box center [188, 86] width 358 height 115
type input "$ 0,03"
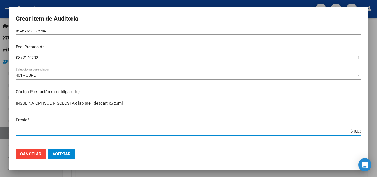
type input "$ 0,38"
type input "$ 3,86"
type input "$ 38,69"
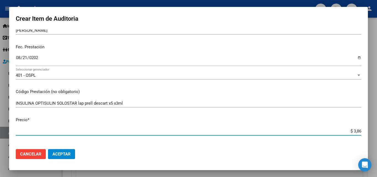
type input "$ 38,69"
type input "$ 386,93"
type input "$ 3.869,35"
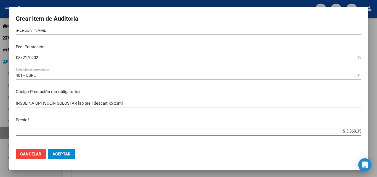
type input "$ 38.693,52"
type input "$ 386.935,23"
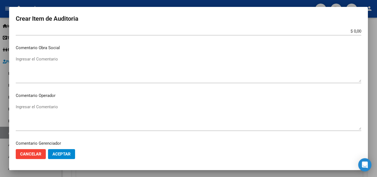
scroll to position [248, 0]
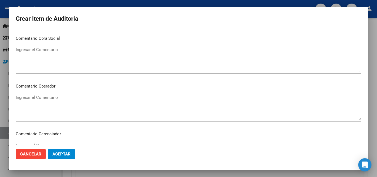
click at [53, 102] on textarea "Ingresar el Comentario" at bounding box center [188, 107] width 345 height 26
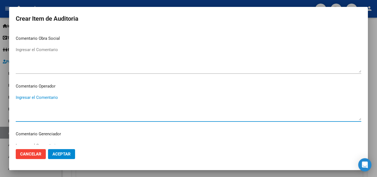
paste textarea "INSULINA NOVORAPID -OK VALOR KAIROS FALTA TRAZA OK_TROQUEL, ORDEN MEDICA AUT, R…"
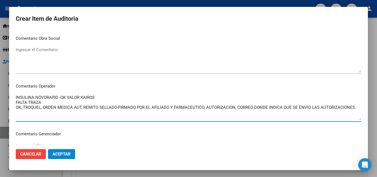
drag, startPoint x: 58, startPoint y: 97, endPoint x: 12, endPoint y: 98, distance: 45.5
click at [12, 98] on mat-dialog-content "22516484 Nro Documento 27225164849 CUIL Afiliado Activo Análisis Afiliado Prest…" at bounding box center [188, 86] width 358 height 115
click at [97, 97] on textarea "INSULINA OPTISULIN -OK VALOR KAIROS FALTA TRAZA OK_TROQUEL, ORDEN MEDICA AUT, R…" at bounding box center [188, 107] width 345 height 26
type textarea "INSULINA OPTISULIN -OK VALOR KAIROS FALTA TRAZA OK_TROQUEL, ORDEN MEDICA AUT, R…"
click at [102, 100] on textarea "INSULINA OPTISULIN -OK VALOR KAIROS FALTA TRAZA OK_TROQUEL, ORDEN MEDICA AUT, R…" at bounding box center [188, 107] width 345 height 26
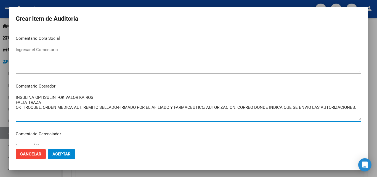
click at [87, 98] on textarea "INSULINA OPTISULIN -OK VALOR KAIROS FALTA TRAZA OK_TROQUEL, ORDEN MEDICA AUT, R…" at bounding box center [188, 107] width 345 height 26
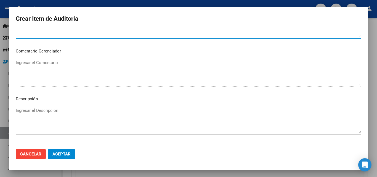
scroll to position [382, 0]
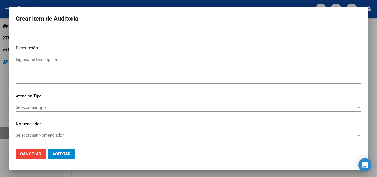
click at [61, 109] on span "Seleccionar tipo" at bounding box center [186, 107] width 340 height 5
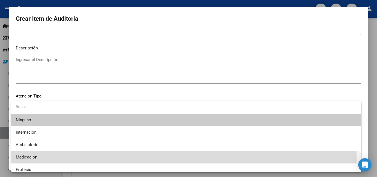
click at [40, 156] on span "Medicación" at bounding box center [186, 157] width 341 height 12
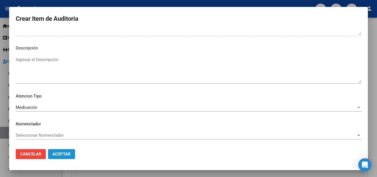
click at [62, 153] on span "Aceptar" at bounding box center [61, 153] width 18 height 5
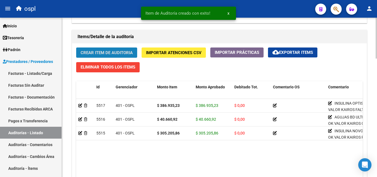
click at [126, 52] on span "Crear Item de Auditoria" at bounding box center [106, 52] width 52 height 5
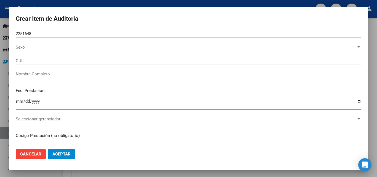
type input "22516484"
type input "27225164849"
type input "SARTOR LUISA ANTONIA"
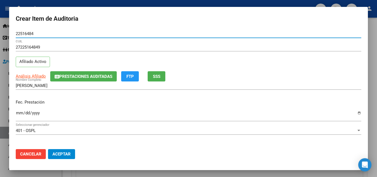
type input "22516484"
click at [18, 116] on input "Ingresar la fecha" at bounding box center [188, 115] width 345 height 9
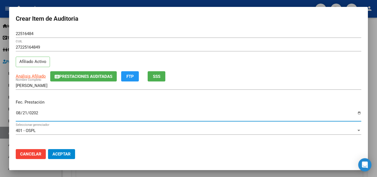
type input "2025-08-21"
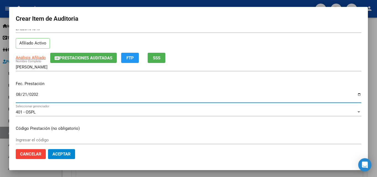
scroll to position [55, 0]
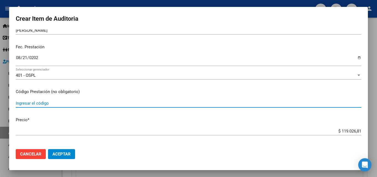
click at [53, 105] on input "Ingresar el código" at bounding box center [188, 103] width 345 height 5
type input "ACCU-CHEK GUIDE tiras reactivas x50"
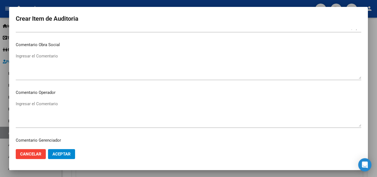
scroll to position [248, 0]
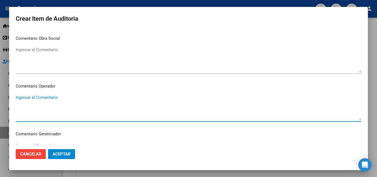
click at [63, 102] on textarea "Ingresar el Comentario" at bounding box center [188, 107] width 345 height 26
paste textarea "INSULINA NOVORAPID -OK VALOR KAIROS FALTA TRAZA OK_TROQUEL, ORDEN MEDICA AUT, R…"
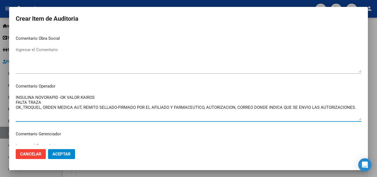
click at [76, 103] on textarea "INSULINA NOVORAPID -OK VALOR KAIROS FALTA TRAZA OK_TROQUEL, ORDEN MEDICA AUT, R…" at bounding box center [188, 107] width 345 height 26
click at [58, 96] on textarea "INSULINA NOVORAPID -OK VALOR KAIROS FALTA TRAZA OK_TROQUEL, ORDEN MEDICA AUT, R…" at bounding box center [188, 107] width 345 height 26
drag, startPoint x: 58, startPoint y: 96, endPoint x: 15, endPoint y: 98, distance: 43.3
click at [15, 98] on mat-dialog-content "22516484 Nro Documento 27225164849 CUIL Afiliado Activo Análisis Afiliado Prest…" at bounding box center [188, 86] width 358 height 115
click at [99, 104] on textarea "TIRAS REACTIVAS -OK VALOR KAIROS FALTA TRAZA OK_TROQUEL, ORDEN MEDICA AUT, REMI…" at bounding box center [188, 107] width 345 height 26
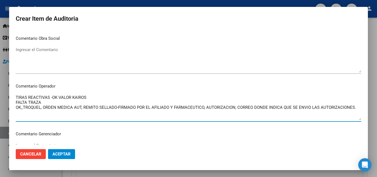
drag, startPoint x: 46, startPoint y: 102, endPoint x: 14, endPoint y: 104, distance: 31.7
click at [14, 104] on mat-dialog-content "22516484 Nro Documento 27225164849 CUIL Afiliado Activo Análisis Afiliado Prest…" at bounding box center [188, 86] width 358 height 115
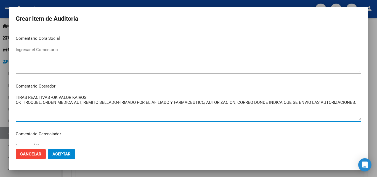
click at [41, 109] on textarea "TIRAS REACTIVAS -OK VALOR KAIROS OK_TROQUEL, ORDEN MEDICA AUT, REMITO SELLADO-F…" at bounding box center [188, 107] width 345 height 26
click at [41, 103] on textarea "TIRAS REACTIVAS -OK VALOR KAIROS OK_TROQUE, ORDEN MEDICA AUT, REMITO SELLADO-FI…" at bounding box center [188, 107] width 345 height 26
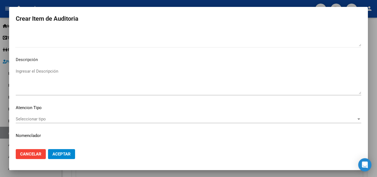
scroll to position [382, 0]
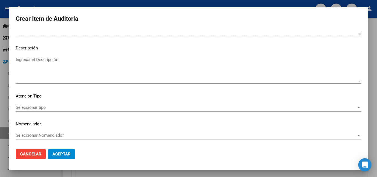
type textarea "TIRAS REACTIVAS -OK VALOR KAIROS OK_ORDEN MEDICA AUT, REMITO SELLADO-FIRMADO PO…"
click at [66, 155] on span "Aceptar" at bounding box center [61, 153] width 18 height 5
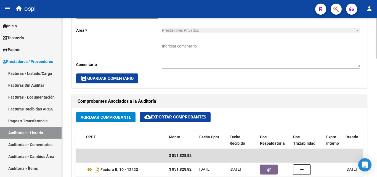
scroll to position [159, 0]
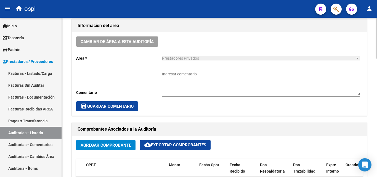
click at [201, 68] on div "Ingresar comentario" at bounding box center [260, 81] width 197 height 29
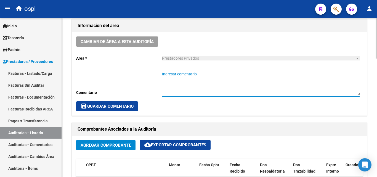
paste textarea "INSULINA NOVORAPID -OK VALOR KAIROS FALTA TRAZA OK_TROQUEL, ORDEN MEDICA AUT, R…"
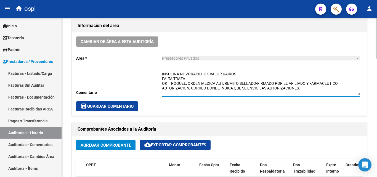
click at [179, 72] on textarea "INSULINA NOVORAPID -OK VALOR KAIROS FALTA TRAZA OK_TROQUEL, ORDEN MEDICA AUT, R…" at bounding box center [260, 83] width 197 height 24
click at [202, 74] on textarea "INSULINA NOVORAPID -OK VALOR KAIROS FALTA TRAZA OK_TROQUEL, ORDEN MEDICA AUT, R…" at bounding box center [260, 83] width 197 height 24
click at [237, 73] on textarea "INSULINA NOVORAPID -OK VALOR KAIROS FALTA TRAZA OK_TROQUEL, ORDEN MEDICA AUT, R…" at bounding box center [260, 83] width 197 height 24
click at [203, 73] on textarea "INSULINA NOVORAPID -OK VALOR KAIROS FALTA TRAZA OK_TROQUEL, ORDEN MEDICA AUT, R…" at bounding box center [260, 83] width 197 height 24
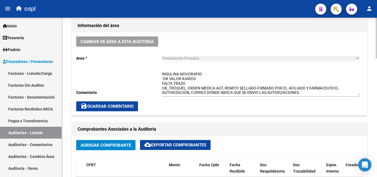
click at [212, 71] on div "INSULINA NOVORAPID -OK VALOR KAIROS FALTA TRAZA OK_TROQUEL, ORDEN MEDICA AUT, R…" at bounding box center [260, 81] width 197 height 29
click at [206, 71] on div "INSULINA NOVORAPID -OK VALOR KAIROS FALTA TRAZA OK_TROQUEL, ORDEN MEDICA AUT, R…" at bounding box center [260, 81] width 197 height 29
click at [204, 76] on textarea "INSULINA NOVORAPID -OK VALOR KAIROS FALTA TRAZA OK_TROQUEL, ORDEN MEDICA AUT, R…" at bounding box center [260, 83] width 197 height 24
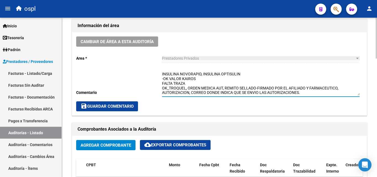
drag, startPoint x: 188, startPoint y: 84, endPoint x: 159, endPoint y: 85, distance: 29.0
click at [159, 85] on div "Cambiar de área a esta auditoría Area * Prestadores Privados Seleccionar area C…" at bounding box center [219, 73] width 294 height 83
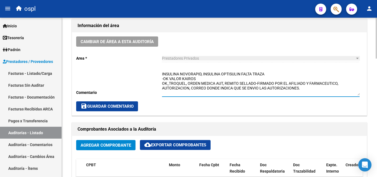
click at [233, 79] on textarea "INSULINA NOVORAPID, INSULINA OPTISULIN FALTA TRAZA -OK VALOR KAIROS OK_TROQUEL,…" at bounding box center [260, 83] width 197 height 24
click at [241, 74] on textarea "INSULINA NOVORAPID, INSULINA OPTISULIN FALTA TRAZA -OK VALOR KAIROS OK_TROQUEL,…" at bounding box center [260, 83] width 197 height 24
click at [202, 77] on textarea "INSULINA NOVORAPID, INSULINA OPTISULIN FALTA TRAZA -OK VALOR KAIROS OK_TROQUEL,…" at bounding box center [260, 83] width 197 height 24
click at [163, 78] on textarea "INSULINA NOVORAPID, INSULINA OPTISULIN FALTA TRAZA -OK VALOR KAIROS OK_TROQUEL,…" at bounding box center [260, 83] width 197 height 24
click at [161, 78] on div "Cambiar de área a esta auditoría Area * Prestadores Privados Seleccionar area C…" at bounding box center [219, 73] width 294 height 83
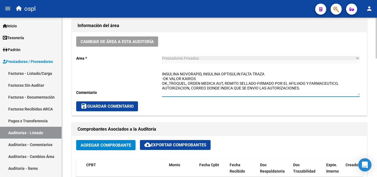
click at [162, 78] on textarea "INSULINA NOVORAPID, INSULINA OPTISULIN FALTA TRAZA -OK VALOR KAIROS OK_TROQUEL,…" at bounding box center [260, 83] width 197 height 24
drag, startPoint x: 247, startPoint y: 78, endPoint x: 213, endPoint y: 78, distance: 34.7
click at [213, 78] on textarea "INSULINA NOVORAPID, INSULINA OPTISULIN FALTA TRAZA AGUJAS , TIRAS REACTIVAS -OK…" at bounding box center [260, 83] width 197 height 24
click at [220, 78] on textarea "INSULINA NOVORAPID, INSULINA OPTISULIN FALTA TRAZA AGUJAS , TIRAS REACTIVAS -OK…" at bounding box center [260, 83] width 197 height 24
drag, startPoint x: 245, startPoint y: 77, endPoint x: 212, endPoint y: 79, distance: 32.6
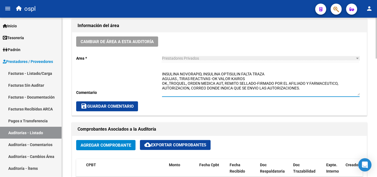
click at [212, 79] on textarea "INSULINA NOVORAPID, INSULINA OPTISULIN FALTA TRAZA AGUJAS , TIRAS REACTIVAS -OK…" at bounding box center [260, 83] width 197 height 24
click at [246, 78] on textarea "INSULINA NOVORAPID, INSULINA OPTISULIN FALTA TRAZA -OK VALOR KAIROS AGUJAS , TI…" at bounding box center [260, 83] width 197 height 24
click at [163, 73] on textarea "INSULINA NOVORAPID, INSULINA OPTISULIN FALTA TRAZA -OK VALOR KAIROS AGUJAS , TI…" at bounding box center [260, 83] width 197 height 24
click at [162, 73] on textarea "INSULINA NOVORAPID, INSULINA OPTISULIN FALTA TRAZA -OK VALOR KAIROS AGUJAS , TI…" at bounding box center [260, 83] width 197 height 24
click at [163, 72] on textarea "/ INSULINA NOVORAPID, INSULINA OPTISULIN FALTA TRAZA -OK VALOR KAIROS AGUJAS , …" at bounding box center [260, 83] width 197 height 24
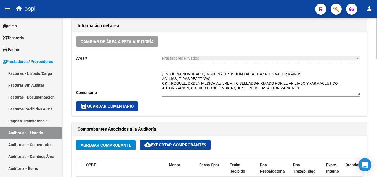
click at [162, 72] on div "Cambiar de área a esta auditoría Area * Prestadores Privados Seleccionar area C…" at bounding box center [219, 73] width 294 height 83
click at [162, 72] on textarea "/ INSULINA NOVORAPID, INSULINA OPTISULIN FALTA TRAZA -OK VALOR KAIROS AGUJAS , …" at bounding box center [260, 83] width 197 height 24
drag, startPoint x: 222, startPoint y: 79, endPoint x: 162, endPoint y: 80, distance: 60.1
click at [162, 80] on div "Cambiar de área a esta auditoría Area * Prestadores Privados Seleccionar area C…" at bounding box center [219, 73] width 294 height 83
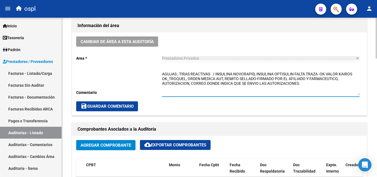
click at [216, 78] on textarea "AGUJAS , TIRAS REACTIVAS / INSULINA NOVORAPID, INSULINA OPTISULIN FALTA TRAZA -…" at bounding box center [260, 83] width 197 height 24
click at [302, 74] on textarea "AGUJAS , TIRAS REACTIVAS / INSULINA NOVORAPID, INSULINA OPTISULIN FALTA TRAZA -…" at bounding box center [260, 83] width 197 height 24
drag, startPoint x: 318, startPoint y: 73, endPoint x: 295, endPoint y: 73, distance: 23.4
click at [295, 73] on textarea "AGUJAS , TIRAS REACTIVAS / INSULINA NOVORAPID, INSULINA OPTISULIN FALTA TRAZA -…" at bounding box center [260, 83] width 197 height 24
click at [244, 72] on textarea "AGUJAS , TIRAS REACTIVAS / FALTA TRAZAINSULINA NOVORAPID, INSULINA OPTISULIN -O…" at bounding box center [260, 83] width 197 height 24
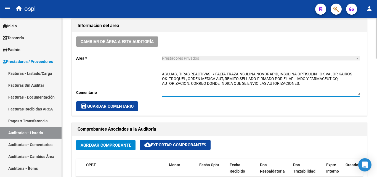
click at [239, 73] on textarea "AGUJAS , TIRAS REACTIVAS / FALTA TRAZAINSULINA NOVORAPID, INSULINA OPTISULIN -O…" at bounding box center [260, 83] width 197 height 24
click at [245, 75] on textarea "AGUJAS , TIRAS REACTIVAS / FALTA TRAZAMINSULINA NOVORAPID, INSULINA OPTISULIN -…" at bounding box center [260, 83] width 197 height 24
drag, startPoint x: 242, startPoint y: 73, endPoint x: 252, endPoint y: 78, distance: 10.8
click at [243, 73] on textarea "AGUJAS , TIRAS REACTIVAS / FALTA TRAZAMINSULINA NOVORAPID, INSULINA OPTISULIN -…" at bounding box center [260, 83] width 197 height 24
click at [250, 77] on textarea "AGUJAS , TIRAS REACTIVAS / FALTA TRAZA INSULINA NOVORAPID, INSULINA OPTISULIN -…" at bounding box center [260, 83] width 197 height 24
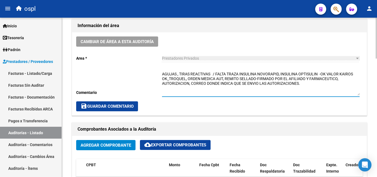
drag, startPoint x: 216, startPoint y: 72, endPoint x: 159, endPoint y: 70, distance: 57.1
click at [159, 70] on div "Cambiar de área a esta auditoría Area * Prestadores Privados Seleccionar area C…" at bounding box center [219, 73] width 294 height 83
click at [291, 79] on textarea "FALTA TRAZA INSULINA NOVORAPID, INSULINA OPTISULIN -AGUJAS , TIRAS REACTIVAS / …" at bounding box center [260, 83] width 197 height 24
click at [267, 74] on textarea "FALTA TRAZA INSULINA NOVORAPID, INSULINA OPTISULIN -AGUJAS , TIRAS REACTIVAS / …" at bounding box center [260, 83] width 197 height 24
click at [274, 78] on textarea "FALTA TRAZA INSULINA NOVORAPID, INSULINA OPTISULIN - AGUJAS , TIRAS REACTIVAS /…" at bounding box center [260, 83] width 197 height 24
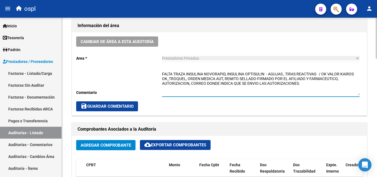
type textarea "FALTA TRAZA INSULINA NOVORAPID, INSULINA OPTISULIN - AGUJAS , TIRAS REACTIVAS /…"
click at [128, 103] on button "save Guardar Comentario" at bounding box center [107, 106] width 62 height 10
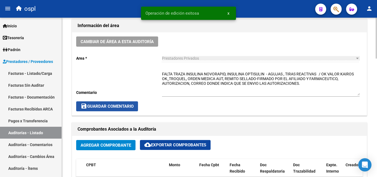
click at [134, 103] on button "save Guardar Comentario" at bounding box center [107, 106] width 62 height 10
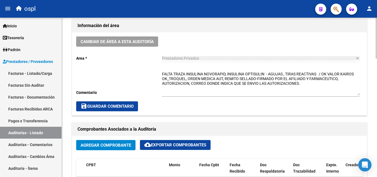
click at [131, 108] on span "save Guardar Comentario" at bounding box center [106, 106] width 53 height 5
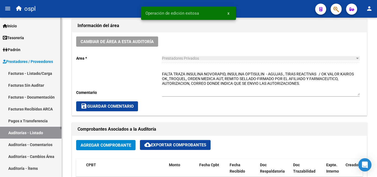
click at [43, 128] on link "Auditorías - Listado" at bounding box center [30, 133] width 61 height 12
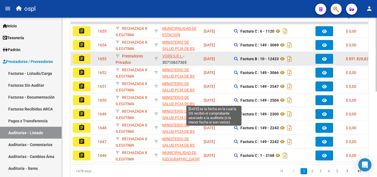
scroll to position [76, 0]
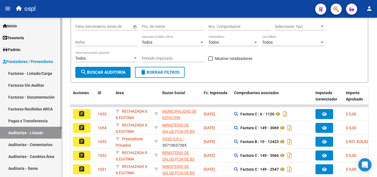
click at [36, 68] on link "Facturas - Listado/Carga" at bounding box center [30, 73] width 61 height 12
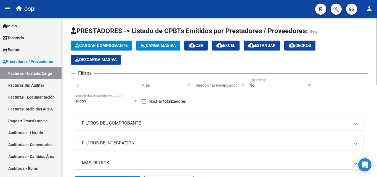
click at [128, 124] on mat-panel-title "FILTROS DEL COMPROBANTE" at bounding box center [216, 123] width 268 height 6
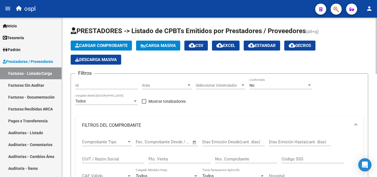
click at [238, 158] on input "Nro. Comprobante" at bounding box center [246, 158] width 62 height 5
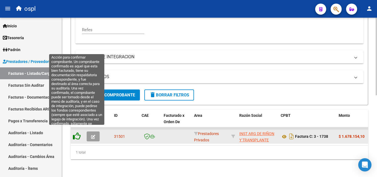
type input "1738"
click at [75, 132] on icon at bounding box center [77, 136] width 8 height 8
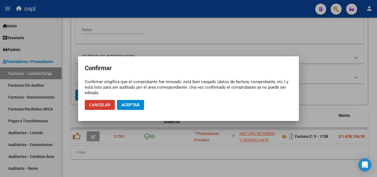
click at [132, 104] on span "Aceptar" at bounding box center [130, 104] width 18 height 5
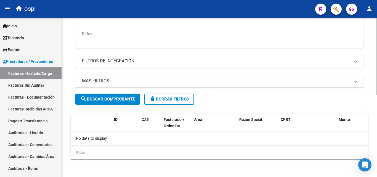
scroll to position [159, 0]
click at [42, 83] on link "Facturas Sin Auditar" at bounding box center [30, 85] width 61 height 12
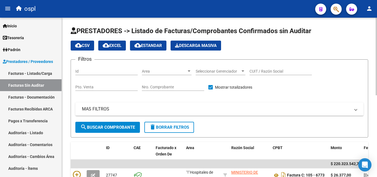
click at [153, 86] on input "Nro. Comprobante" at bounding box center [173, 87] width 62 height 5
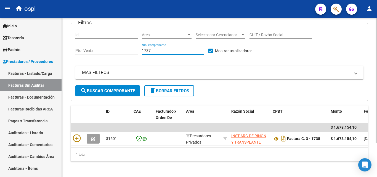
scroll to position [44, 0]
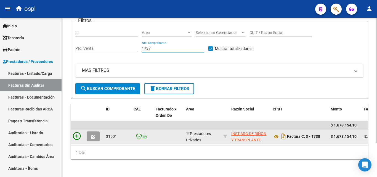
type input "1737"
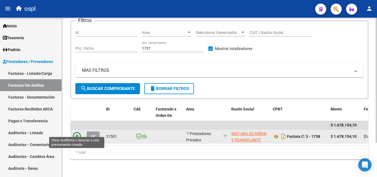
click at [78, 132] on icon at bounding box center [77, 136] width 8 height 8
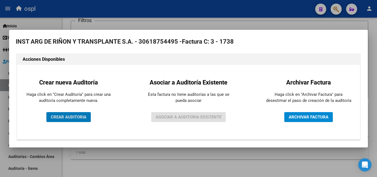
click at [85, 115] on span "CREAR AUDITORIA" at bounding box center [69, 116] width 36 height 5
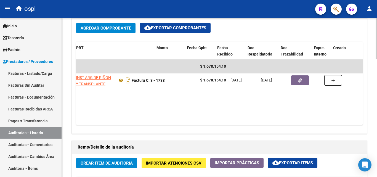
scroll to position [0, 141]
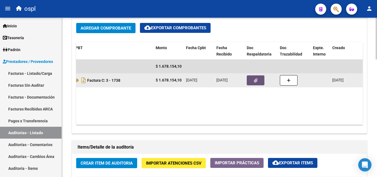
click at [252, 80] on button "button" at bounding box center [255, 80] width 18 height 10
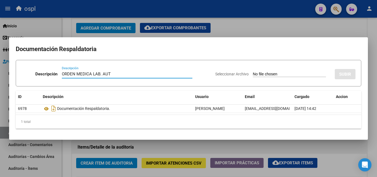
type input "ORDEN MEDICA LAB. AUT"
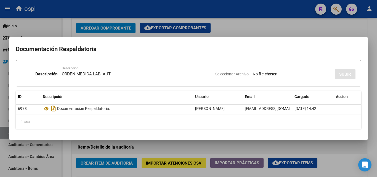
click at [268, 73] on input "Seleccionar Archivo" at bounding box center [289, 74] width 73 height 5
type input "C:\fakepath\49556 - WhatsApp Image 2025-08-20 at 12.16.41 PM.jpeg"
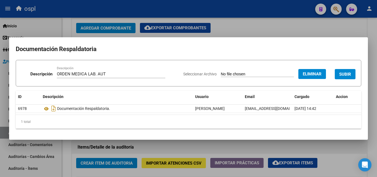
click at [344, 73] on span "SUBIR" at bounding box center [345, 74] width 12 height 5
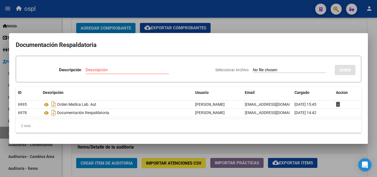
click at [260, 71] on input "Seleccionar Archivo" at bounding box center [289, 70] width 73 height 5
type input "C:\fakepath\49555 - WhatsApp Image 2025-08-20 at 12.16.13 PM.jpeg"
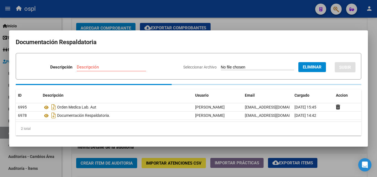
click at [102, 68] on input "Descripción" at bounding box center [111, 67] width 69 height 5
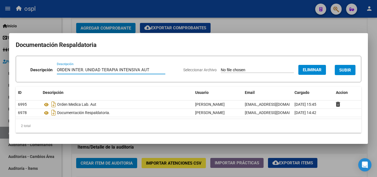
click at [139, 69] on input "ORDEN INTER. UNIDAD TERAPIA INTENSIVA AUT" at bounding box center [111, 69] width 108 height 5
type input "ORDEN INTER. UNIDAD TERAPIA INTENSIVA_AUT"
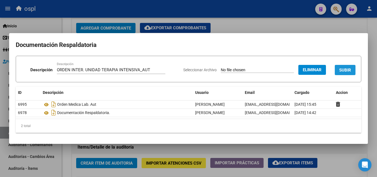
click at [345, 72] on span "SUBIR" at bounding box center [345, 70] width 12 height 5
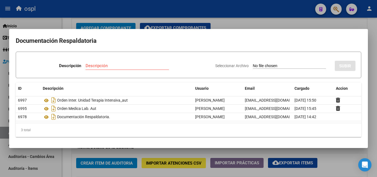
click at [257, 66] on input "Seleccionar Archivo" at bounding box center [289, 65] width 73 height 5
type input "C:\fakepath\49557 - WhatsApp Image 2025-08-20 at 12.17.05 PM.jpeg"
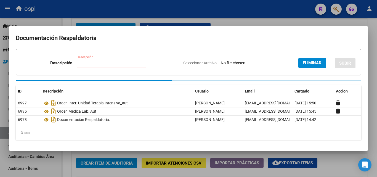
click at [82, 63] on input "Descripción" at bounding box center [111, 62] width 69 height 5
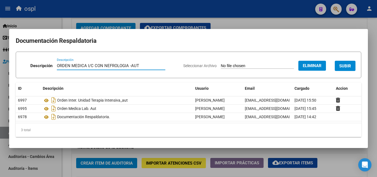
type input "ORDEN MEDICA I/C CON NEFROLOGIA -AUT"
click at [345, 63] on span "SUBIR" at bounding box center [345, 65] width 12 height 5
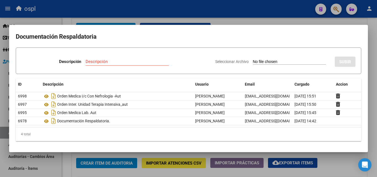
click at [231, 19] on div at bounding box center [188, 88] width 377 height 177
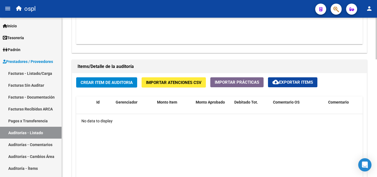
scroll to position [358, 0]
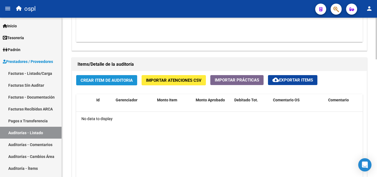
click at [110, 83] on span "Crear Item de Auditoria" at bounding box center [106, 80] width 52 height 5
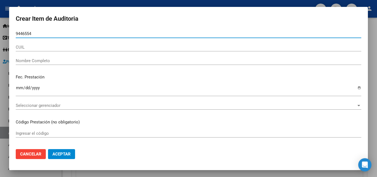
type input "94465547"
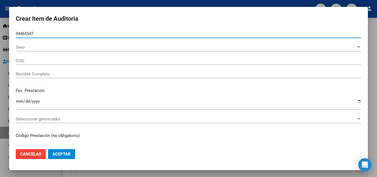
type input "27944655471"
type input "CUBILLA LILIANA"
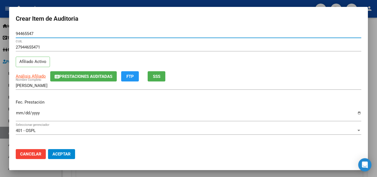
type input "94465547"
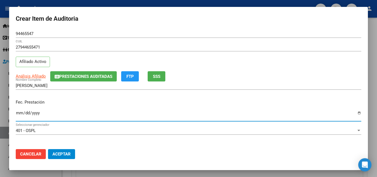
click at [18, 112] on input "Ingresar la fecha" at bounding box center [188, 115] width 345 height 9
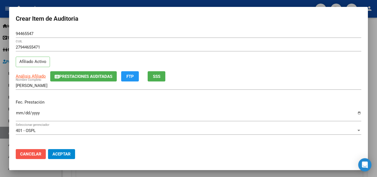
click at [34, 154] on span "Cancelar" at bounding box center [30, 153] width 21 height 5
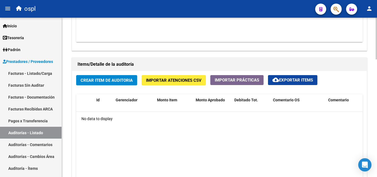
click at [135, 122] on div "No data to display" at bounding box center [219, 119] width 286 height 14
click at [117, 84] on button "Crear Item de Auditoria" at bounding box center [106, 80] width 61 height 10
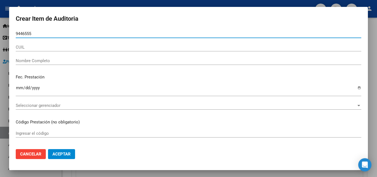
type input "94465554"
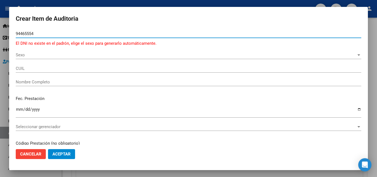
drag, startPoint x: 42, startPoint y: 31, endPoint x: 1, endPoint y: 36, distance: 40.8
click at [1, 36] on div "Crear Item de Auditoria 94465554 Nro Documento El DNI no existe en el padrón, e…" at bounding box center [188, 88] width 377 height 177
type input "94465547"
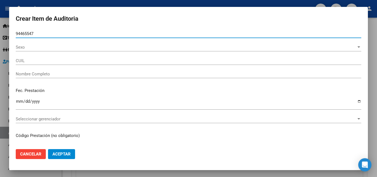
type input "27944655471"
type input "CUBILLA LILIANA"
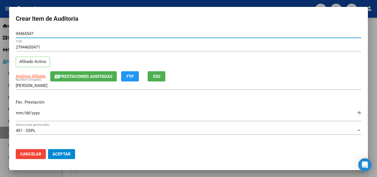
type input "94465547"
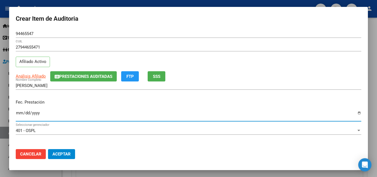
click at [20, 114] on input "Ingresar la fecha" at bounding box center [188, 115] width 345 height 9
type input "2025-08-13"
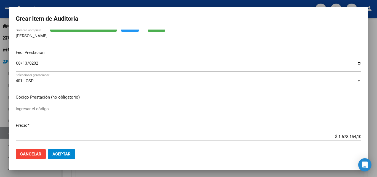
scroll to position [55, 0]
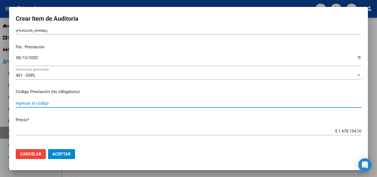
click at [41, 102] on input "Ingresar el código" at bounding box center [188, 103] width 345 height 5
click at [17, 100] on div "MODULO Ingresar el código" at bounding box center [188, 103] width 345 height 8
click at [17, 101] on input "MODULO" at bounding box center [188, 103] width 345 height 5
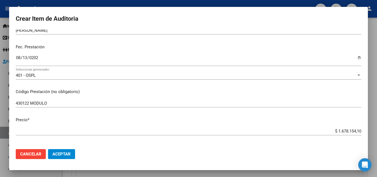
click at [55, 100] on div "430122 MODULO Ingresar el código" at bounding box center [188, 103] width 345 height 8
click at [55, 101] on div "430122 MODULO Ingresar el código" at bounding box center [188, 103] width 345 height 8
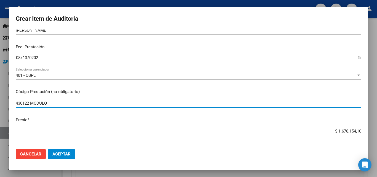
click at [53, 102] on input "430122 MODULO" at bounding box center [188, 103] width 345 height 5
type input "430122 MODULO DIARIO DE INTERNACION EN U.T.I"
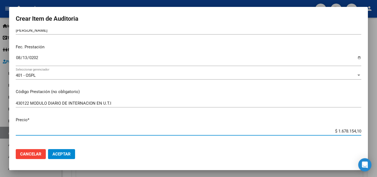
click at [290, 130] on input "$ 1.678.154,10" at bounding box center [188, 130] width 345 height 5
drag, startPoint x: 326, startPoint y: 128, endPoint x: 366, endPoint y: 127, distance: 40.0
click at [366, 127] on mat-dialog-content "94465547 Nro Documento 27944655471 CUIL Afiliado Activo Análisis Afiliado Prest…" at bounding box center [188, 86] width 358 height 115
type input "$ 0,05"
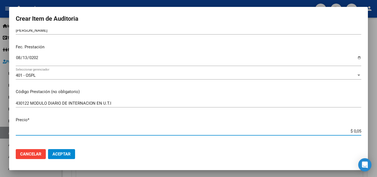
type input "$ 0,58"
type input "$ 5,84"
type input "$ 58,46"
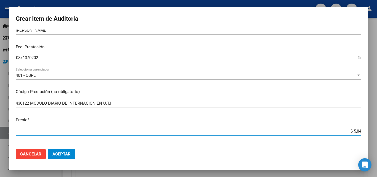
type input "$ 58,46"
type input "$ 584,69"
type input "$ 5.846,90"
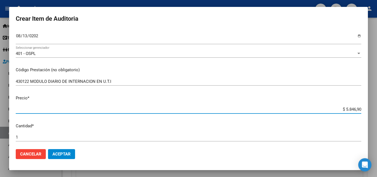
scroll to position [110, 0]
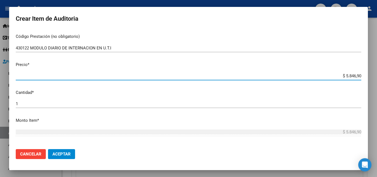
click at [32, 105] on input "1" at bounding box center [188, 103] width 345 height 5
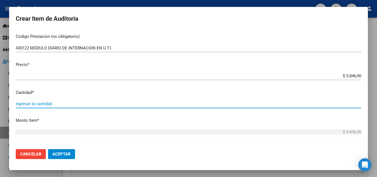
type input "2"
type input "$ 11.693,80"
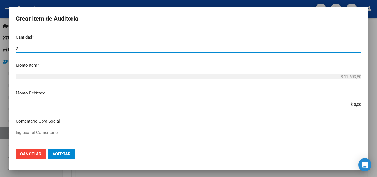
scroll to position [138, 0]
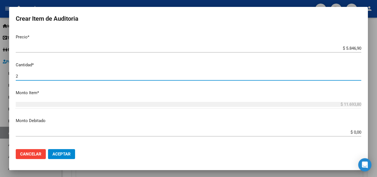
type input "2"
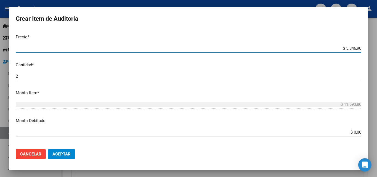
click at [356, 48] on input "$ 5.846,90" at bounding box center [188, 48] width 345 height 5
type input "$ 58.469,00"
type input "$ 116.938,00"
type input "$ 584.690,00"
type input "$ 1.169.380,00"
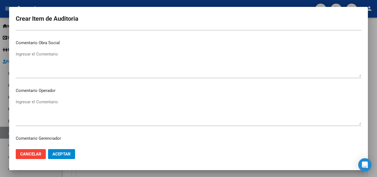
scroll to position [248, 0]
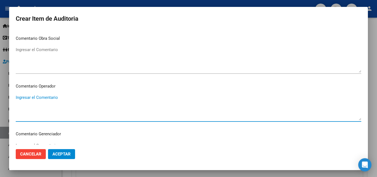
drag, startPoint x: 52, startPoint y: 94, endPoint x: 52, endPoint y: 99, distance: 4.4
click at [52, 99] on textarea "Ingresar el Comentario" at bounding box center [188, 107] width 345 height 26
click at [53, 101] on textarea "INTERNACION UTI OK_ ORDEN MEDICA, AUTORIZACION" at bounding box center [188, 107] width 345 height 26
click at [55, 99] on textarea "INTERNACION UTI OK_ ORDEN MEDICAAUT, AUTORIZACION" at bounding box center [188, 107] width 345 height 26
click at [53, 100] on textarea "INTERNACION UTI OK_ ORDEN MEDICAAUT, AUTORIZACION" at bounding box center [188, 107] width 345 height 26
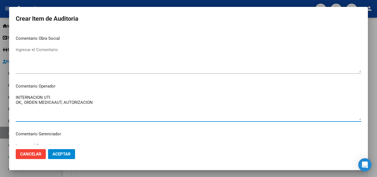
click at [54, 101] on textarea "INTERNACION UTI OK_ ORDEN MEDICAAUT, AUTORIZACION" at bounding box center [188, 107] width 345 height 26
drag, startPoint x: 111, startPoint y: 103, endPoint x: 64, endPoint y: 104, distance: 46.9
click at [64, 104] on textarea "INTERNACION UTI OK_ ORDEN MEDICA AUT, AUTORIZACION" at bounding box center [188, 107] width 345 height 26
click at [55, 103] on textarea "INTERNACION UTI OK_ AUTORIZACION ORDEN MEDICA AUT," at bounding box center [188, 107] width 345 height 26
click at [52, 102] on textarea "INTERNACION UTI OK_ AUTORIZACION ORDEN MEDICA AUT," at bounding box center [188, 107] width 345 height 26
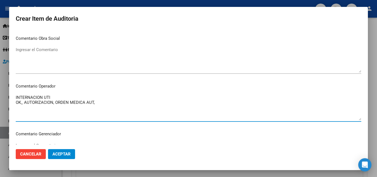
click at [114, 103] on textarea "INTERNACION UTI OK_ AUTORIZACION, ORDEN MEDICA AUT," at bounding box center [188, 107] width 345 height 26
click at [59, 96] on textarea "INTERNACION UTI OK_ AUTORIZACION, ORDEN MEDICA AUT." at bounding box center [188, 107] width 345 height 26
click at [58, 97] on textarea "INTERNACION UTI FALTA VALOR EN GRILLA OK_ AUTORIZACION, ORDEN MEDICA AUT." at bounding box center [188, 107] width 345 height 26
click at [17, 103] on textarea "INTERNACION UTI FALTA VALOR EN GRILLA OK_ AUTORIZACION, ORDEN MEDICA AUT." at bounding box center [188, 107] width 345 height 26
click at [16, 102] on textarea "INTERNACION UTI FALTA VALOR EN GRILLA OK_ AUTORIZACION, ORDEN MEDICA AUT." at bounding box center [188, 107] width 345 height 26
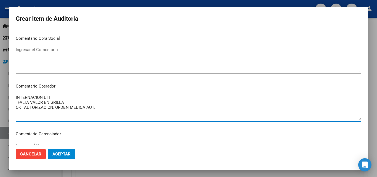
click at [107, 109] on textarea "INTERNACION UTI _FALTA VALOR EN GRILLA OK_ AUTORIZACION, ORDEN MEDICA AUT." at bounding box center [188, 107] width 345 height 26
click at [75, 106] on textarea "INTERNACION UTI _FALTA VALOR EN GRILLA OK_ AUTORIZACION, ORDEN MEDICA AUT." at bounding box center [188, 107] width 345 height 26
click at [73, 100] on textarea "INTERNACION UTI _FALTA VALOR EN GRILLA OK_ AUTORIZACION, ORDEN MEDICA AUT." at bounding box center [188, 107] width 345 height 26
click at [95, 107] on textarea "INTERNACION UTI _FALTA VALOR EN GRILLA OK_ AUTORIZACION, ORDEN MEDICA AUT." at bounding box center [188, 107] width 345 height 26
drag, startPoint x: 105, startPoint y: 109, endPoint x: 0, endPoint y: 94, distance: 106.3
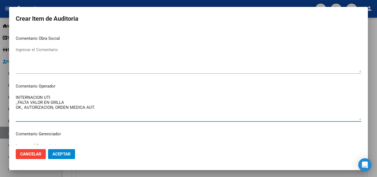
click at [0, 94] on div "Crear Item de Auditoria 94465547 Nro Documento 27944655471 CUIL Afiliado Activo…" at bounding box center [188, 88] width 377 height 177
click at [122, 110] on textarea "INTERNACION UTI _FALTA VALOR EN GRILLA OK_ AUTORIZACION, ORDEN MEDICA AUT." at bounding box center [188, 107] width 345 height 26
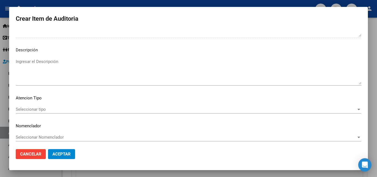
scroll to position [382, 0]
type textarea "INTERNACION UTI _FALTA VALOR EN GRILLA OK_ AUTORIZACION, ORDEN MEDICA AUT."
click at [48, 108] on span "Seleccionar tipo" at bounding box center [186, 107] width 340 height 5
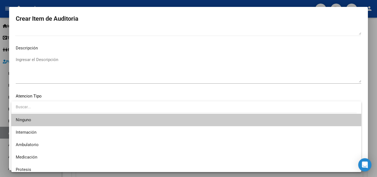
click at [80, 90] on div at bounding box center [188, 88] width 377 height 177
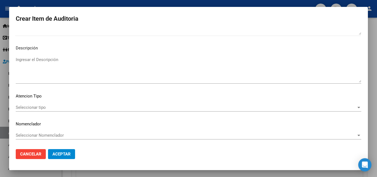
click at [33, 113] on div "Seleccionar tipo Seleccionar tipo" at bounding box center [188, 110] width 345 height 14
click at [33, 109] on span "Seleccionar tipo" at bounding box center [186, 107] width 340 height 5
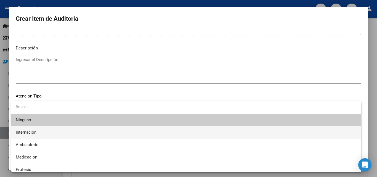
scroll to position [16, 0]
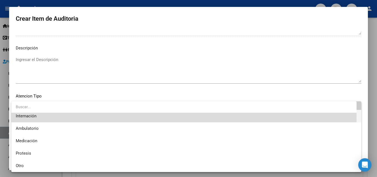
click at [37, 116] on span "Internación" at bounding box center [186, 116] width 341 height 12
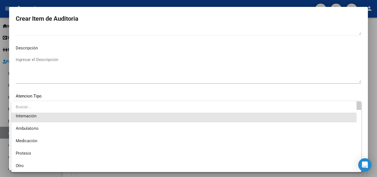
scroll to position [12, 0]
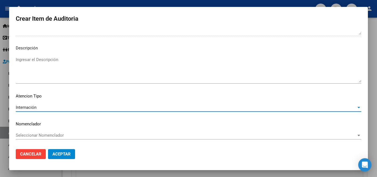
click at [61, 150] on button "Aceptar" at bounding box center [61, 154] width 27 height 10
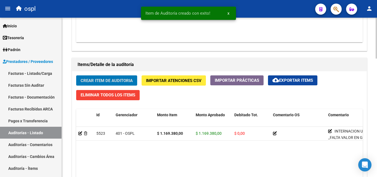
scroll to position [359, 0]
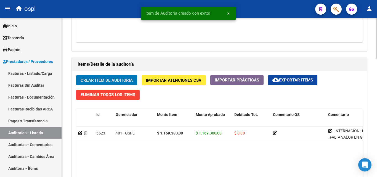
click at [101, 79] on span "Crear Item de Auditoria" at bounding box center [106, 80] width 52 height 5
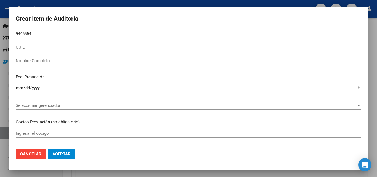
type input "94465547"
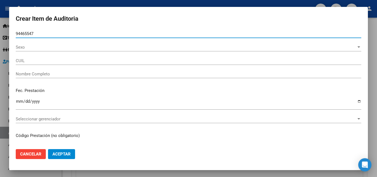
type input "27944655471"
type input "CUBILLA LILIANA"
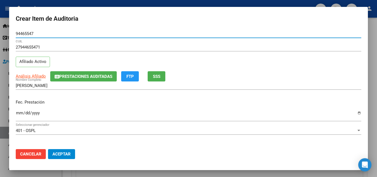
type input "94465547"
click at [19, 115] on input "Ingresar la fecha" at bounding box center [188, 115] width 345 height 9
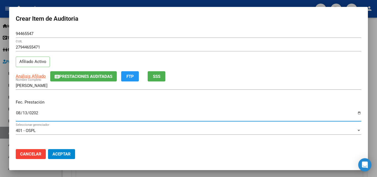
type input "2025-08-13"
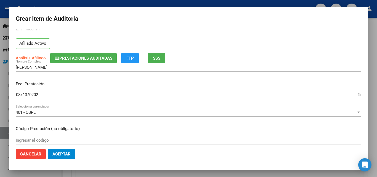
scroll to position [28, 0]
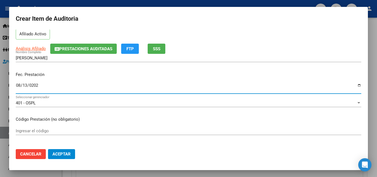
click at [45, 131] on input "Ingresar el código" at bounding box center [188, 130] width 345 height 5
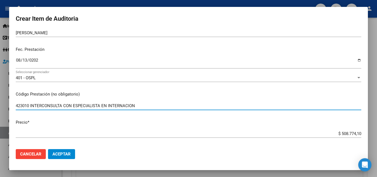
scroll to position [83, 0]
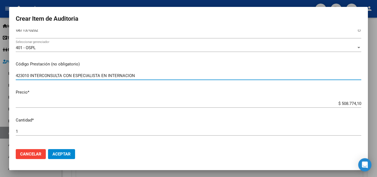
type input "423010 INTERCONSULTA CON ESPECIALISTA EN INTERNACION"
click at [324, 100] on div "$ 508.774,10 Ingresar el precio" at bounding box center [188, 103] width 345 height 8
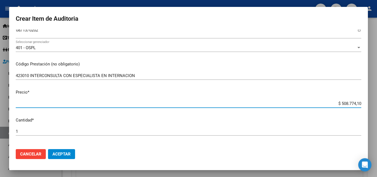
drag, startPoint x: 329, startPoint y: 103, endPoint x: 367, endPoint y: 105, distance: 38.7
click at [367, 105] on mat-dialog-content "94465547 Nro Documento 27944655471 CUIL Afiliado Activo Análisis Afiliado Prest…" at bounding box center [188, 86] width 358 height 115
type input "$ 0,02"
type input "$ 0,26"
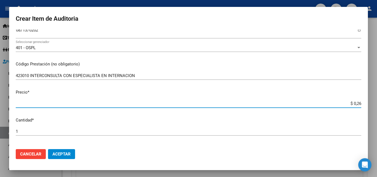
type input "$ 0,26"
type input "$ 2,62"
type input "$ 26,23"
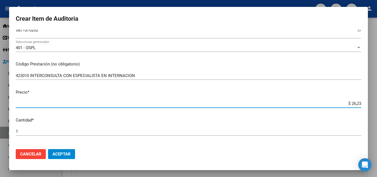
type input "$ 262,35"
type input "$ 2.623,50"
type input "$ 26.235,00"
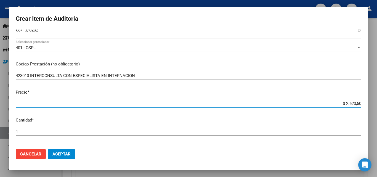
type input "$ 26.235,00"
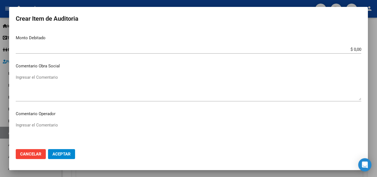
scroll to position [248, 0]
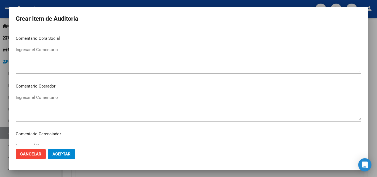
click at [54, 97] on mat-dialog-content "94465547 Nro Documento 27944655471 CUIL Afiliado Activo Análisis Afiliado Prest…" at bounding box center [188, 86] width 358 height 115
click at [54, 98] on textarea "Ingresar el Comentario" at bounding box center [188, 107] width 345 height 26
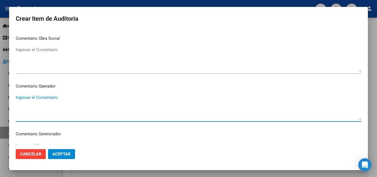
paste textarea "INTERNACION UTI _FALTA VALOR EN GRILLA OK_ AUTORIZACION, ORDEN MEDICA AUT."
click at [54, 100] on textarea "INTERNACION UTI _FALTA VALOR EN GRILLA OK_ AUTORIZACION, ORDEN MEDICA AUT." at bounding box center [188, 107] width 345 height 26
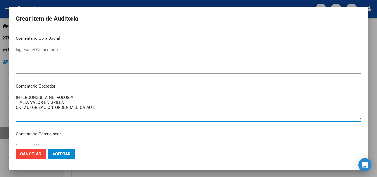
click at [69, 100] on textarea "INTERCONSULTA NEFROLOGIA _FALTA VALOR EN GRILLA OK_ AUTORIZACION, ORDEN MEDICA …" at bounding box center [188, 107] width 345 height 26
click at [103, 109] on textarea "INTERCONSULTA NEFROLOGIA _FALTA VALOR EN GRILLA OK_ AUTORIZACION, ORDEN MEDICA …" at bounding box center [188, 107] width 345 height 26
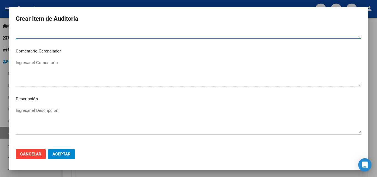
scroll to position [358, 0]
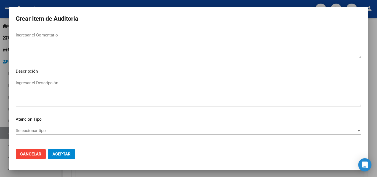
type textarea "INTERCONSULTA NEFROLOGIA _FALTA VALOR EN GRILLA OK_ AUTORIZACION, ORDEN MEDICA …"
click at [52, 129] on span "Seleccionar tipo" at bounding box center [186, 130] width 340 height 5
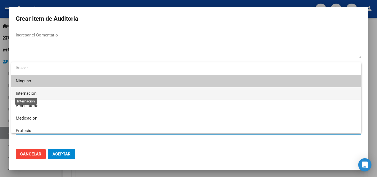
click at [31, 90] on span "Internación" at bounding box center [186, 93] width 341 height 12
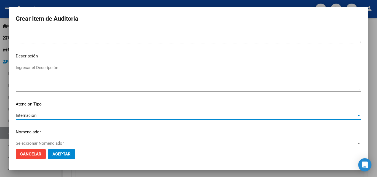
scroll to position [382, 0]
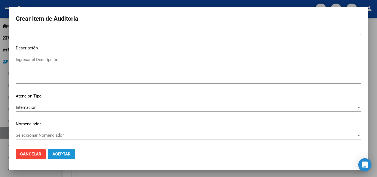
click at [66, 151] on span "Aceptar" at bounding box center [61, 153] width 18 height 5
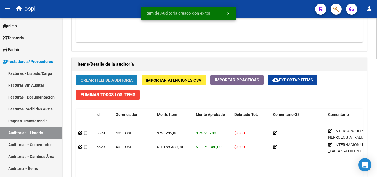
click at [113, 78] on span "Crear Item de Auditoria" at bounding box center [106, 80] width 52 height 5
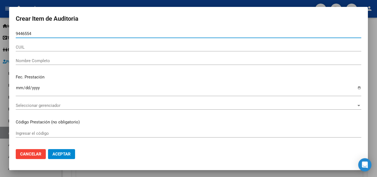
type input "94465547"
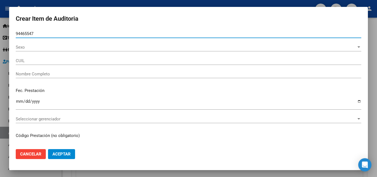
type input "27944655471"
type input "CUBILLA LILIANA"
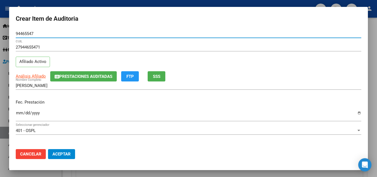
type input "94465547"
click at [18, 117] on input "Ingresar la fecha" at bounding box center [188, 115] width 345 height 9
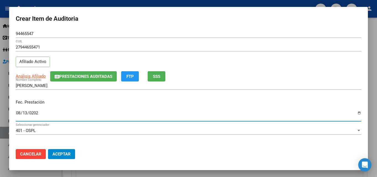
type input "2025-08-13"
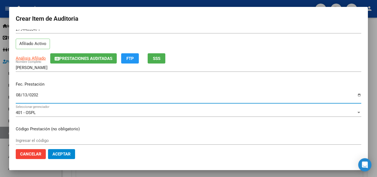
scroll to position [28, 0]
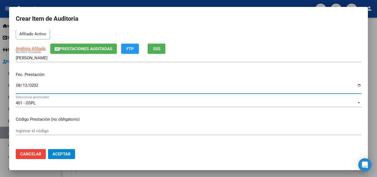
click at [39, 125] on mat-dialog-content "94465547 Nro Documento 27944655471 CUIL Afiliado Activo Análisis Afiliado Prest…" at bounding box center [188, 86] width 358 height 115
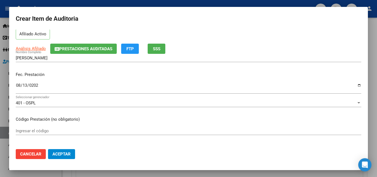
click at [39, 130] on input "Ingresar el código" at bounding box center [188, 130] width 345 height 5
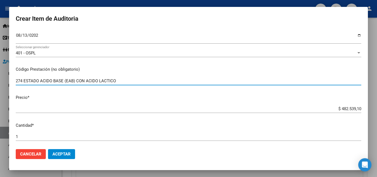
scroll to position [83, 0]
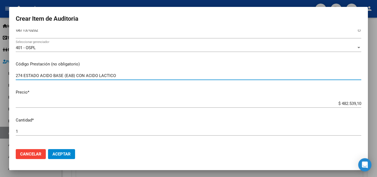
type input "274 ESTADO ACIDO BASE (EAB) CON ACIDO LACTICO"
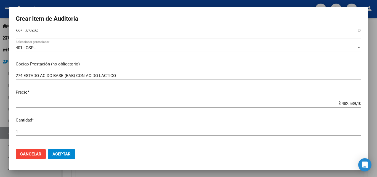
click at [330, 99] on mat-dialog-content "94465547 Nro Documento 27944655471 CUIL Afiliado Activo Análisis Afiliado Prest…" at bounding box center [188, 86] width 358 height 115
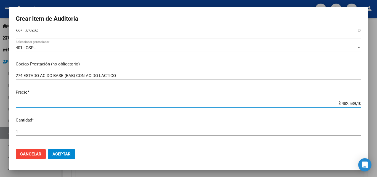
drag, startPoint x: 331, startPoint y: 103, endPoint x: 363, endPoint y: 103, distance: 32.0
click at [363, 103] on mat-dialog-content "94465547 Nro Documento 27944655471 CUIL Afiliado Activo Análisis Afiliado Prest…" at bounding box center [188, 86] width 358 height 115
type input "$ 0,02"
type input "$ 0,24"
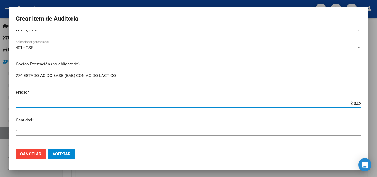
type input "$ 0,24"
type input "$ 2,48"
type input "$ 24,89"
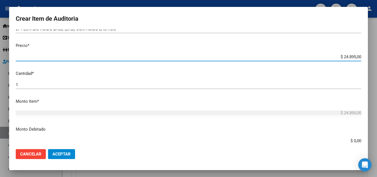
scroll to position [138, 0]
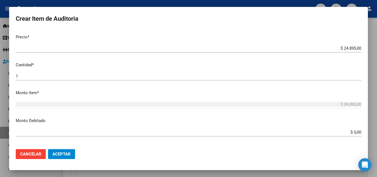
click at [40, 79] on div "1 Ingresar la cantidad" at bounding box center [188, 76] width 345 height 8
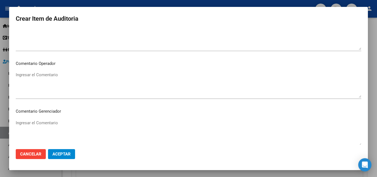
scroll to position [276, 0]
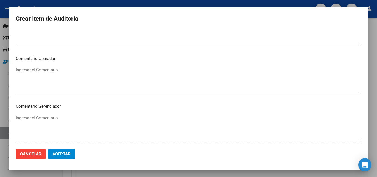
click at [58, 76] on textarea "Ingresar el Comentario" at bounding box center [188, 80] width 345 height 26
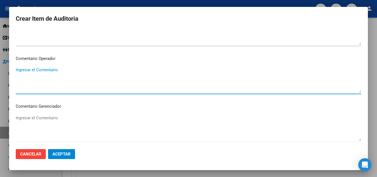
paste textarea "INTERNACION UTI _FALTA VALOR EN GRILLA OK_ AUTORIZACION, ORDEN MEDICA AUT."
click at [53, 72] on textarea "INTERNACION UTI _FALTA VALOR EN GRILLA OK_ AUTORIZACION, ORDEN MEDICA AUT." at bounding box center [188, 80] width 345 height 26
drag, startPoint x: 57, startPoint y: 68, endPoint x: 6, endPoint y: 73, distance: 51.2
click at [6, 73] on div "Crear Item de Auditoria 94465547 Nro Documento 27944655471 CUIL Afiliado Activo…" at bounding box center [188, 88] width 377 height 177
click at [27, 70] on textarea "_FALTA VALOR EN GRILLA OK_ AUTORIZACION, ORDEN MEDICA AUT." at bounding box center [188, 80] width 345 height 26
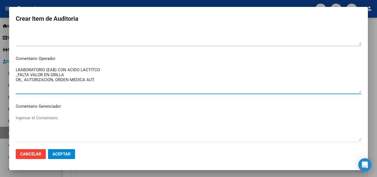
click at [93, 68] on textarea "LKABORATORIO (EAB) CON ACIDO LACTITCO _FALTA VALOR EN GRILLA OK_ AUTORIZACION, …" at bounding box center [188, 80] width 345 height 26
click at [101, 69] on textarea "LKABORATORIO (EAB) CON ACIDO LACTICO _FALTA VALOR EN GRILLA OK_ AUTORIZACION, O…" at bounding box center [188, 80] width 345 height 26
click at [90, 76] on textarea "LKABORATORIO (EAB) CON ACIDO LACTICO _FALTA VALOR EN GRILLA OK_ AUTORIZACION, O…" at bounding box center [188, 80] width 345 height 26
click at [73, 76] on textarea "LKABORATORIO (EAB) CON ACIDO LACTICO _FALTA VALOR EN GRILLA OK_ AUTORIZACION, O…" at bounding box center [188, 80] width 345 height 26
click at [43, 83] on textarea "LKABORATORIO (EAB) CON ACIDO LACTICO _FALTA VALOR EN GRILLA OK_ AUTORIZACION, O…" at bounding box center [188, 80] width 345 height 26
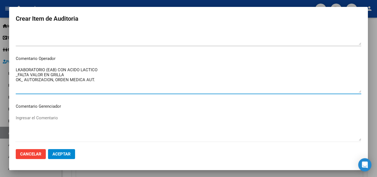
click at [20, 68] on textarea "LKABORATORIO (EAB) CON ACIDO LACTICO _FALTA VALOR EN GRILLA OK_ AUTORIZACION, O…" at bounding box center [188, 80] width 345 height 26
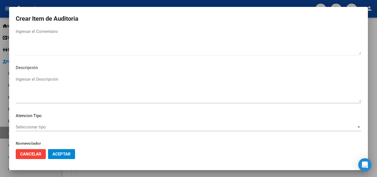
scroll to position [382, 0]
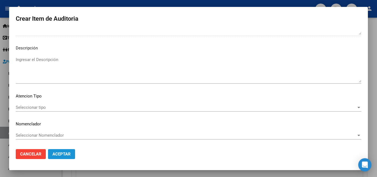
click at [62, 154] on span "Aceptar" at bounding box center [61, 153] width 18 height 5
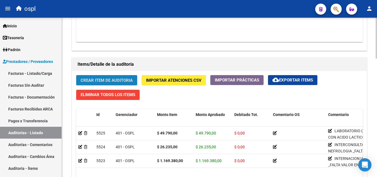
click at [123, 79] on span "Crear Item de Auditoria" at bounding box center [106, 80] width 52 height 5
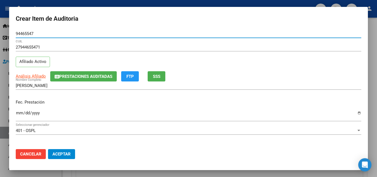
click at [21, 113] on input "Ingresar la fecha" at bounding box center [188, 115] width 345 height 9
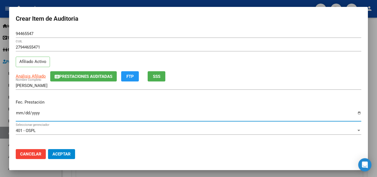
scroll to position [55, 0]
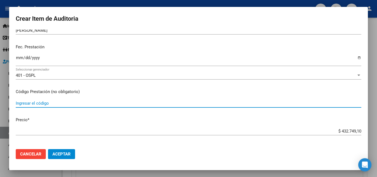
click at [39, 103] on input "Ingresar el código" at bounding box center [188, 103] width 345 height 5
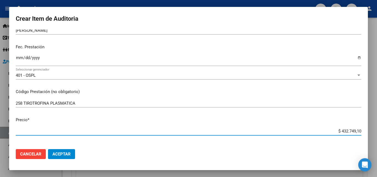
drag, startPoint x: 331, startPoint y: 132, endPoint x: 366, endPoint y: 124, distance: 35.6
click at [366, 124] on mat-dialog-content "94465547 Nro Documento 27944655471 CUIL Afiliado Activo Análisis Afiliado Prest…" at bounding box center [188, 86] width 358 height 115
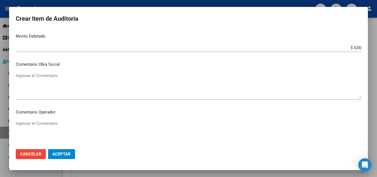
scroll to position [248, 0]
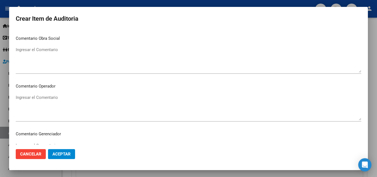
click at [49, 103] on textarea "Ingresar el Comentario" at bounding box center [188, 107] width 345 height 26
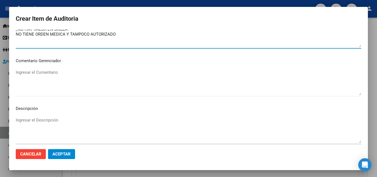
scroll to position [276, 0]
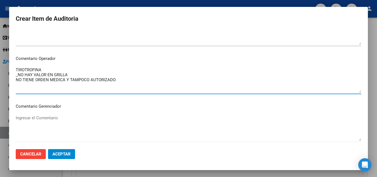
click at [66, 80] on textarea "TIROTROFINA _NO HAY VALOR EN GRILLA NO TIENE ORDEN MEDICA Y TAMPOCO AUTORIZADO" at bounding box center [188, 80] width 345 height 26
drag, startPoint x: 66, startPoint y: 80, endPoint x: 127, endPoint y: 82, distance: 60.4
click at [127, 82] on textarea "TIROTROFINA _NO HAY VALOR EN GRILLA NO TIENE ORDEN MEDICA Y TAMPOCO AUTORIZADO" at bounding box center [188, 80] width 345 height 26
click at [16, 82] on textarea "TIROTROFINA _NO HAY VALOR EN GRILLA NO TIENE ORDEN MEDICA" at bounding box center [188, 80] width 345 height 26
click at [17, 87] on textarea "TIROTROFINA _NO HAY VALOR EN GRILLA _NO TIENE ORDEN MEDICA" at bounding box center [188, 80] width 345 height 26
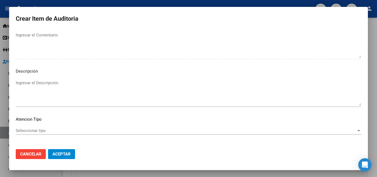
scroll to position [382, 0]
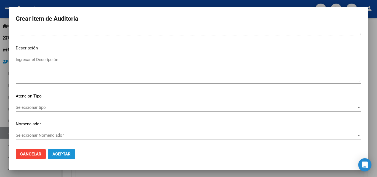
click at [62, 151] on button "Aceptar" at bounding box center [61, 154] width 27 height 10
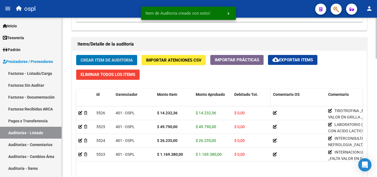
scroll to position [386, 0]
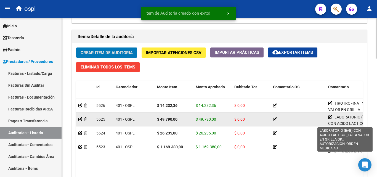
click at [330, 117] on icon at bounding box center [330, 117] width 4 height 4
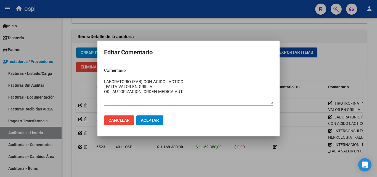
drag, startPoint x: 132, startPoint y: 80, endPoint x: 91, endPoint y: 81, distance: 41.4
click at [91, 81] on div "Editar Comentario Comentario LABORATORIO (EAB) CON ACIDO LACTICO _FALTA VALOR E…" at bounding box center [188, 88] width 377 height 177
click at [145, 117] on button "Aceptar" at bounding box center [149, 120] width 27 height 10
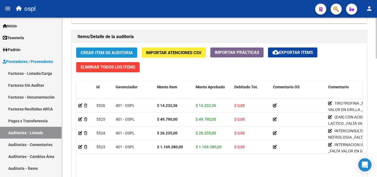
click at [107, 52] on span "Crear Item de Auditoria" at bounding box center [106, 52] width 52 height 5
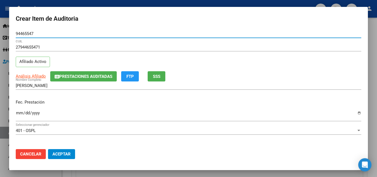
click at [18, 113] on input "Ingresar la fecha" at bounding box center [188, 115] width 345 height 9
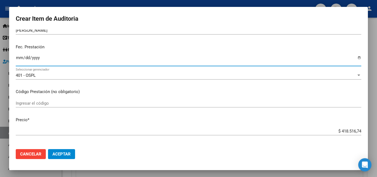
scroll to position [83, 0]
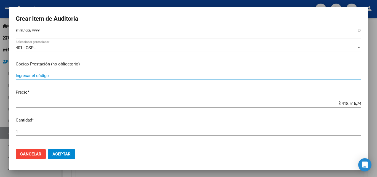
click at [37, 74] on input "Ingresar el código" at bounding box center [188, 75] width 345 height 5
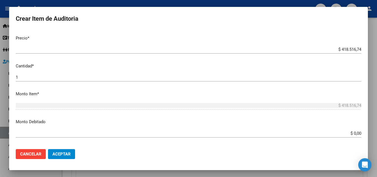
scroll to position [138, 0]
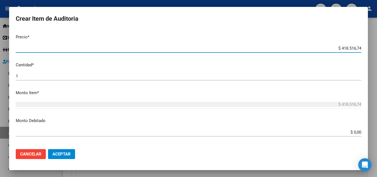
drag, startPoint x: 332, startPoint y: 50, endPoint x: 369, endPoint y: 47, distance: 36.5
click at [369, 47] on div "Crear Item de Auditoria 94465547 Nro Documento 27944655471 CUIL Afiliado Activo…" at bounding box center [188, 88] width 377 height 177
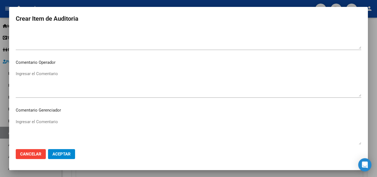
scroll to position [276, 0]
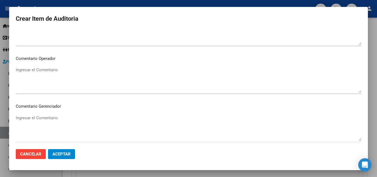
click at [62, 78] on textarea "Ingresar el Comentario" at bounding box center [188, 80] width 345 height 26
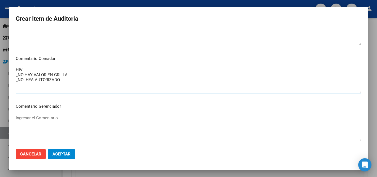
click at [32, 79] on textarea "HIV _NO HAY VALOR EN GRILLA _NOI HYA AUTORIZADO" at bounding box center [188, 80] width 345 height 26
click at [31, 77] on textarea "HIV _NO HAY VALOR EN GRILLA _NOI HA AUTORIZADO" at bounding box center [188, 80] width 345 height 26
click at [31, 78] on textarea "HIV _NO HAY VALOR EN GRILLA _NOI HA AUTORIZADO" at bounding box center [188, 80] width 345 height 26
click at [60, 76] on textarea "HIV _NO HAY VALOR EN GRILLA _NOI HAY AUTORIZADO" at bounding box center [188, 80] width 345 height 26
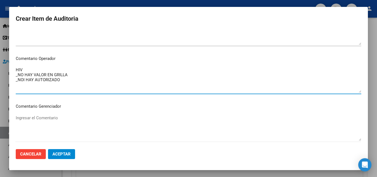
click at [73, 90] on textarea "HIV _NO HAY VALOR EN GRILLA _NOI HAY AUTORIZADO" at bounding box center [188, 80] width 345 height 26
drag, startPoint x: 68, startPoint y: 82, endPoint x: 13, endPoint y: 82, distance: 54.6
click at [13, 82] on mat-dialog-content "94465547 Nro Documento 27944655471 CUIL Afiliado Activo Análisis Afiliado Prest…" at bounding box center [188, 86] width 358 height 115
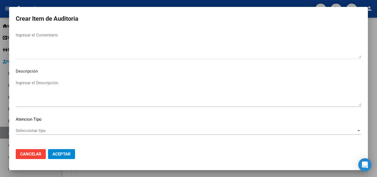
scroll to position [382, 0]
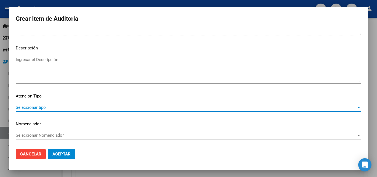
click at [43, 106] on span "Seleccionar tipo" at bounding box center [186, 107] width 340 height 5
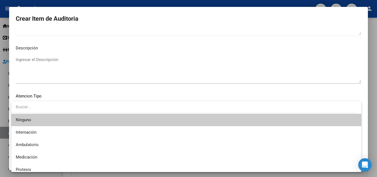
click at [88, 94] on div at bounding box center [188, 88] width 377 height 177
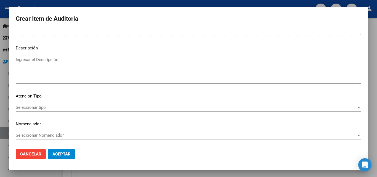
click at [69, 152] on span "Aceptar" at bounding box center [61, 153] width 18 height 5
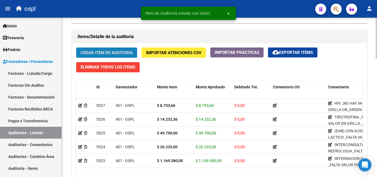
click at [124, 52] on span "Crear Item de Auditoria" at bounding box center [106, 52] width 52 height 5
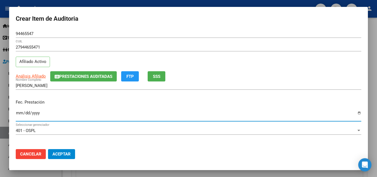
click at [21, 112] on input "Ingresar la fecha" at bounding box center [188, 115] width 345 height 9
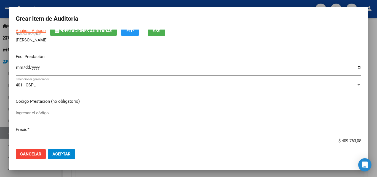
scroll to position [55, 0]
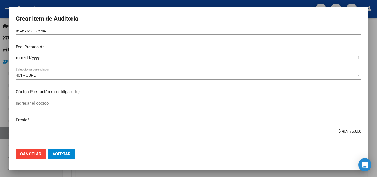
click at [34, 105] on input "Ingresar el código" at bounding box center [188, 103] width 345 height 5
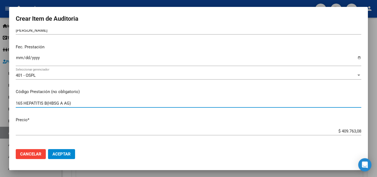
click at [67, 101] on input "165 HEPATITIS B(HBSG A AG)" at bounding box center [188, 103] width 345 height 5
click at [66, 103] on input "165 HEPATITIS B(HBSG A AG)" at bounding box center [188, 103] width 345 height 5
click at [65, 104] on input "165 HEPATITIS B(HBSG A AG)" at bounding box center [188, 103] width 345 height 5
click at [63, 103] on input "165 HEPATITIS B(HBSG A AG)" at bounding box center [188, 103] width 345 height 5
click at [76, 104] on input "165 HEPATITIS B(HBSG- AG)" at bounding box center [188, 103] width 345 height 5
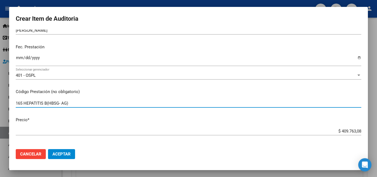
click at [47, 103] on input "165 HEPATITIS B(HBSG- AG)" at bounding box center [188, 103] width 345 height 5
click at [78, 101] on input "165 HEPATITIS B HBSG- AG)" at bounding box center [188, 103] width 345 height 5
click at [49, 102] on input "165 HEPATITIS B HBSG- AG)" at bounding box center [188, 103] width 345 height 5
click at [49, 104] on input "165 HEPATITIS B (HBSG- AG)" at bounding box center [188, 103] width 345 height 5
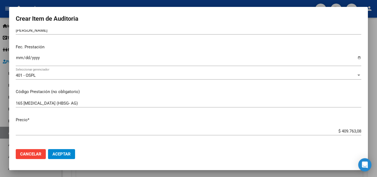
click at [128, 95] on mat-dialog-content "94465547 Nro Documento 27944655471 CUIL Afiliado Activo Análisis Afiliado Prest…" at bounding box center [188, 86] width 358 height 115
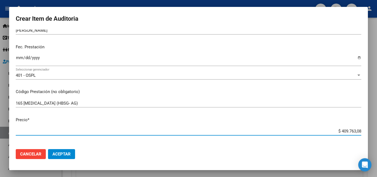
drag, startPoint x: 326, startPoint y: 130, endPoint x: 364, endPoint y: 128, distance: 38.4
click at [364, 128] on mat-dialog-content "94465547 Nro Documento 27944655471 CUIL Afiliado Activo Análisis Afiliado Prest…" at bounding box center [188, 86] width 358 height 115
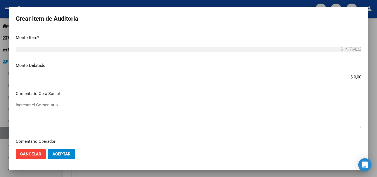
scroll to position [221, 0]
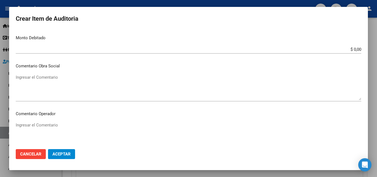
click at [50, 126] on textarea "Ingresar el Comentario" at bounding box center [188, 135] width 345 height 26
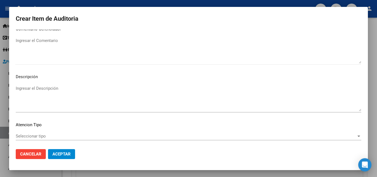
scroll to position [382, 0]
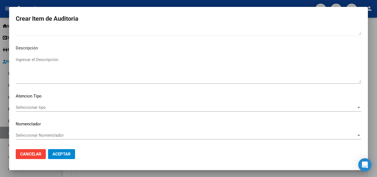
click at [48, 109] on span "Seleccionar tipo" at bounding box center [186, 107] width 340 height 5
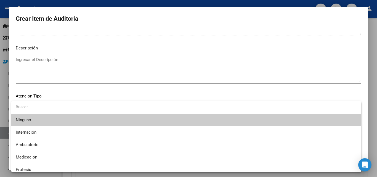
click at [85, 96] on div at bounding box center [188, 88] width 377 height 177
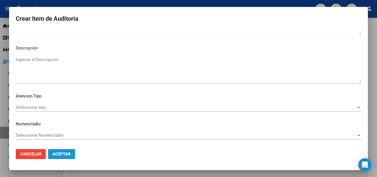
click at [69, 154] on span "Aceptar" at bounding box center [61, 153] width 18 height 5
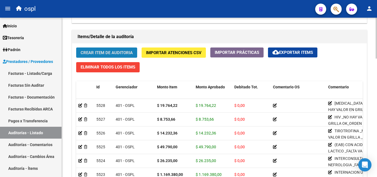
click at [95, 51] on span "Crear Item de Auditoria" at bounding box center [106, 52] width 52 height 5
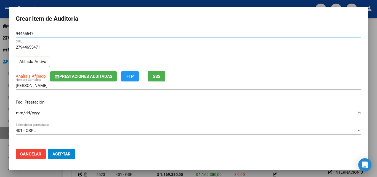
click at [22, 109] on div "Ingresar la fecha" at bounding box center [188, 115] width 345 height 12
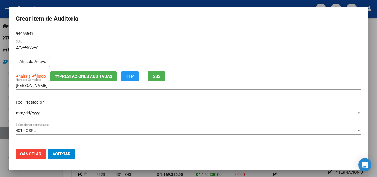
click at [51, 113] on input "2025-08-13" at bounding box center [188, 115] width 345 height 9
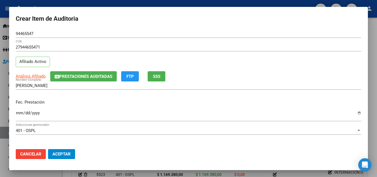
scroll to position [55, 0]
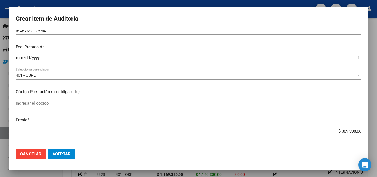
click at [42, 105] on input "Ingresar el código" at bounding box center [188, 103] width 345 height 5
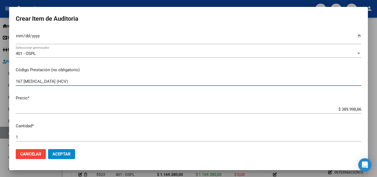
scroll to position [83, 0]
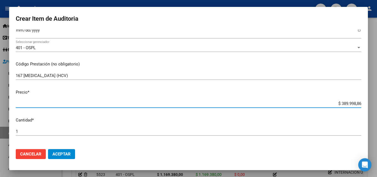
drag, startPoint x: 327, startPoint y: 103, endPoint x: 367, endPoint y: 102, distance: 39.7
click at [367, 102] on mat-dialog-content "94465547 Nro Documento 27944655471 CUIL Afiliado Activo Análisis Afiliado Prest…" at bounding box center [188, 86] width 358 height 115
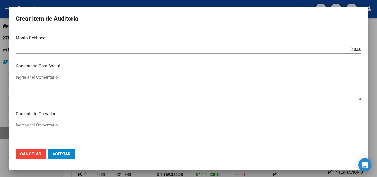
scroll to position [248, 0]
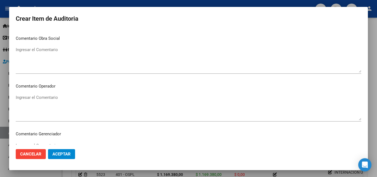
click at [52, 100] on textarea "Ingresar el Comentario" at bounding box center [188, 107] width 345 height 26
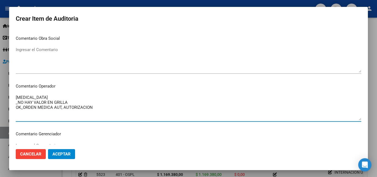
click at [102, 104] on textarea "HEPATITIS C _NO HAY VALOR EN GRILLA OK_ORDEN MEDICA AUT, AUTORIZACION" at bounding box center [188, 107] width 345 height 26
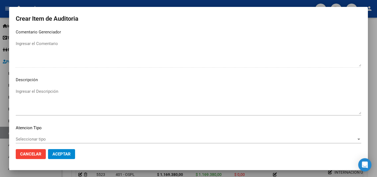
scroll to position [382, 0]
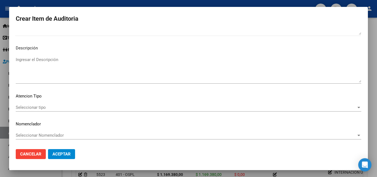
click at [43, 112] on div "Seleccionar tipo Seleccionar tipo" at bounding box center [188, 110] width 345 height 14
click at [44, 108] on span "Seleccionar tipo" at bounding box center [186, 107] width 340 height 5
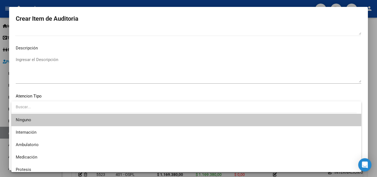
click at [93, 39] on div at bounding box center [188, 88] width 377 height 177
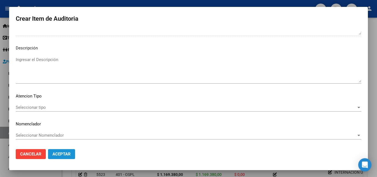
click at [64, 155] on span "Aceptar" at bounding box center [61, 153] width 18 height 5
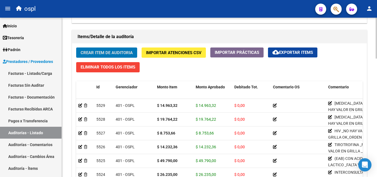
click at [125, 52] on span "Crear Item de Auditoria" at bounding box center [106, 52] width 52 height 5
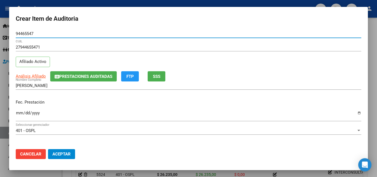
click at [16, 115] on input "Ingresar la fecha" at bounding box center [188, 115] width 345 height 9
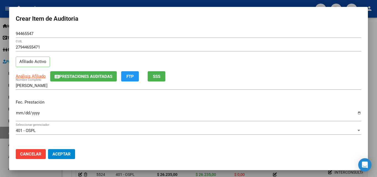
scroll to position [55, 0]
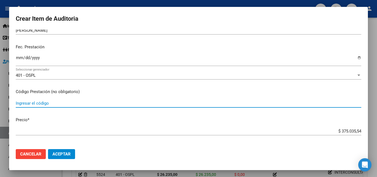
click at [32, 105] on input "Ingresar el código" at bounding box center [188, 103] width 345 height 5
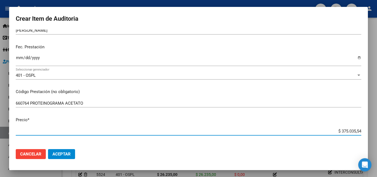
drag, startPoint x: 323, startPoint y: 130, endPoint x: 374, endPoint y: 131, distance: 50.5
click at [374, 131] on div "Crear Item de Auditoria 94465547 Nro Documento 27944655471 CUIL Afiliado Activo…" at bounding box center [188, 88] width 377 height 177
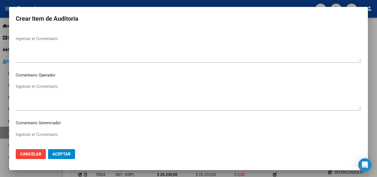
scroll to position [276, 0]
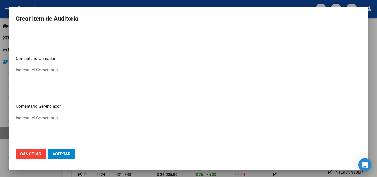
click at [50, 77] on textarea "Ingresar el Comentario" at bounding box center [188, 80] width 345 height 26
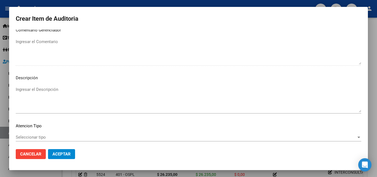
scroll to position [382, 0]
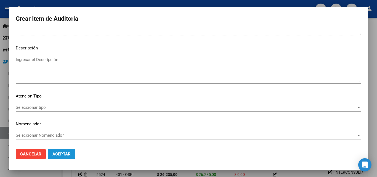
click at [61, 150] on button "Aceptar" at bounding box center [61, 154] width 27 height 10
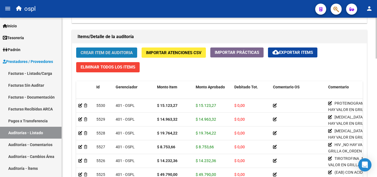
click at [114, 52] on span "Crear Item de Auditoria" at bounding box center [106, 52] width 52 height 5
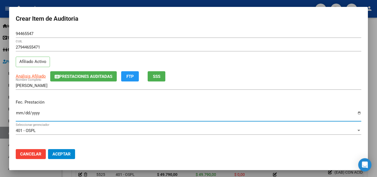
click at [18, 117] on input "Ingresar la fecha" at bounding box center [188, 115] width 345 height 9
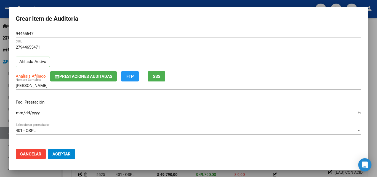
scroll to position [55, 0]
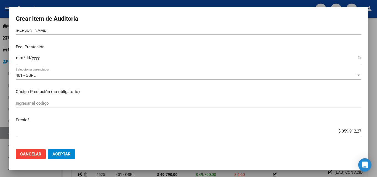
click at [42, 105] on div "Ingresar el código" at bounding box center [188, 103] width 345 height 8
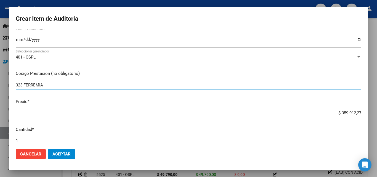
scroll to position [83, 0]
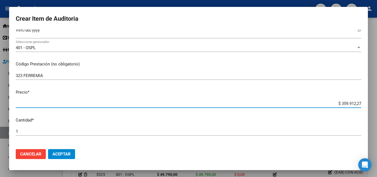
drag, startPoint x: 329, startPoint y: 103, endPoint x: 364, endPoint y: 104, distance: 35.0
click at [364, 104] on mat-dialog-content "94465547 Nro Documento 27944655471 CUIL Afiliado Activo Análisis Afiliado Prest…" at bounding box center [188, 86] width 358 height 115
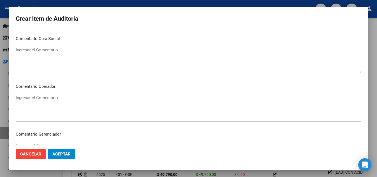
scroll to position [248, 0]
click at [44, 103] on textarea "Ingresar el Comentario" at bounding box center [188, 107] width 345 height 26
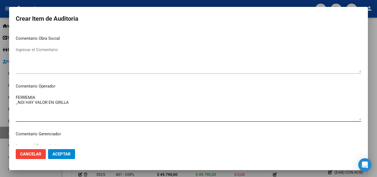
click at [25, 105] on textarea "FERREMIA _NOI HAY VALOR EN GRILLA" at bounding box center [188, 107] width 345 height 26
click at [69, 103] on textarea "FERREMIA _NO HAY VALOR EN GRILLA" at bounding box center [188, 107] width 345 height 26
click at [73, 100] on textarea "FERREMIA _NO HAY VALOR EN GRILLA OK_ORDEN MEDICA (NO ESTA AUTORIZADA)" at bounding box center [188, 107] width 345 height 26
click at [79, 105] on textarea "FERREMIA _NO HAY VALOR EN GRILLA _NO HAY AUTORIZACION OK_ORDEN MEDICA (NO ESTA …" at bounding box center [188, 107] width 345 height 26
click at [75, 110] on textarea "FERREMIA _NO HAY VALOR EN GRILLA _NO HAY AUTORIZACION OK_ORDEN MEDICA (NO ESTA …" at bounding box center [188, 107] width 345 height 26
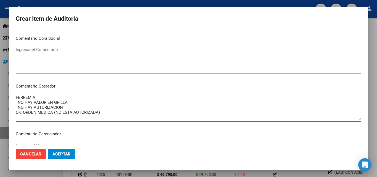
click at [65, 104] on textarea "FERREMIA _NO HAY VALOR EN GRILLA _NO HAY AUTORIZACION OK_ORDEN MEDICA (NO ESTA …" at bounding box center [188, 107] width 345 height 26
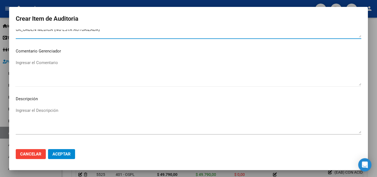
scroll to position [382, 0]
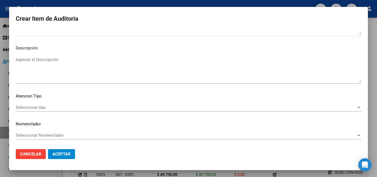
click at [62, 150] on button "Aceptar" at bounding box center [61, 154] width 27 height 10
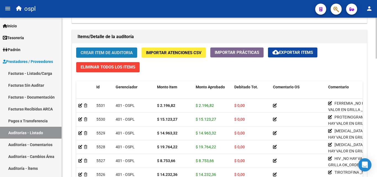
click at [103, 48] on button "Crear Item de Auditoria" at bounding box center [106, 52] width 61 height 10
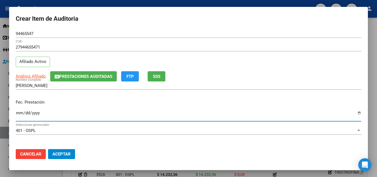
click at [18, 116] on input "Ingresar la fecha" at bounding box center [188, 115] width 345 height 9
click at [19, 114] on input "2025-08-13" at bounding box center [188, 115] width 345 height 9
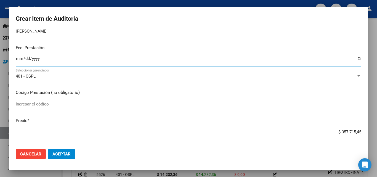
scroll to position [55, 0]
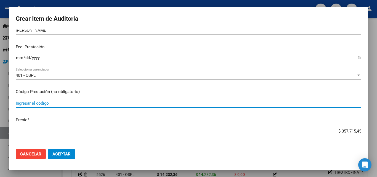
click at [50, 105] on input "Ingresar el código" at bounding box center [188, 103] width 345 height 5
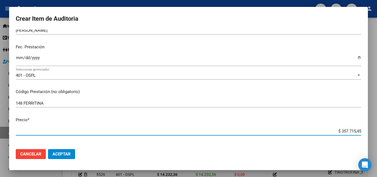
drag, startPoint x: 331, startPoint y: 130, endPoint x: 368, endPoint y: 132, distance: 36.7
click at [367, 132] on div "Crear Item de Auditoria 94465547 Nro Documento 27944655471 CUIL Afiliado Activo…" at bounding box center [188, 88] width 377 height 177
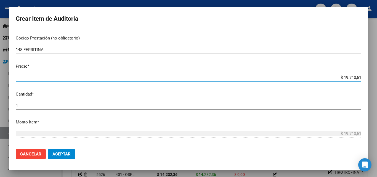
scroll to position [110, 0]
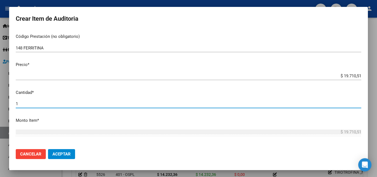
click at [57, 104] on input "1" at bounding box center [188, 103] width 345 height 5
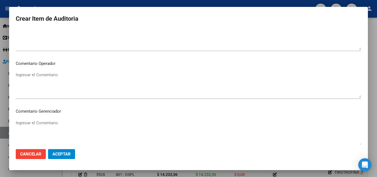
scroll to position [276, 0]
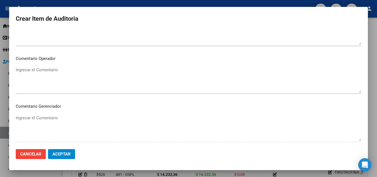
click at [60, 81] on textarea "Ingresar el Comentario" at bounding box center [188, 80] width 345 height 26
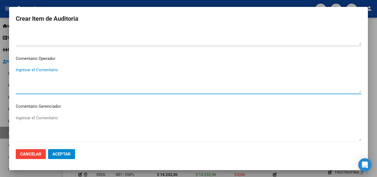
paste textarea "INTERNACION UTI _FALTA VALOR EN GRILLA OK_ AUTORIZACION, ORDEN MEDICA AUT."
click at [58, 68] on textarea "INTERNACION UTI _FALTA VALOR EN GRILLA OK_ AUTORIZACION, ORDEN MEDICA AUT." at bounding box center [188, 80] width 345 height 26
drag, startPoint x: 109, startPoint y: 79, endPoint x: 0, endPoint y: 67, distance: 109.6
click at [0, 67] on div "Crear Item de Auditoria 94465547 Nro Documento 27944655471 CUIL Afiliado Activo…" at bounding box center [188, 88] width 377 height 177
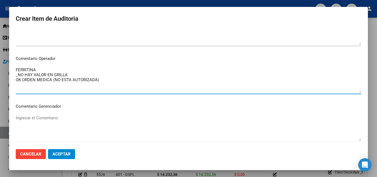
click at [69, 77] on textarea "FERRITINA _NO HAY VALOR EN GRILLA OK ORDEN MEDICA (NO ESTA AUTORIZADA)" at bounding box center [188, 80] width 345 height 26
click at [70, 73] on textarea "FERRITINA _NO HAY VALOR EN GRILLA OK ORDEN MEDICA (NO ESTA AUTORIZADA)" at bounding box center [188, 80] width 345 height 26
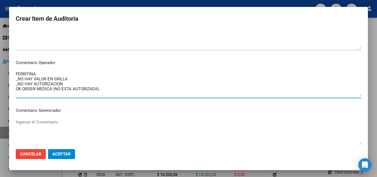
scroll to position [271, 0]
drag, startPoint x: 111, startPoint y: 88, endPoint x: 15, endPoint y: 72, distance: 96.8
click at [15, 72] on mat-dialog-content "94465547 Nro Documento 27944655471 CUIL Afiliado Activo Análisis Afiliado Prest…" at bounding box center [188, 86] width 358 height 115
click at [82, 82] on textarea "FERRITINA _NO HAY VALOR EN GRILLA _NO HAY AUTORIZACION OK ORDEN MEDICA (NO ESTA…" at bounding box center [188, 84] width 345 height 26
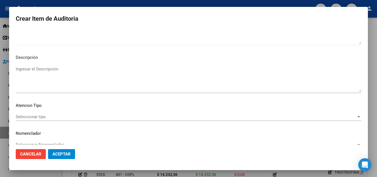
scroll to position [382, 0]
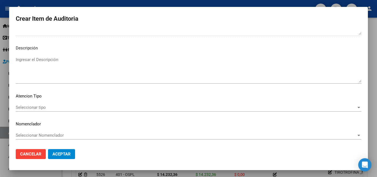
click at [57, 150] on button "Aceptar" at bounding box center [61, 154] width 27 height 10
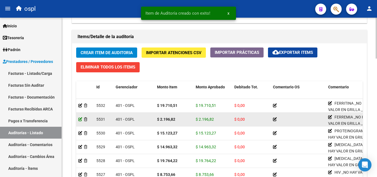
click at [80, 119] on icon at bounding box center [80, 119] width 4 height 4
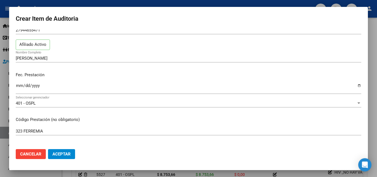
scroll to position [0, 0]
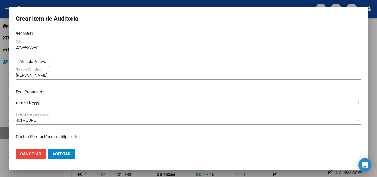
click at [18, 103] on input "2025-08-13" at bounding box center [188, 104] width 345 height 9
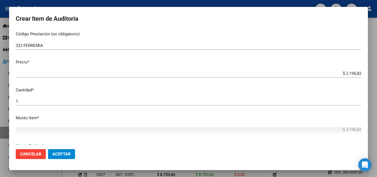
scroll to position [110, 0]
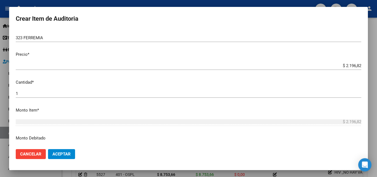
click at [59, 154] on span "Aceptar" at bounding box center [61, 153] width 18 height 5
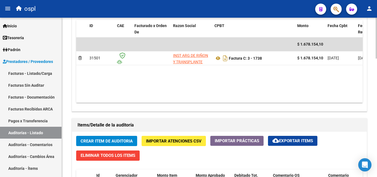
scroll to position [358, 0]
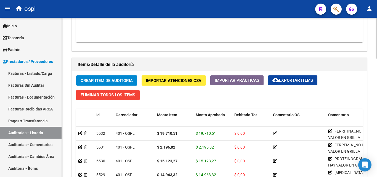
click at [112, 80] on span "Crear Item de Auditoria" at bounding box center [106, 80] width 52 height 5
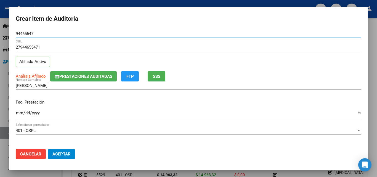
click at [20, 116] on input "Ingresar la fecha" at bounding box center [188, 115] width 345 height 9
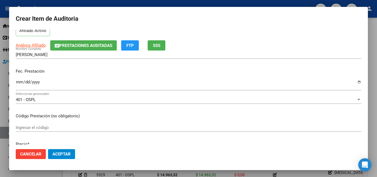
scroll to position [55, 0]
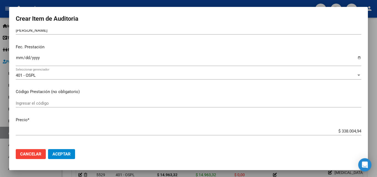
click at [57, 102] on input "Ingresar el código" at bounding box center [188, 103] width 345 height 5
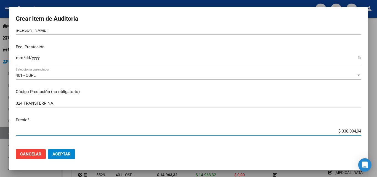
drag, startPoint x: 326, startPoint y: 130, endPoint x: 369, endPoint y: 132, distance: 42.5
click at [369, 132] on div "Crear Item de Auditoria 94465547 Nro Documento 27944655471 CUIL Afiliado Activo…" at bounding box center [188, 88] width 377 height 177
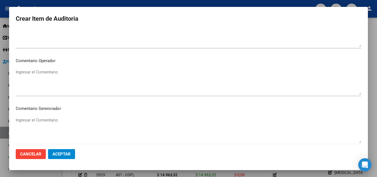
scroll to position [276, 0]
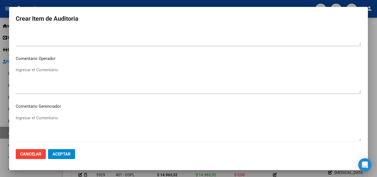
click at [70, 81] on textarea "Ingresar el Comentario" at bounding box center [188, 80] width 345 height 26
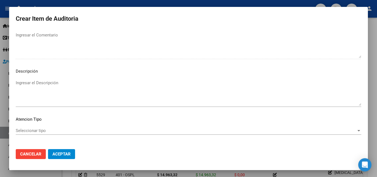
scroll to position [382, 0]
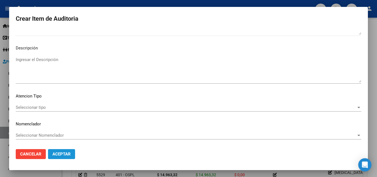
click at [71, 151] on button "Aceptar" at bounding box center [61, 154] width 27 height 10
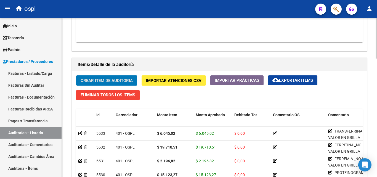
click at [119, 80] on span "Crear Item de Auditoria" at bounding box center [106, 80] width 52 height 5
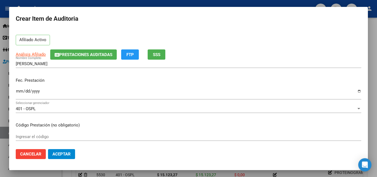
scroll to position [55, 0]
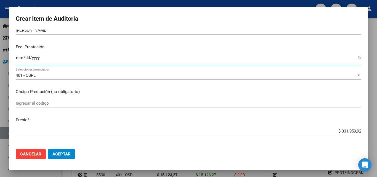
click at [16, 56] on input "Ingresar la fecha" at bounding box center [188, 59] width 345 height 9
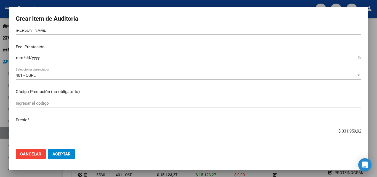
click at [38, 100] on div "Ingresar el código" at bounding box center [188, 103] width 345 height 8
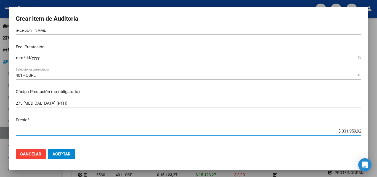
drag, startPoint x: 322, startPoint y: 130, endPoint x: 361, endPoint y: 130, distance: 39.4
click at [361, 130] on mat-dialog-content "94465547 Nro Documento 27944655471 CUIL Afiliado Activo Análisis Afiliado Prest…" at bounding box center [188, 86] width 358 height 115
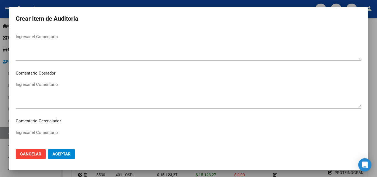
scroll to position [276, 0]
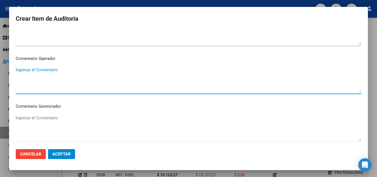
click at [55, 73] on textarea "Ingresar el Comentario" at bounding box center [188, 80] width 345 height 26
click at [87, 83] on textarea "PTH _NO HAY VALOR EN GRILLA OK_ORDEN MEDICA, AUTORIZACION" at bounding box center [188, 80] width 345 height 26
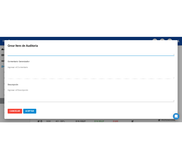
scroll to position [331, 0]
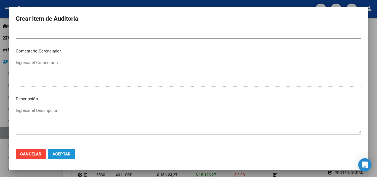
click at [61, 155] on span "Aceptar" at bounding box center [61, 153] width 18 height 5
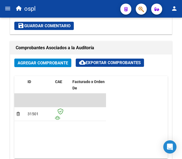
scroll to position [400, 0]
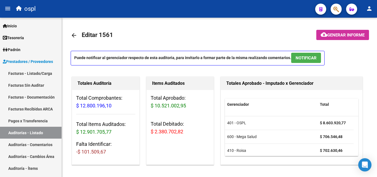
scroll to position [413, 0]
